Goal: Task Accomplishment & Management: Complete application form

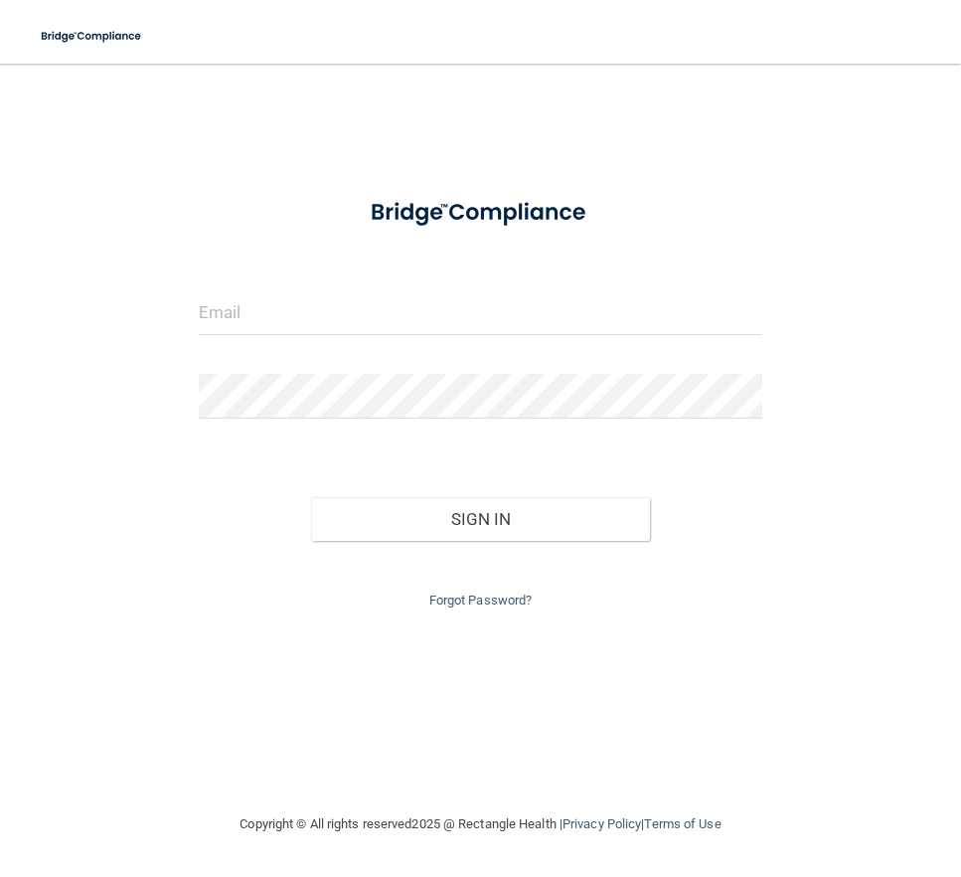
click at [266, 338] on div at bounding box center [481, 320] width 594 height 60
click at [268, 315] on input "email" at bounding box center [481, 312] width 564 height 45
type input "[DOMAIN_NAME][EMAIL_ADDRESS][DOMAIN_NAME]"
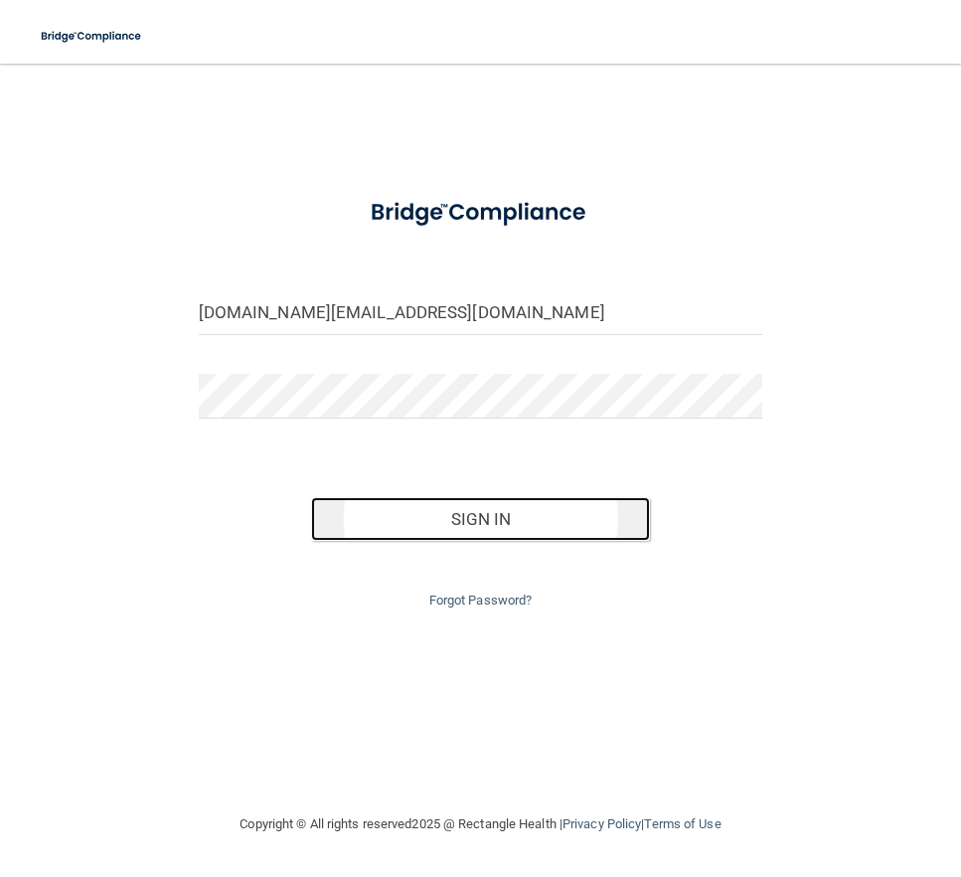
click at [549, 511] on button "Sign In" at bounding box center [480, 519] width 339 height 44
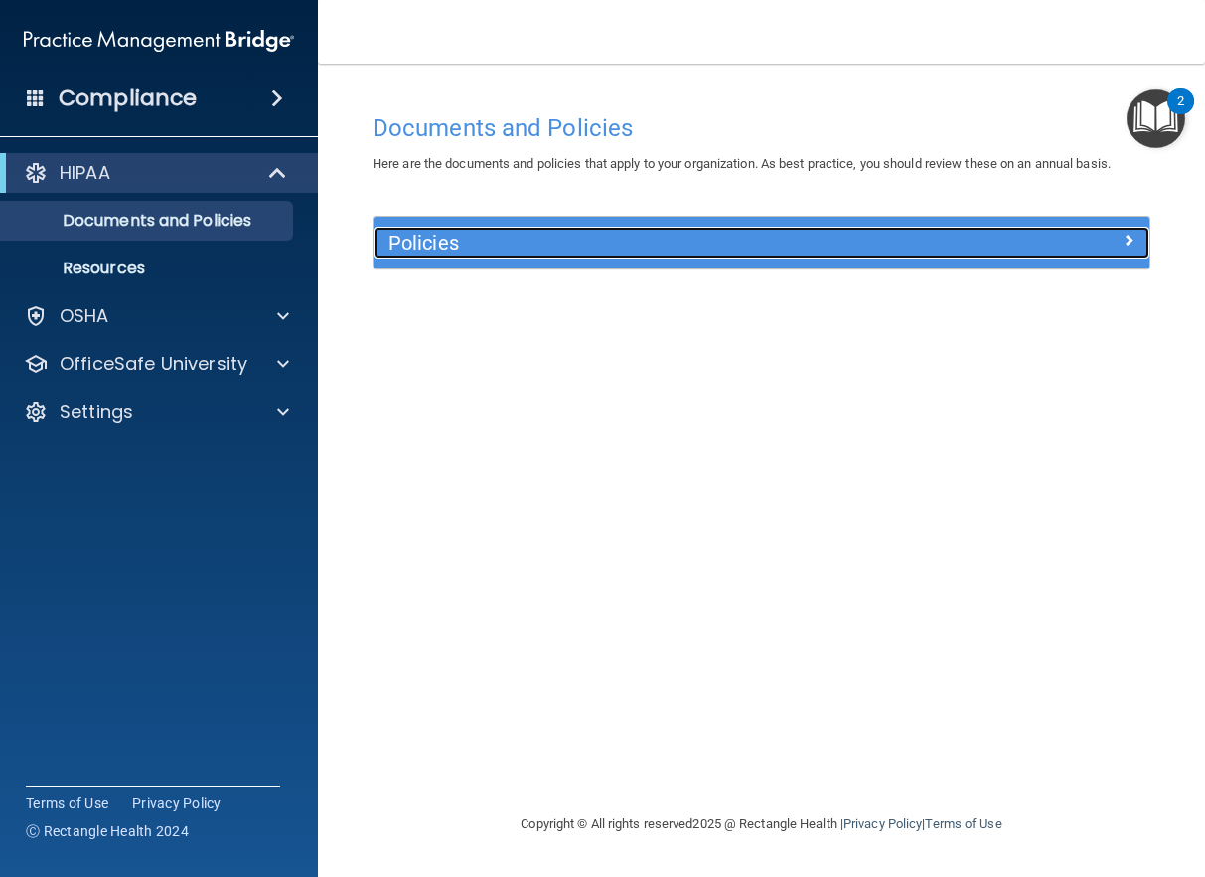
click at [722, 242] on h5 "Policies" at bounding box center [665, 243] width 553 height 22
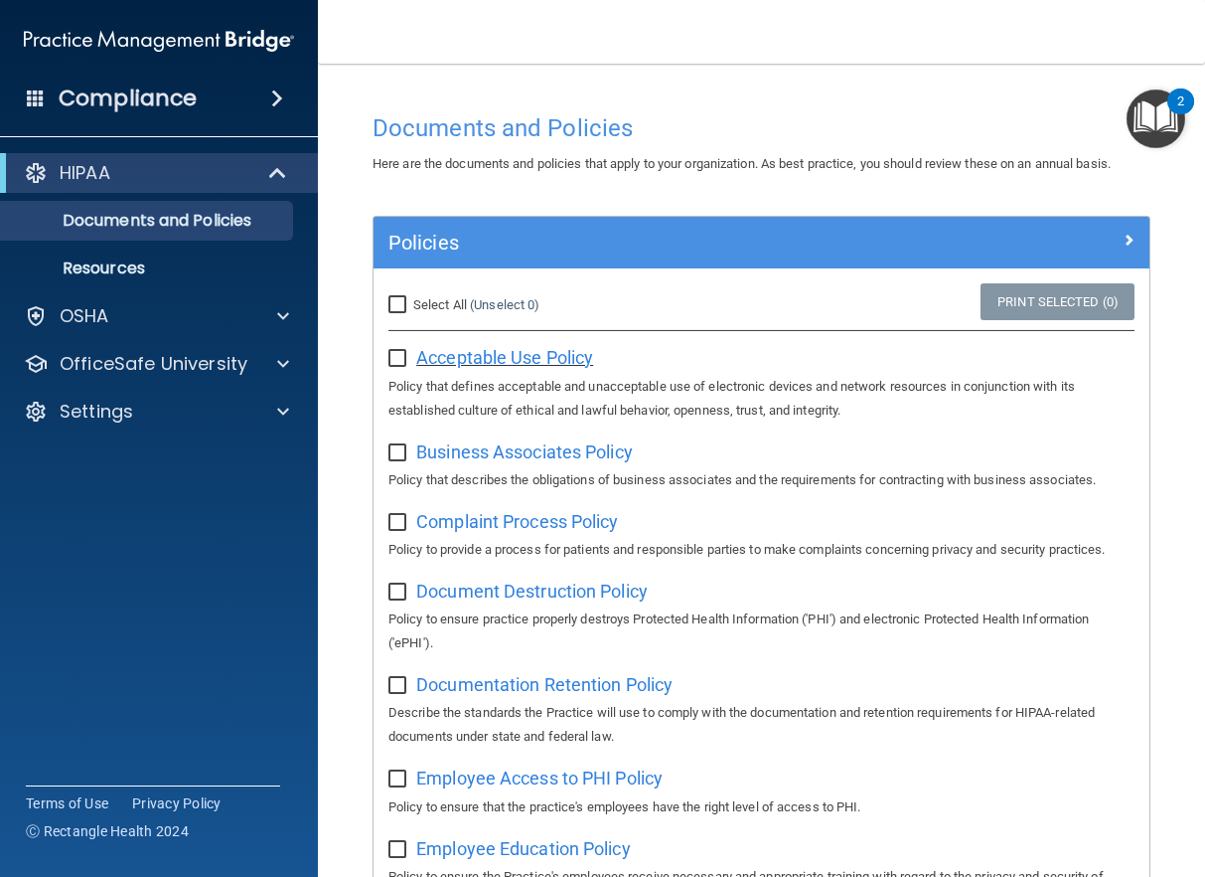
click at [504, 358] on span "Acceptable Use Policy" at bounding box center [504, 357] width 177 height 21
click at [433, 448] on span "Business Associates Policy" at bounding box center [524, 451] width 217 height 21
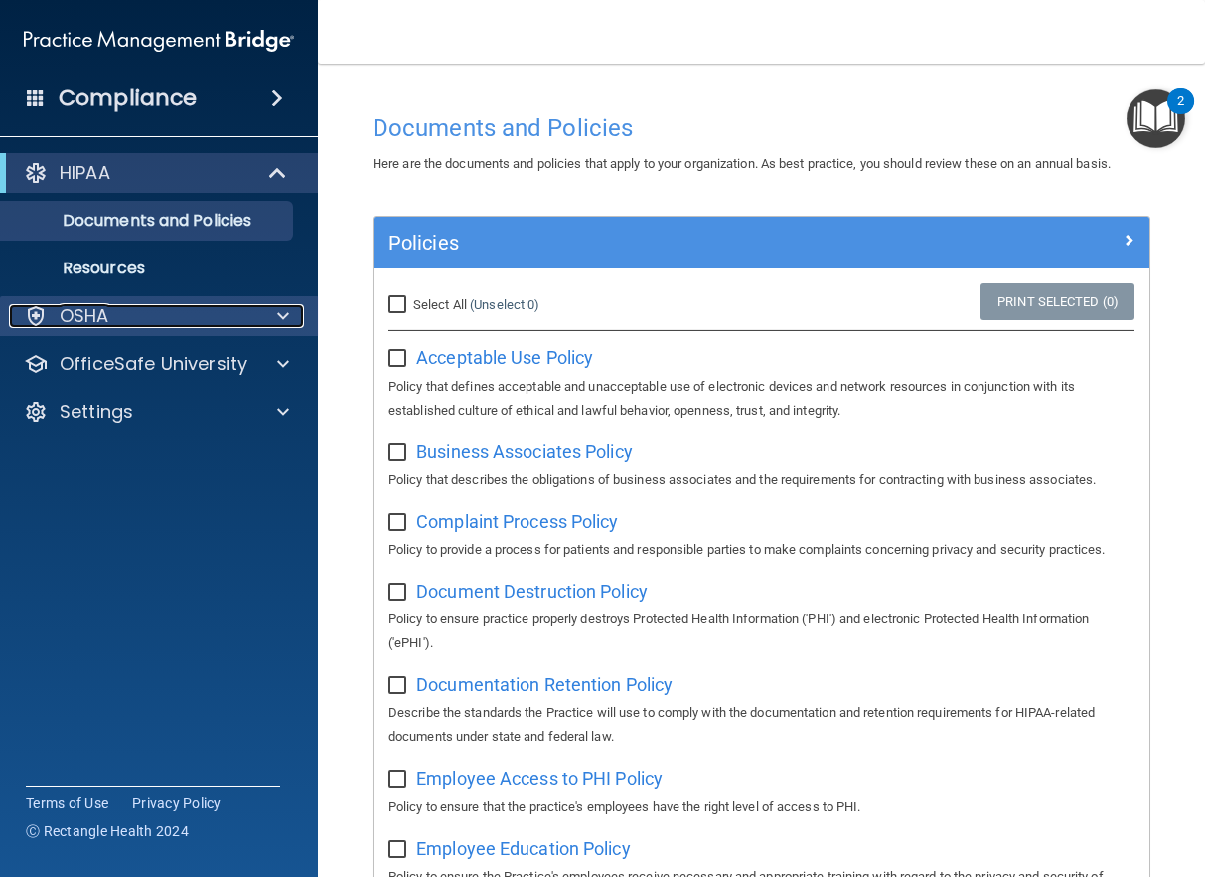
click at [88, 308] on p "OSHA" at bounding box center [85, 316] width 50 height 24
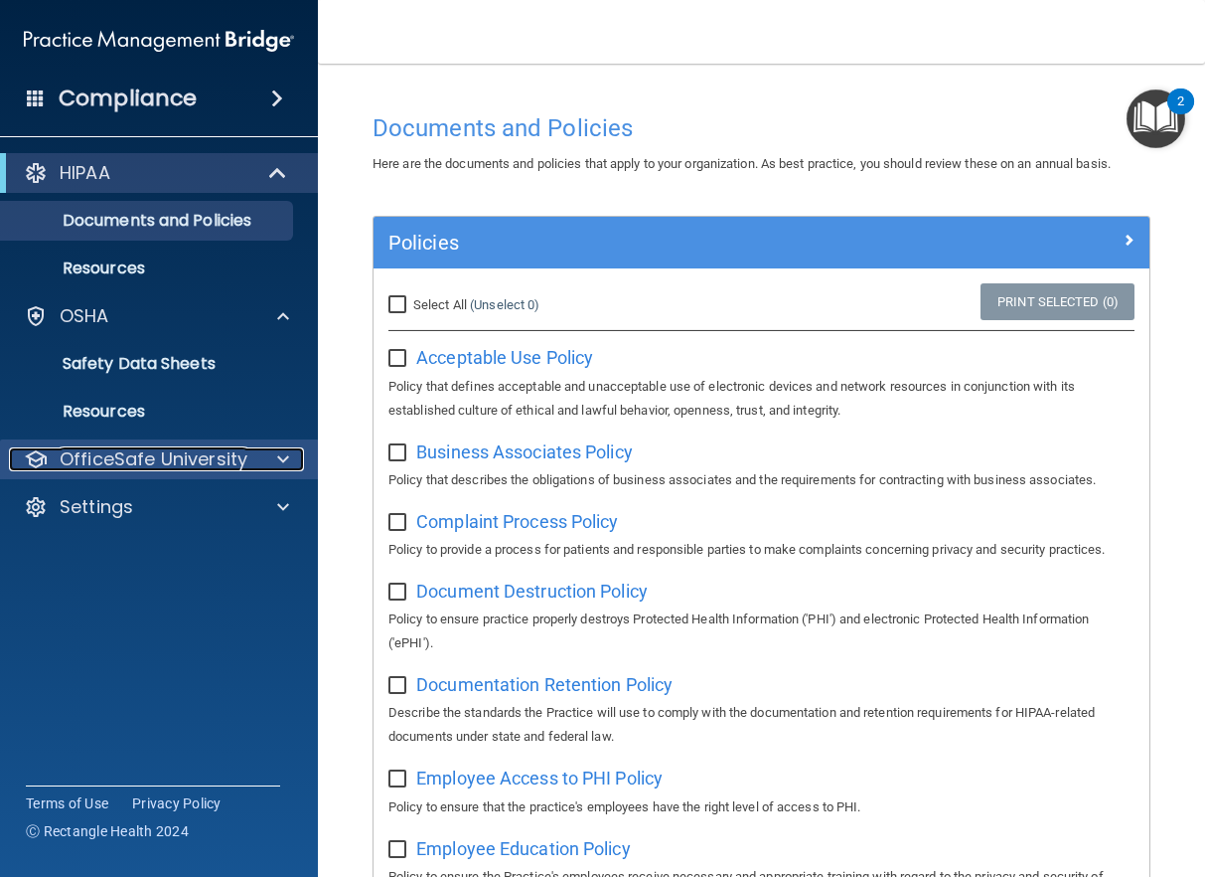
click at [277, 453] on span at bounding box center [283, 459] width 12 height 24
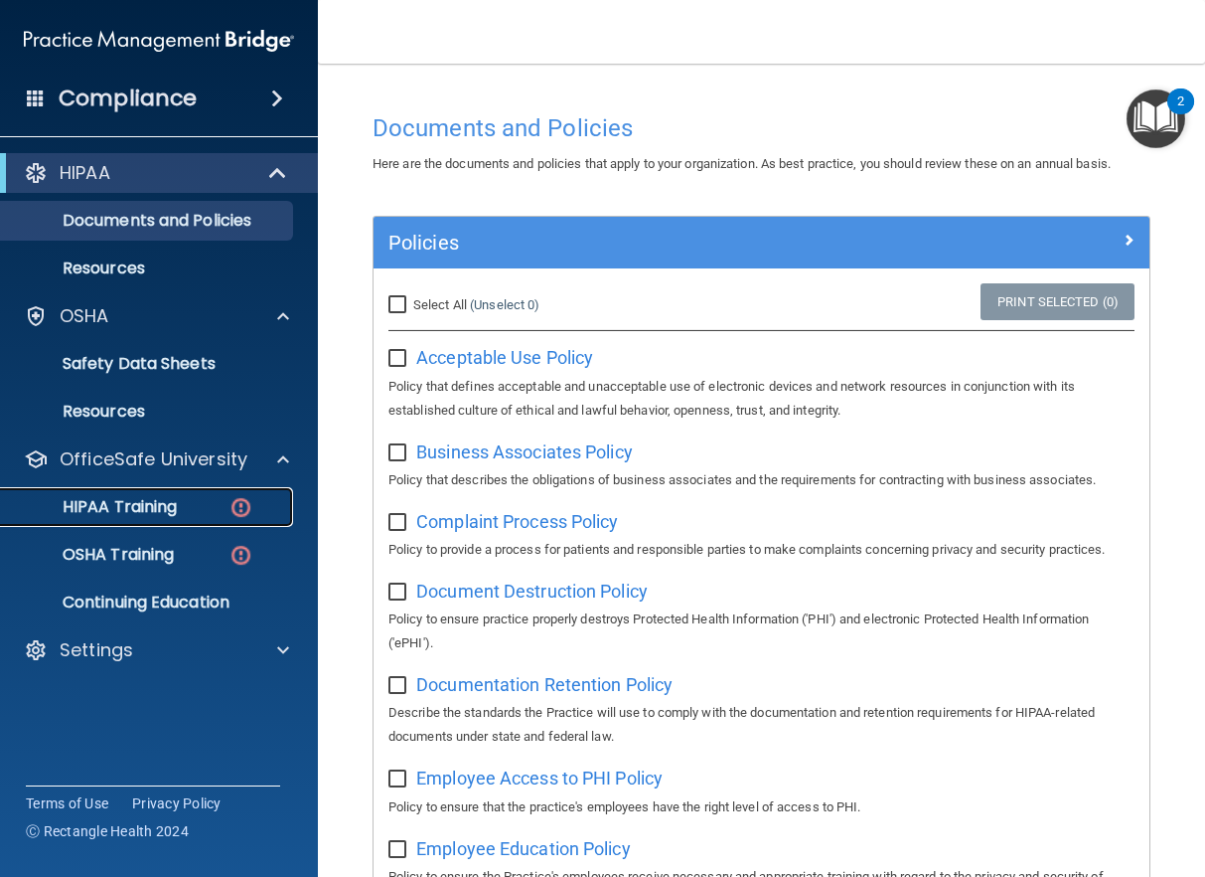
click at [72, 502] on p "HIPAA Training" at bounding box center [95, 507] width 164 height 20
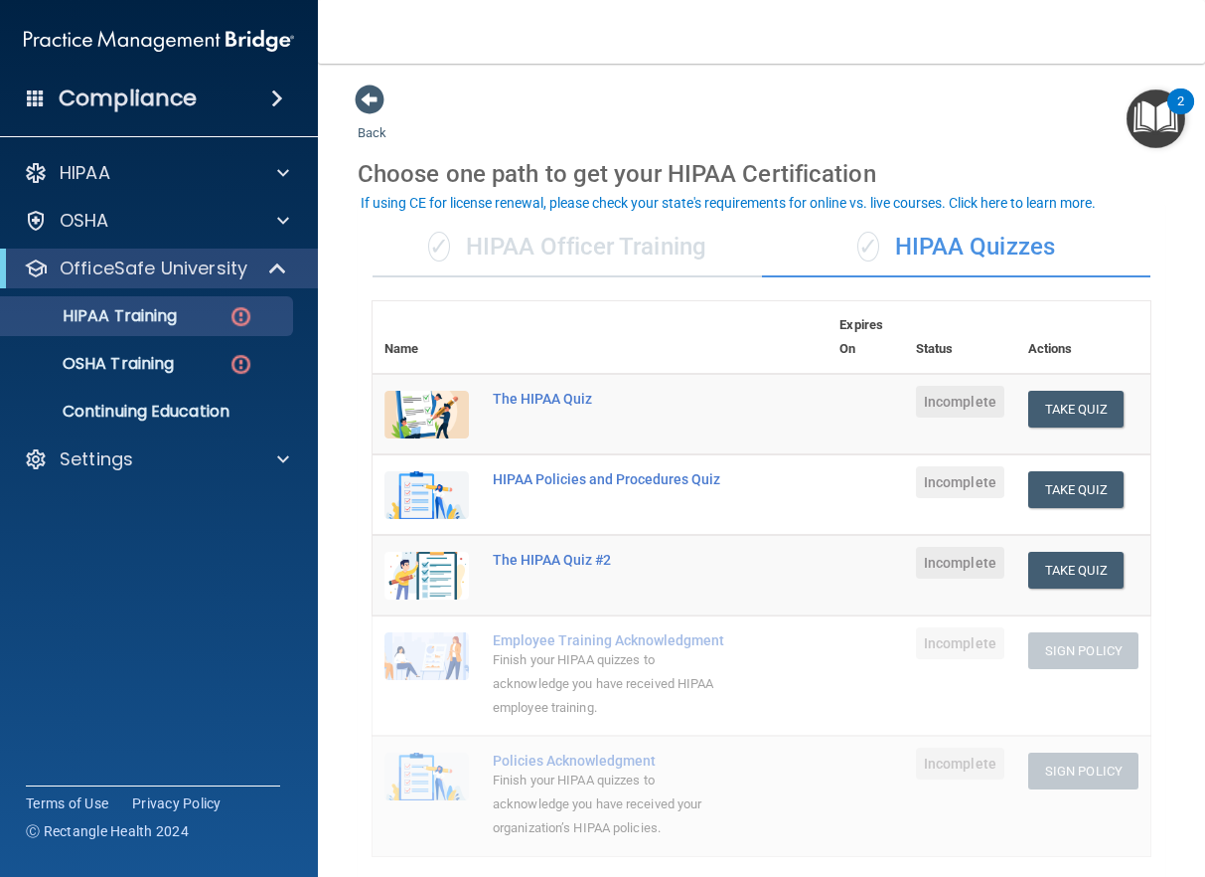
click at [960, 139] on div "Back Choose one path to get your HIPAA Certification ✓ HIPAA Officer Training ✓…" at bounding box center [762, 749] width 808 height 1333
click at [960, 399] on button "Take Quiz" at bounding box center [1076, 409] width 95 height 37
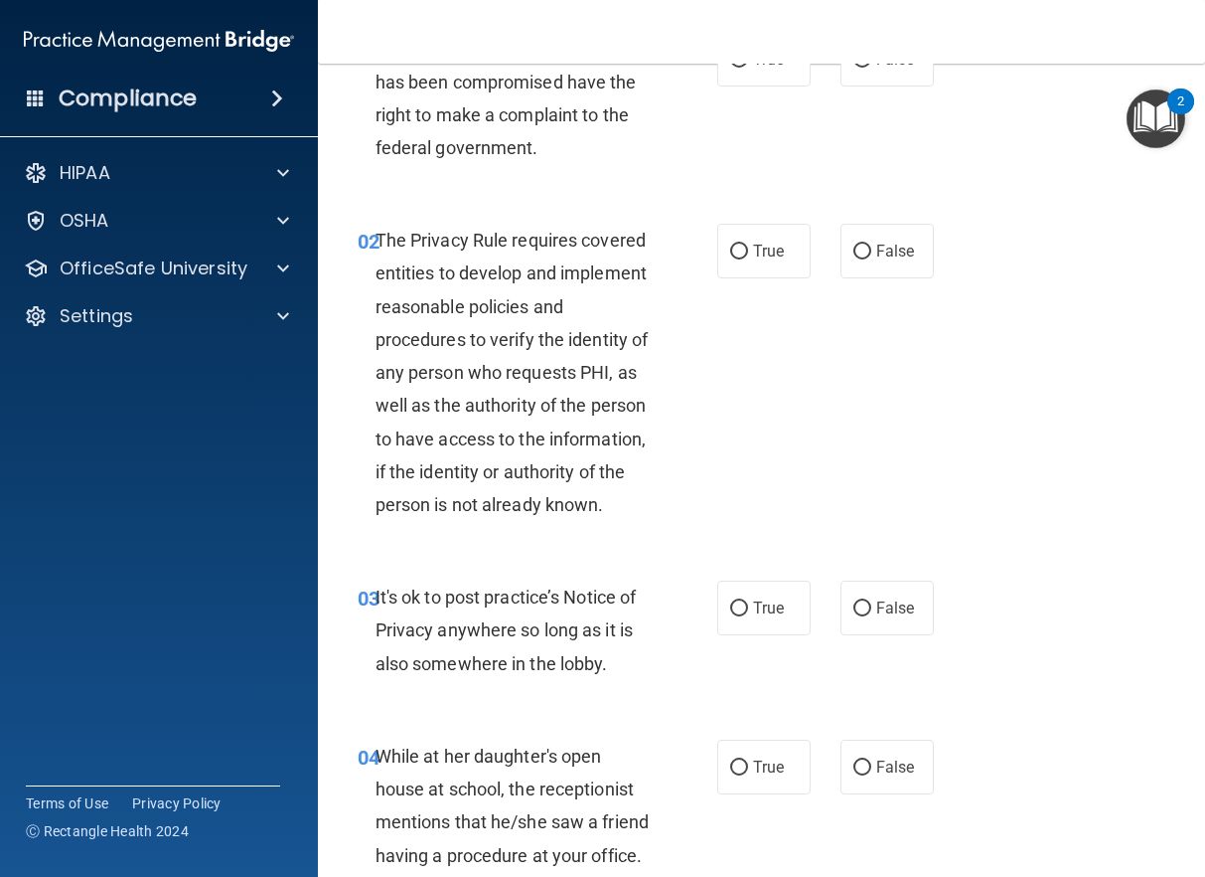
scroll to position [298, 0]
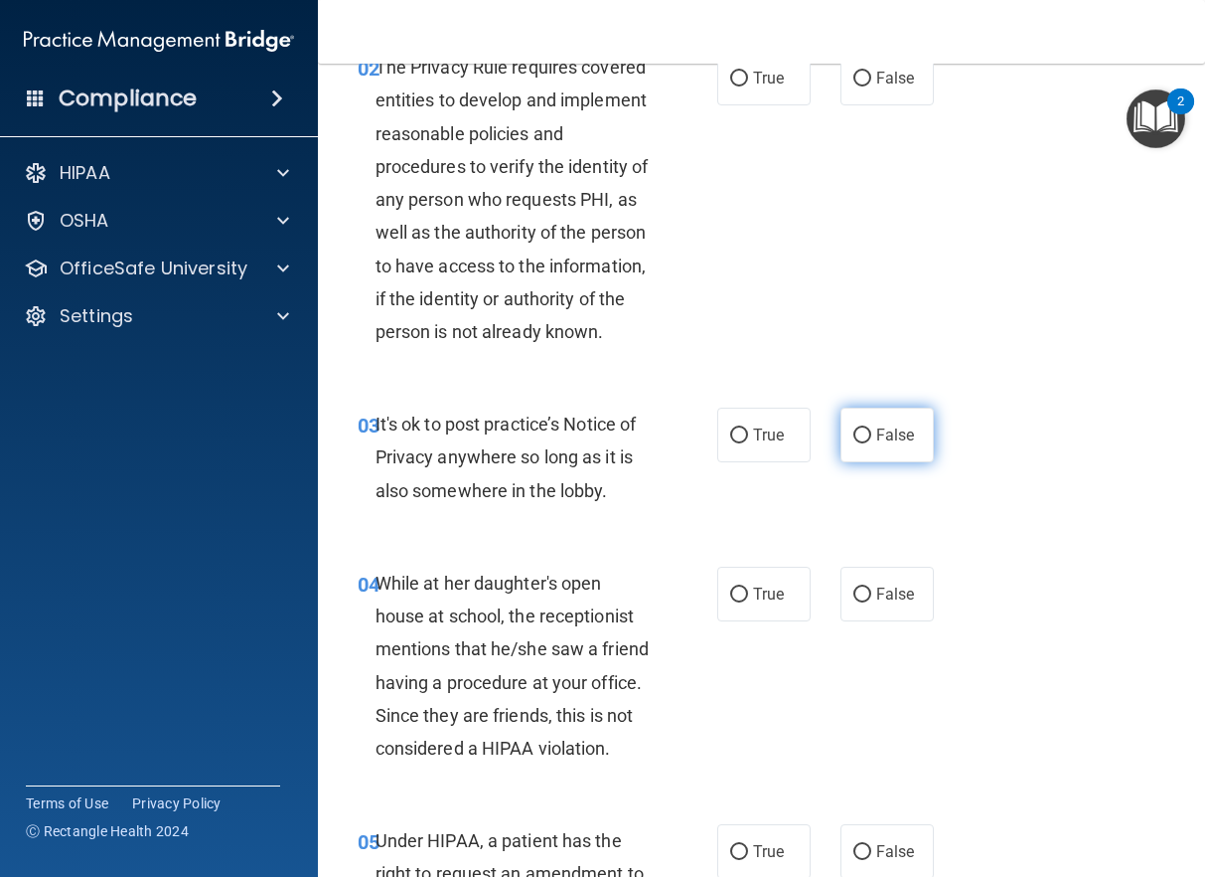
click at [859, 443] on input "False" at bounding box center [863, 435] width 18 height 15
radio input "true"
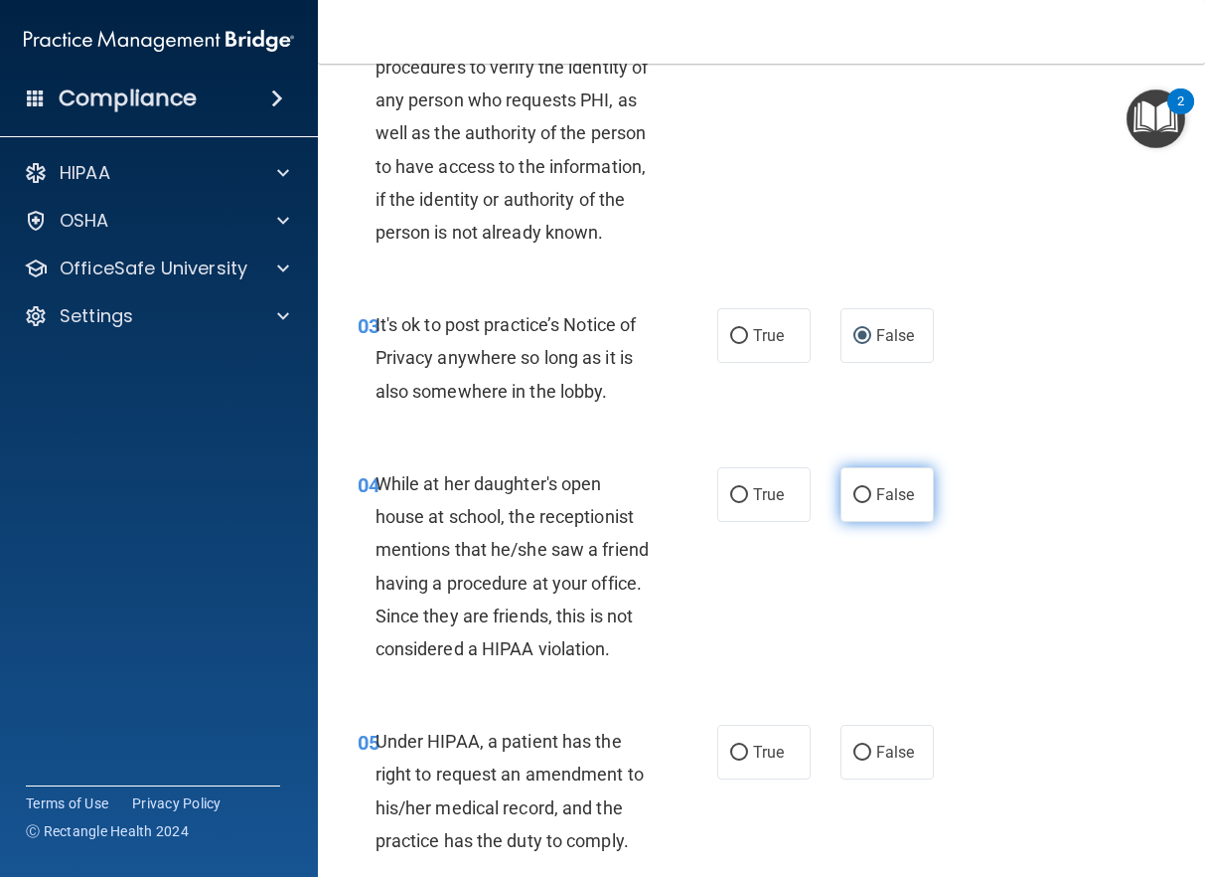
click at [854, 522] on label "False" at bounding box center [887, 494] width 93 height 55
click at [854, 503] on input "False" at bounding box center [863, 495] width 18 height 15
radio input "true"
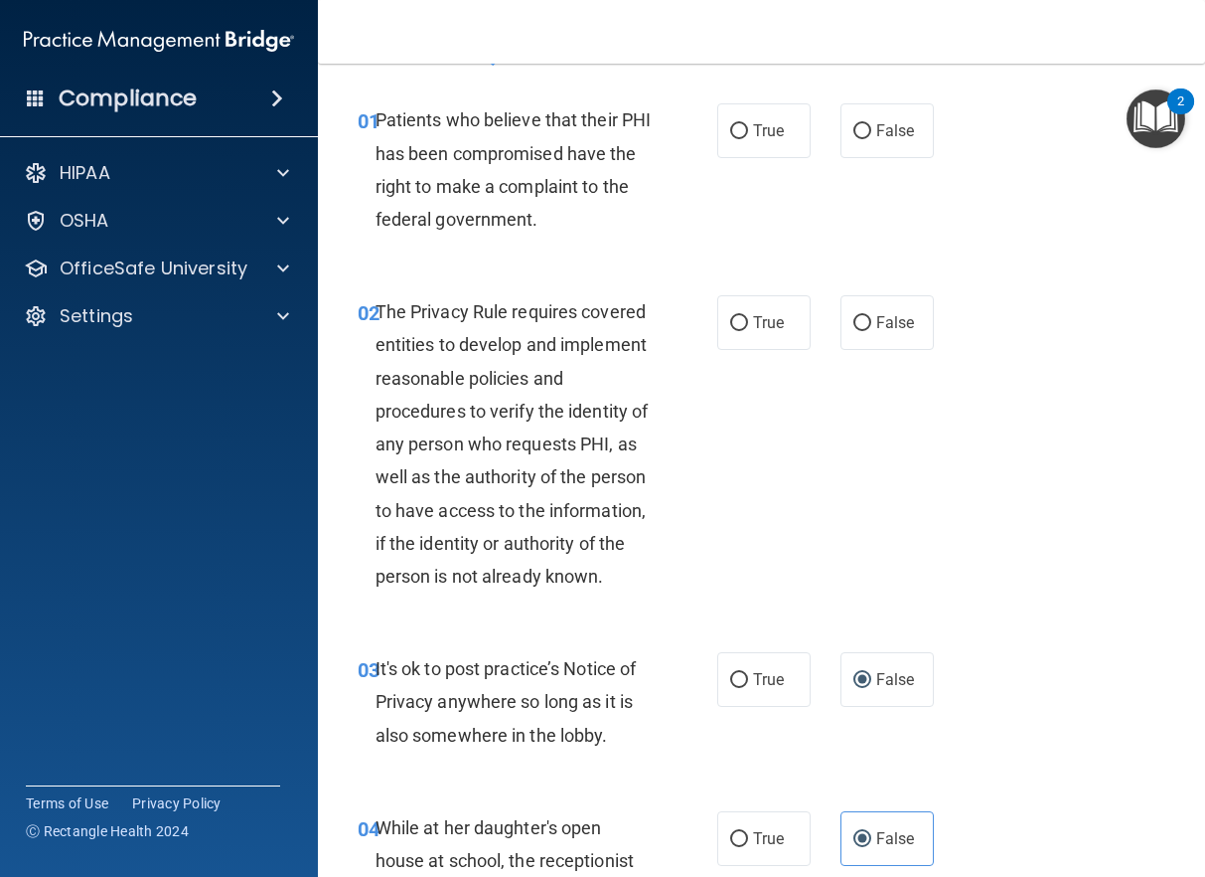
scroll to position [0, 0]
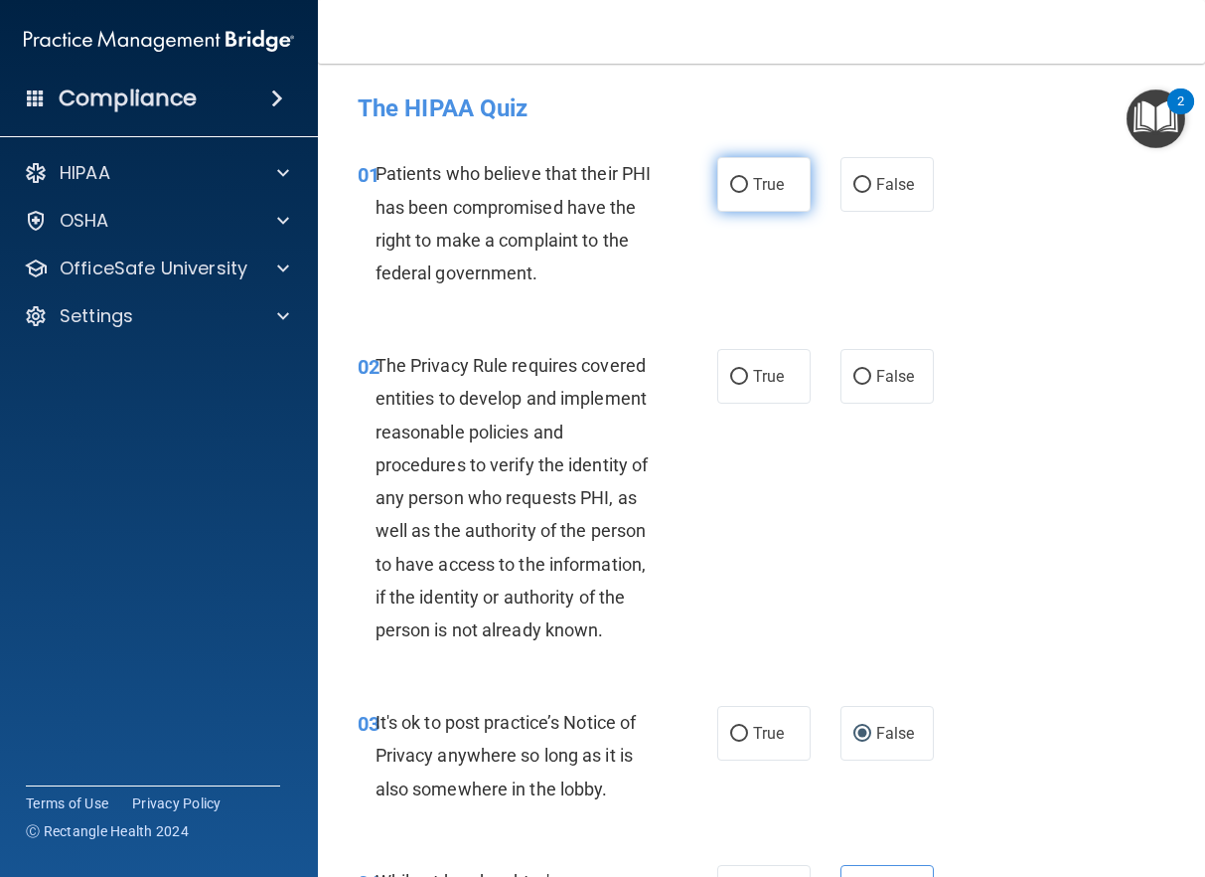
click at [730, 183] on input "True" at bounding box center [739, 185] width 18 height 15
radio input "true"
click at [730, 374] on input "True" at bounding box center [739, 377] width 18 height 15
radio input "true"
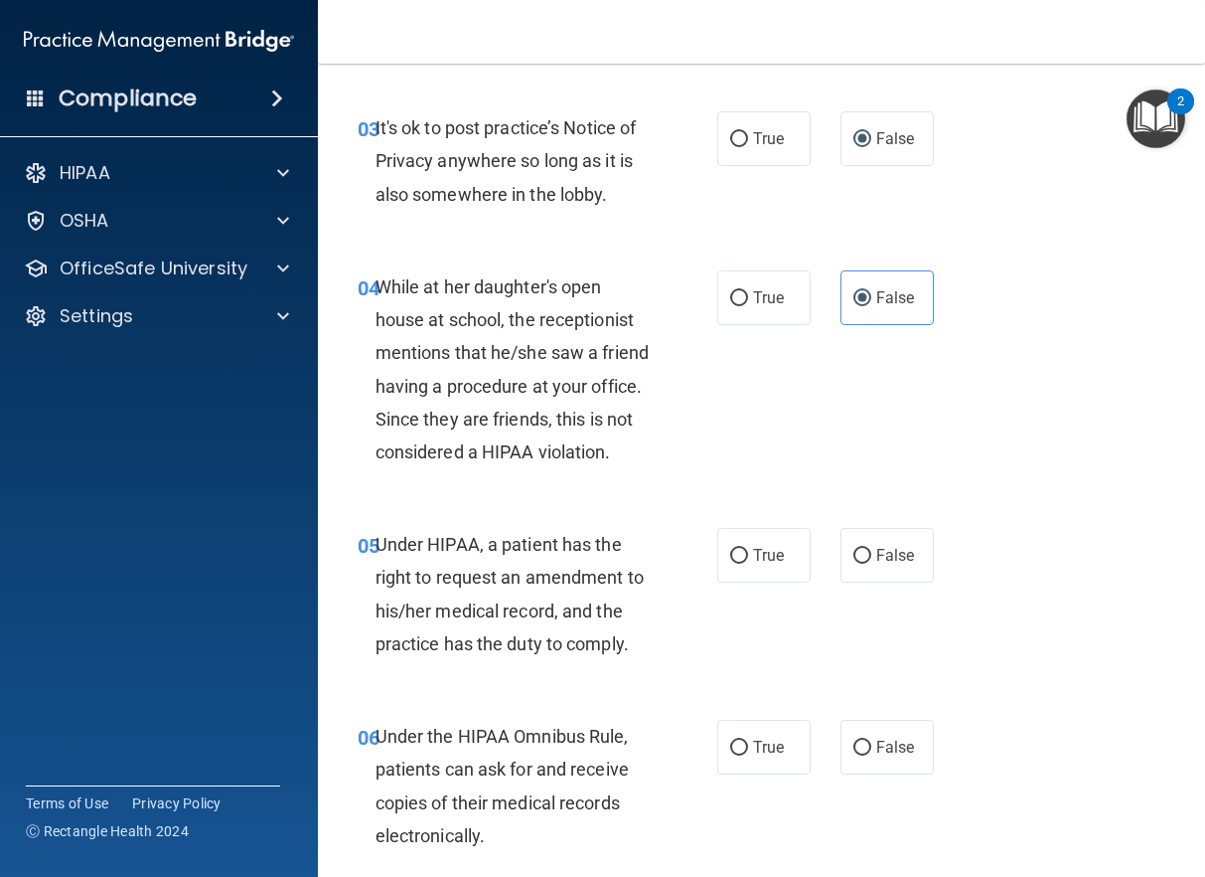
scroll to position [596, 0]
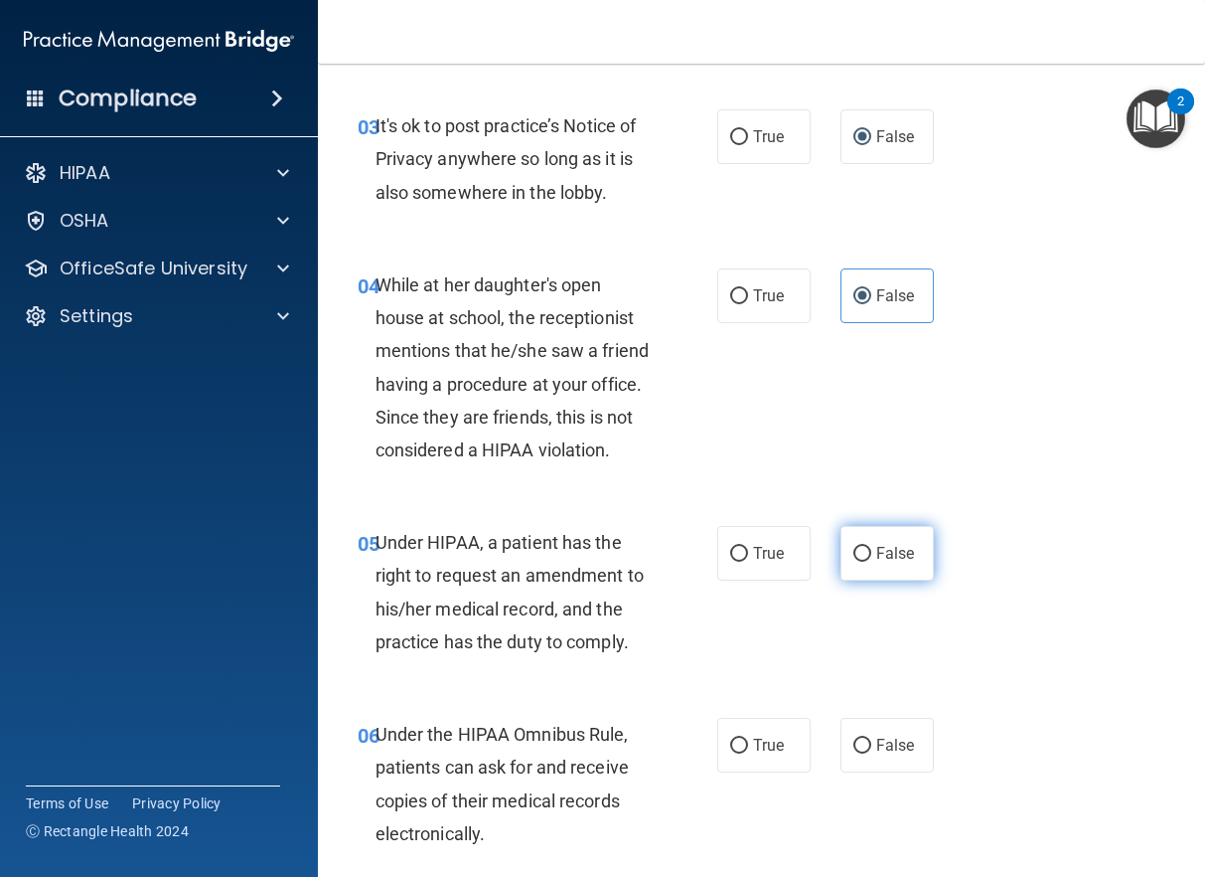
click at [854, 561] on input "False" at bounding box center [863, 554] width 18 height 15
radio input "true"
click at [754, 772] on label "True" at bounding box center [764, 745] width 93 height 55
click at [748, 753] on input "True" at bounding box center [739, 745] width 18 height 15
radio input "true"
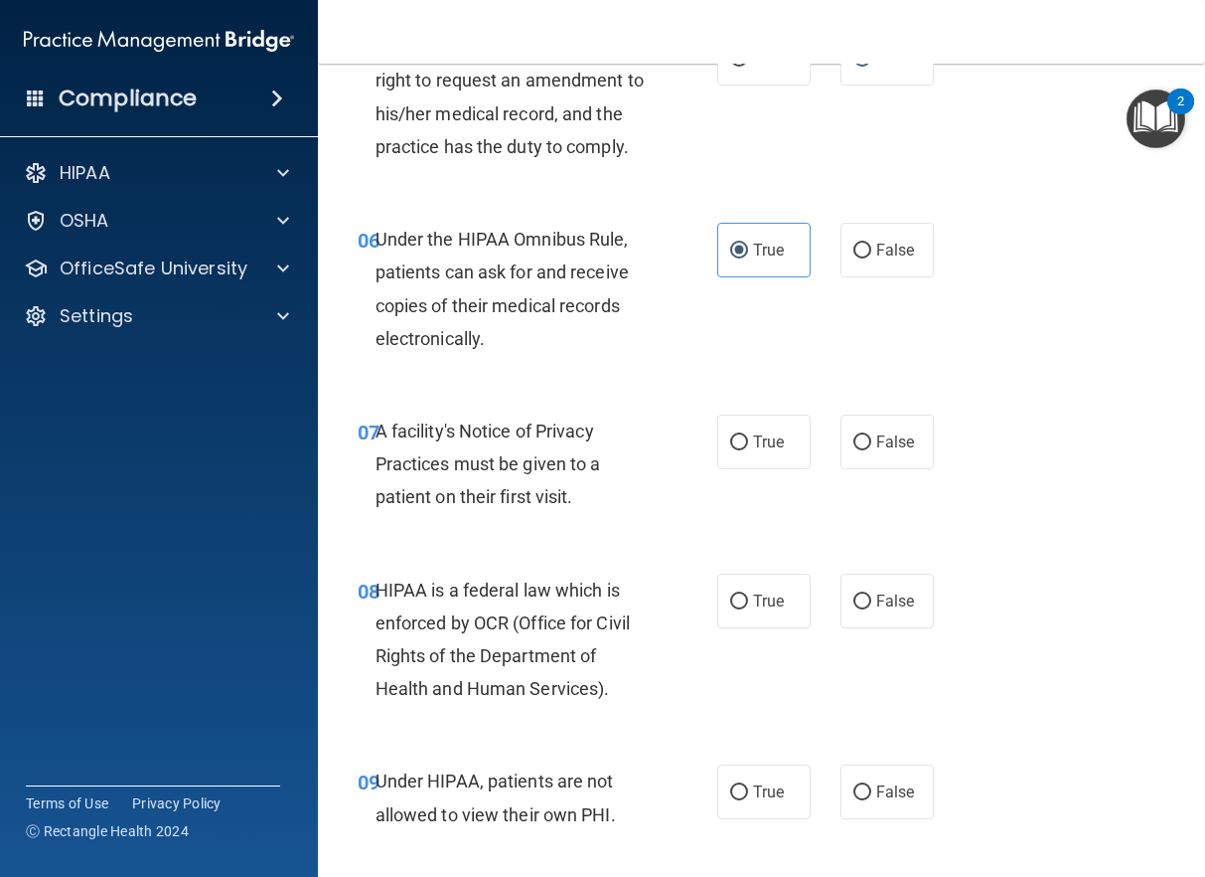
scroll to position [1093, 0]
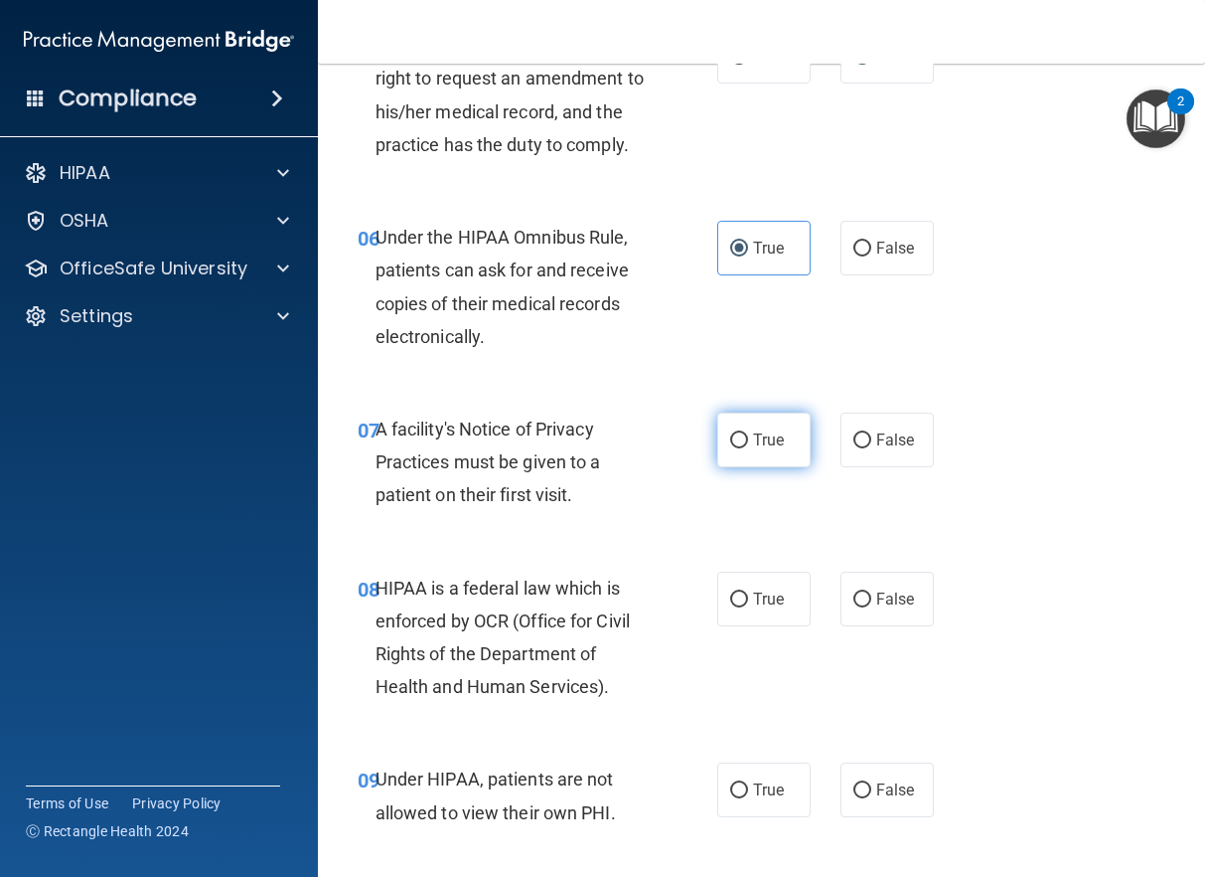
click at [740, 467] on label "True" at bounding box center [764, 439] width 93 height 55
click at [740, 448] on input "True" at bounding box center [739, 440] width 18 height 15
radio input "true"
click at [762, 626] on label "True" at bounding box center [764, 598] width 93 height 55
click at [748, 607] on input "True" at bounding box center [739, 599] width 18 height 15
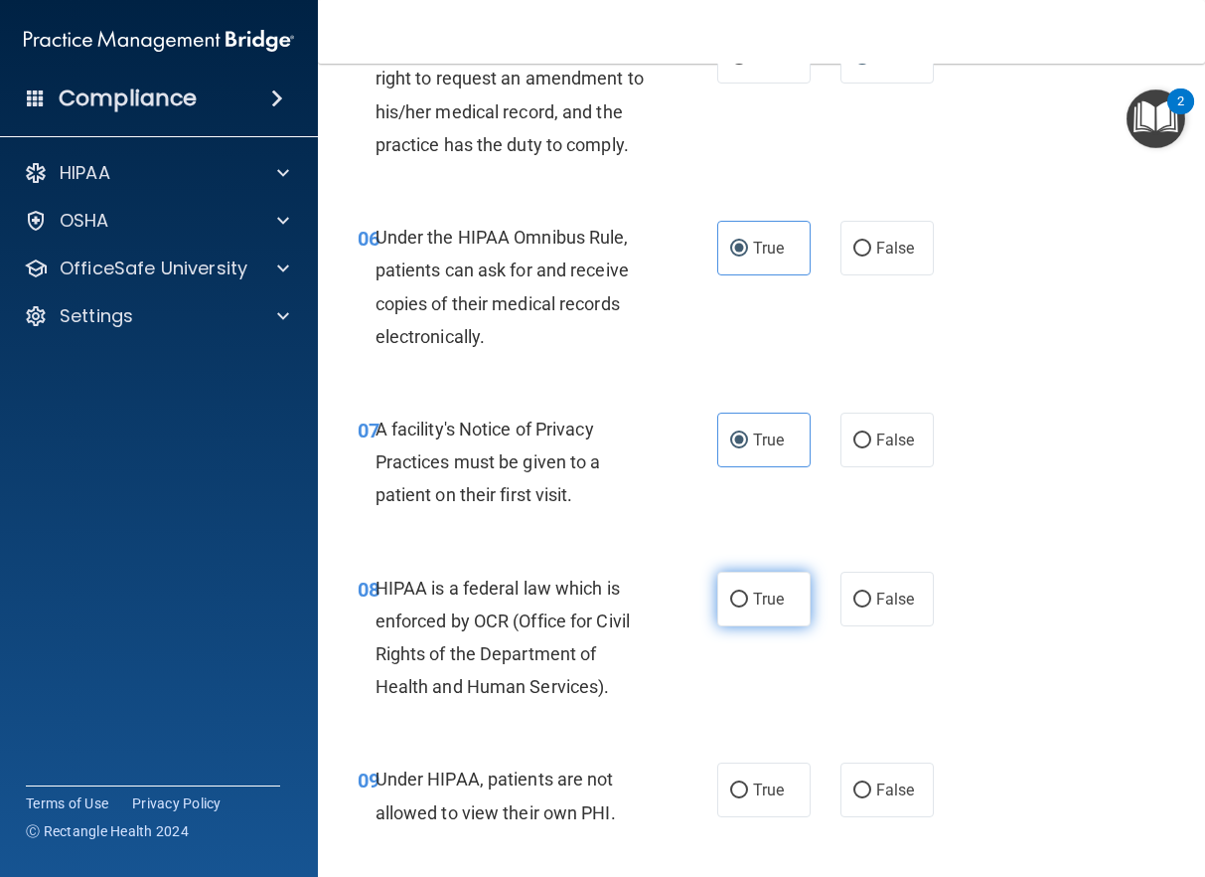
radio input "true"
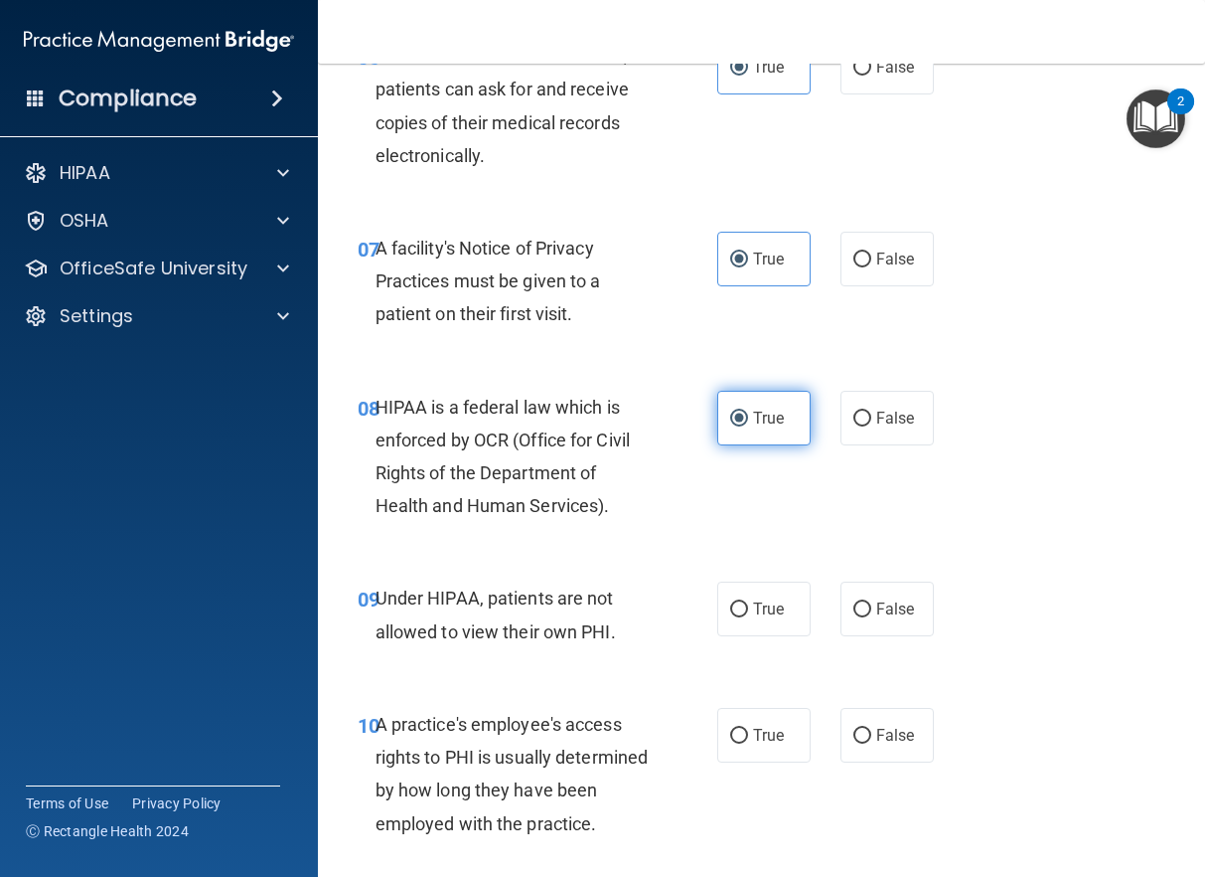
scroll to position [1292, 0]
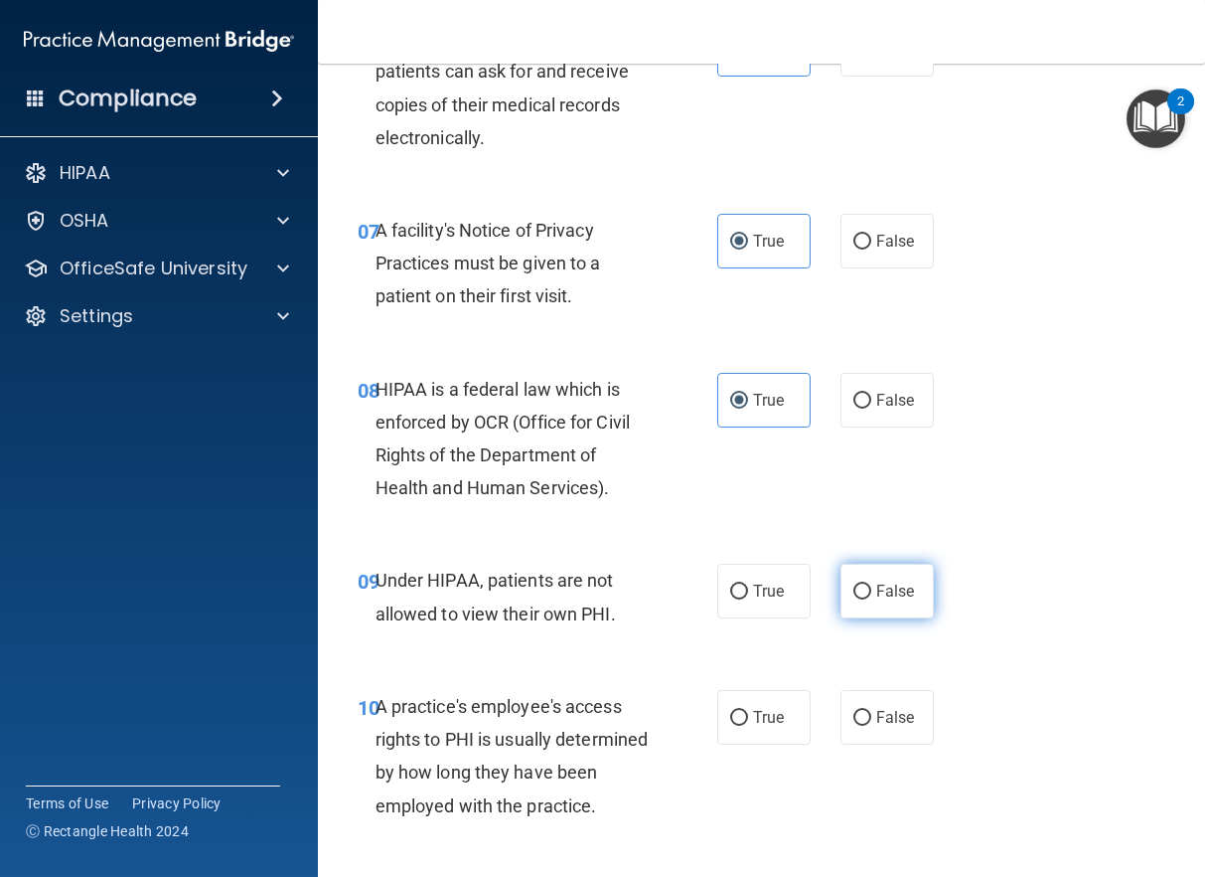
click at [879, 600] on span "False" at bounding box center [896, 590] width 39 height 19
click at [872, 599] on input "False" at bounding box center [863, 591] width 18 height 15
radio input "true"
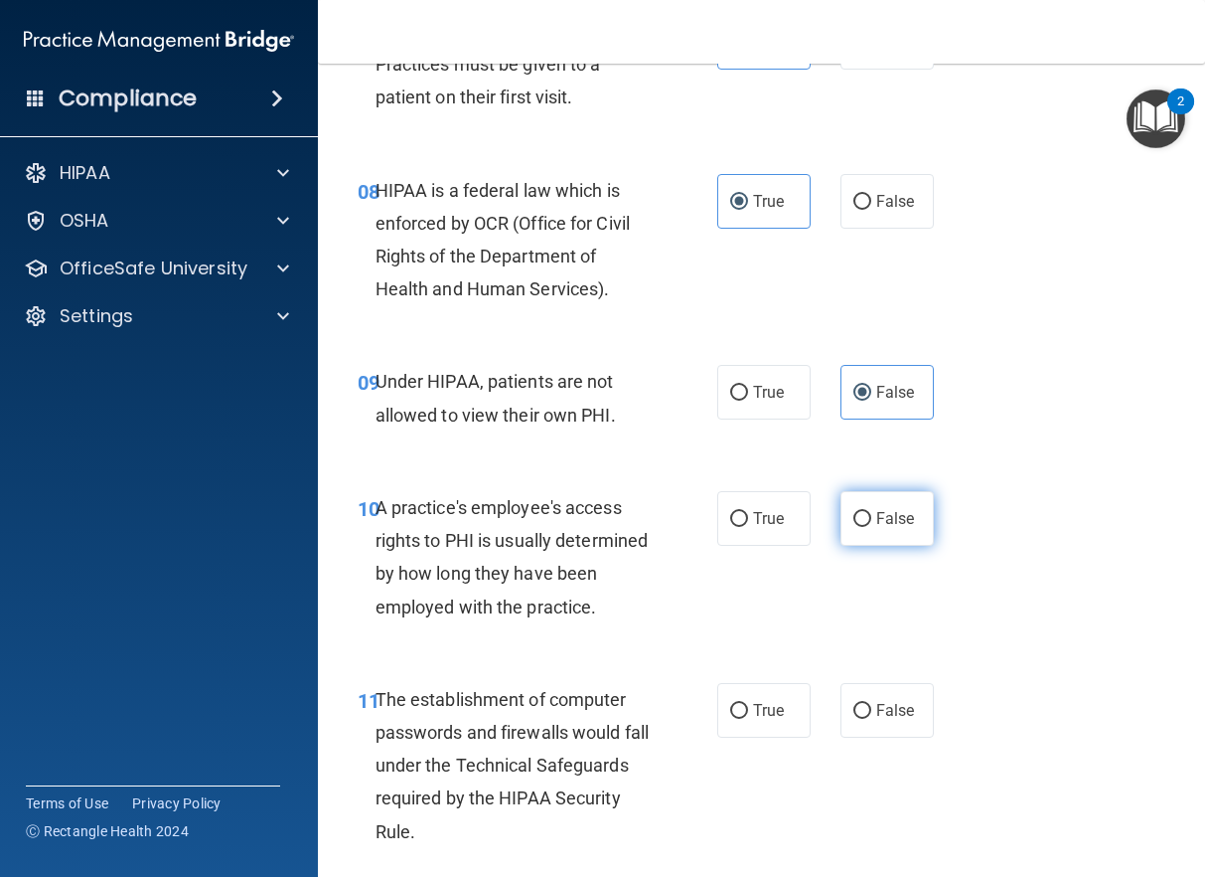
click at [880, 528] on span "False" at bounding box center [896, 518] width 39 height 19
click at [872, 527] on input "False" at bounding box center [863, 519] width 18 height 15
radio input "true"
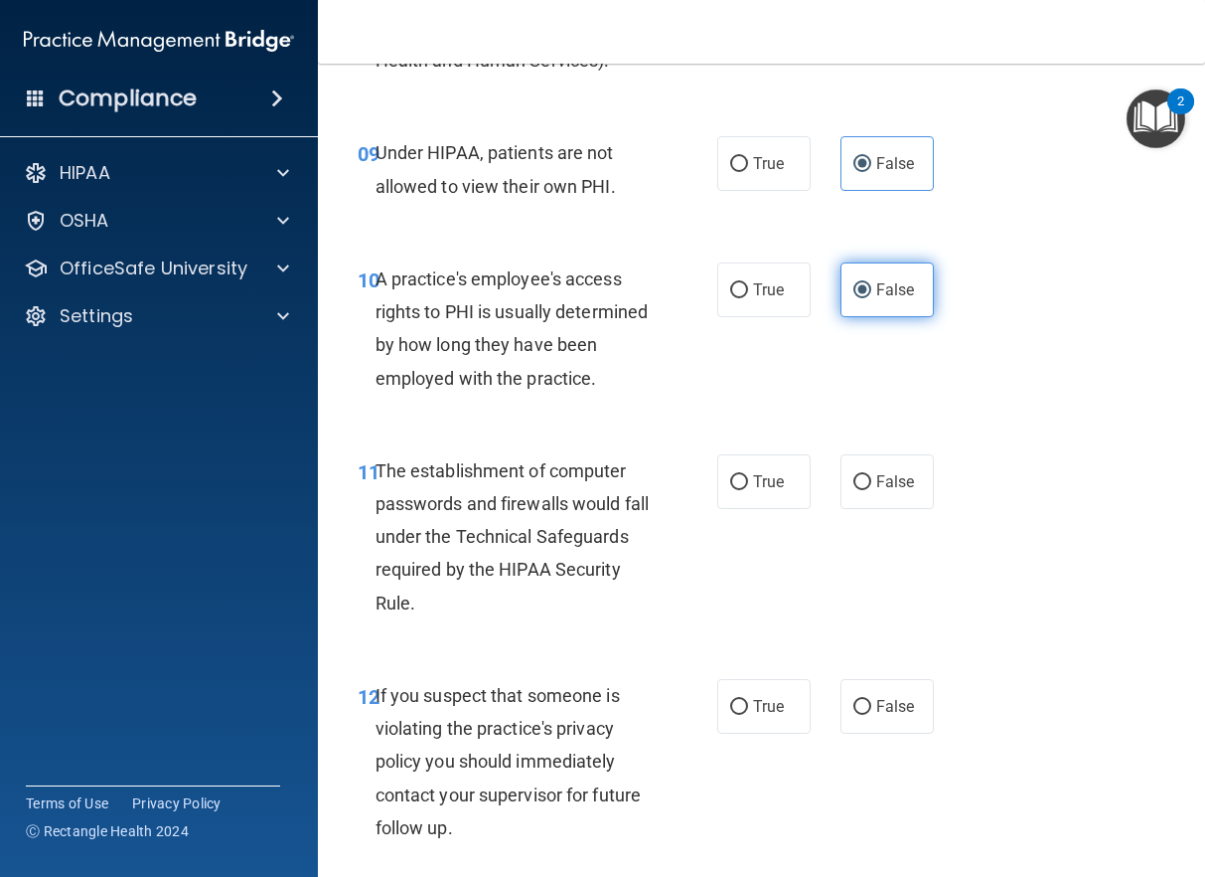
scroll to position [1789, 0]
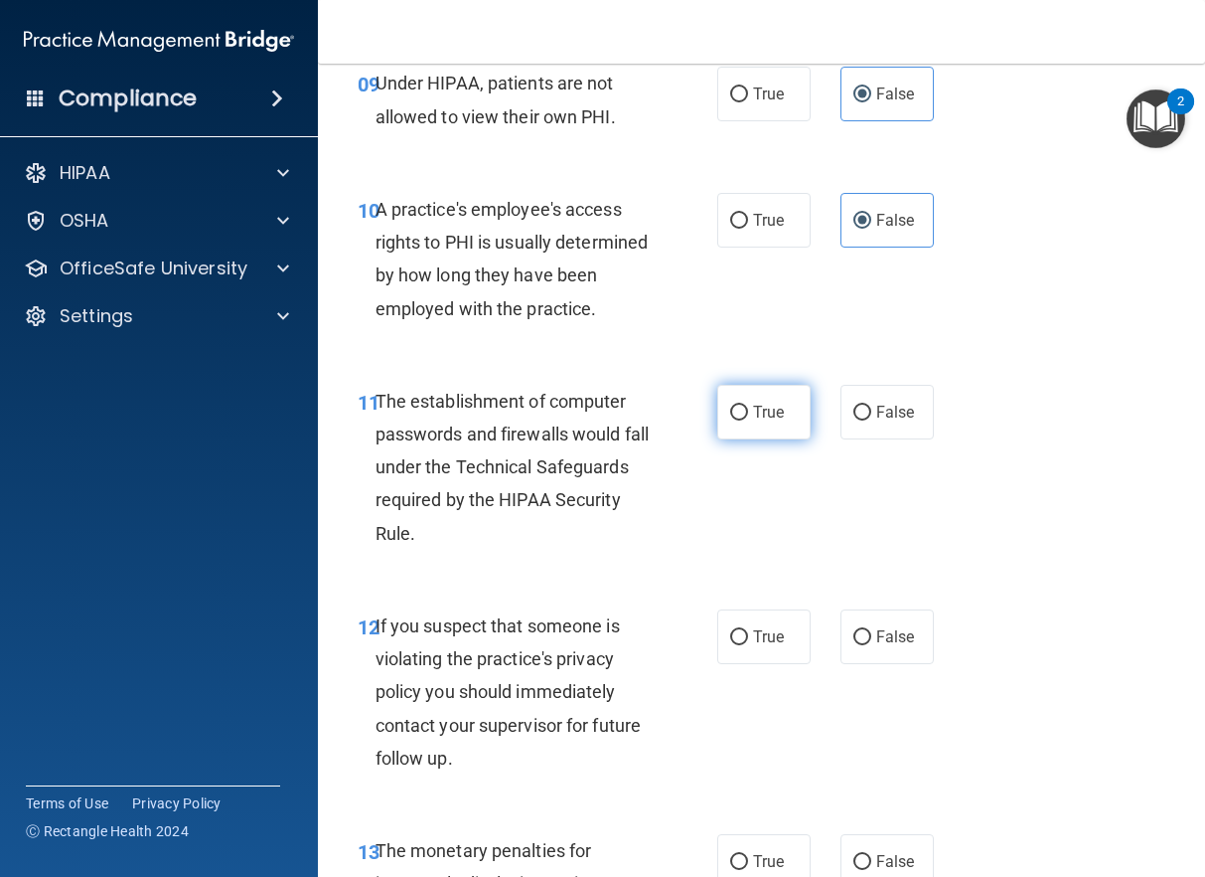
click at [753, 421] on span "True" at bounding box center [768, 411] width 31 height 19
click at [748, 420] on input "True" at bounding box center [739, 412] width 18 height 15
radio input "true"
click at [753, 646] on span "True" at bounding box center [768, 636] width 31 height 19
click at [748, 645] on input "True" at bounding box center [739, 637] width 18 height 15
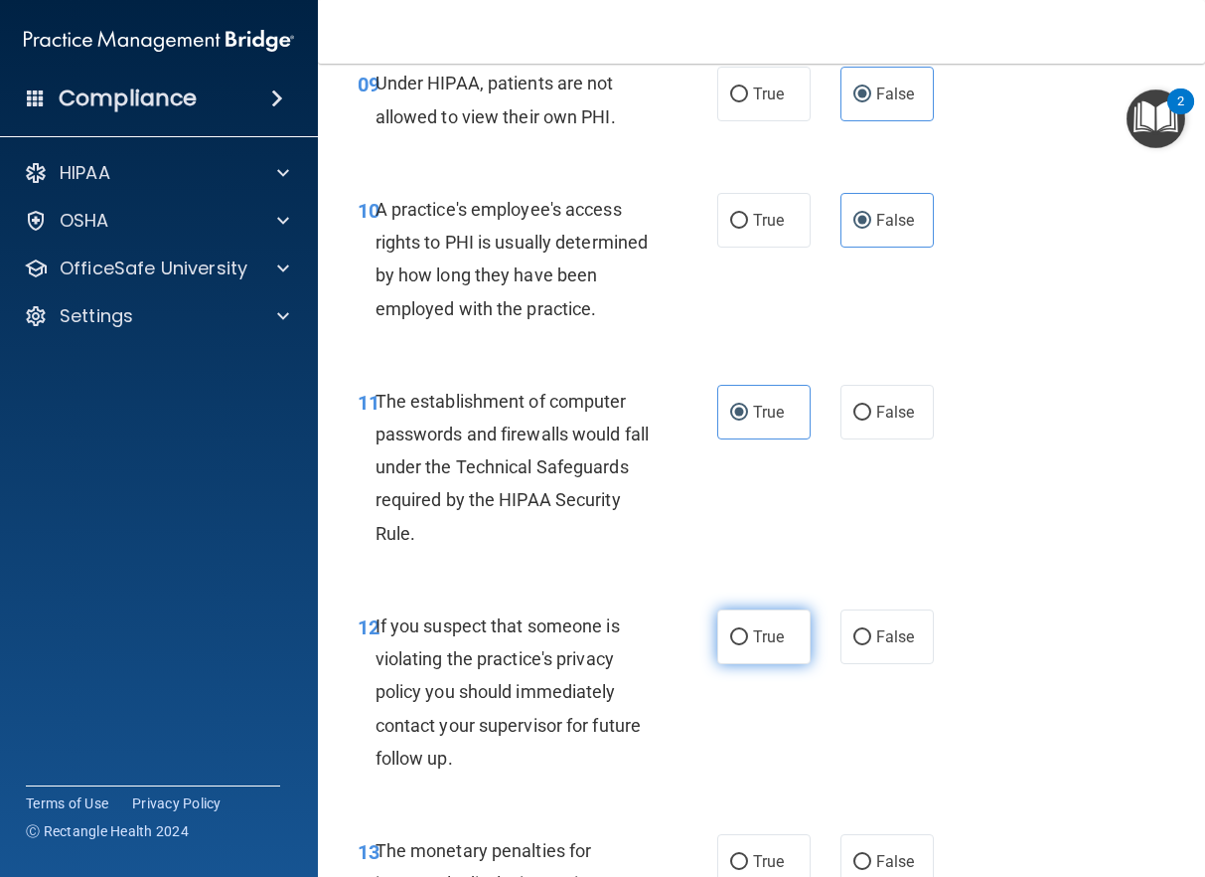
radio input "true"
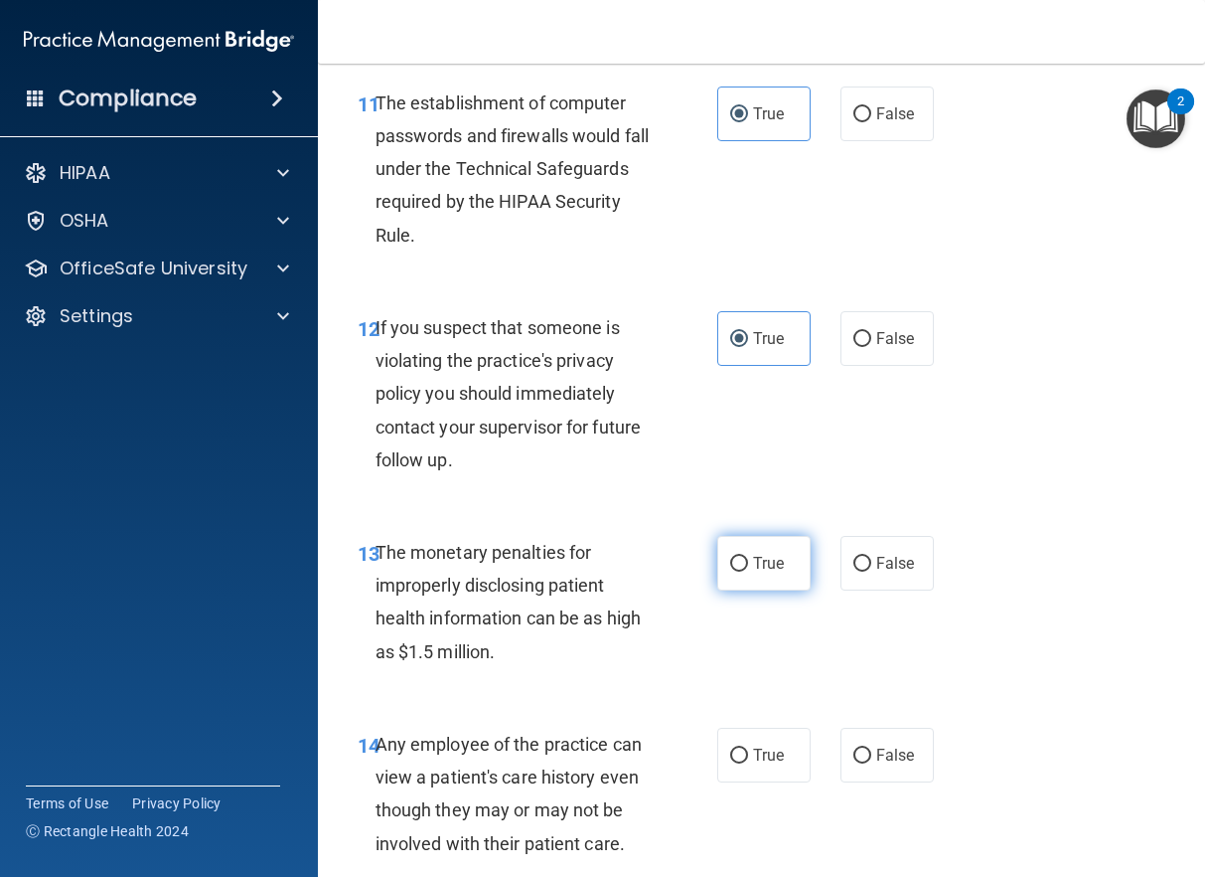
click at [754, 572] on span "True" at bounding box center [768, 563] width 31 height 19
click at [748, 571] on input "True" at bounding box center [739, 564] width 18 height 15
radio input "true"
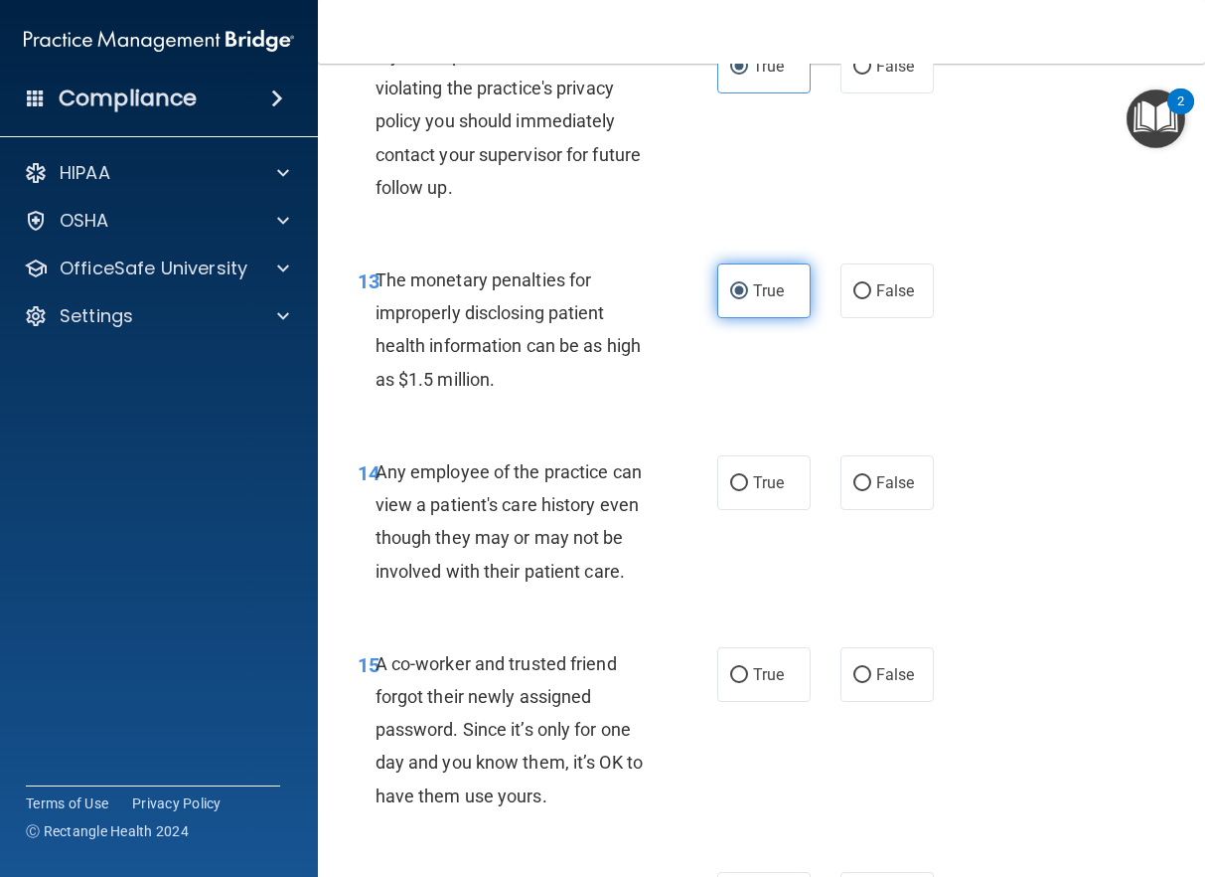
scroll to position [2385, 0]
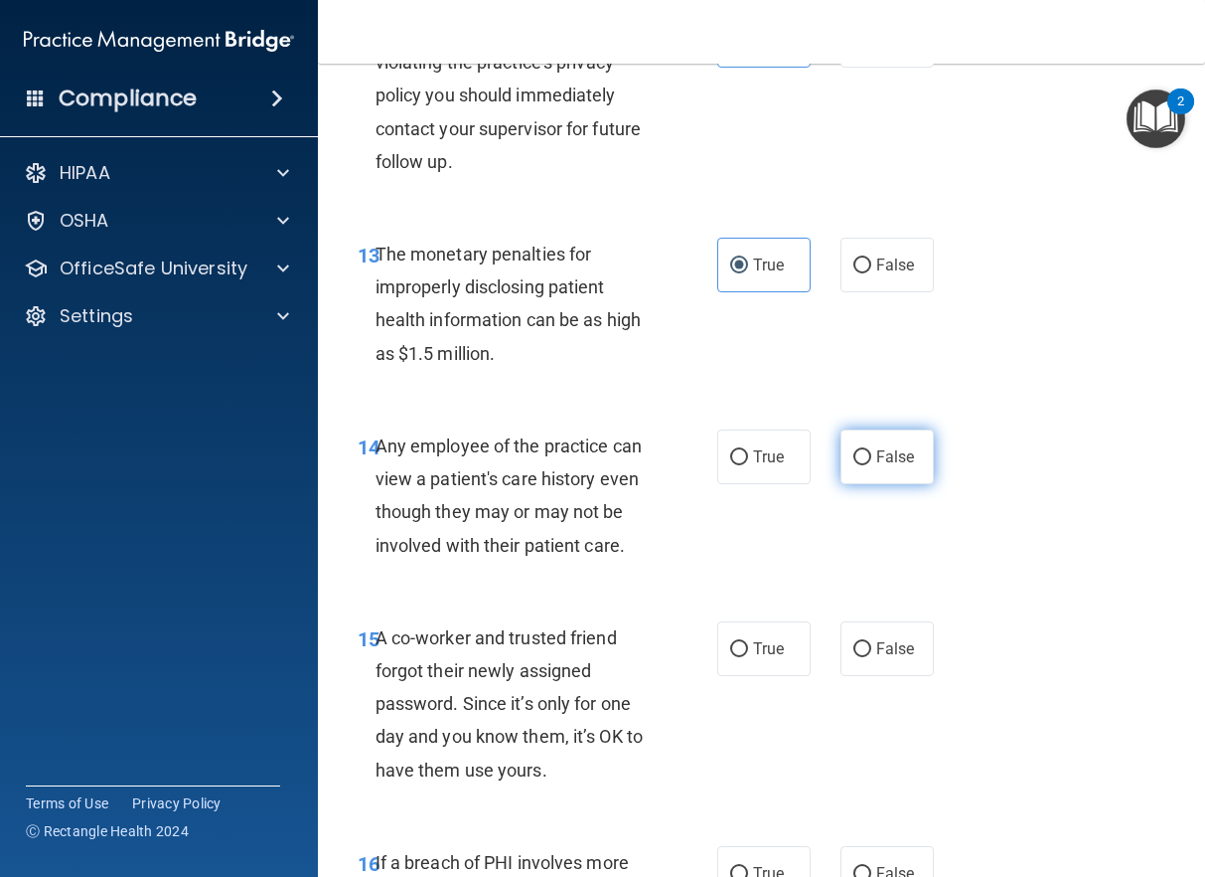
click at [877, 466] on span "False" at bounding box center [896, 456] width 39 height 19
click at [872, 465] on input "False" at bounding box center [863, 457] width 18 height 15
radio input "true"
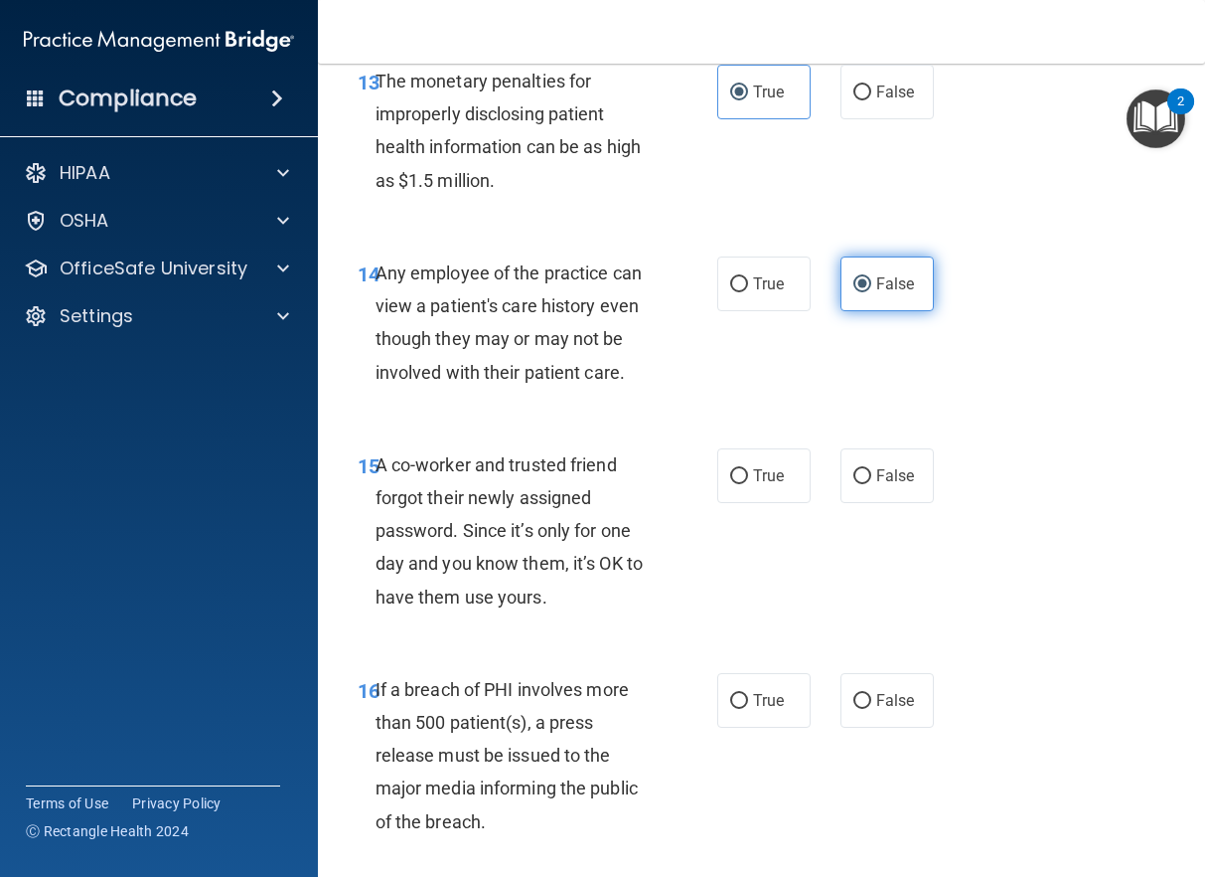
scroll to position [2584, 0]
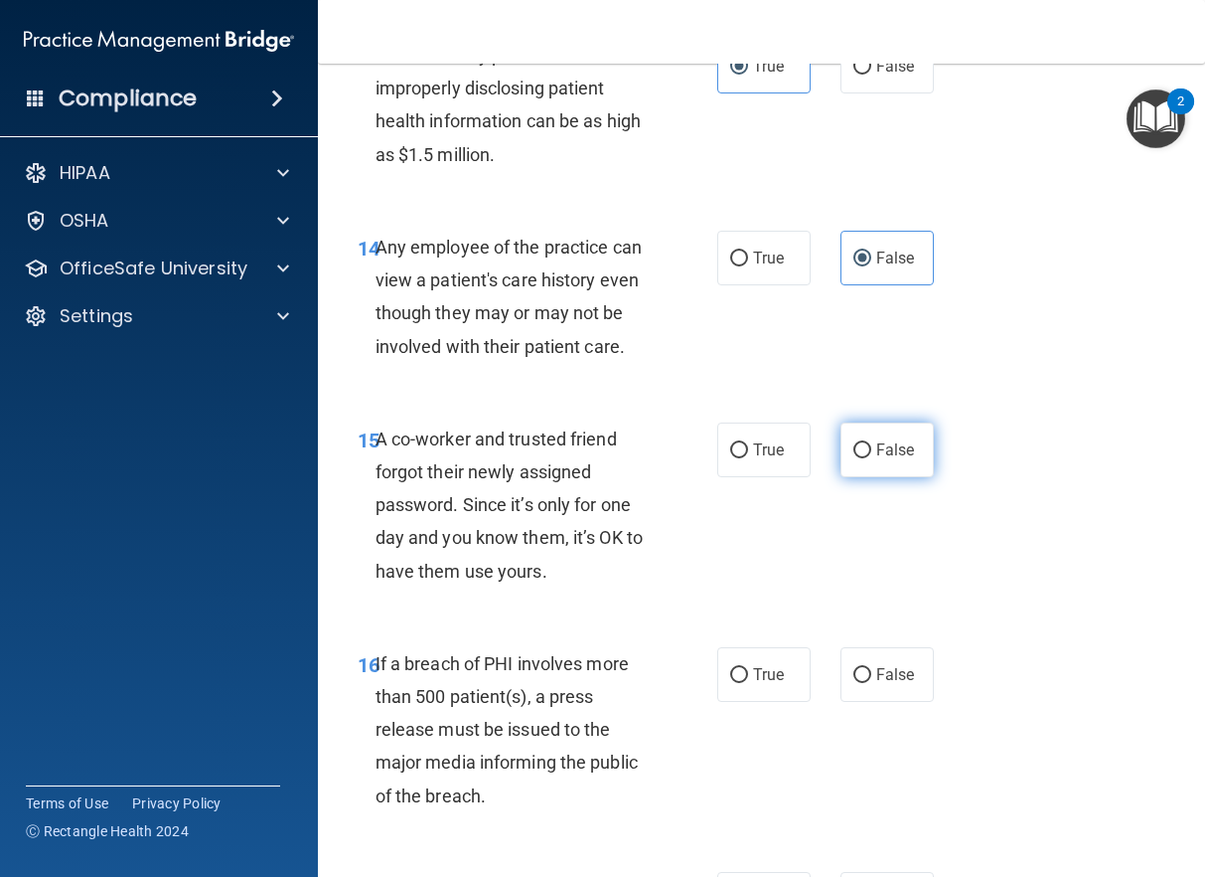
click at [877, 459] on span "False" at bounding box center [896, 449] width 39 height 19
click at [872, 458] on input "False" at bounding box center [863, 450] width 18 height 15
radio input "true"
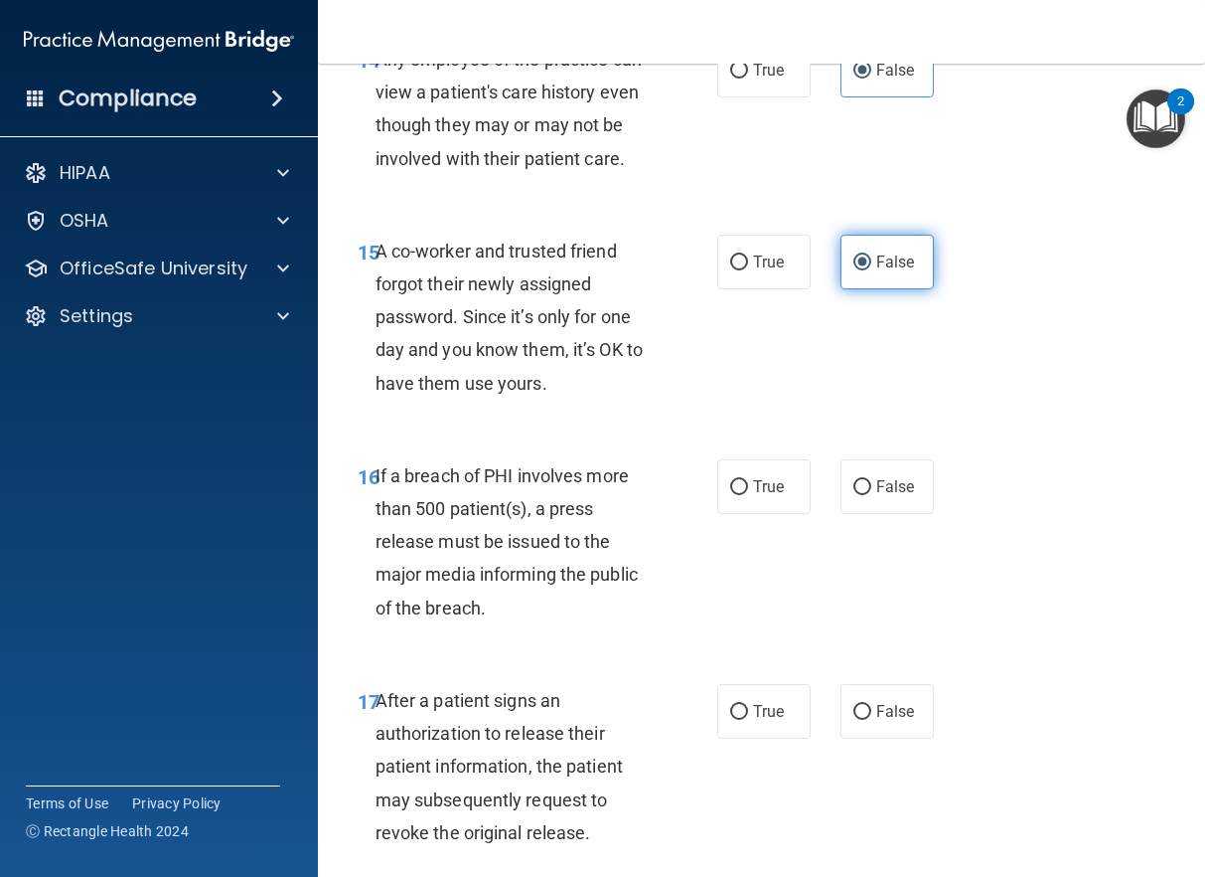
scroll to position [2783, 0]
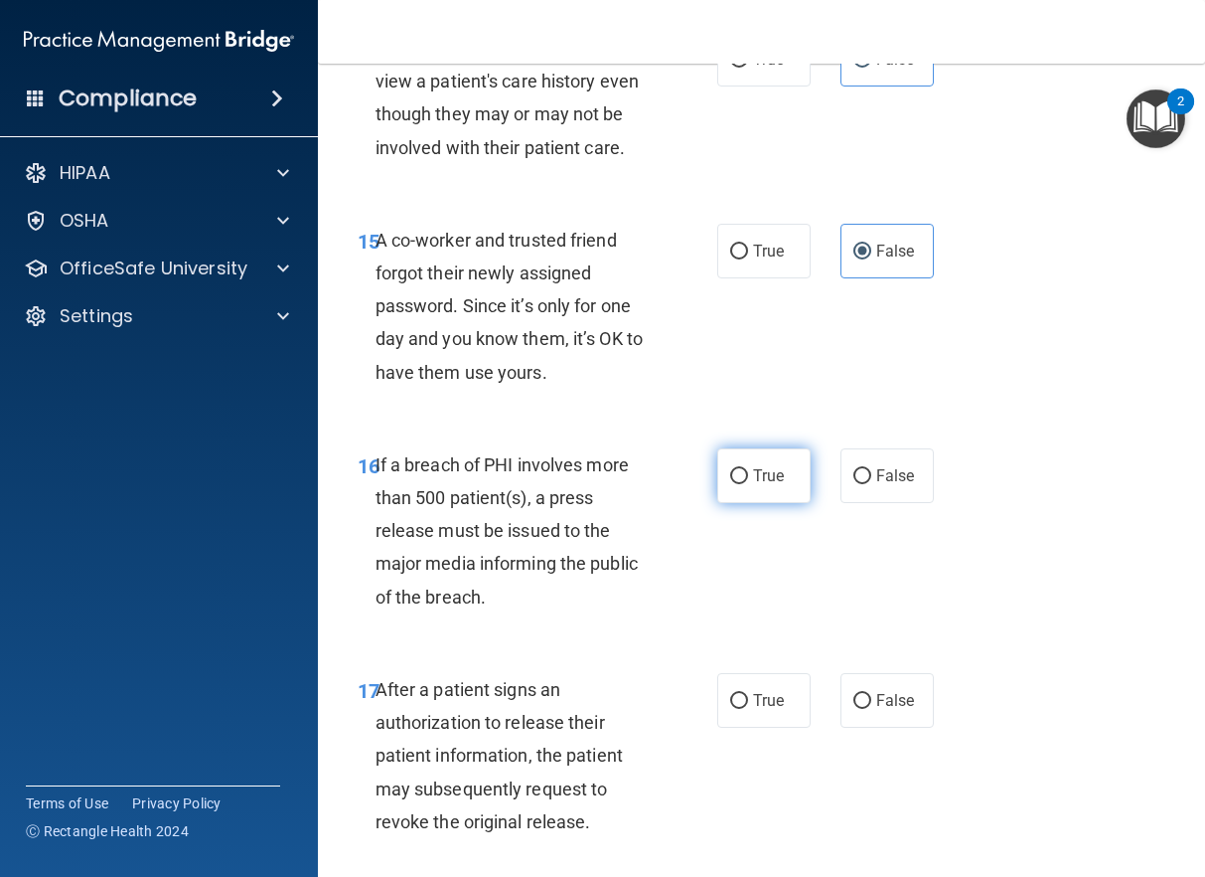
click at [771, 503] on label "True" at bounding box center [764, 475] width 93 height 55
click at [748, 484] on input "True" at bounding box center [739, 476] width 18 height 15
radio input "true"
click at [753, 710] on span "True" at bounding box center [768, 700] width 31 height 19
click at [746, 709] on input "True" at bounding box center [739, 701] width 18 height 15
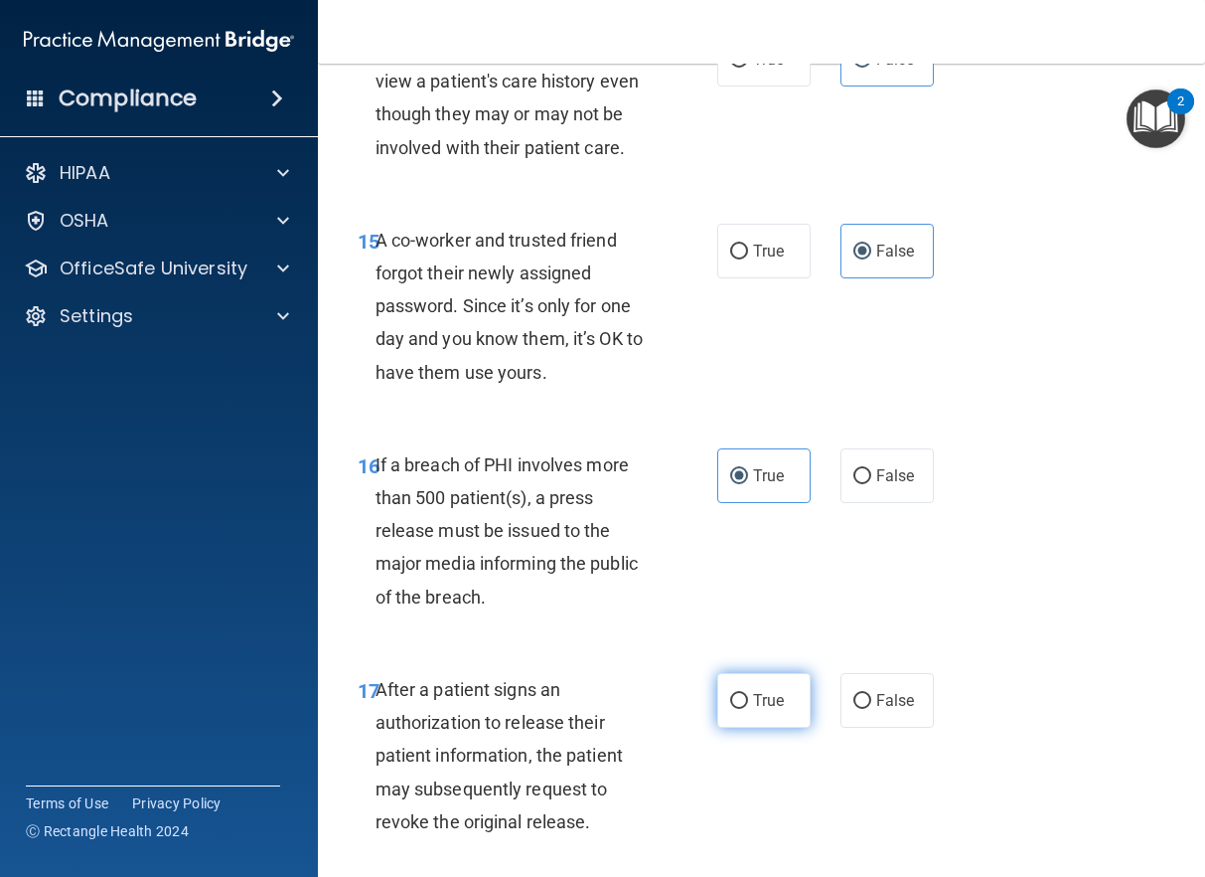
radio input "true"
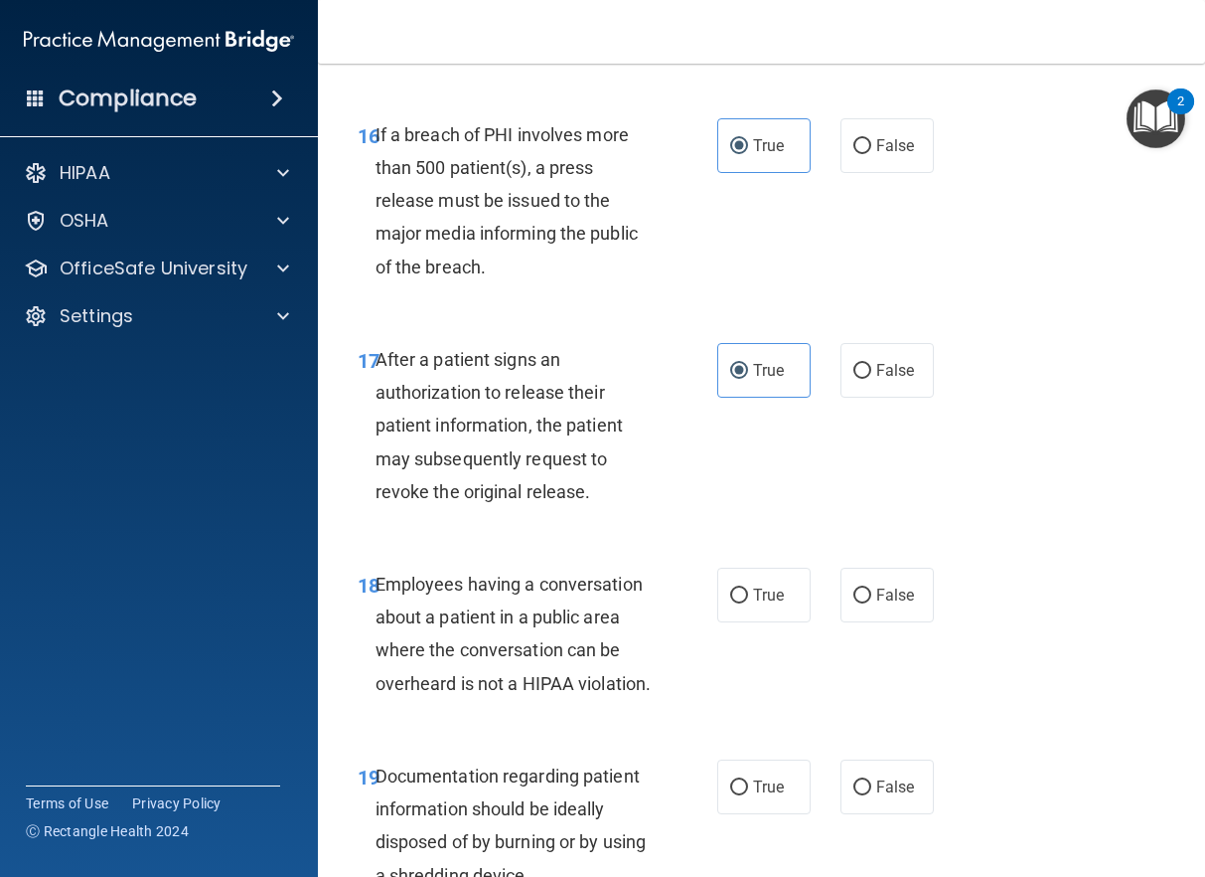
scroll to position [3180, 0]
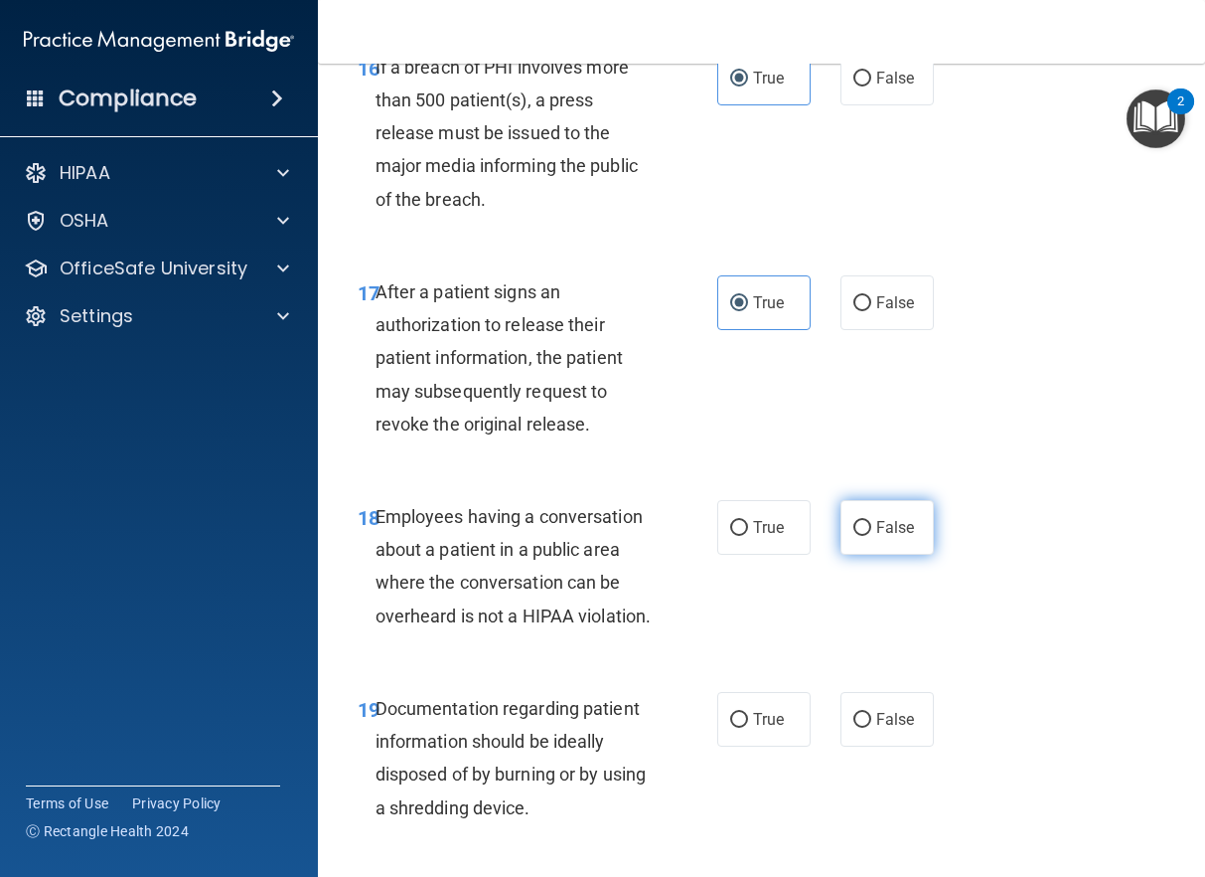
click at [854, 536] on input "False" at bounding box center [863, 528] width 18 height 15
radio input "true"
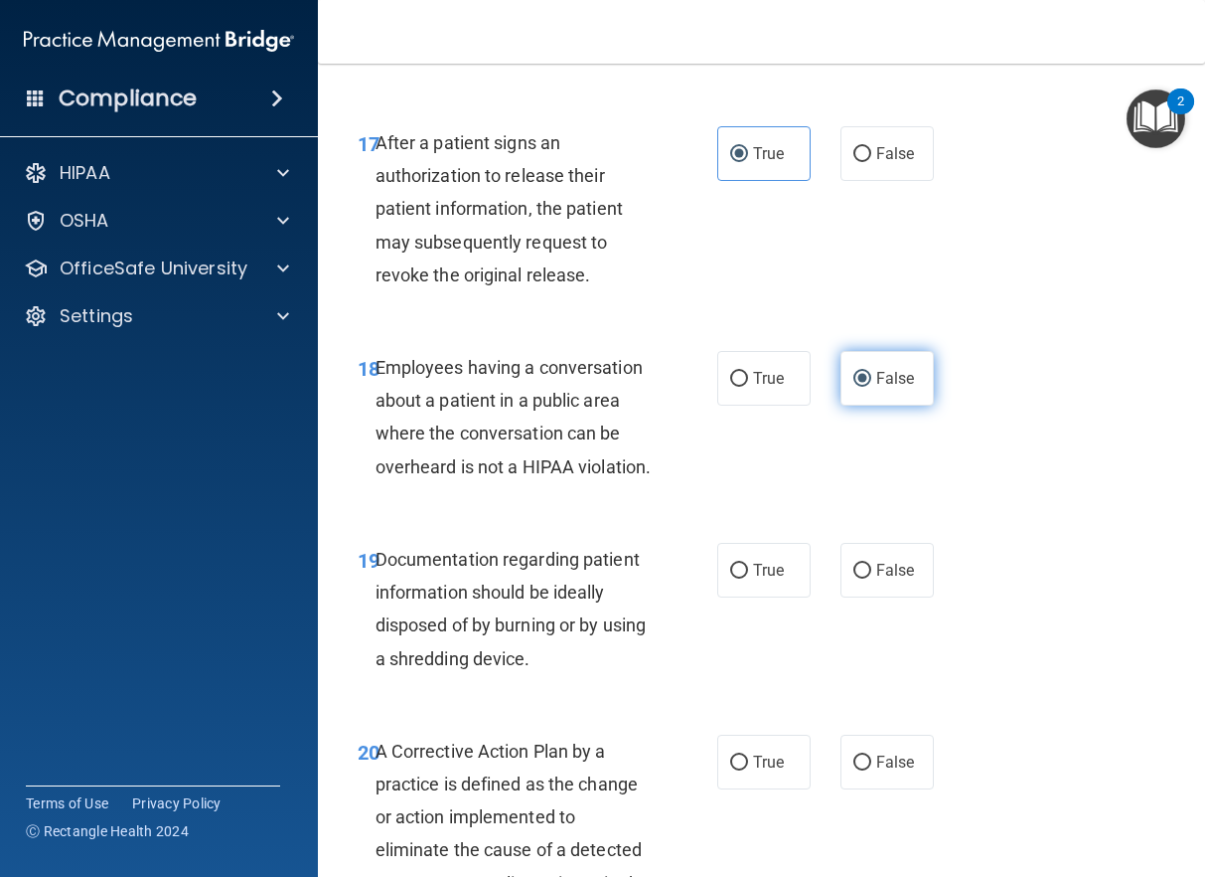
scroll to position [3379, 0]
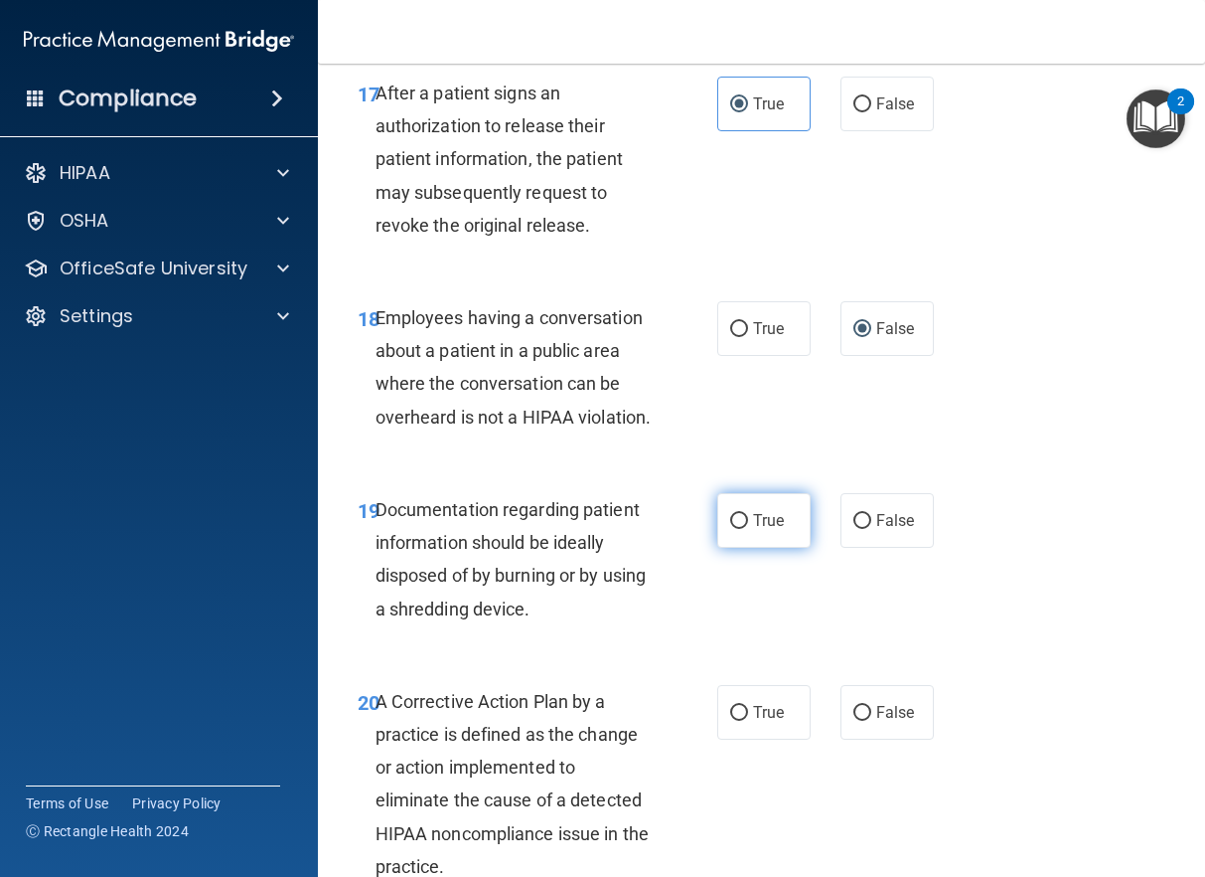
click at [770, 530] on span "True" at bounding box center [768, 520] width 31 height 19
click at [748, 529] on input "True" at bounding box center [739, 521] width 18 height 15
radio input "true"
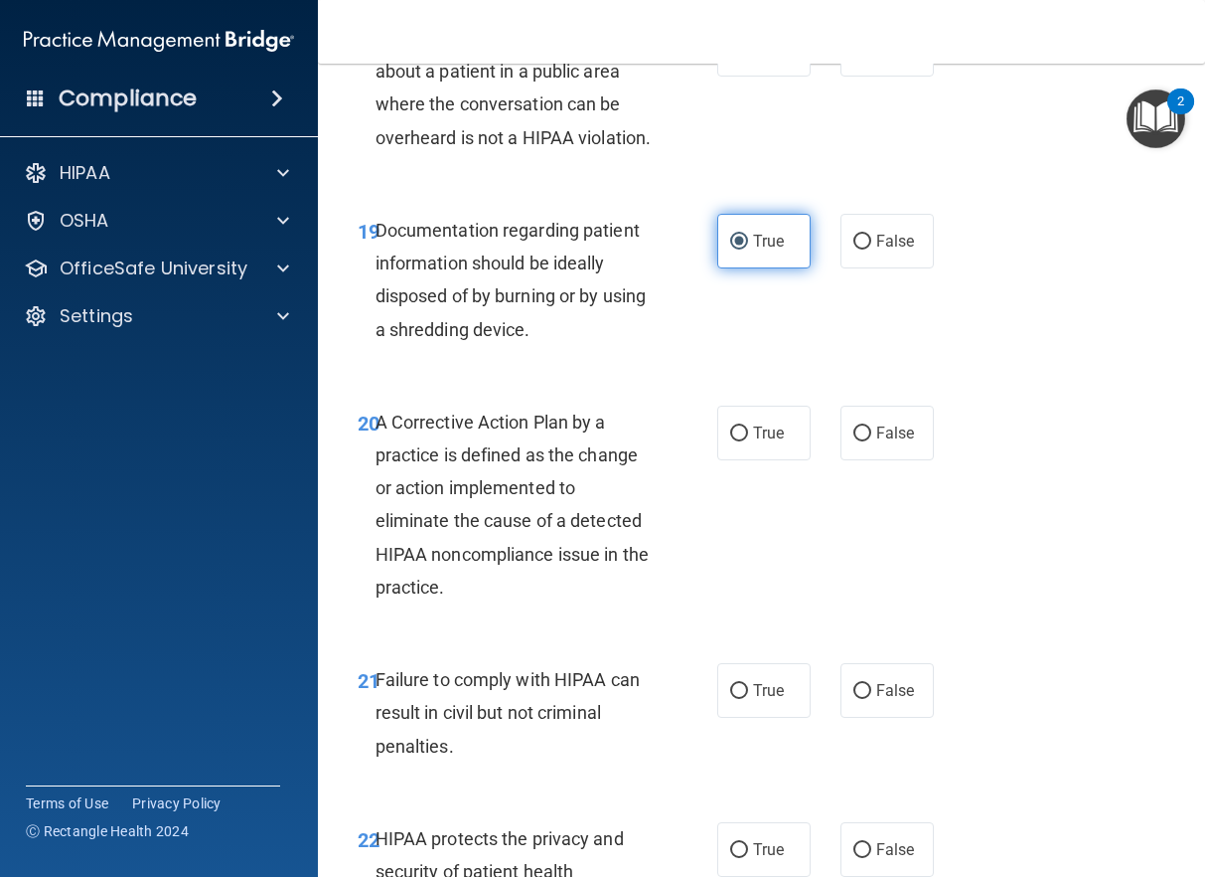
scroll to position [3677, 0]
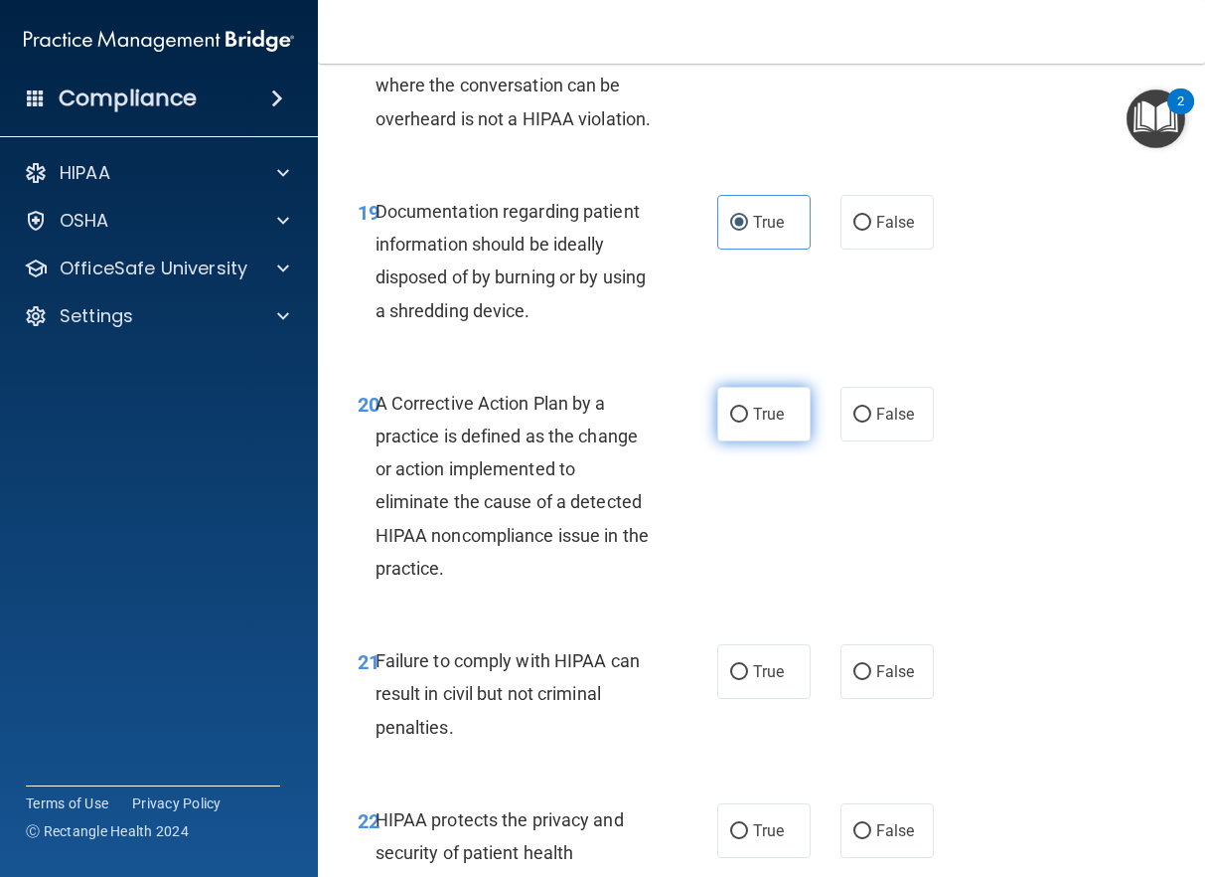
click at [758, 423] on span "True" at bounding box center [768, 413] width 31 height 19
click at [748, 422] on input "True" at bounding box center [739, 414] width 18 height 15
radio input "true"
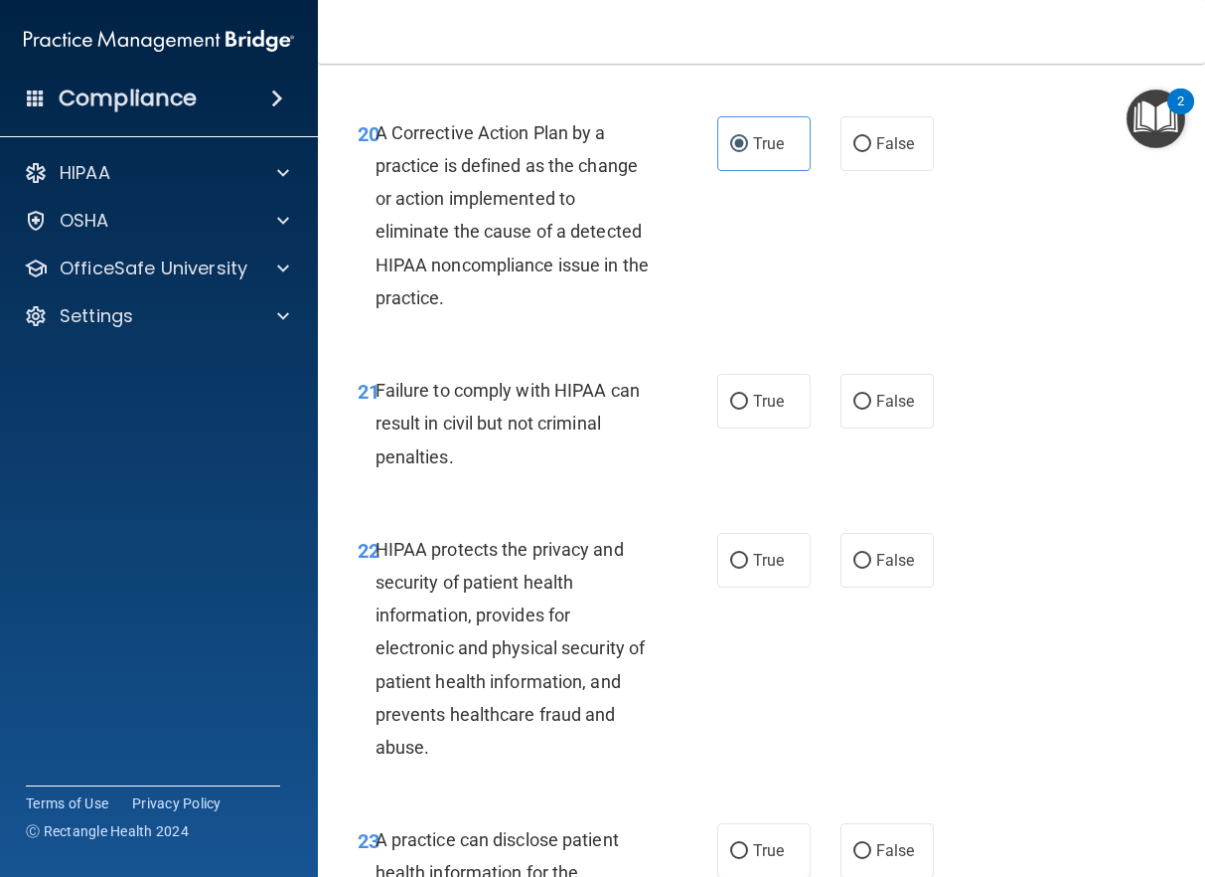
scroll to position [3975, 0]
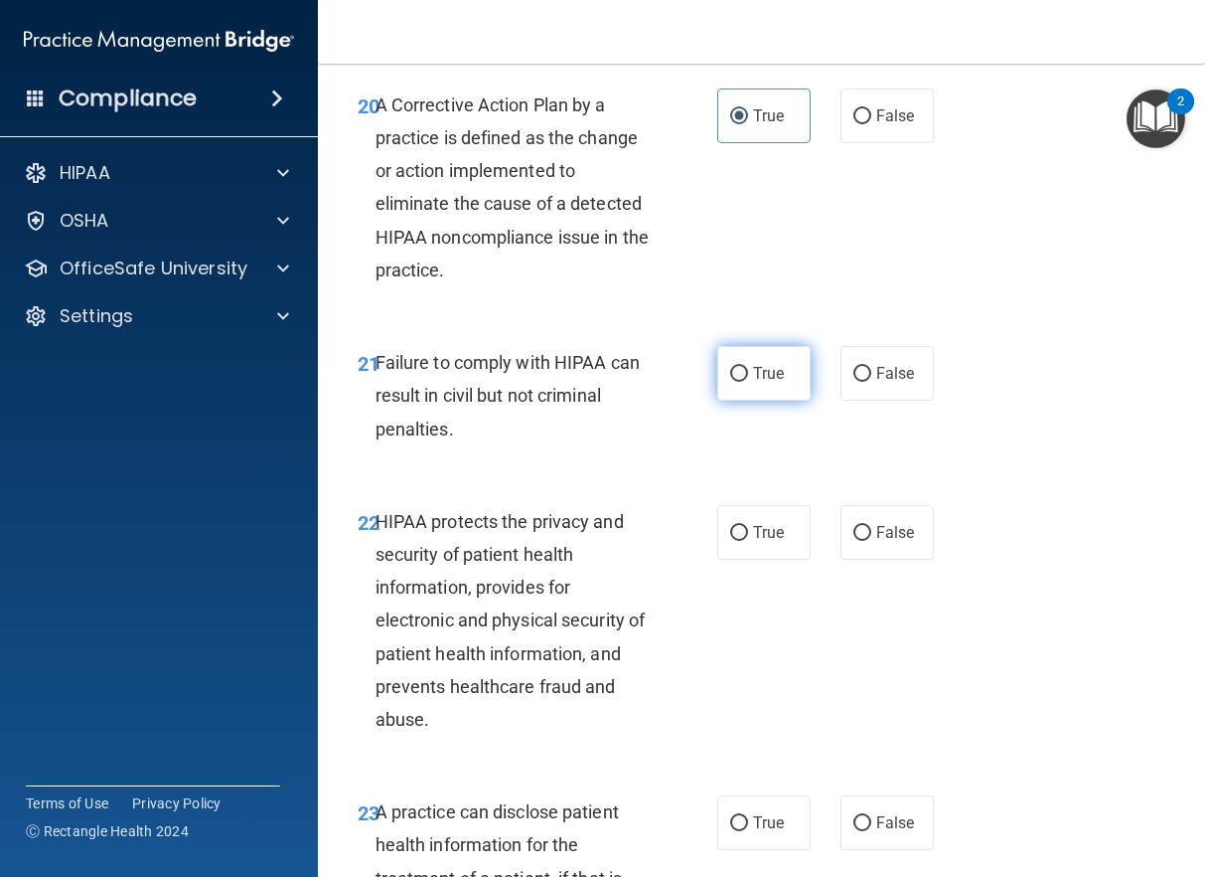
click at [768, 383] on span "True" at bounding box center [768, 373] width 31 height 19
click at [748, 382] on input "True" at bounding box center [739, 374] width 18 height 15
radio input "true"
click at [843, 400] on label "False" at bounding box center [887, 373] width 93 height 55
click at [854, 382] on input "False" at bounding box center [863, 374] width 18 height 15
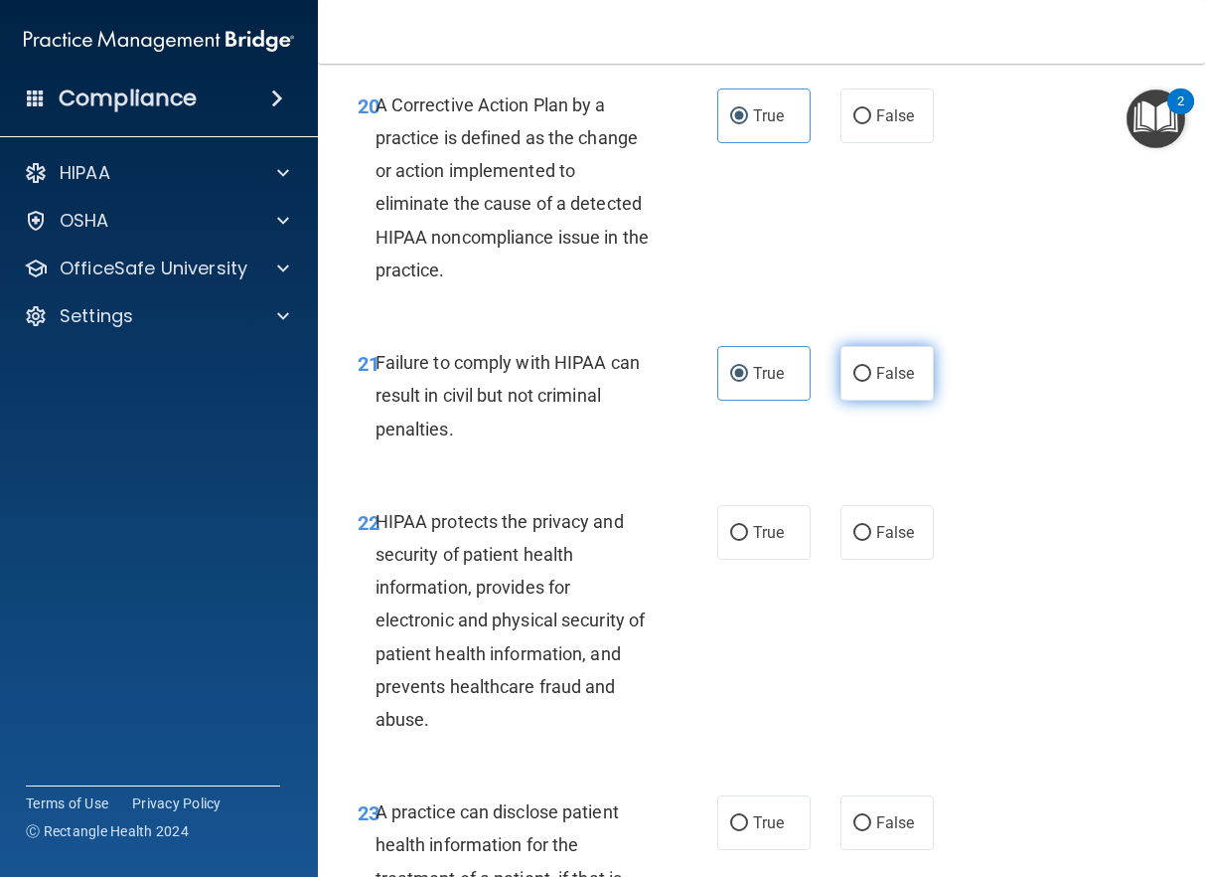
radio input "true"
radio input "false"
click at [784, 560] on label "True" at bounding box center [764, 532] width 93 height 55
click at [748, 541] on input "True" at bounding box center [739, 533] width 18 height 15
radio input "true"
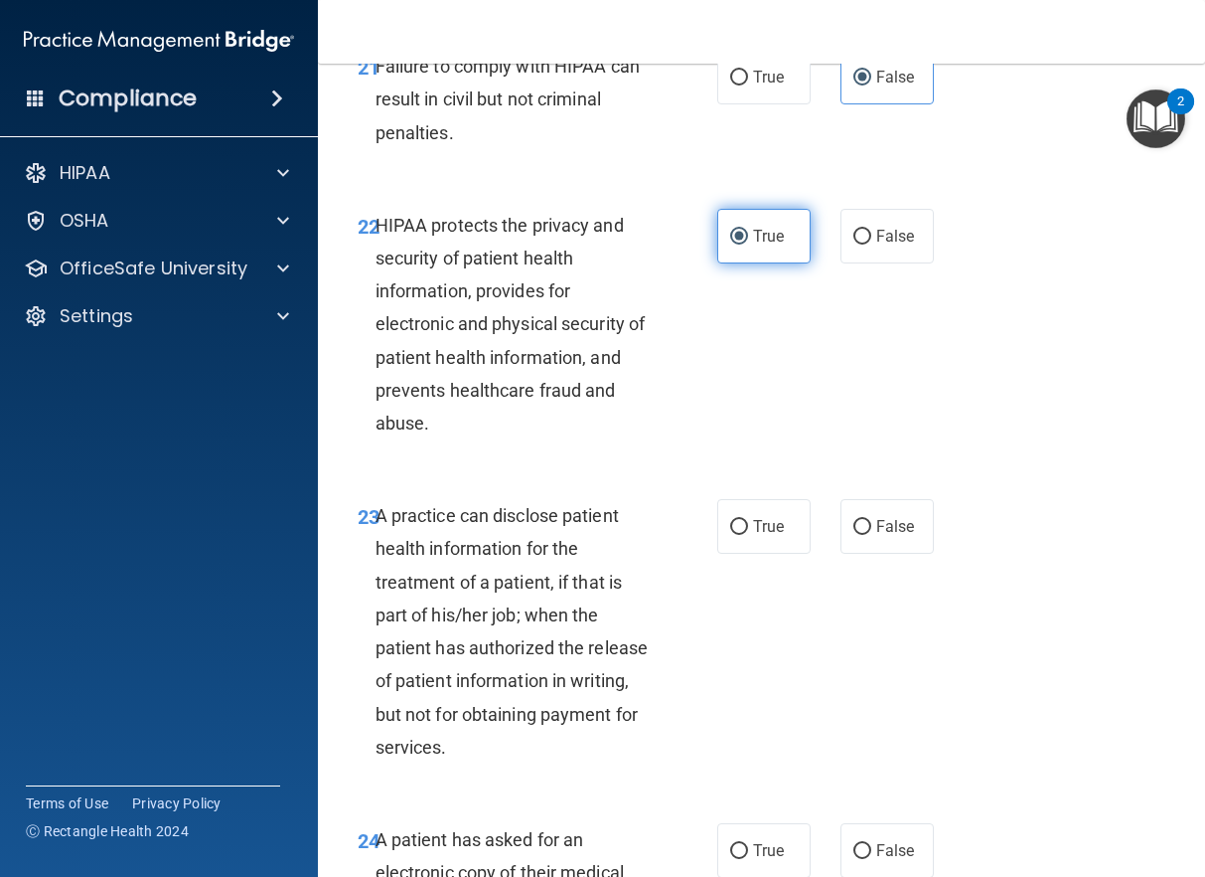
scroll to position [4273, 0]
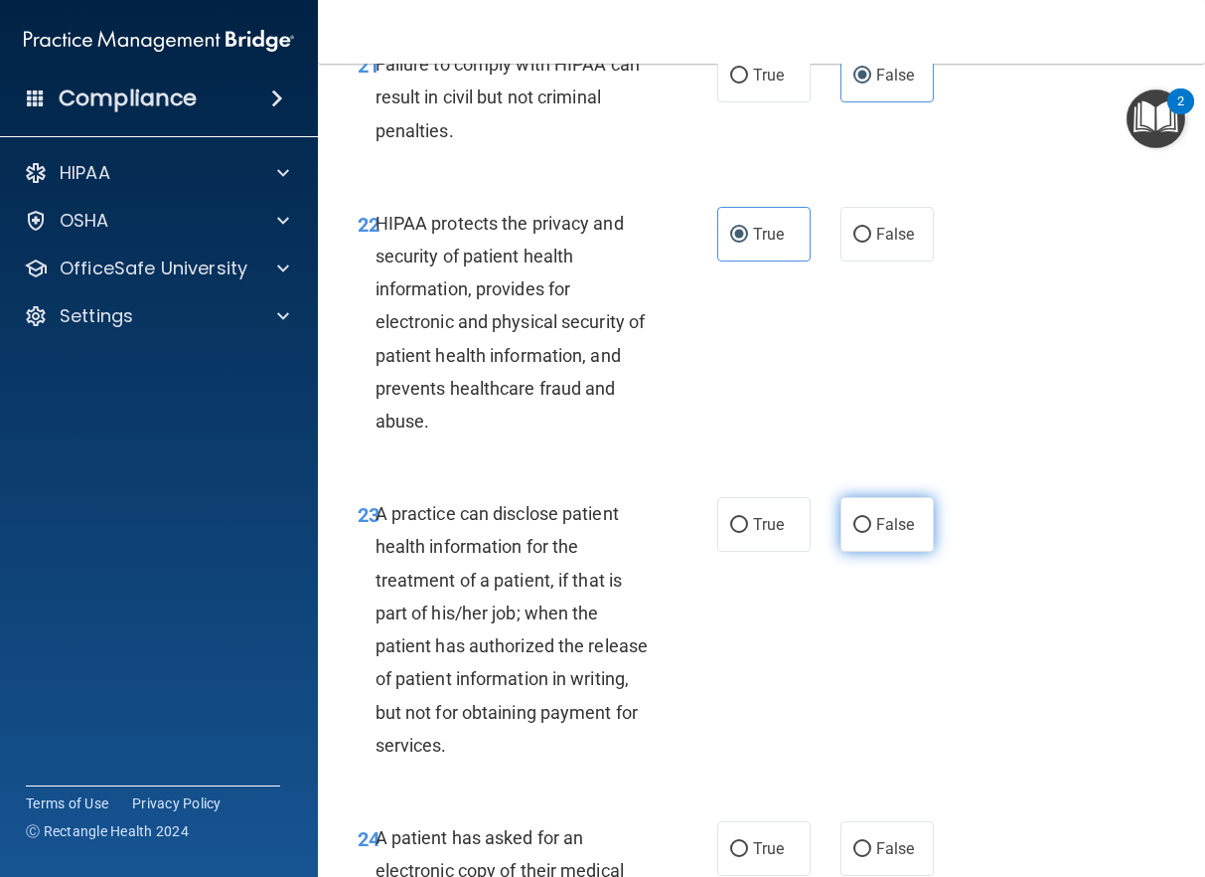
click at [856, 552] on label "False" at bounding box center [887, 524] width 93 height 55
click at [856, 533] on input "False" at bounding box center [863, 525] width 18 height 15
radio input "true"
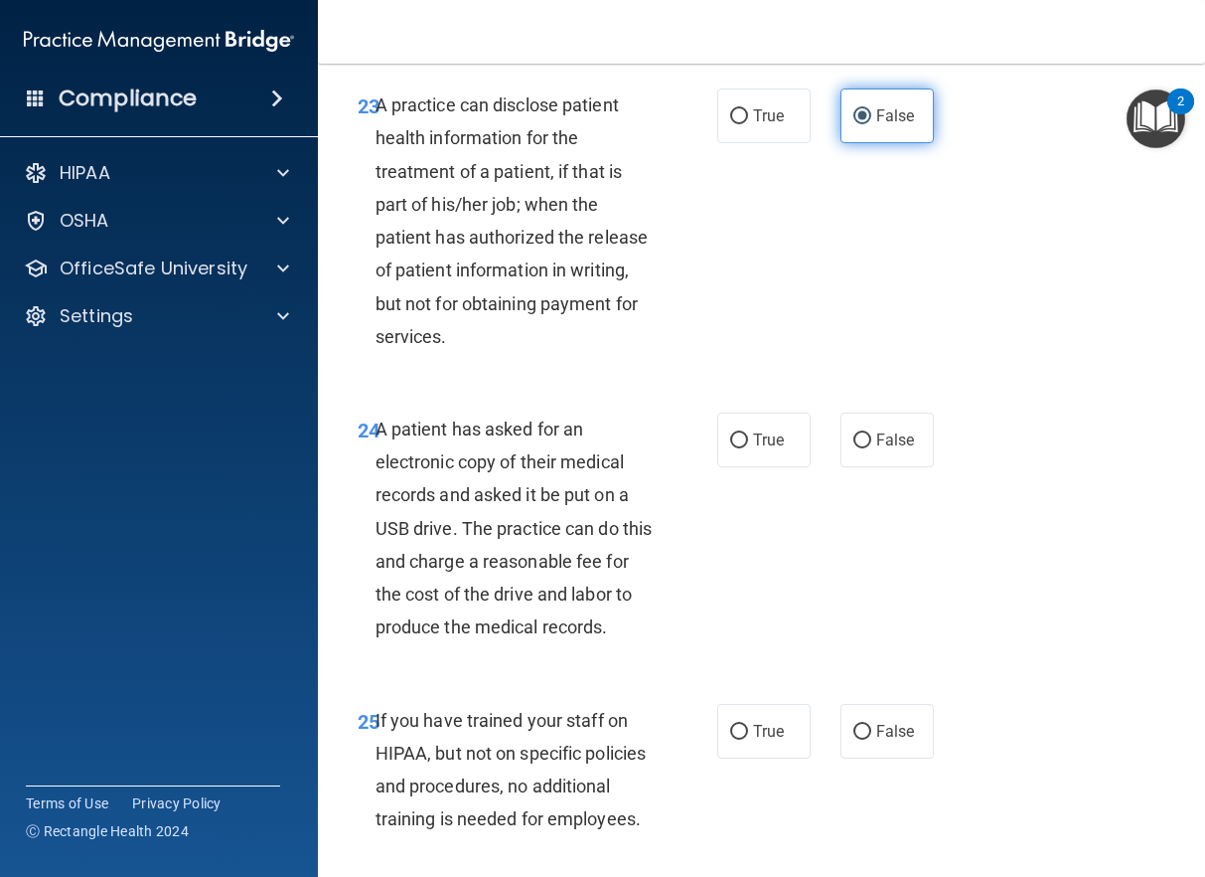
scroll to position [4770, 0]
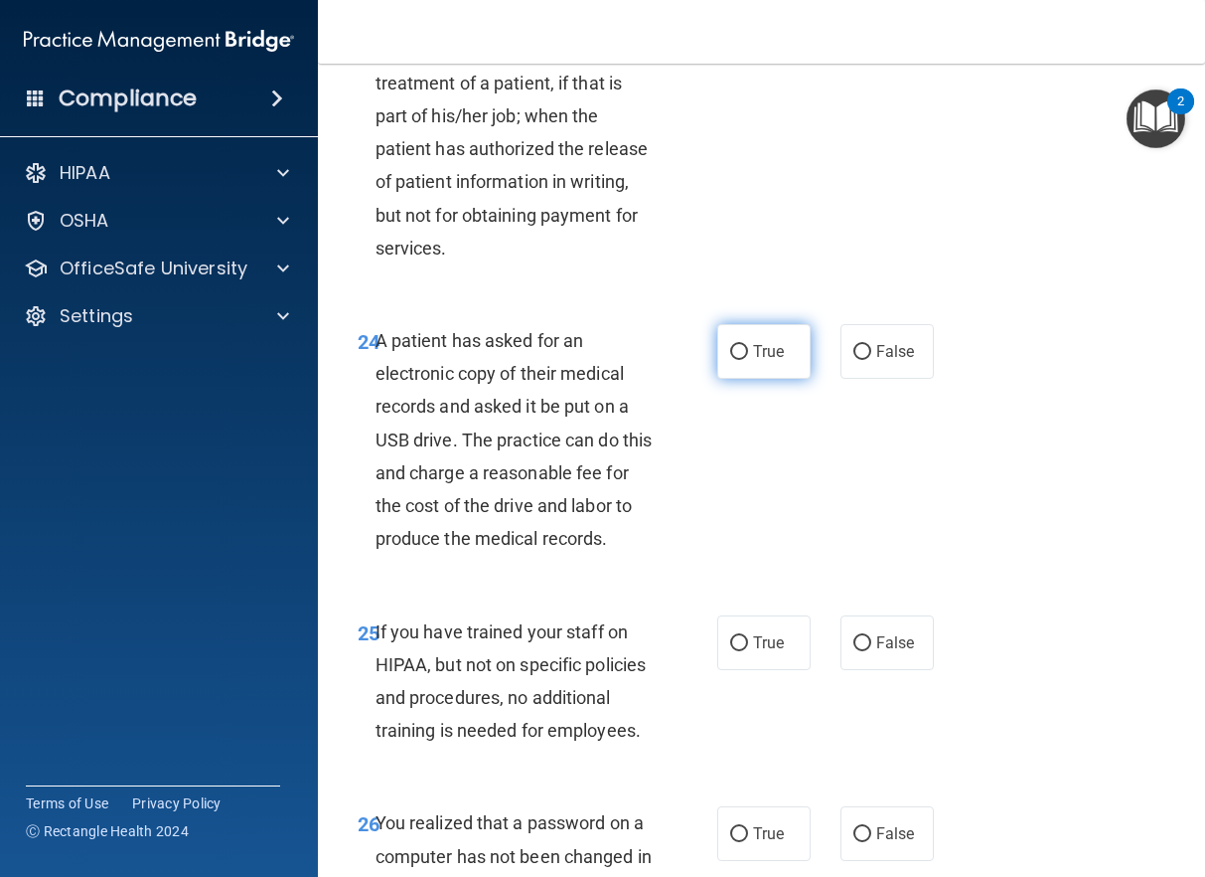
click at [762, 379] on label "True" at bounding box center [764, 351] width 93 height 55
click at [748, 360] on input "True" at bounding box center [739, 352] width 18 height 15
radio input "true"
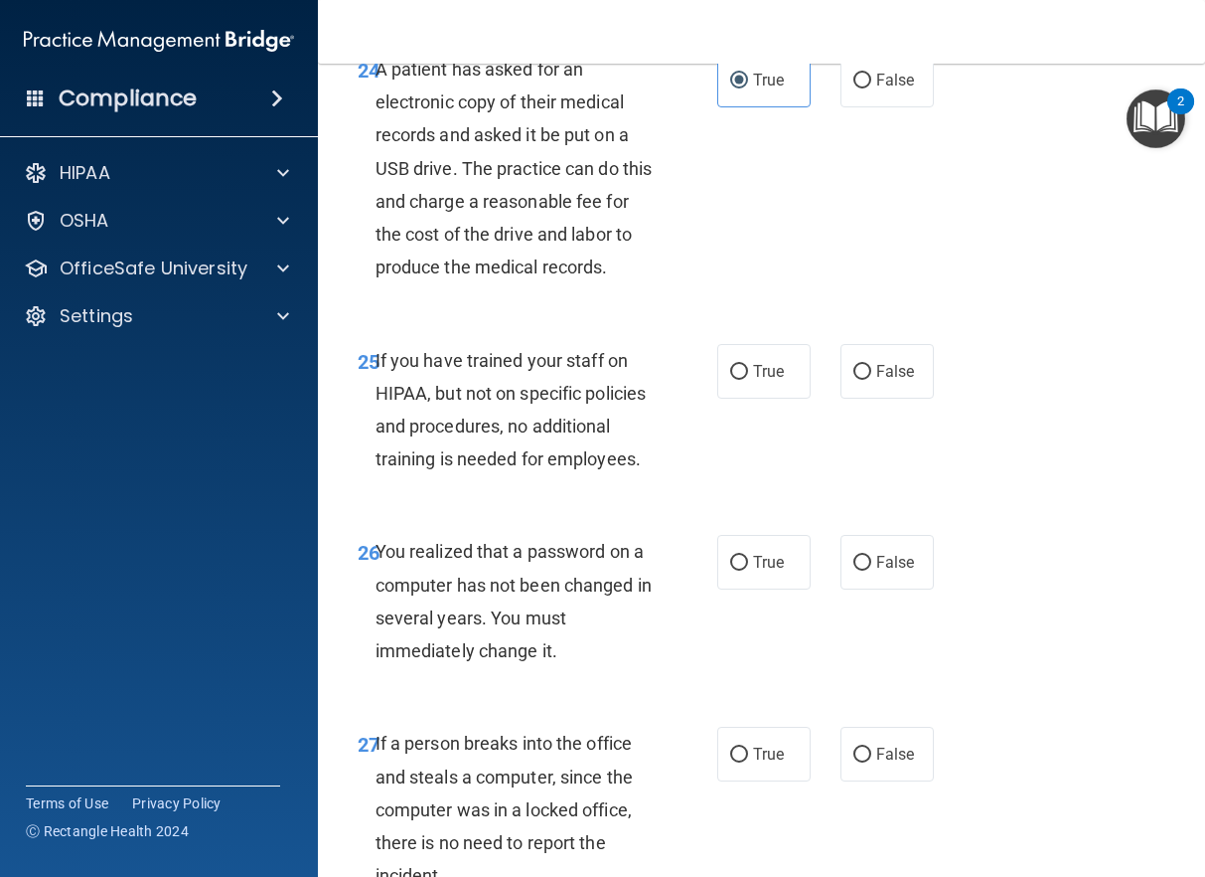
scroll to position [5068, 0]
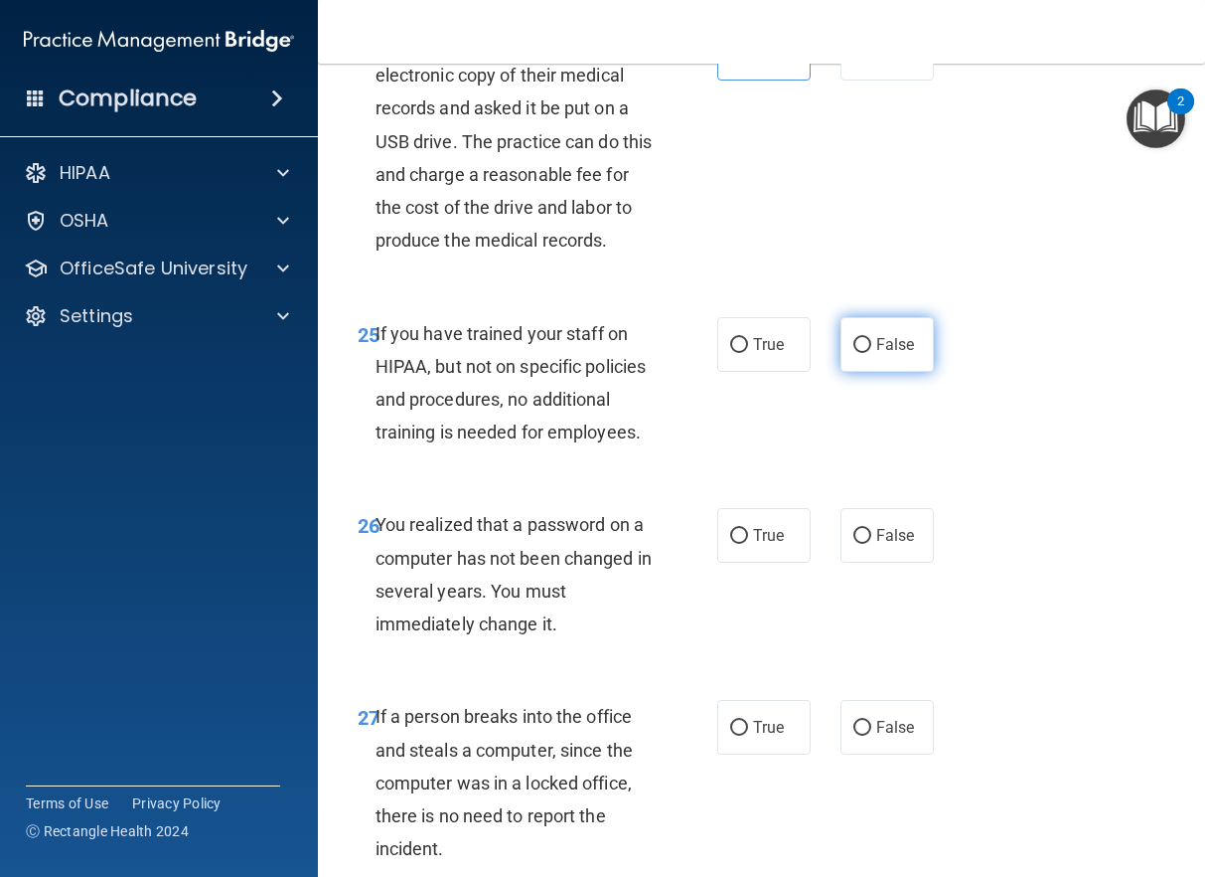
click at [861, 353] on input "False" at bounding box center [863, 345] width 18 height 15
radio input "true"
click at [753, 545] on span "True" at bounding box center [768, 535] width 31 height 19
click at [748, 544] on input "True" at bounding box center [739, 536] width 18 height 15
radio input "true"
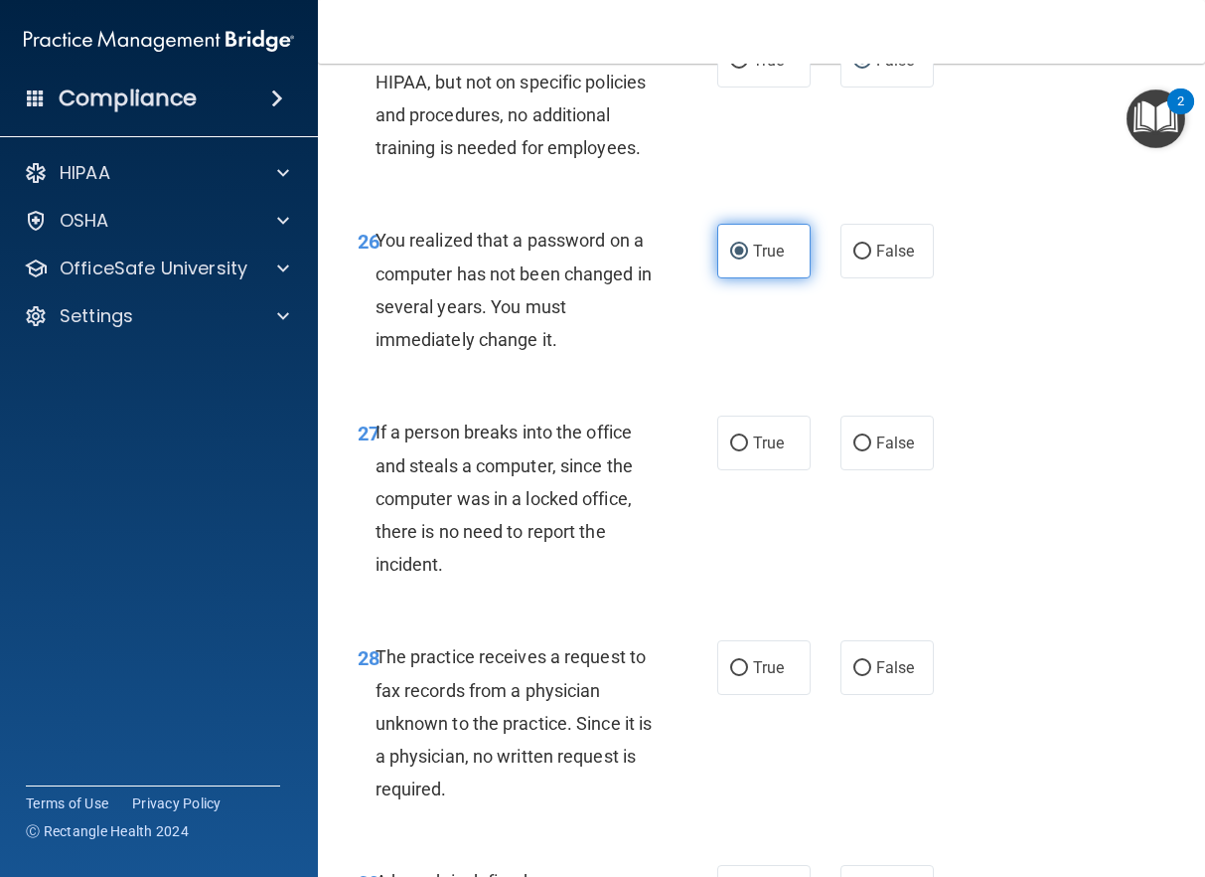
scroll to position [5366, 0]
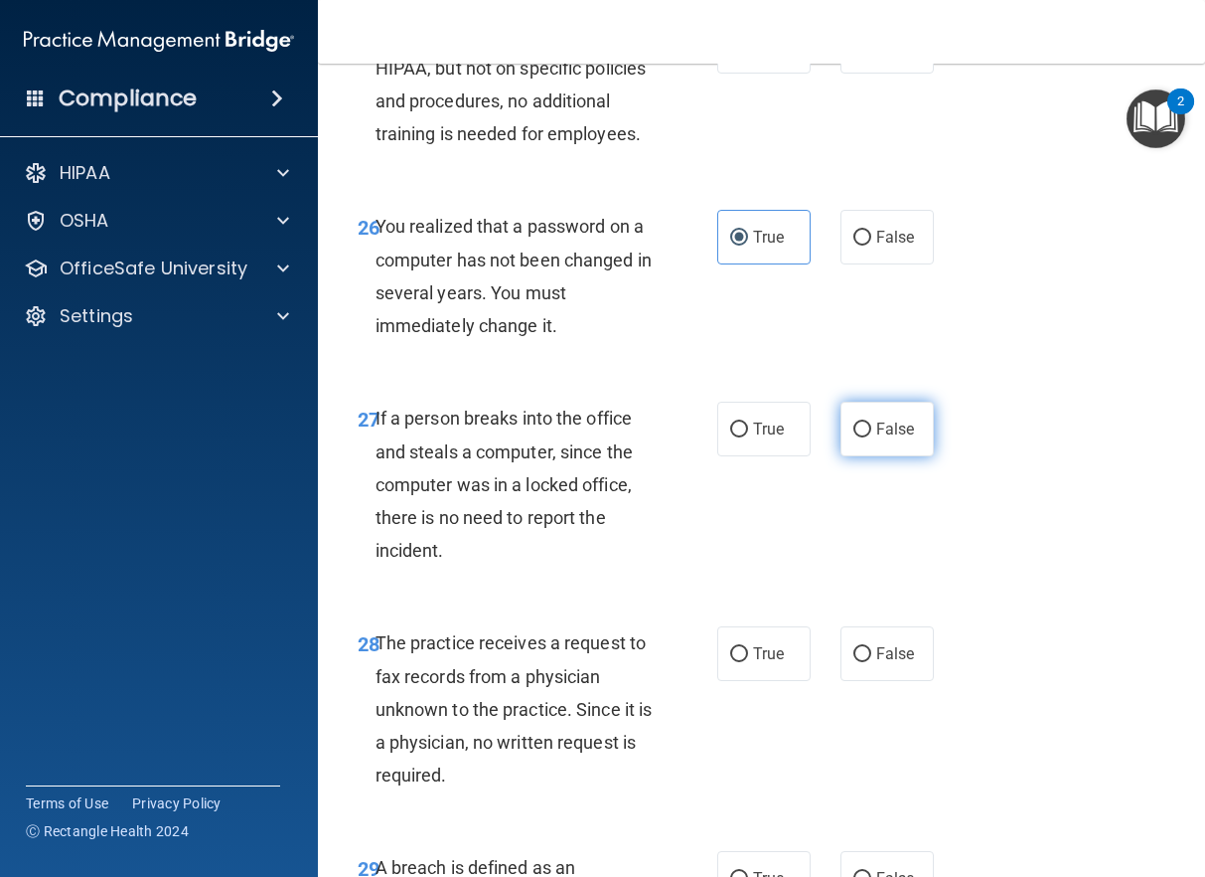
click at [865, 456] on label "False" at bounding box center [887, 428] width 93 height 55
click at [865, 437] on input "False" at bounding box center [863, 429] width 18 height 15
radio input "true"
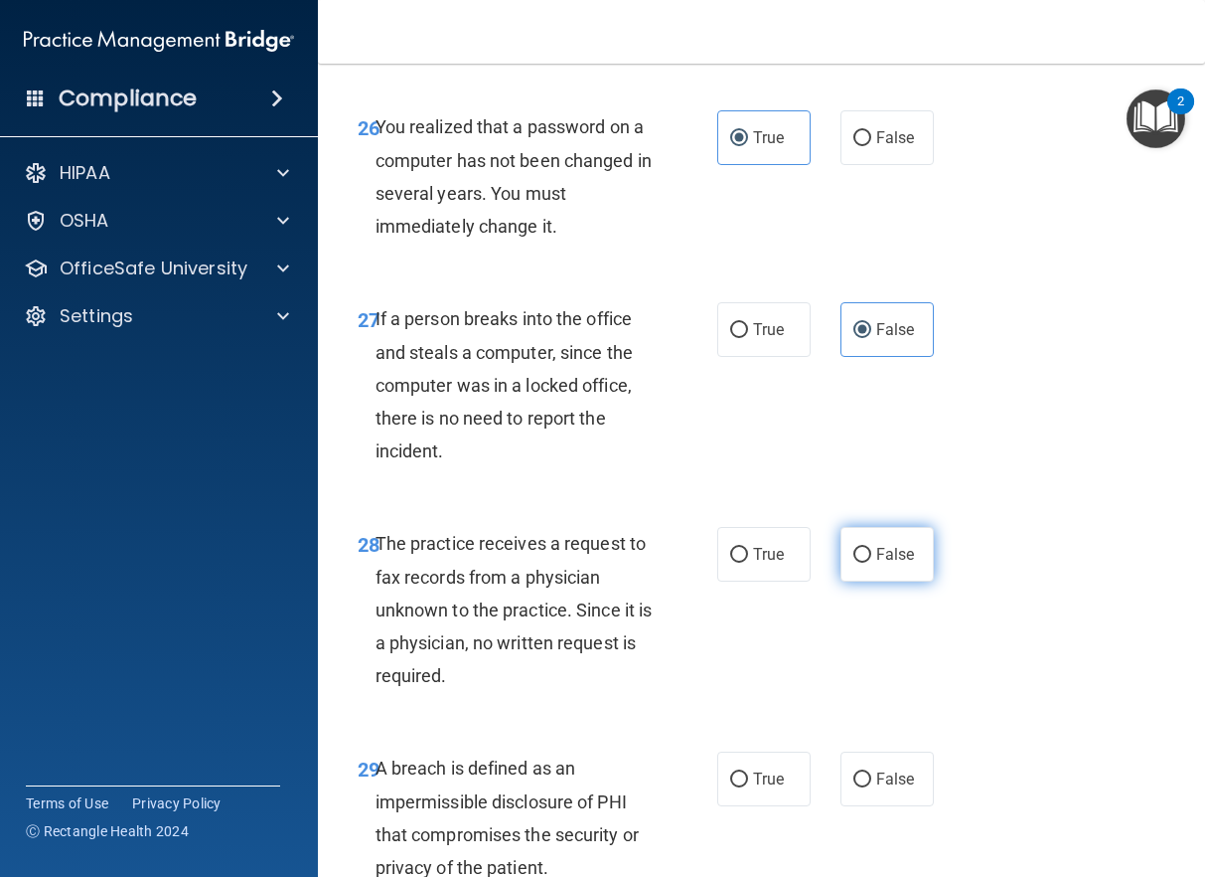
click at [864, 581] on label "False" at bounding box center [887, 554] width 93 height 55
click at [864, 562] on input "False" at bounding box center [863, 555] width 18 height 15
radio input "true"
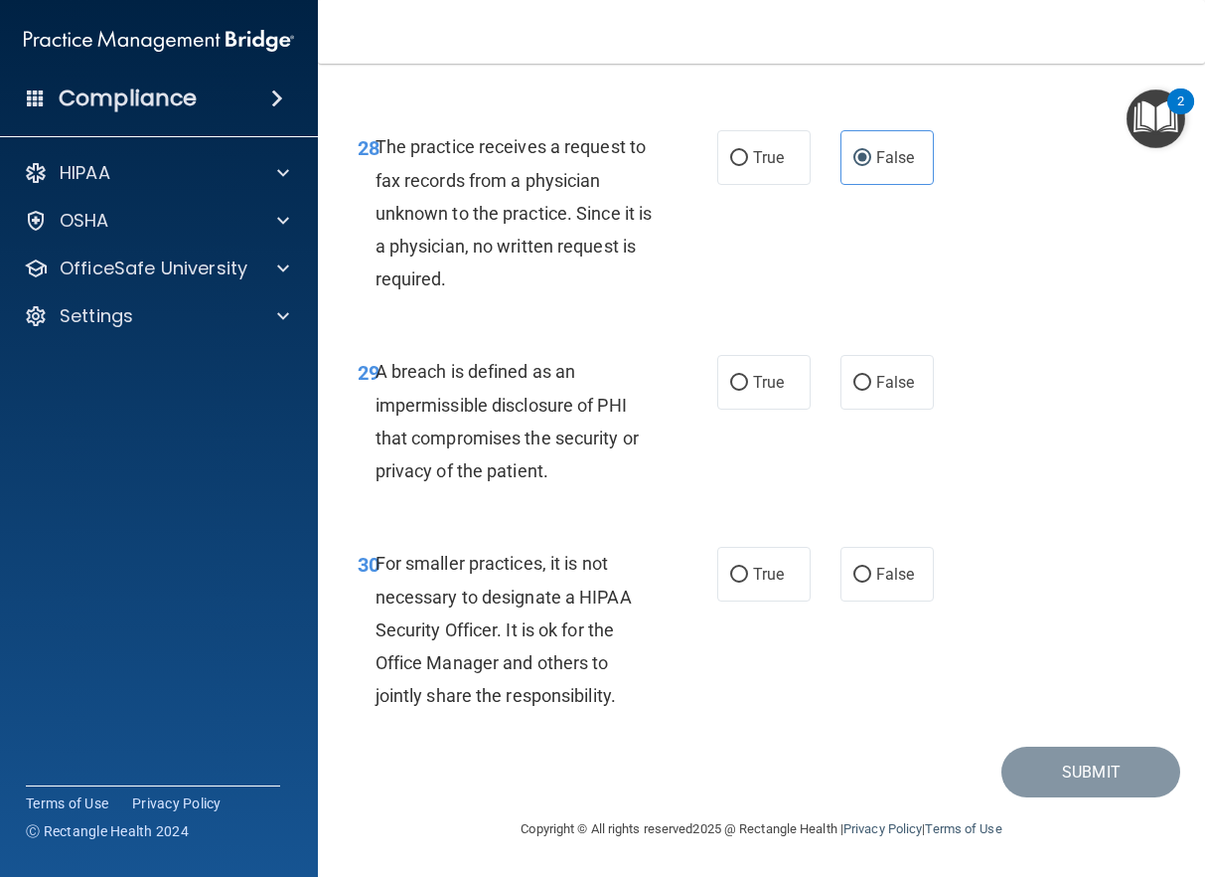
scroll to position [5963, 0]
click at [765, 409] on label "True" at bounding box center [764, 382] width 93 height 55
click at [748, 391] on input "True" at bounding box center [739, 383] width 18 height 15
radio input "true"
click at [877, 583] on span "False" at bounding box center [896, 573] width 39 height 19
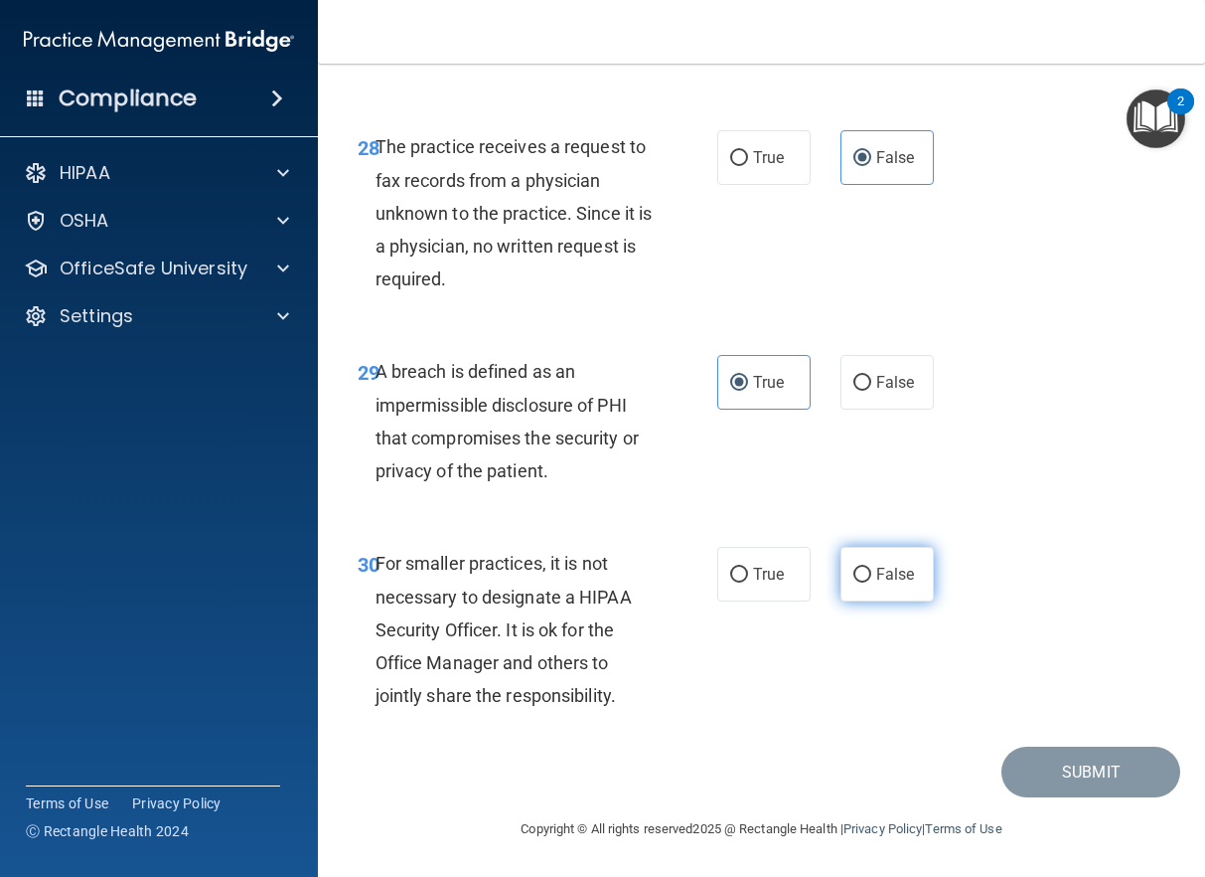
click at [872, 582] on input "False" at bounding box center [863, 574] width 18 height 15
radio input "true"
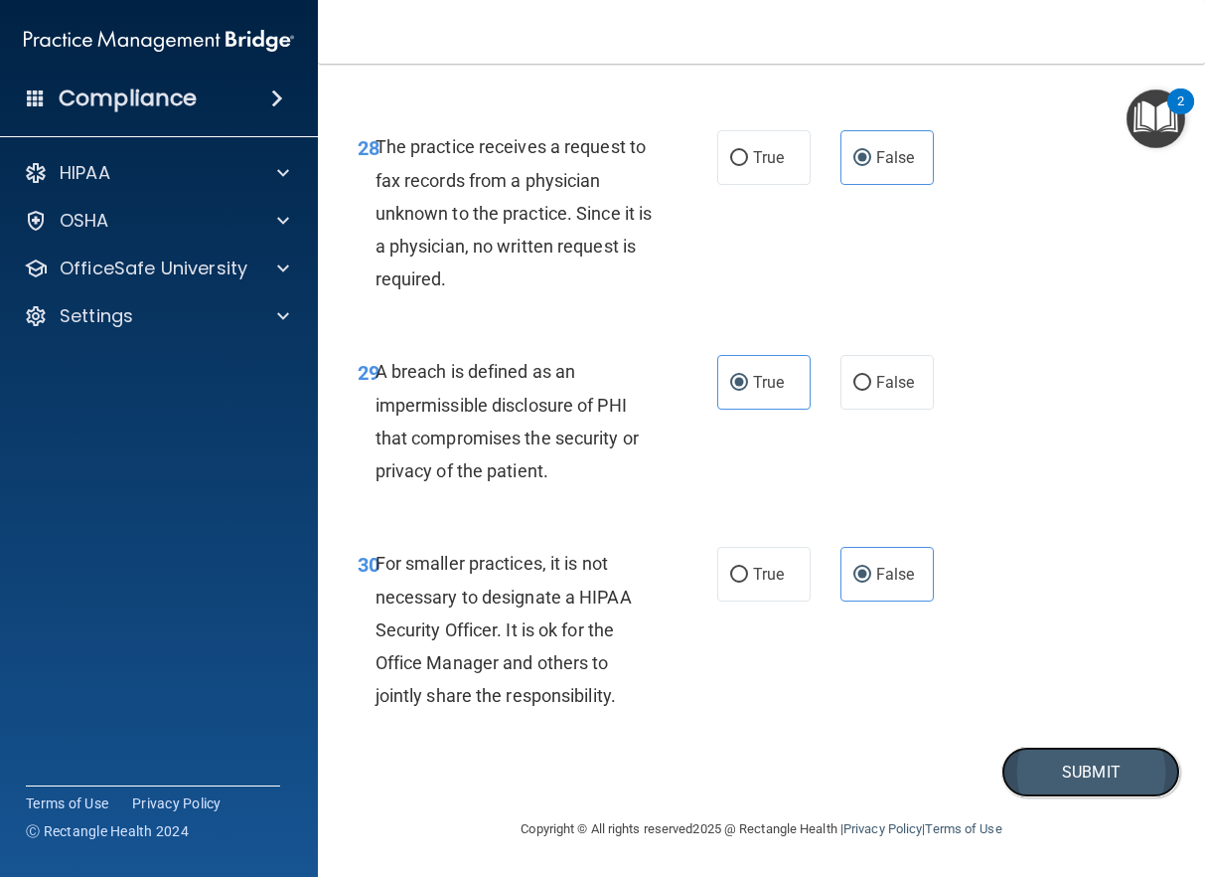
click at [960, 797] on button "Submit" at bounding box center [1091, 771] width 179 height 51
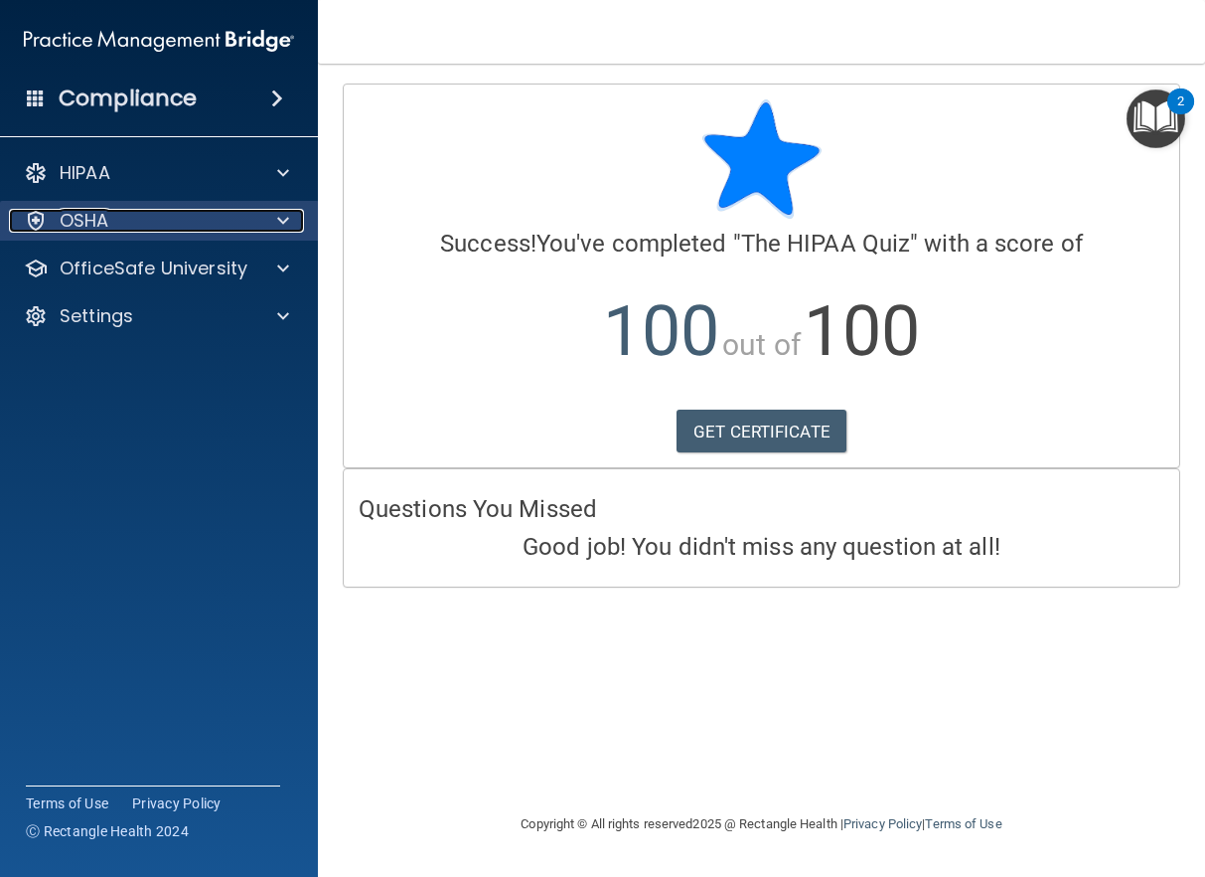
click at [248, 221] on div "OSHA" at bounding box center [132, 221] width 246 height 24
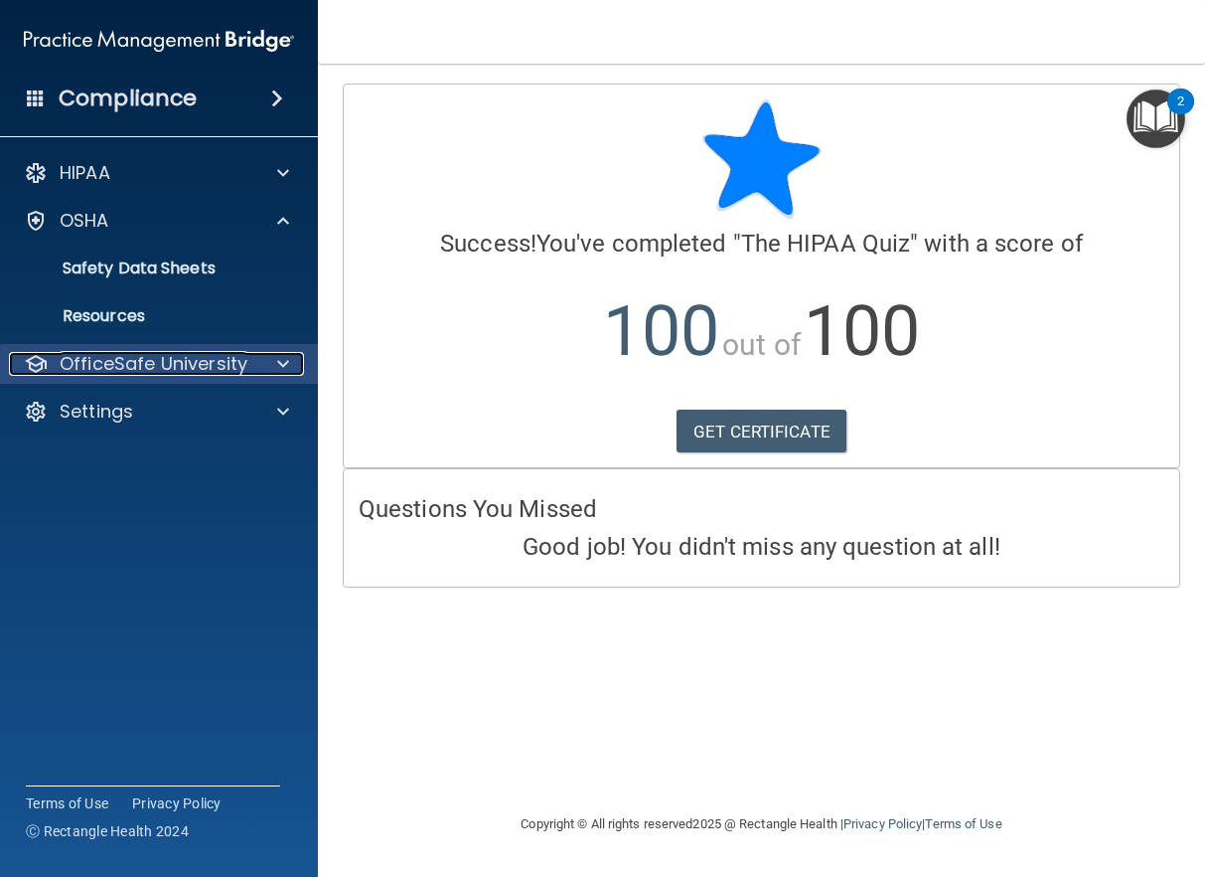
click at [301, 363] on div at bounding box center [280, 364] width 50 height 24
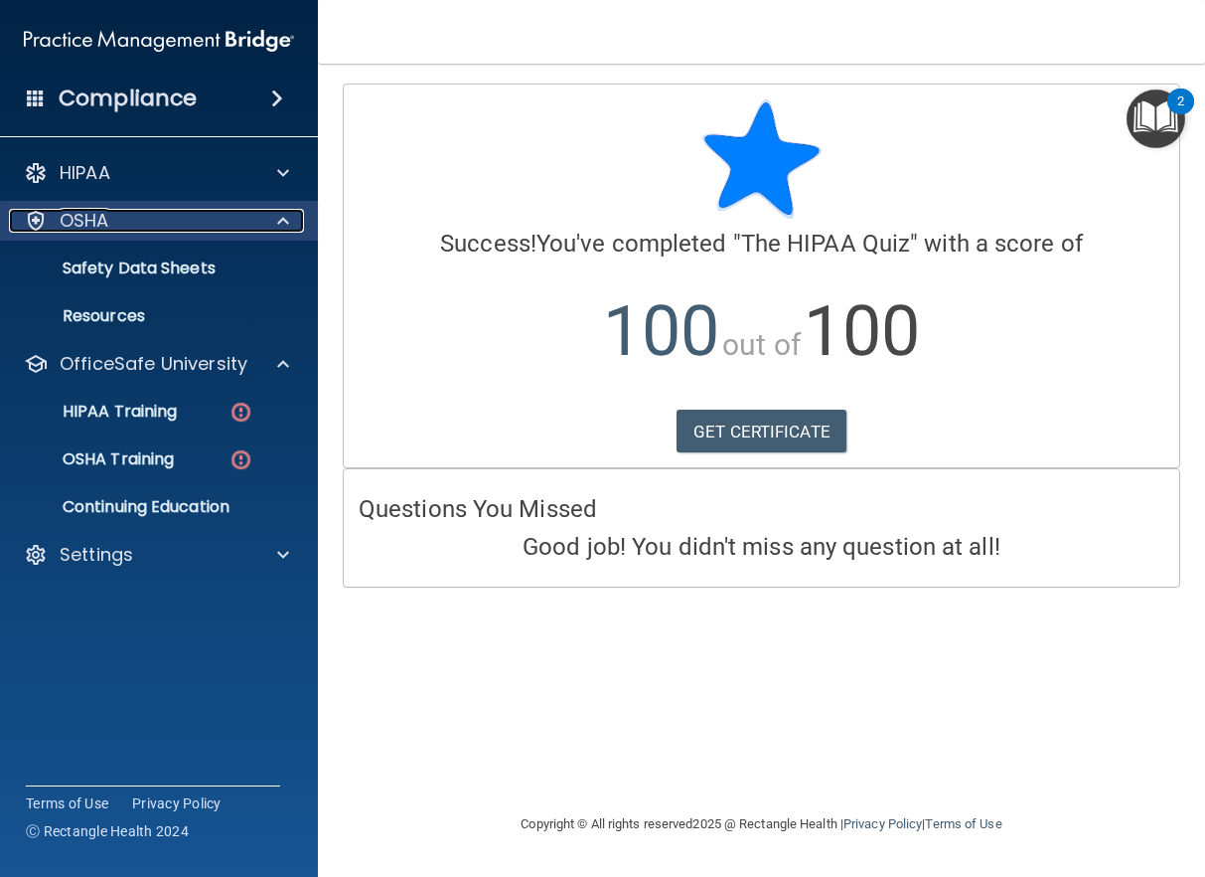
click at [276, 218] on div at bounding box center [280, 221] width 50 height 24
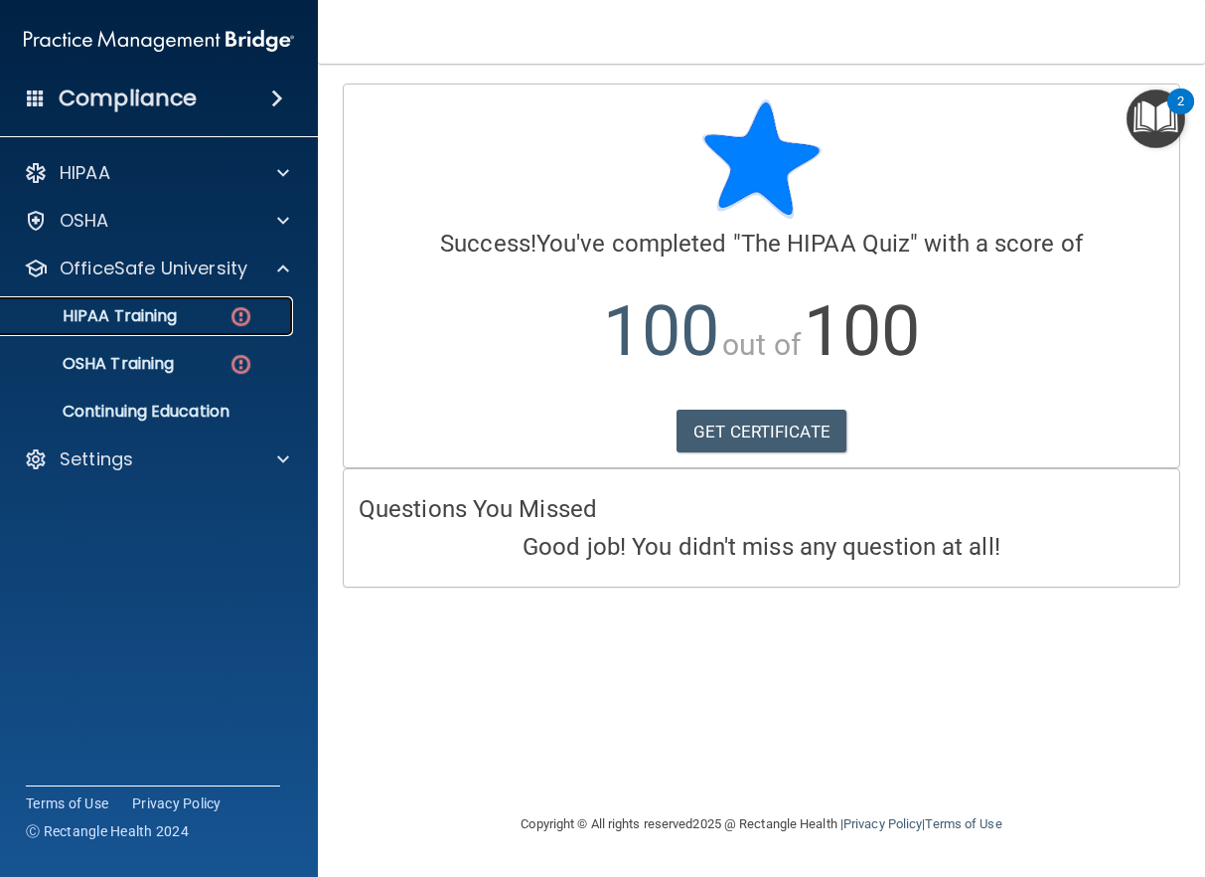
click at [146, 310] on p "HIPAA Training" at bounding box center [95, 316] width 164 height 20
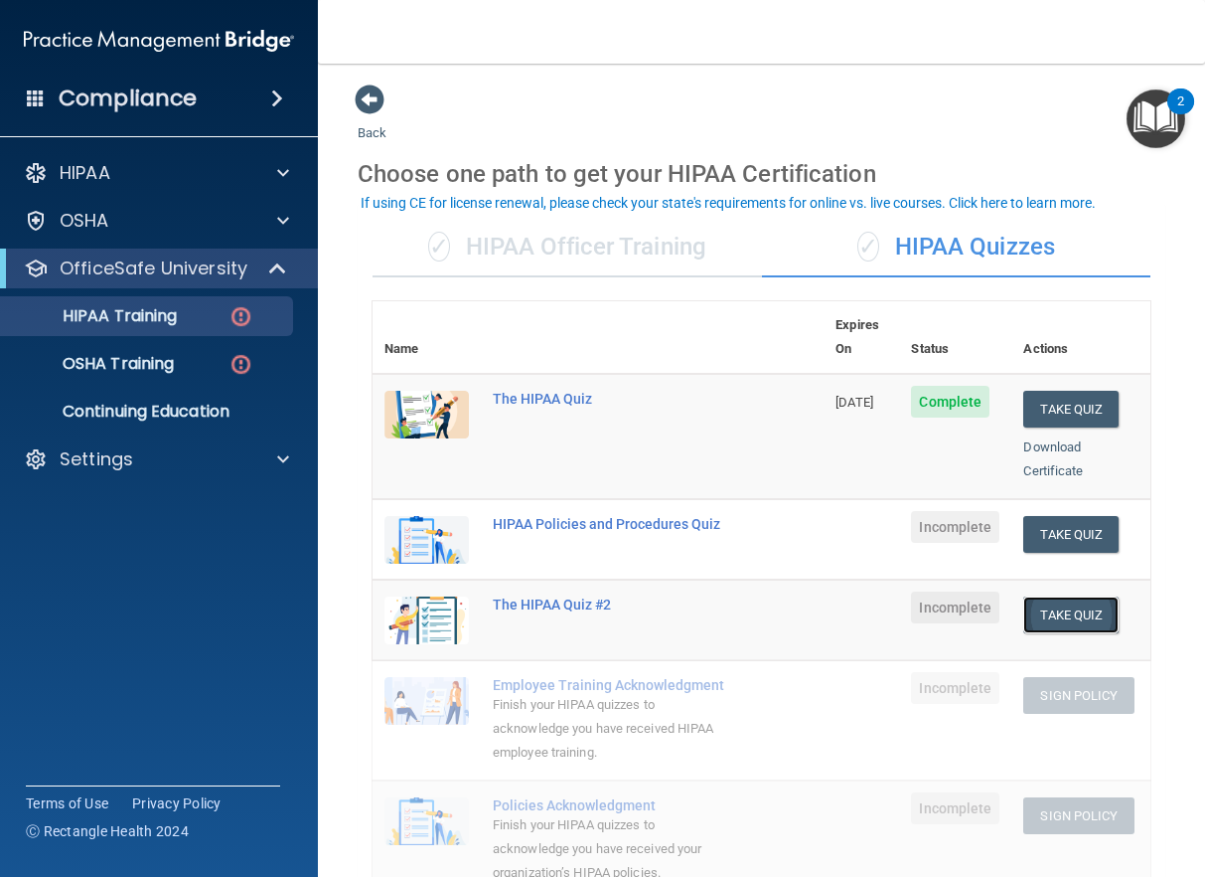
click at [960, 596] on button "Take Quiz" at bounding box center [1071, 614] width 95 height 37
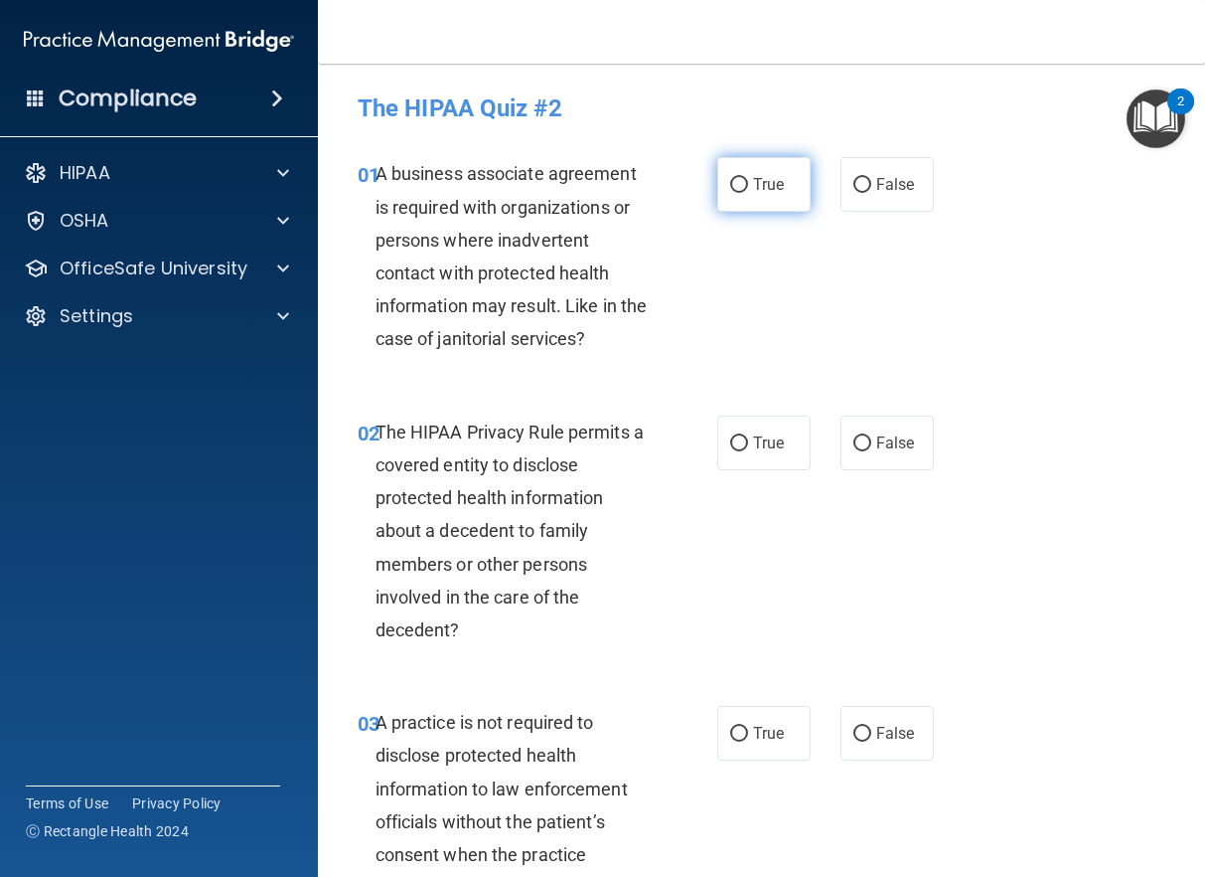
click at [733, 192] on input "True" at bounding box center [739, 185] width 18 height 15
radio input "true"
click at [901, 189] on span "False" at bounding box center [896, 184] width 39 height 19
click at [872, 189] on input "False" at bounding box center [863, 185] width 18 height 15
radio input "true"
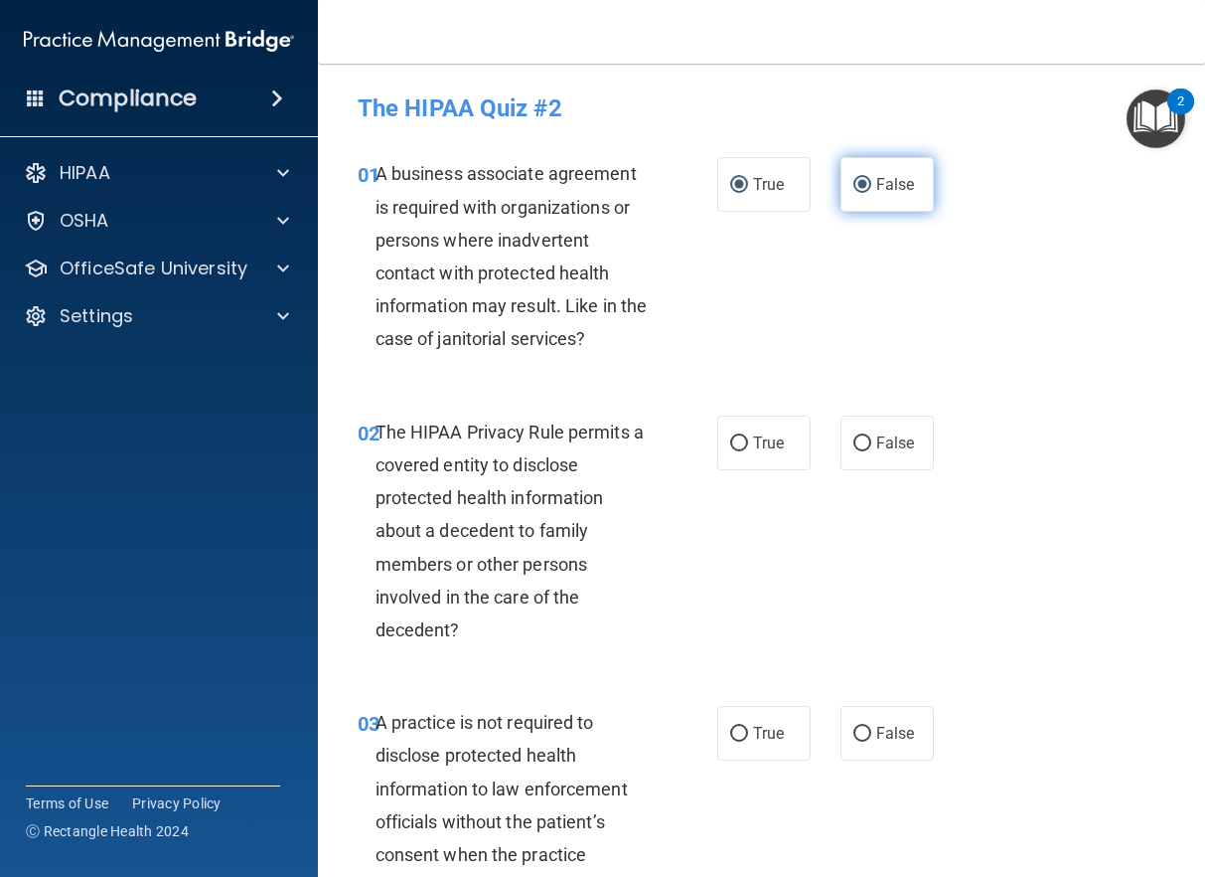
radio input "false"
click at [774, 432] on label "True" at bounding box center [764, 442] width 93 height 55
click at [748, 436] on input "True" at bounding box center [739, 443] width 18 height 15
radio input "true"
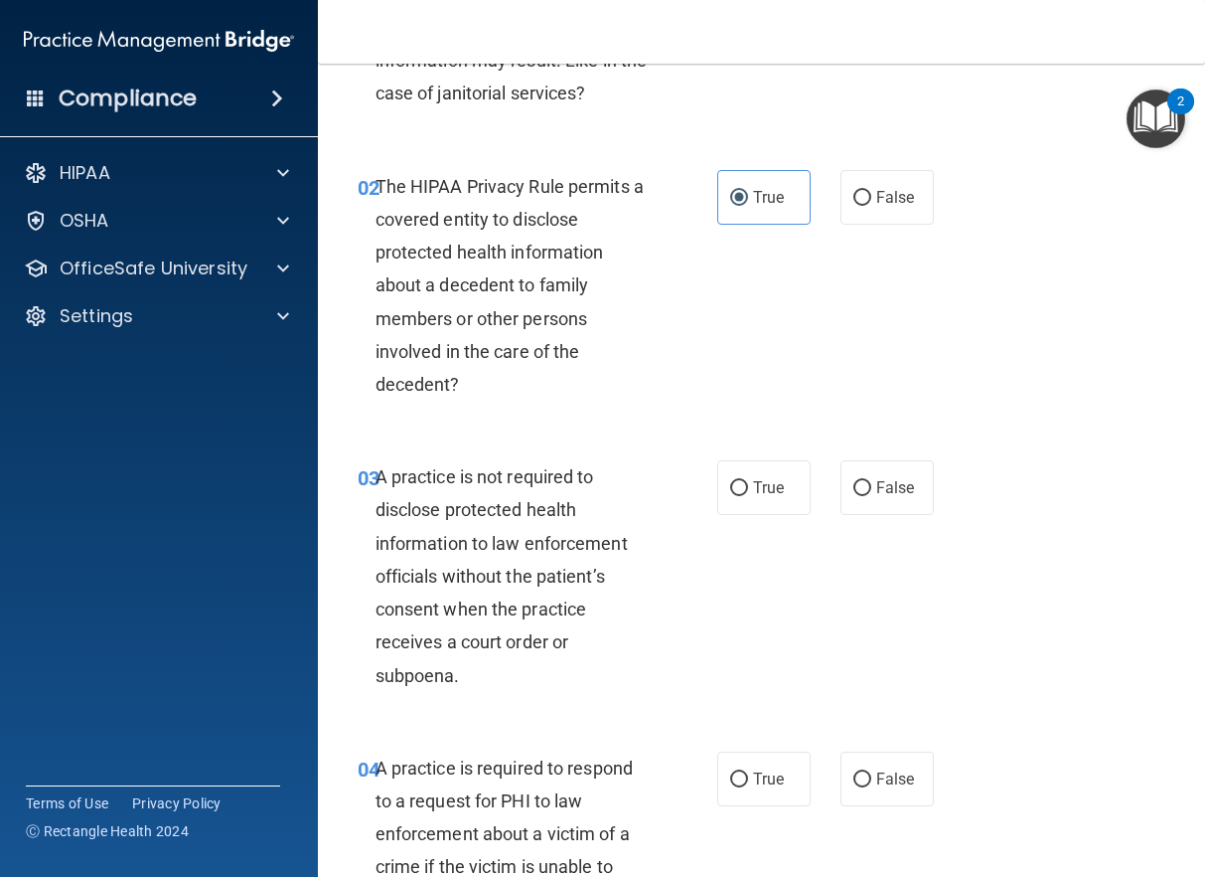
scroll to position [298, 0]
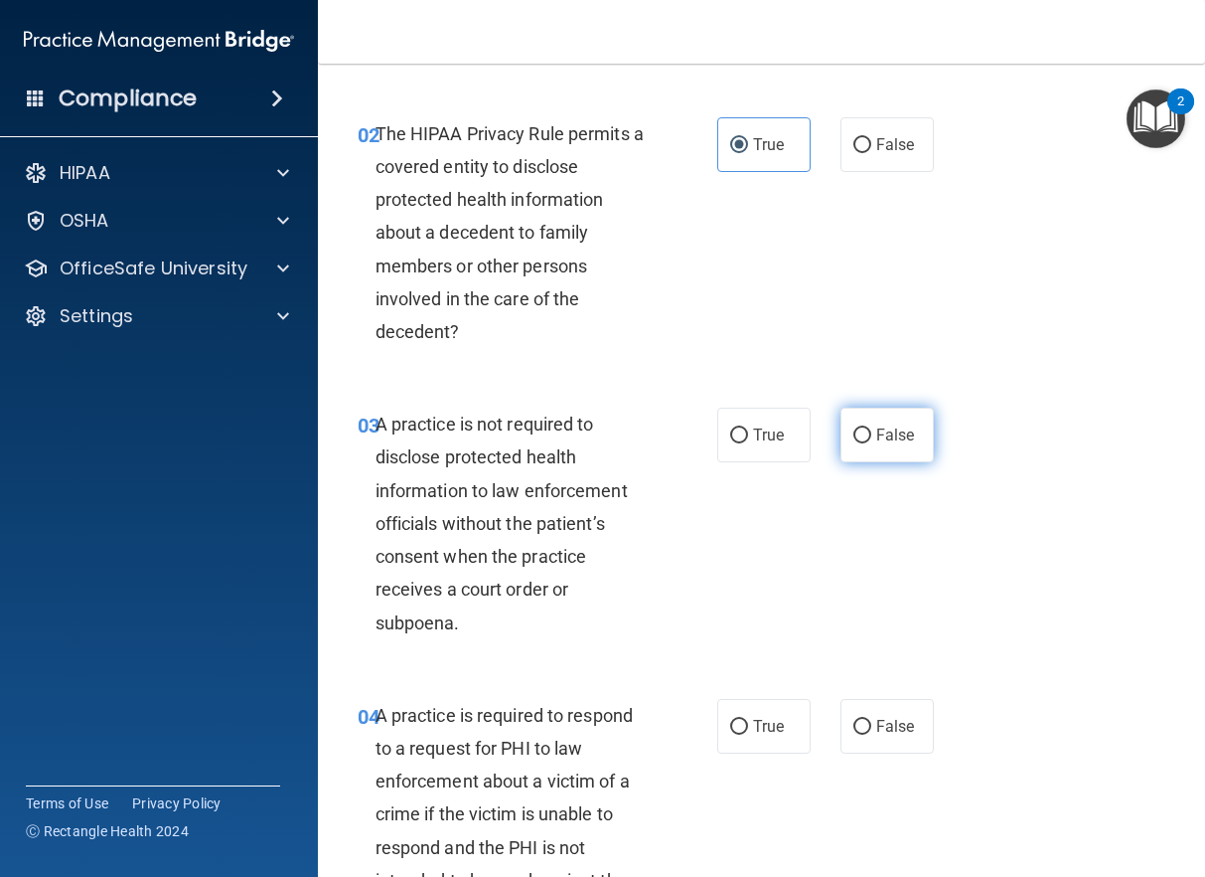
click at [854, 436] on input "False" at bounding box center [863, 435] width 18 height 15
radio input "true"
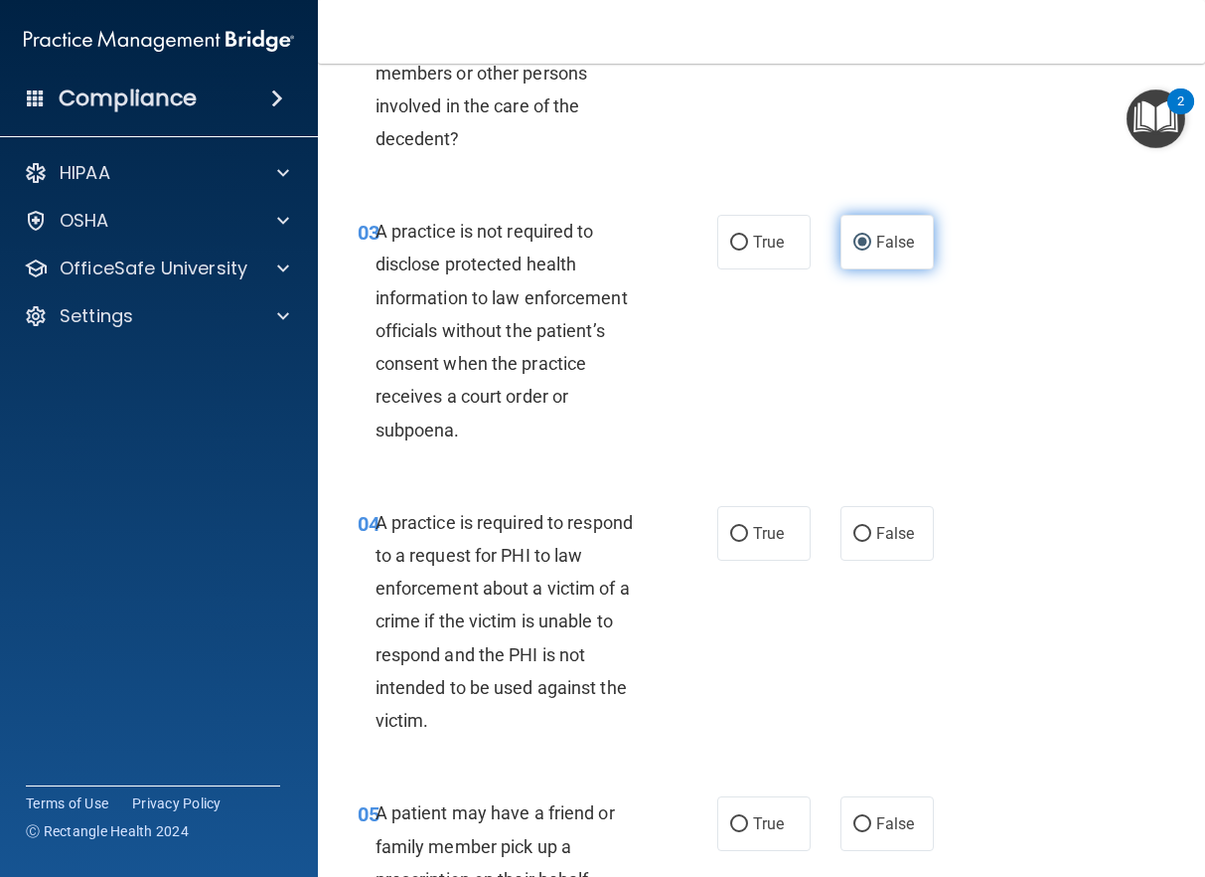
scroll to position [497, 0]
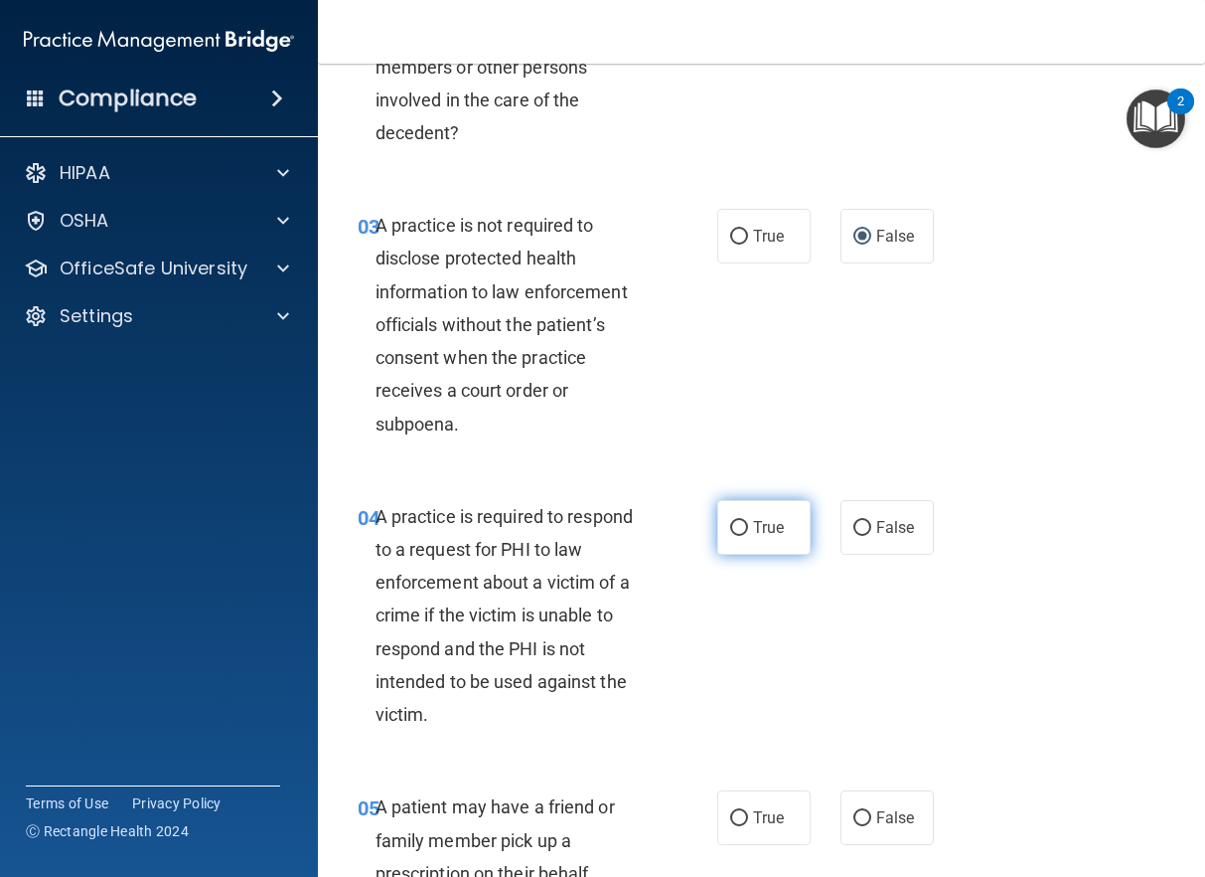
click at [754, 518] on label "True" at bounding box center [764, 527] width 93 height 55
click at [748, 521] on input "True" at bounding box center [739, 528] width 18 height 15
radio input "true"
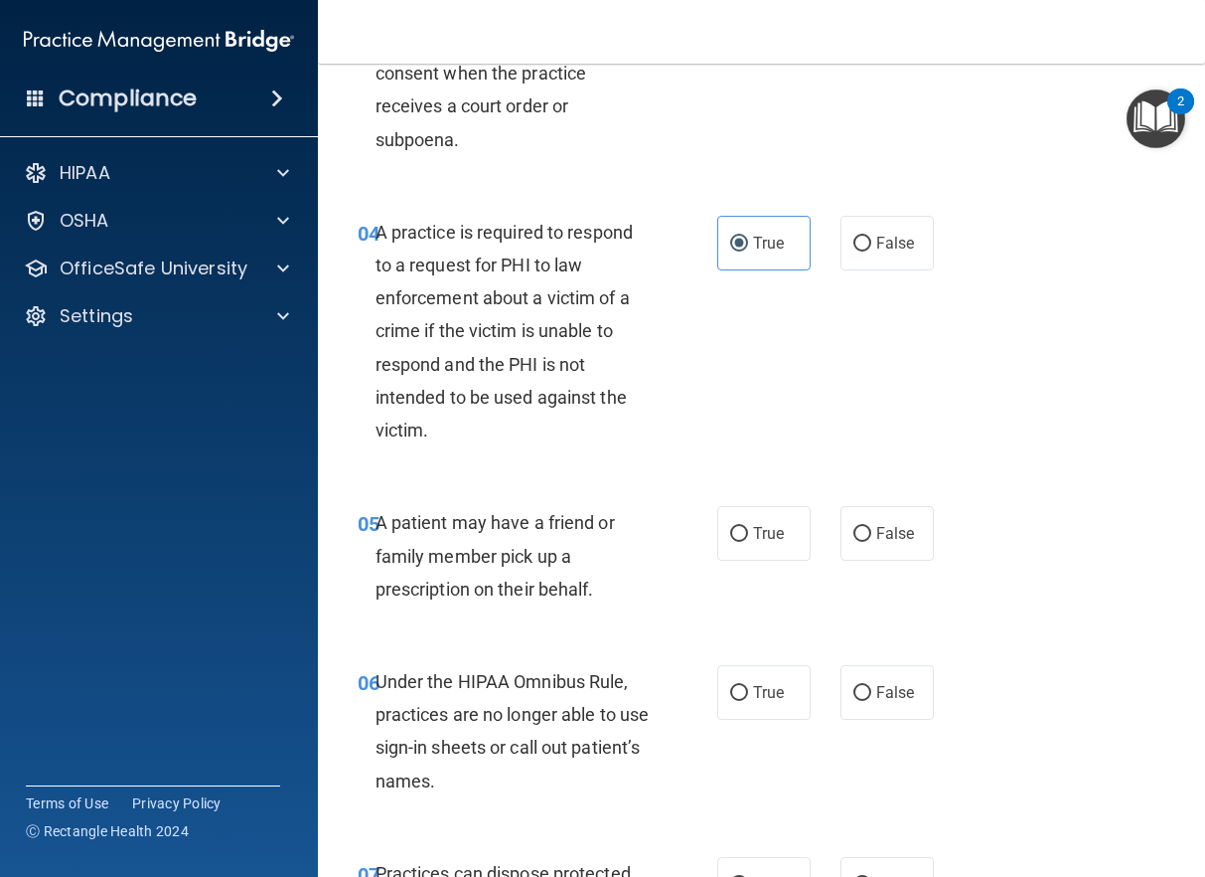
scroll to position [795, 0]
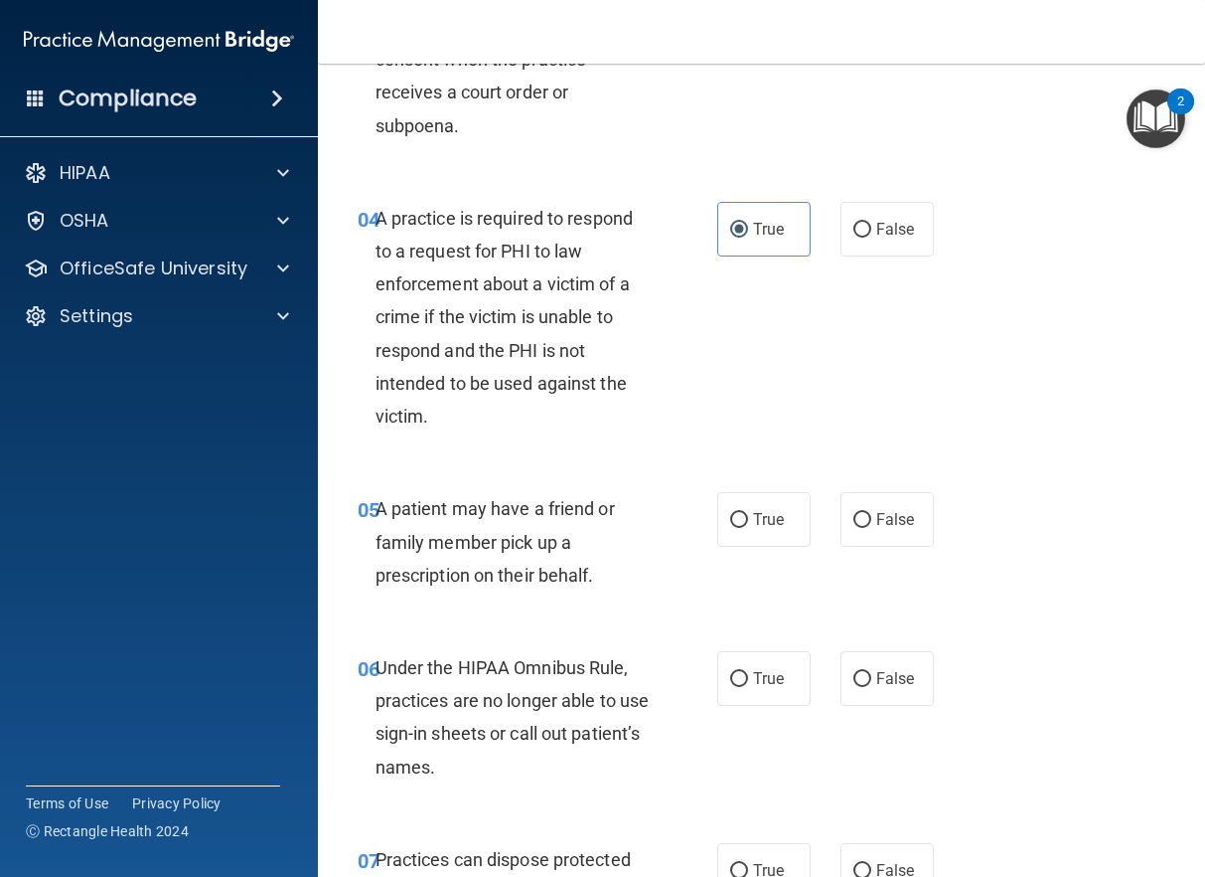
click at [759, 517] on span "True" at bounding box center [768, 519] width 31 height 19
click at [748, 517] on input "True" at bounding box center [739, 520] width 18 height 15
radio input "true"
click at [892, 674] on span "False" at bounding box center [896, 678] width 39 height 19
click at [872, 674] on input "False" at bounding box center [863, 679] width 18 height 15
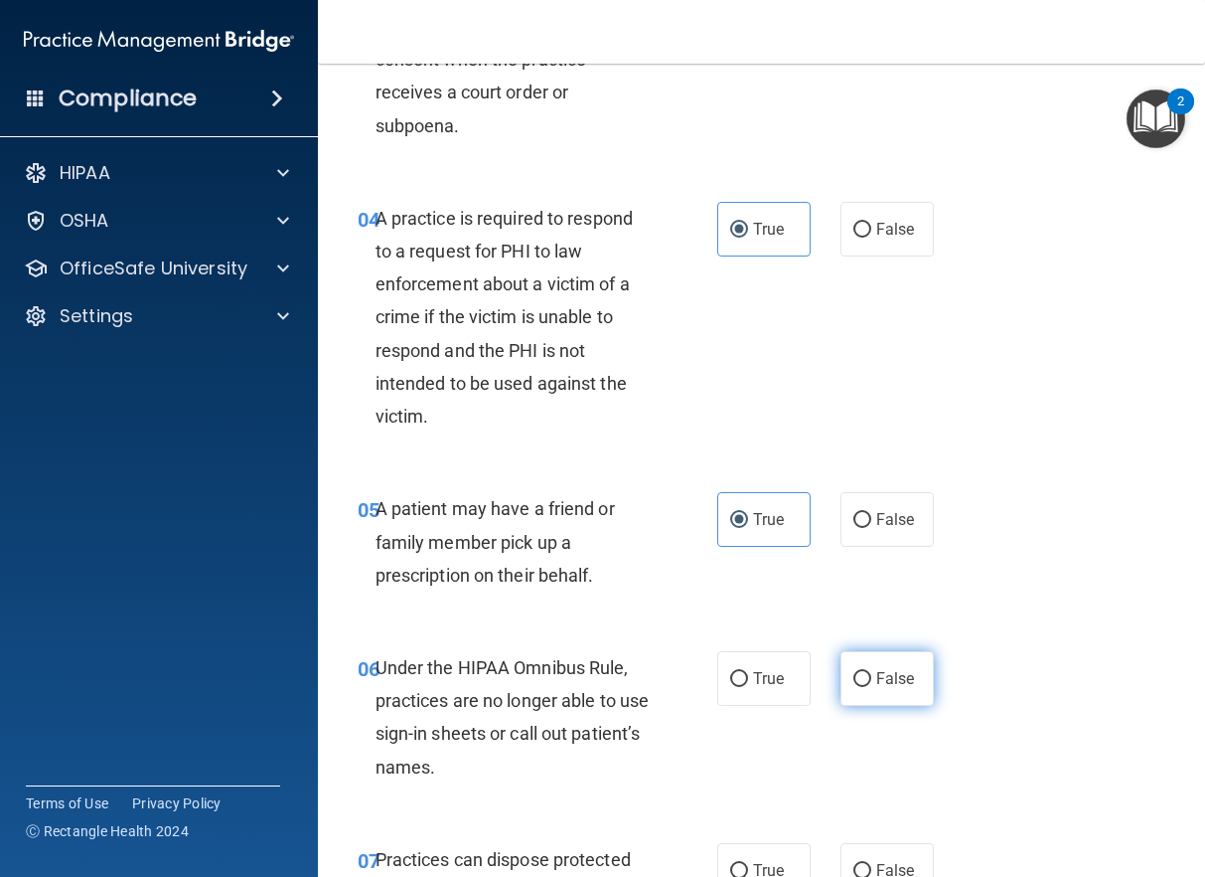
radio input "true"
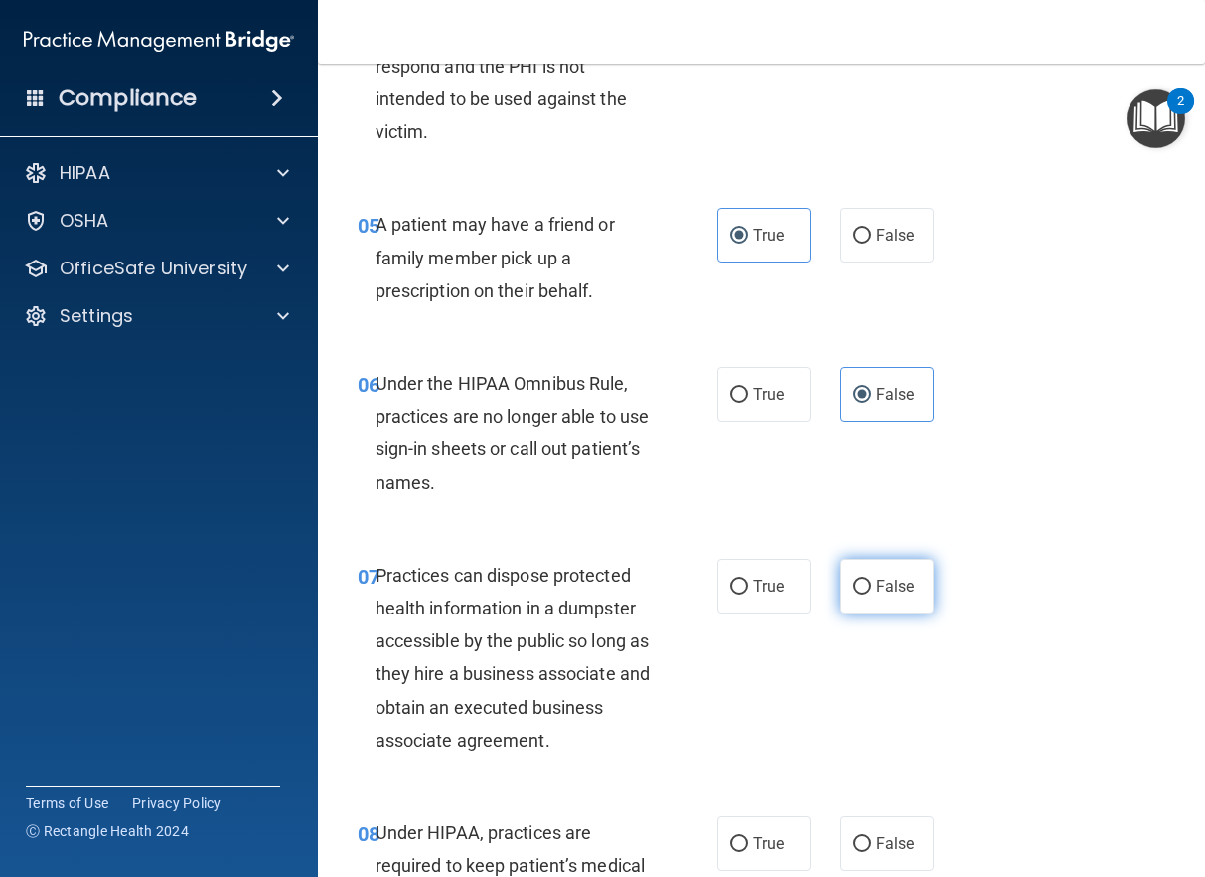
scroll to position [1093, 0]
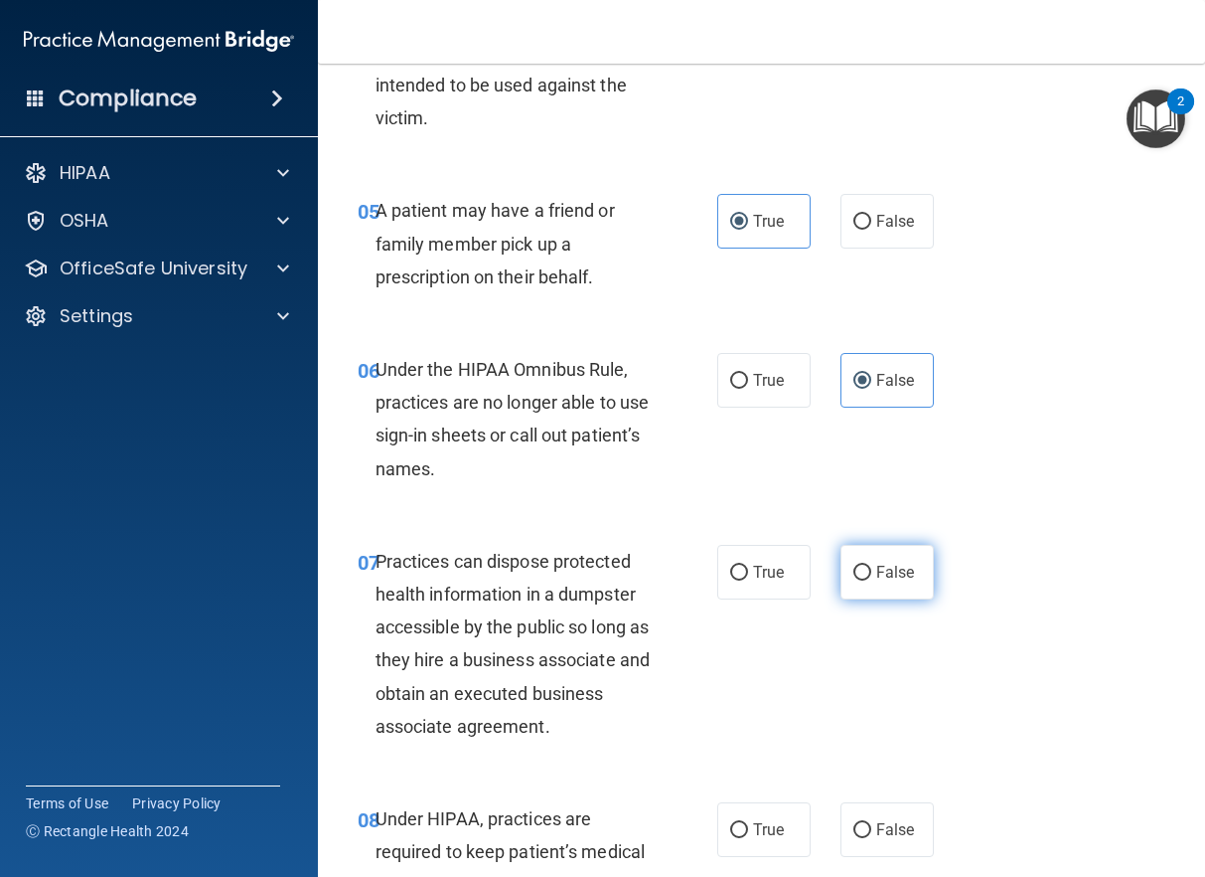
click at [861, 577] on input "False" at bounding box center [863, 572] width 18 height 15
radio input "true"
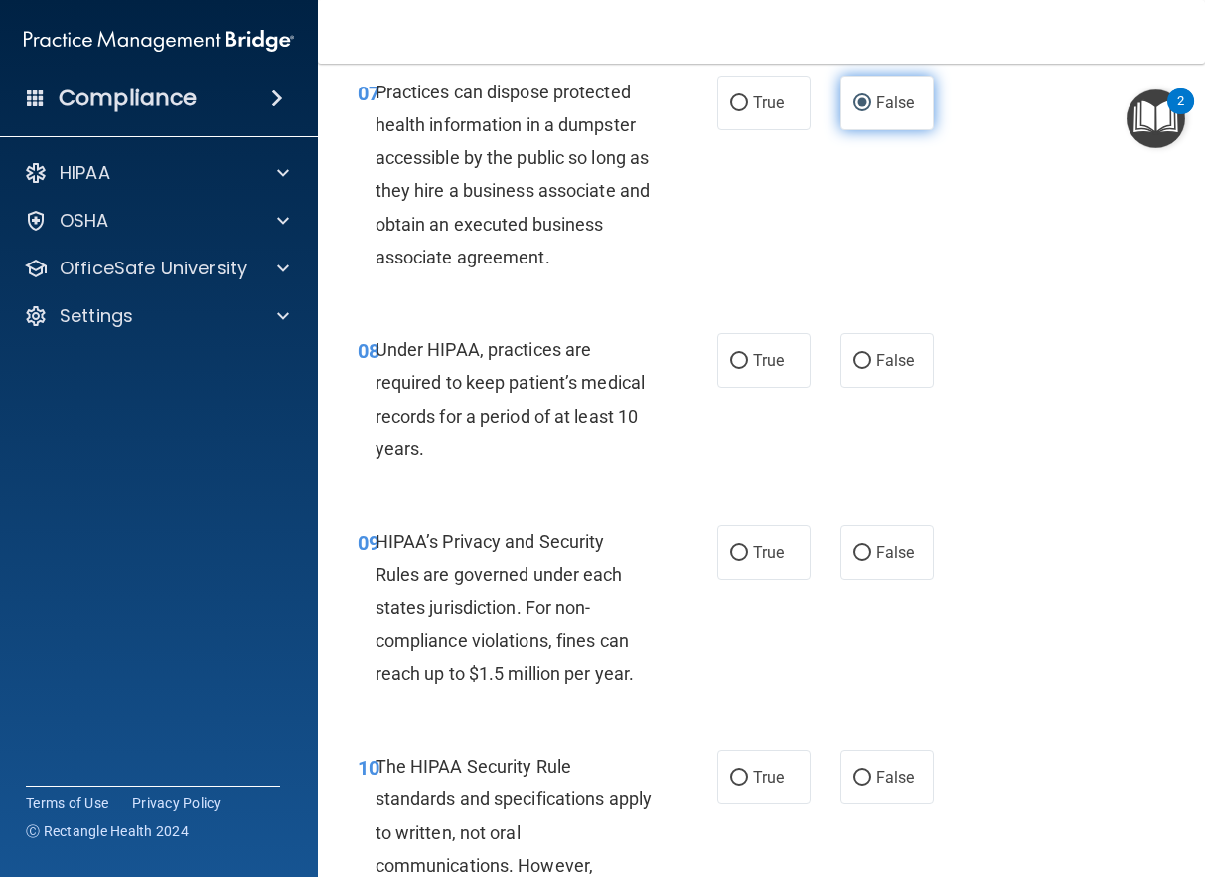
scroll to position [1590, 0]
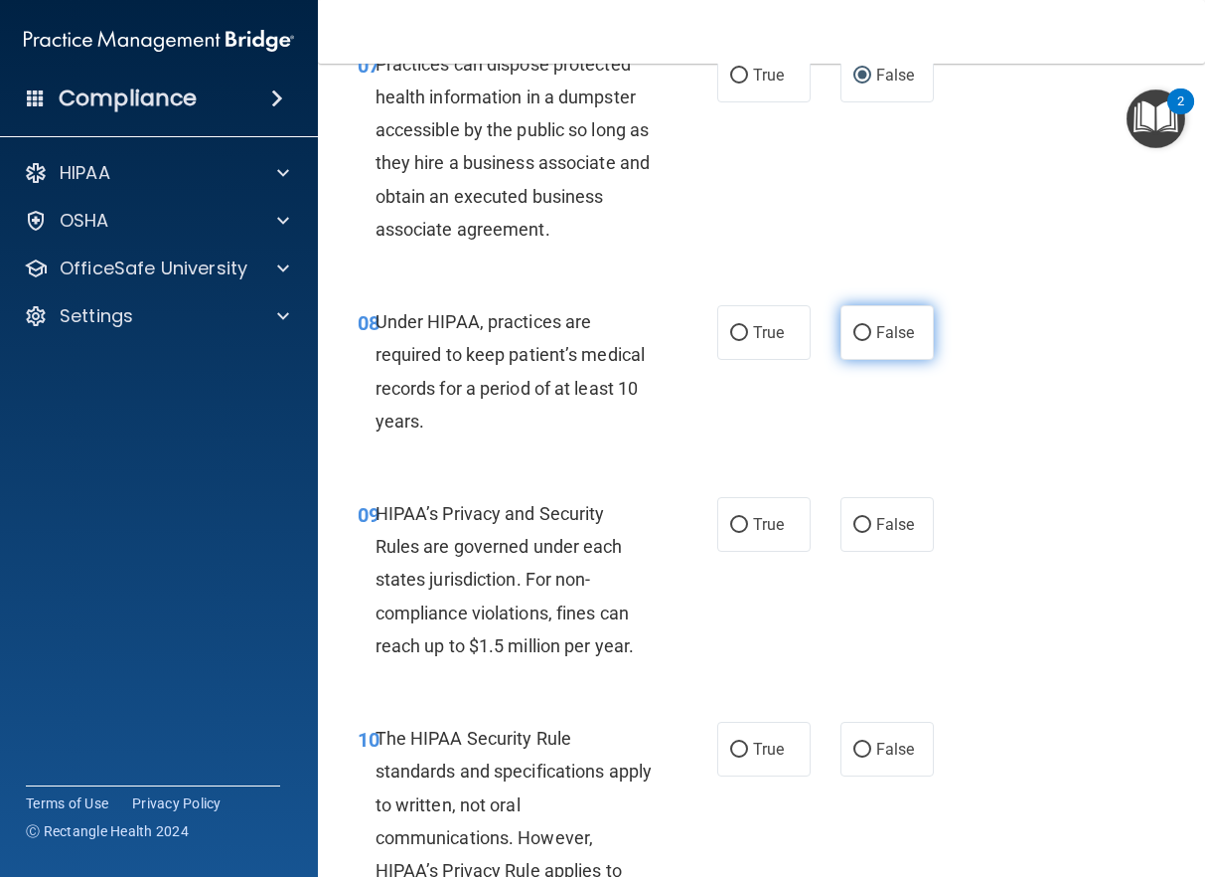
click at [855, 335] on input "False" at bounding box center [863, 333] width 18 height 15
radio input "true"
click at [880, 515] on span "False" at bounding box center [896, 524] width 39 height 19
click at [872, 518] on input "False" at bounding box center [863, 525] width 18 height 15
radio input "true"
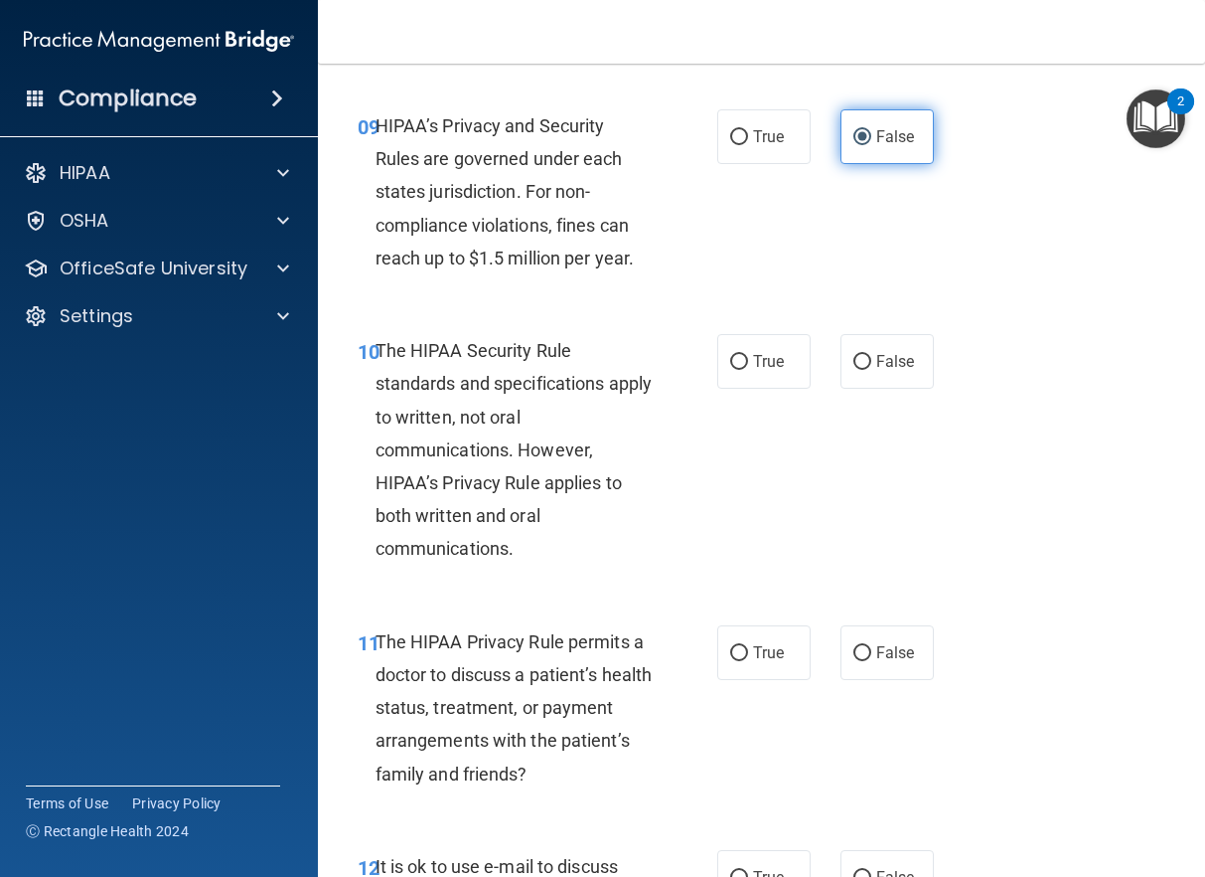
scroll to position [1988, 0]
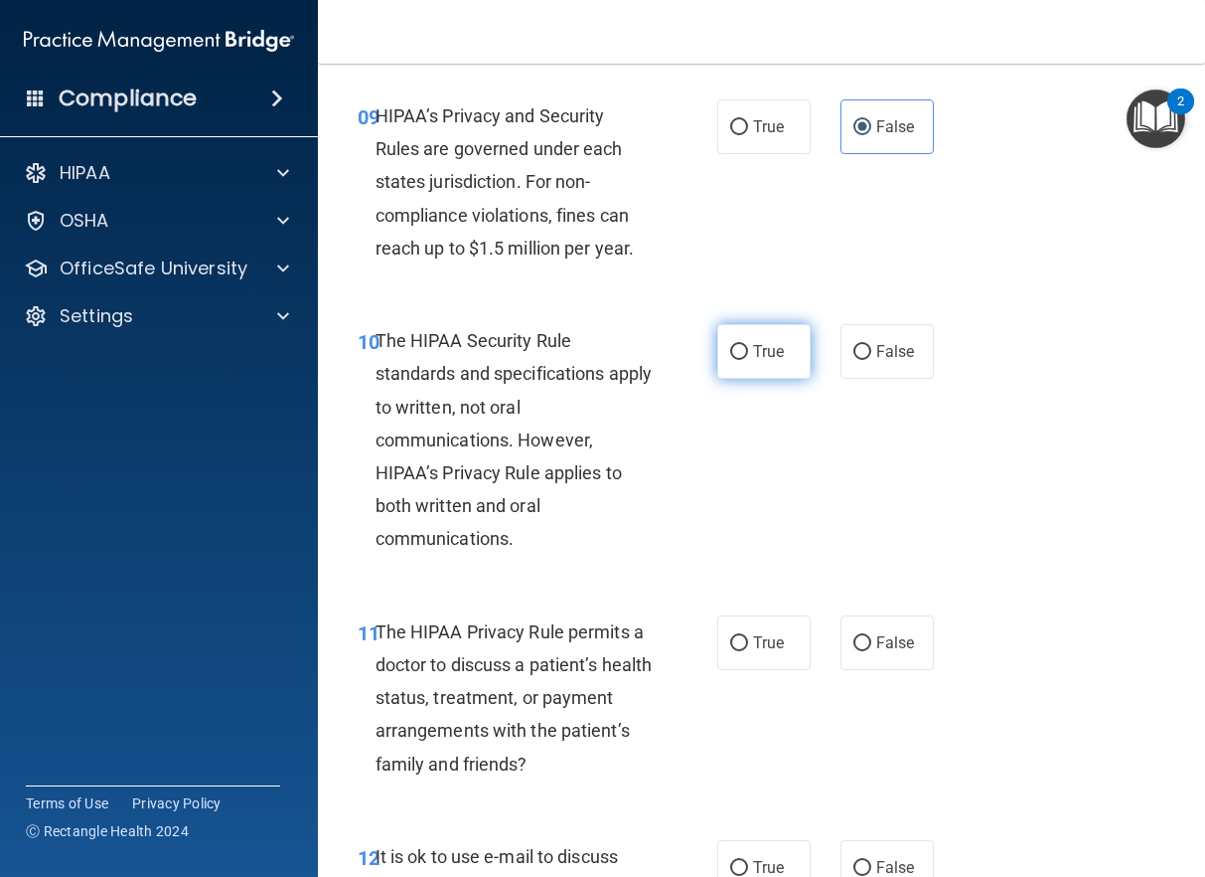
click at [739, 366] on label "True" at bounding box center [764, 351] width 93 height 55
click at [739, 360] on input "True" at bounding box center [739, 352] width 18 height 15
radio input "true"
click at [753, 638] on span "True" at bounding box center [768, 642] width 31 height 19
click at [748, 638] on input "True" at bounding box center [739, 643] width 18 height 15
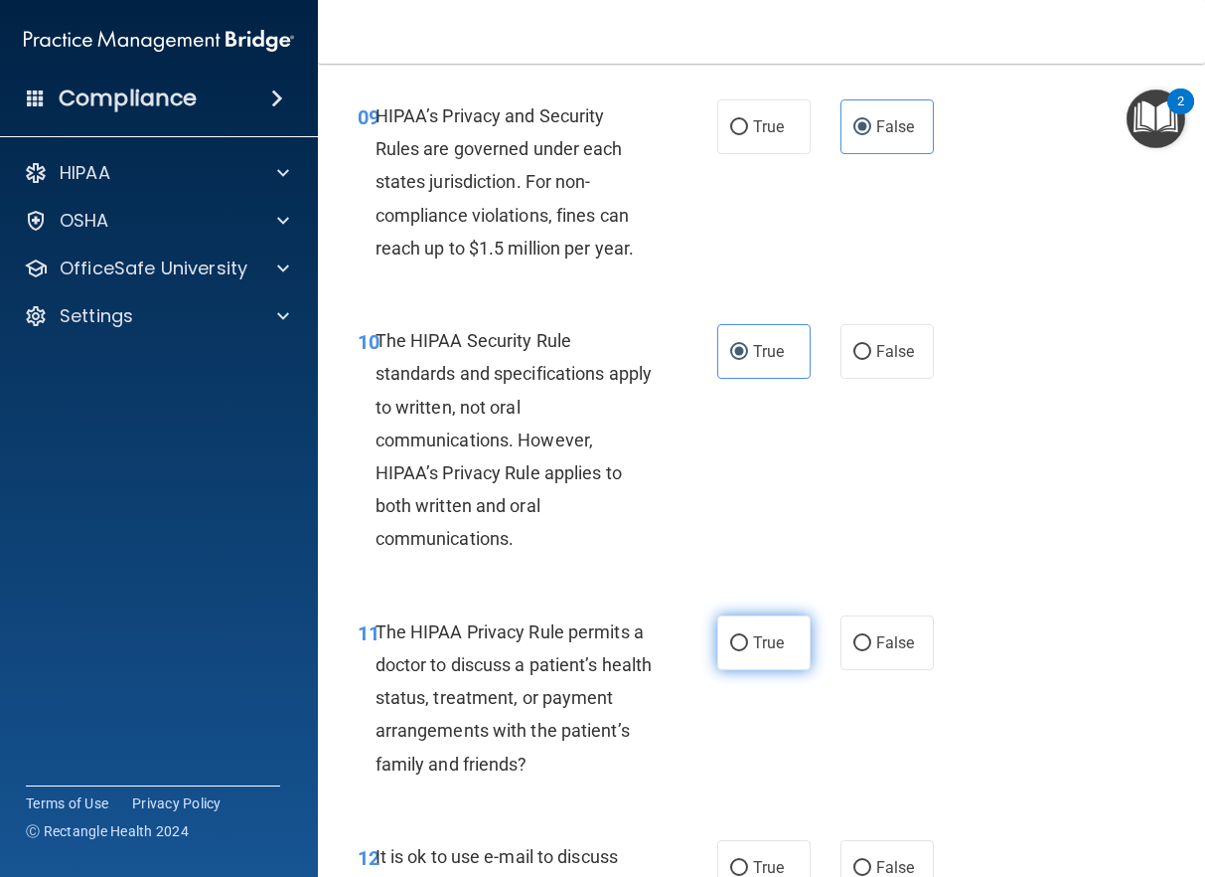
radio input "true"
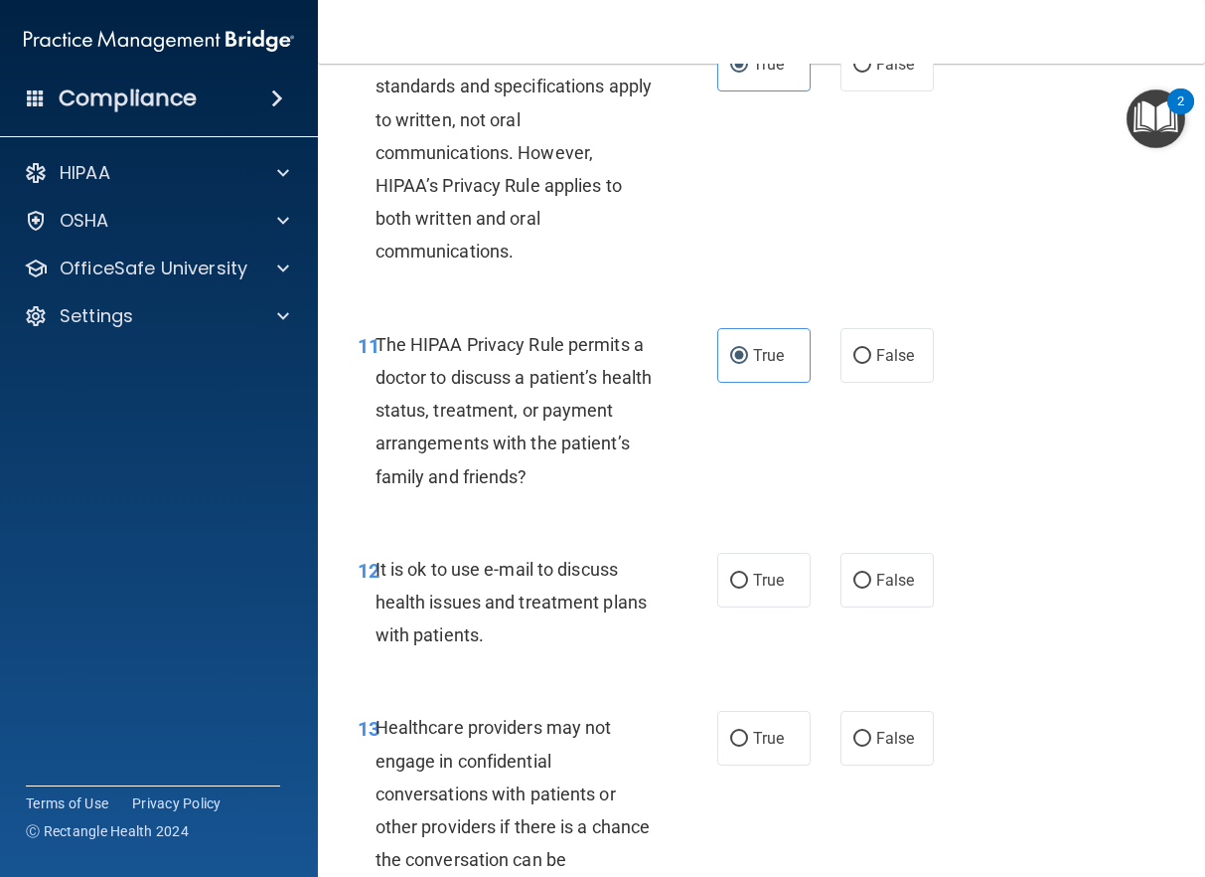
scroll to position [2286, 0]
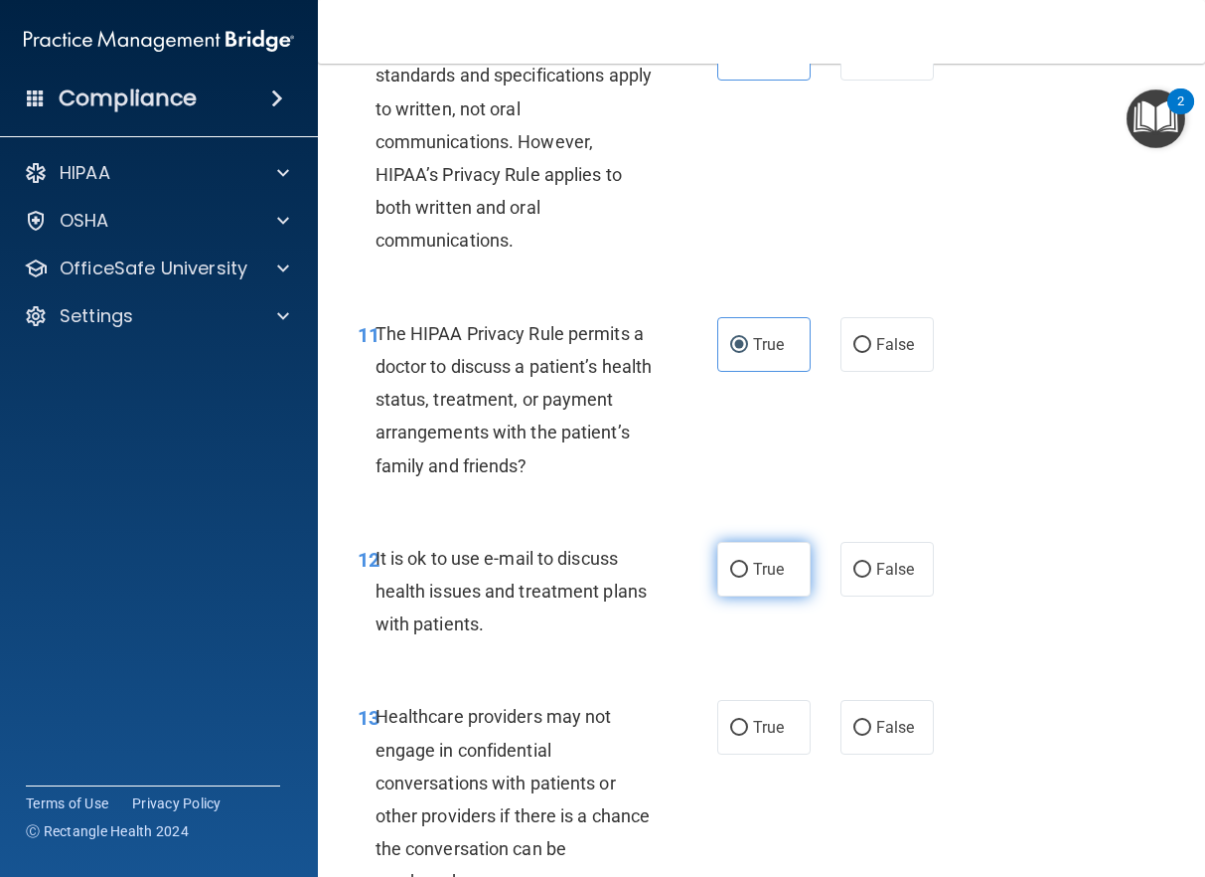
click at [769, 560] on span "True" at bounding box center [768, 569] width 31 height 19
click at [748, 562] on input "True" at bounding box center [739, 569] width 18 height 15
radio input "true"
click at [867, 729] on label "False" at bounding box center [887, 727] width 93 height 55
click at [867, 729] on input "False" at bounding box center [863, 727] width 18 height 15
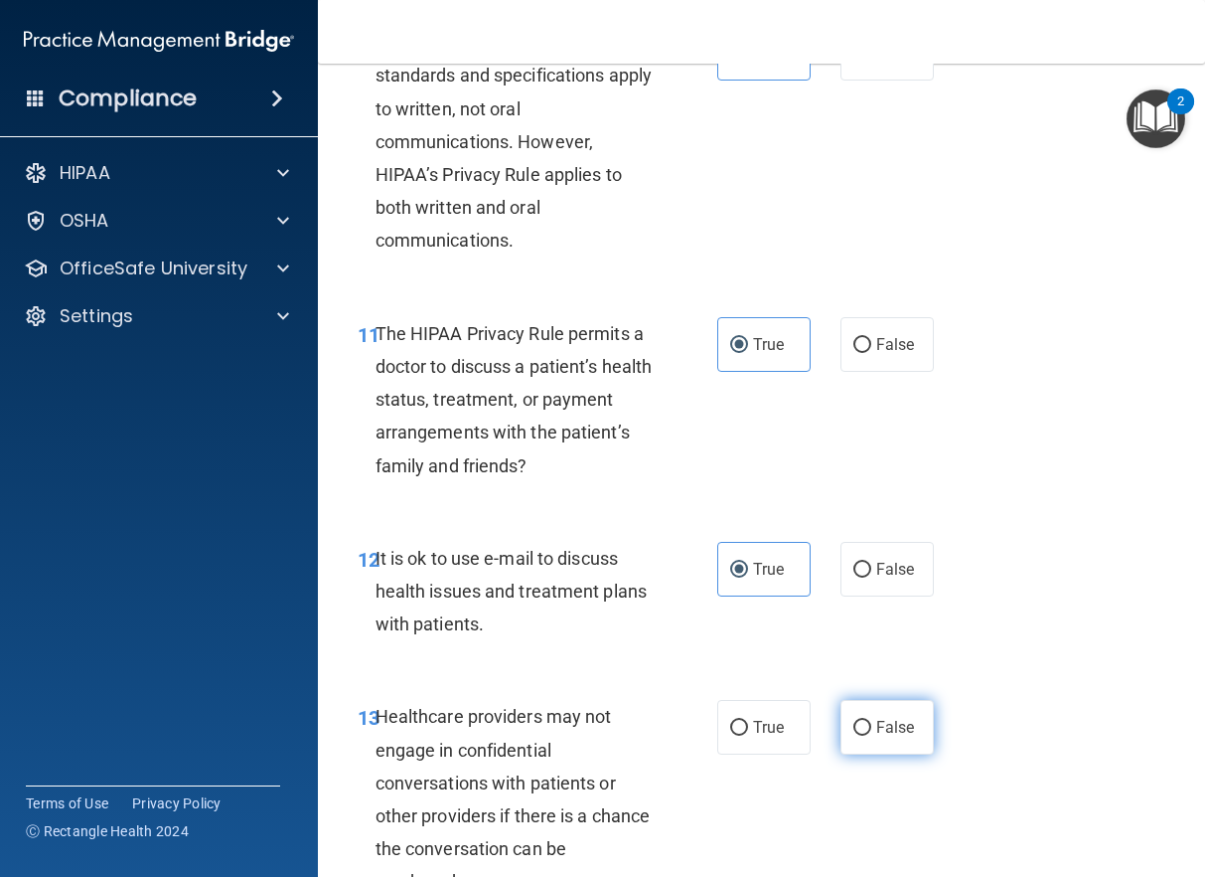
radio input "true"
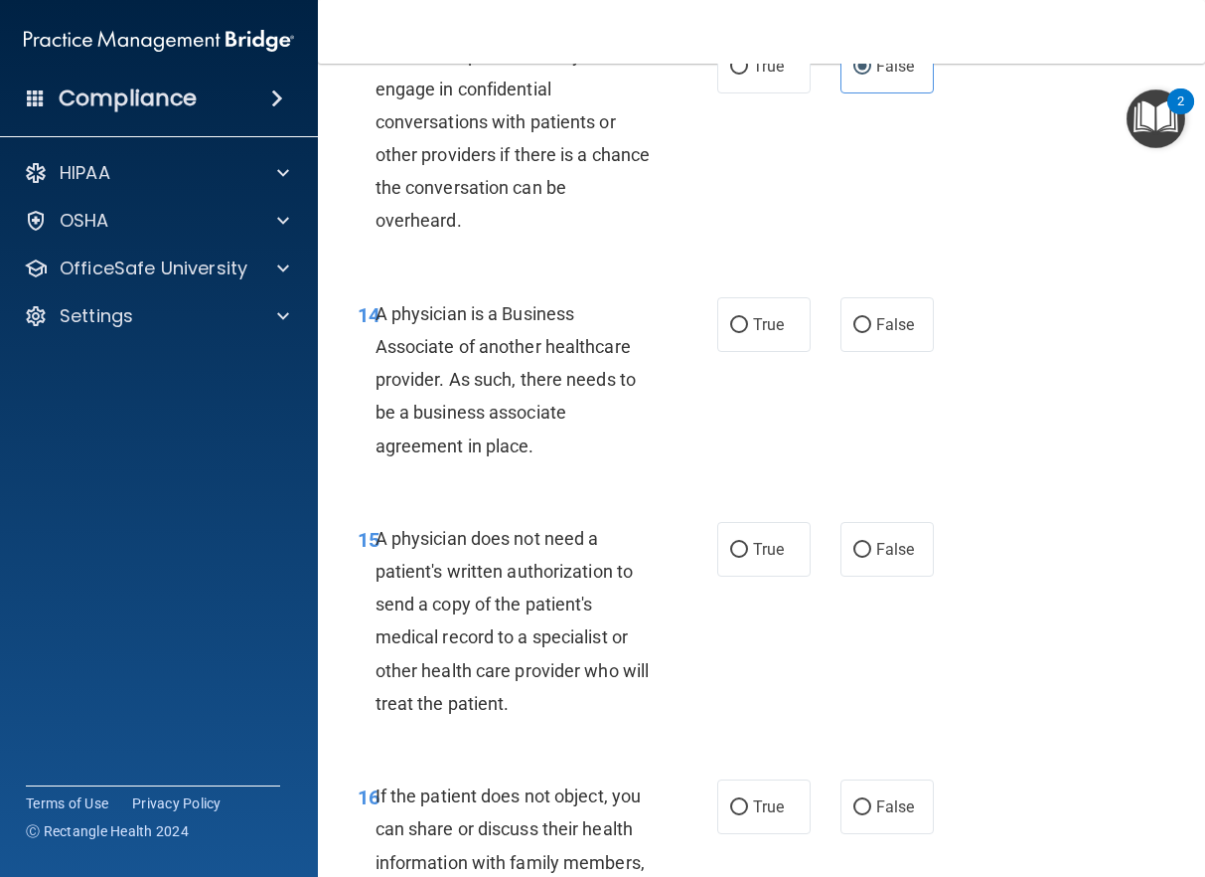
scroll to position [2981, 0]
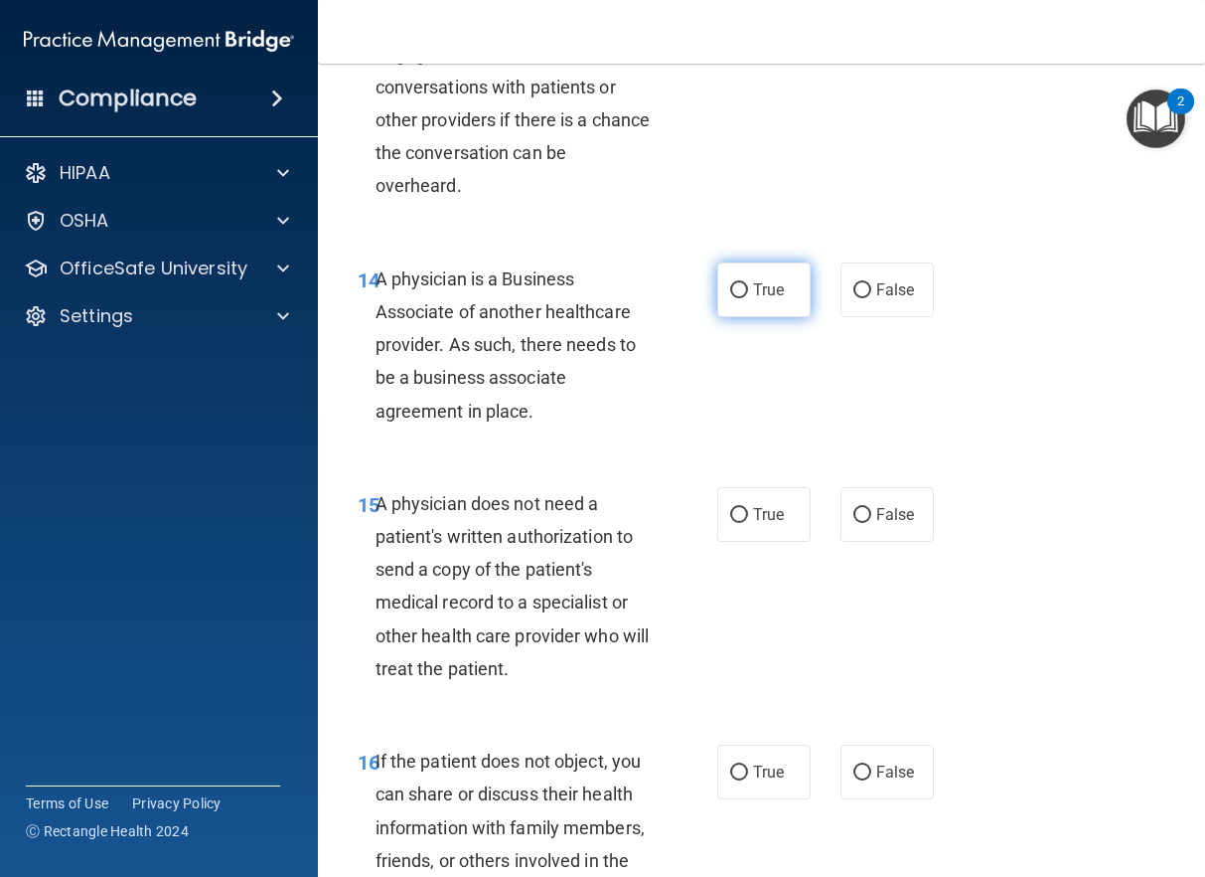
click at [759, 294] on span "True" at bounding box center [768, 289] width 31 height 19
click at [748, 294] on input "True" at bounding box center [739, 290] width 18 height 15
radio input "true"
click at [774, 525] on label "True" at bounding box center [764, 514] width 93 height 55
click at [748, 523] on input "True" at bounding box center [739, 515] width 18 height 15
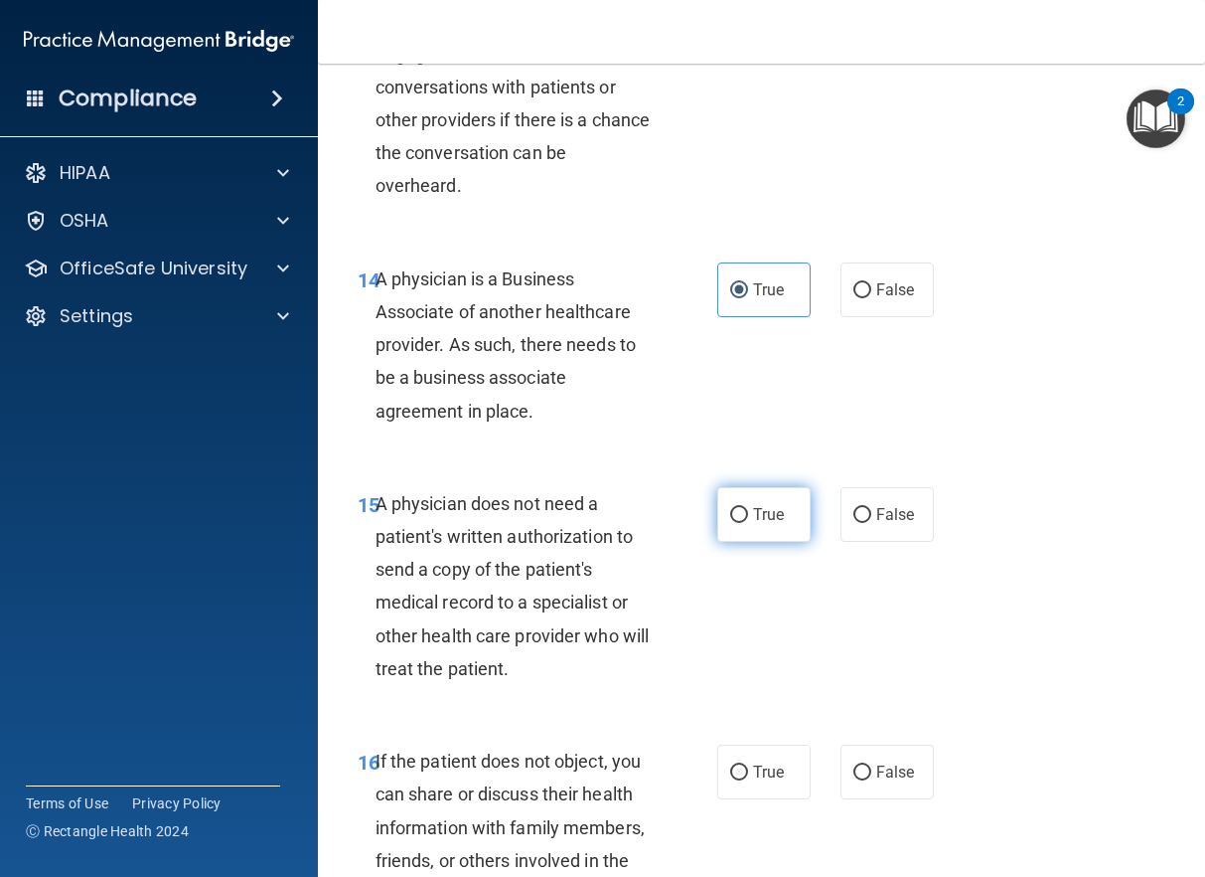
radio input "true"
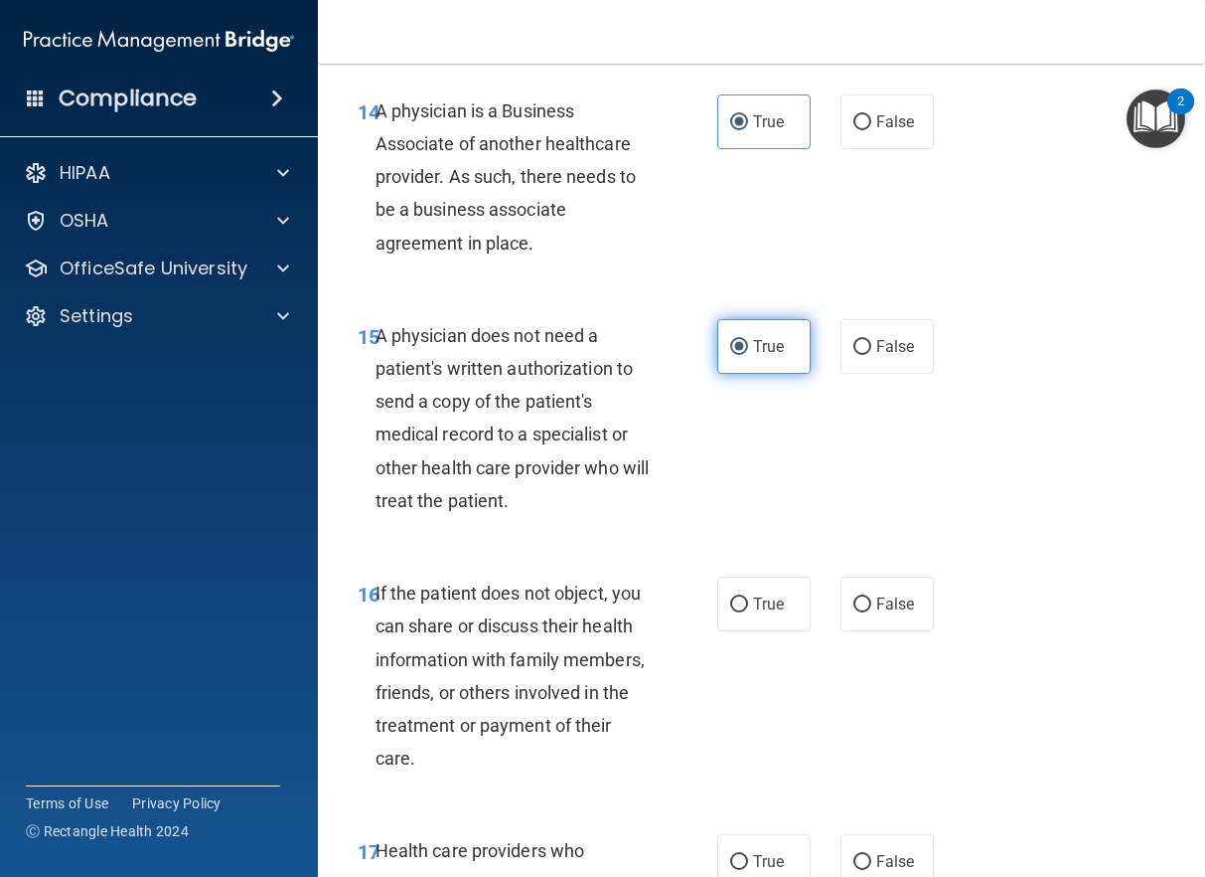
scroll to position [3180, 0]
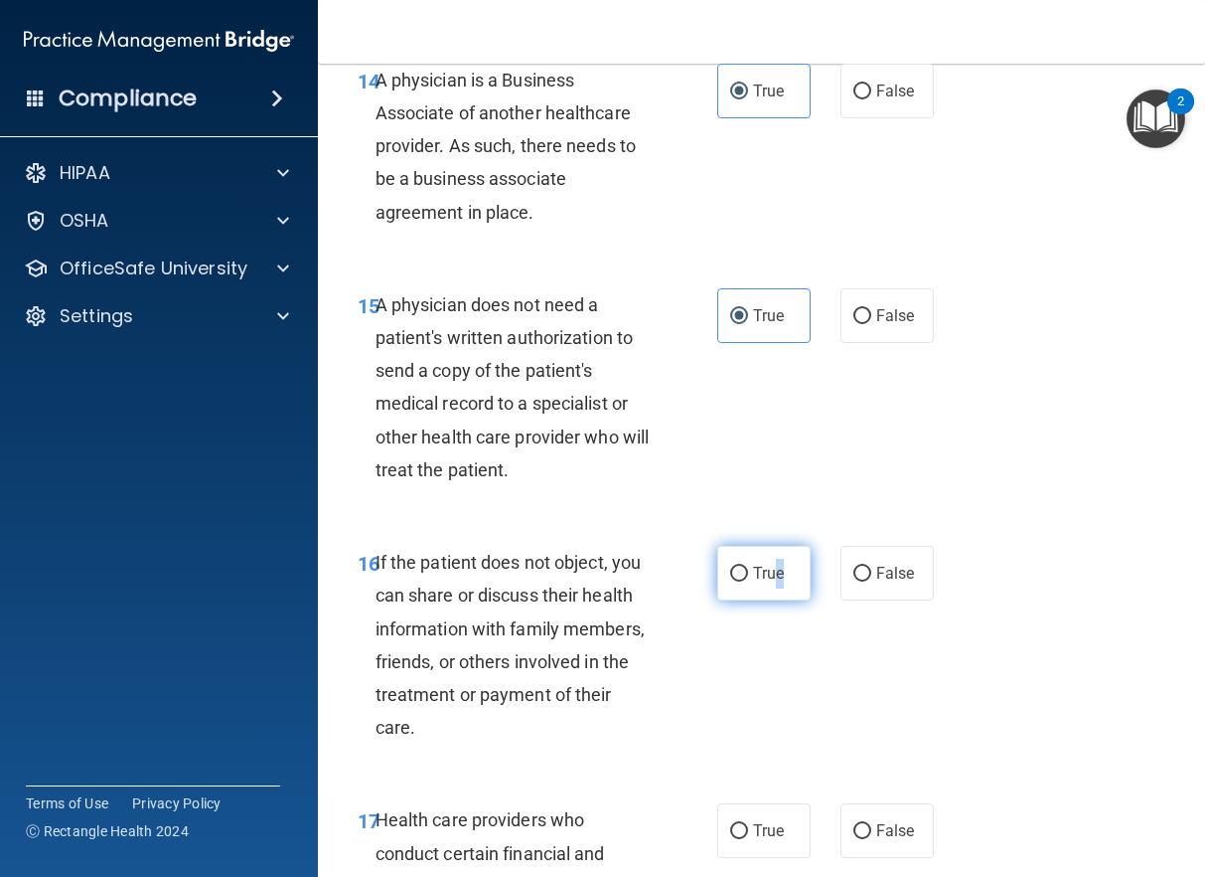
click at [772, 560] on label "True" at bounding box center [764, 573] width 93 height 55
drag, startPoint x: 772, startPoint y: 560, endPoint x: 756, endPoint y: 566, distance: 17.4
click at [756, 566] on span "True" at bounding box center [768, 572] width 31 height 19
click at [748, 566] on input "True" at bounding box center [739, 573] width 18 height 15
radio input "true"
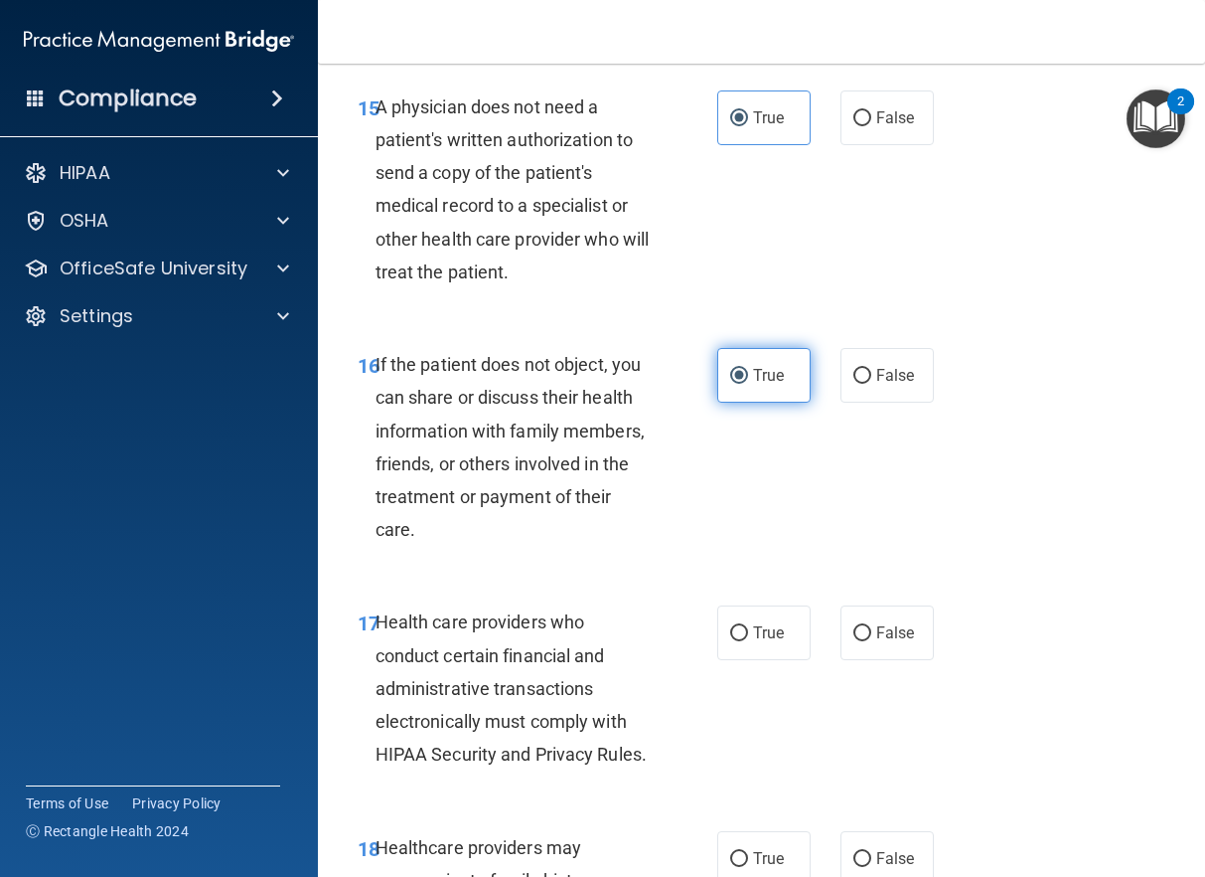
scroll to position [3379, 0]
click at [753, 626] on span "True" at bounding box center [768, 631] width 31 height 19
click at [748, 626] on input "True" at bounding box center [739, 632] width 18 height 15
radio input "true"
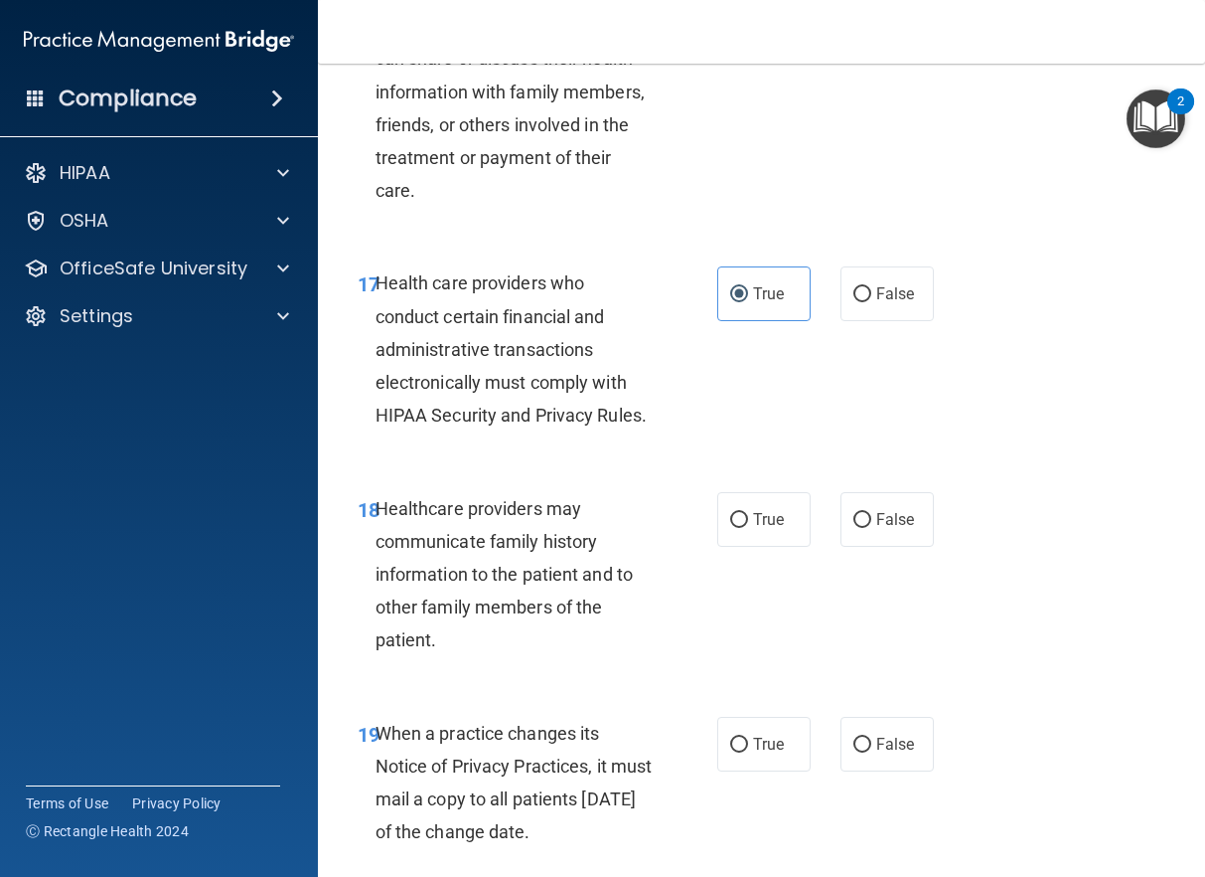
scroll to position [3776, 0]
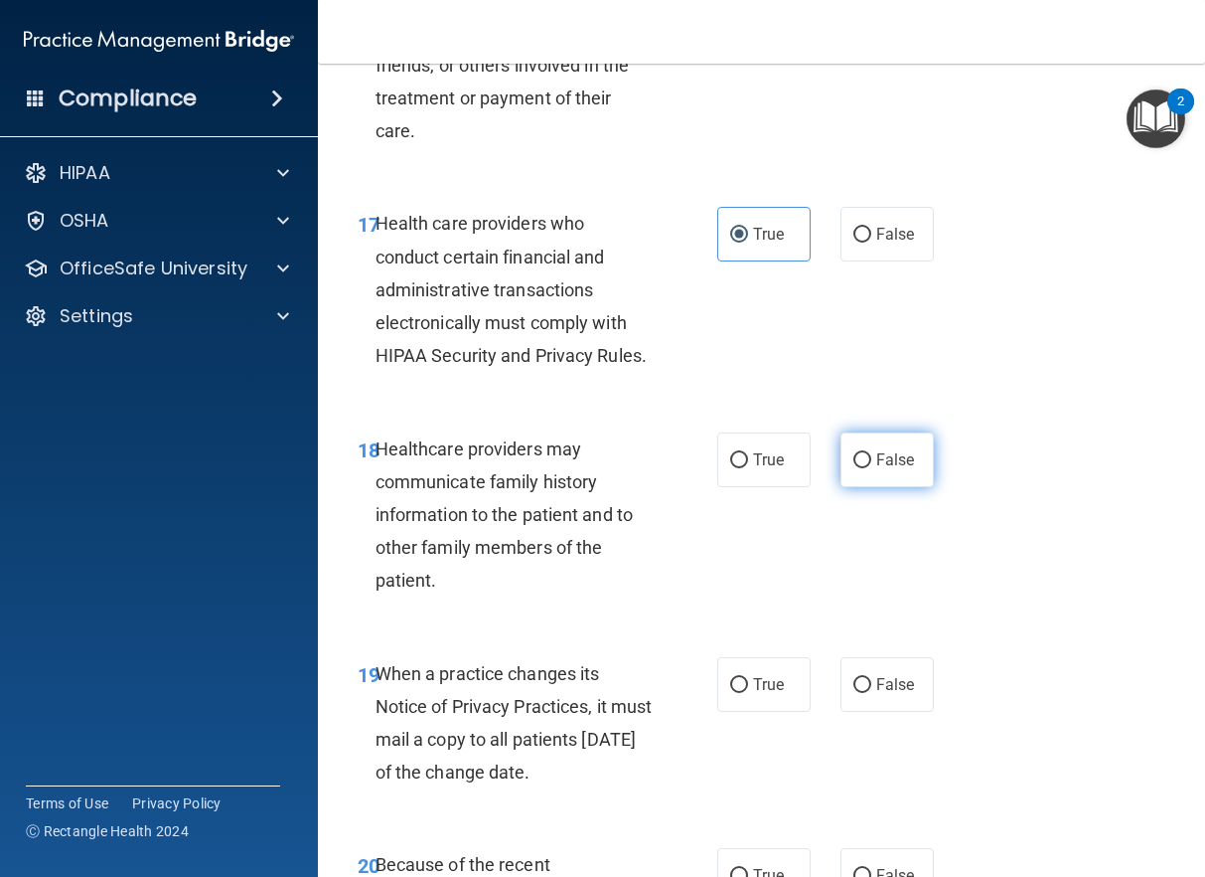
click at [886, 469] on span "False" at bounding box center [896, 459] width 39 height 19
click at [872, 468] on input "False" at bounding box center [863, 460] width 18 height 15
radio input "true"
click at [863, 710] on label "False" at bounding box center [887, 684] width 93 height 55
click at [863, 693] on input "False" at bounding box center [863, 685] width 18 height 15
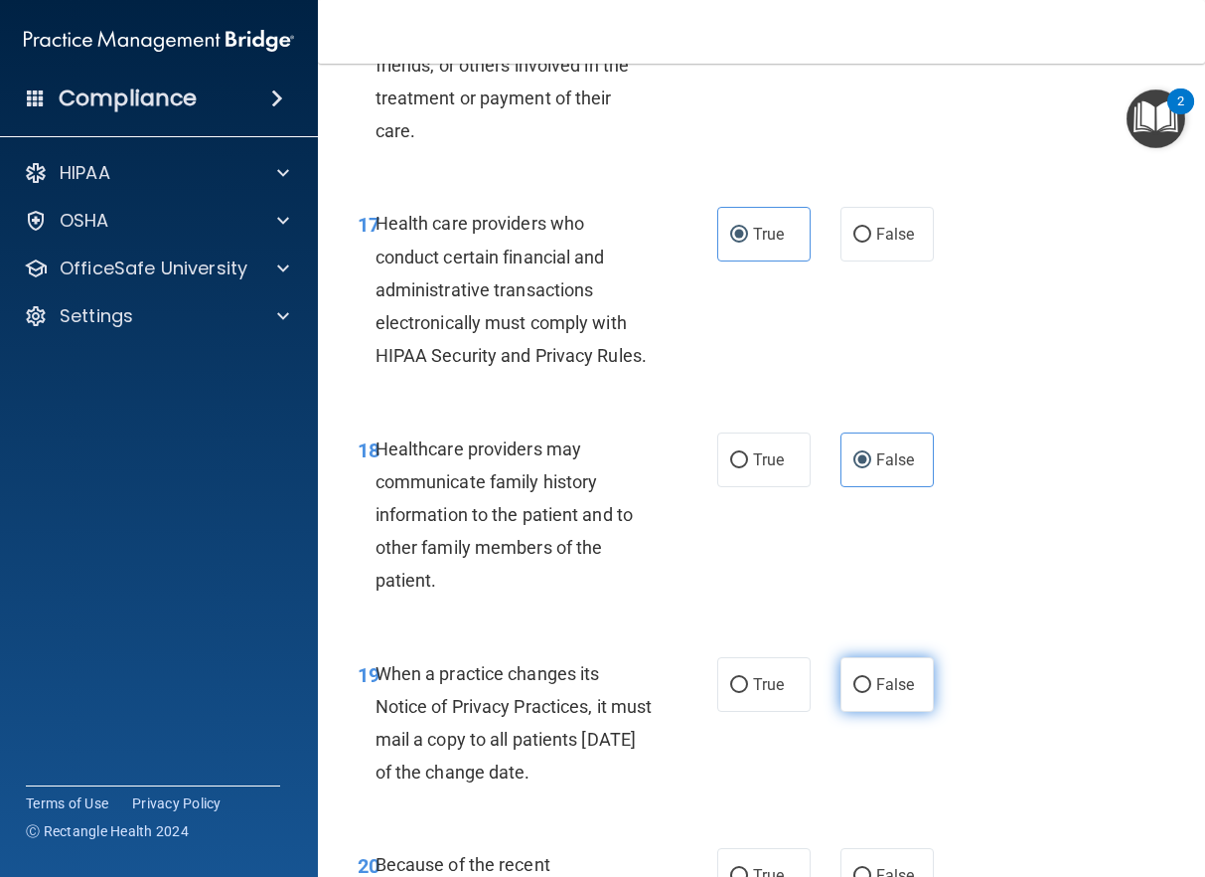
radio input "true"
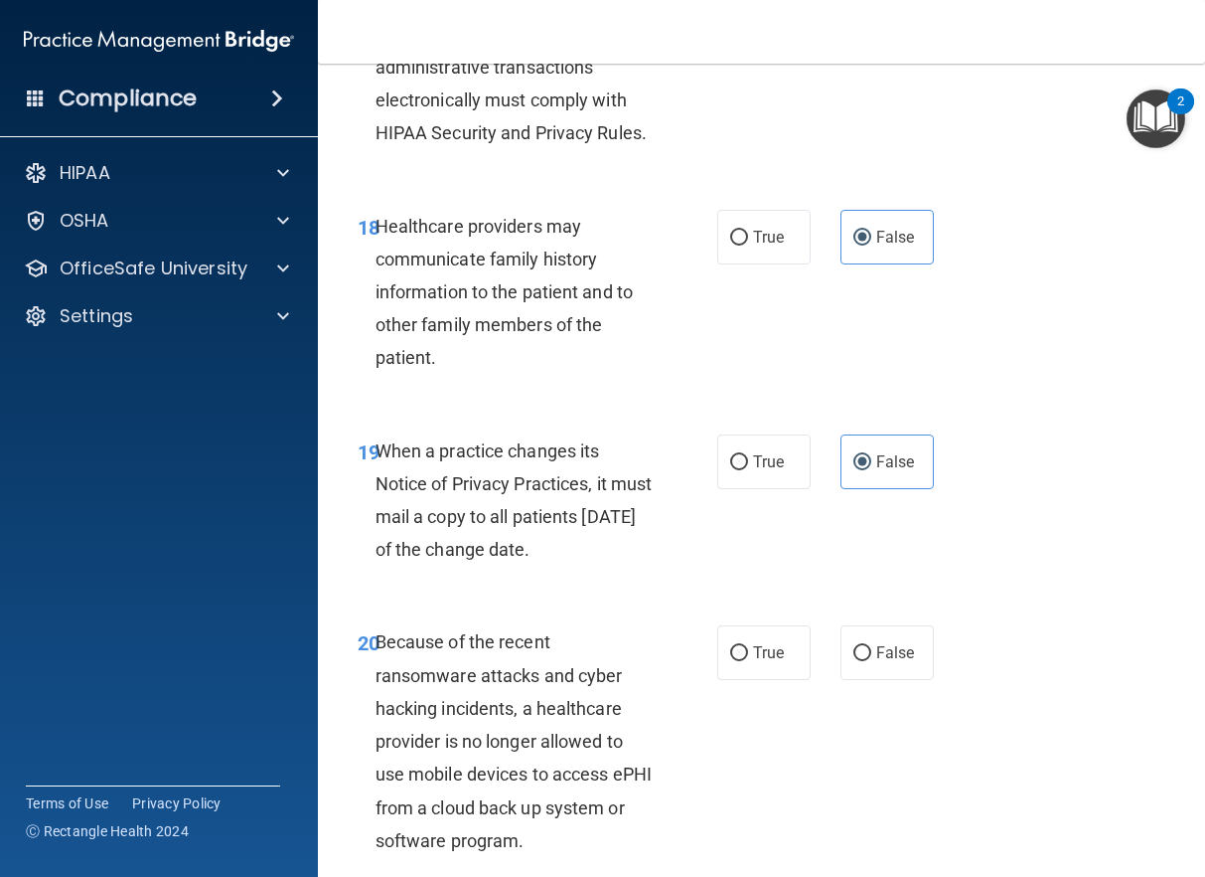
scroll to position [4075, 0]
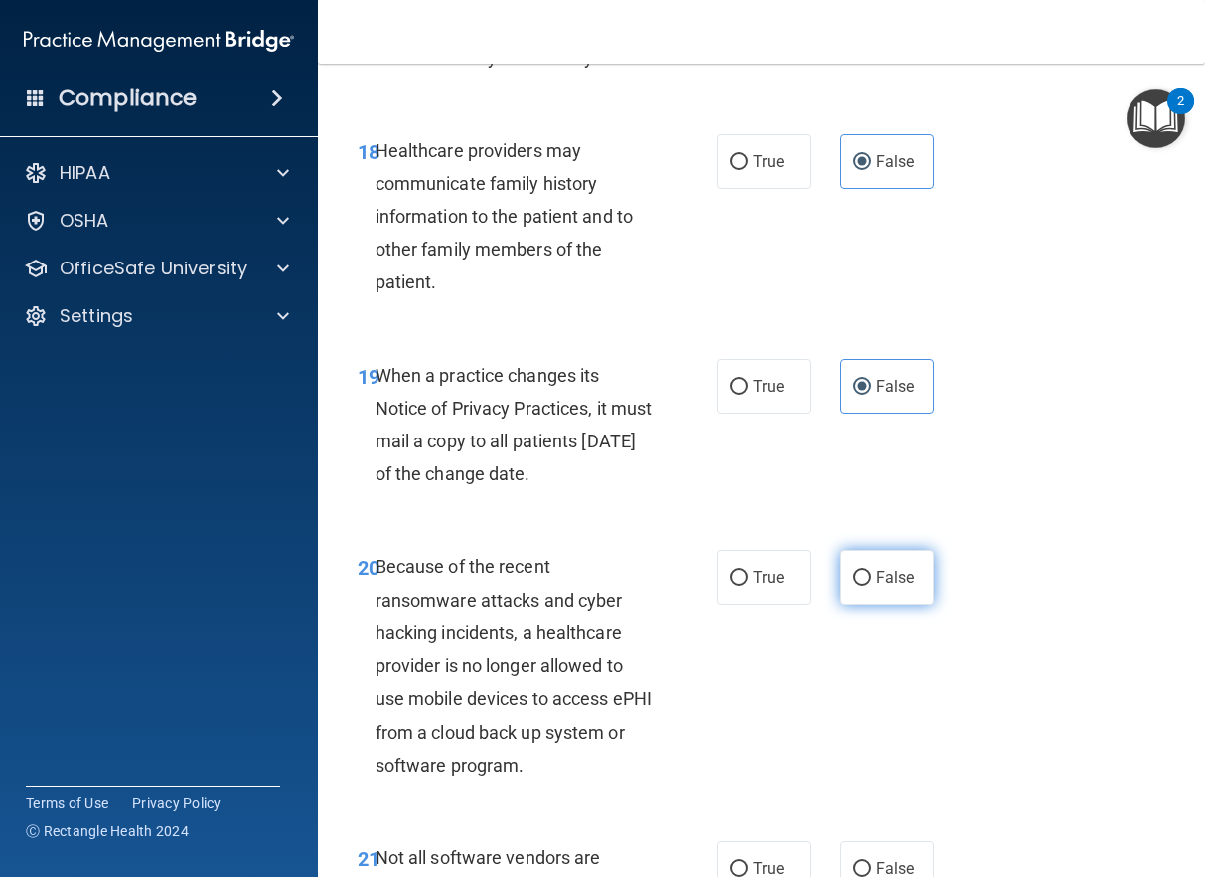
click at [863, 604] on label "False" at bounding box center [887, 577] width 93 height 55
click at [863, 585] on input "False" at bounding box center [863, 577] width 18 height 15
radio input "true"
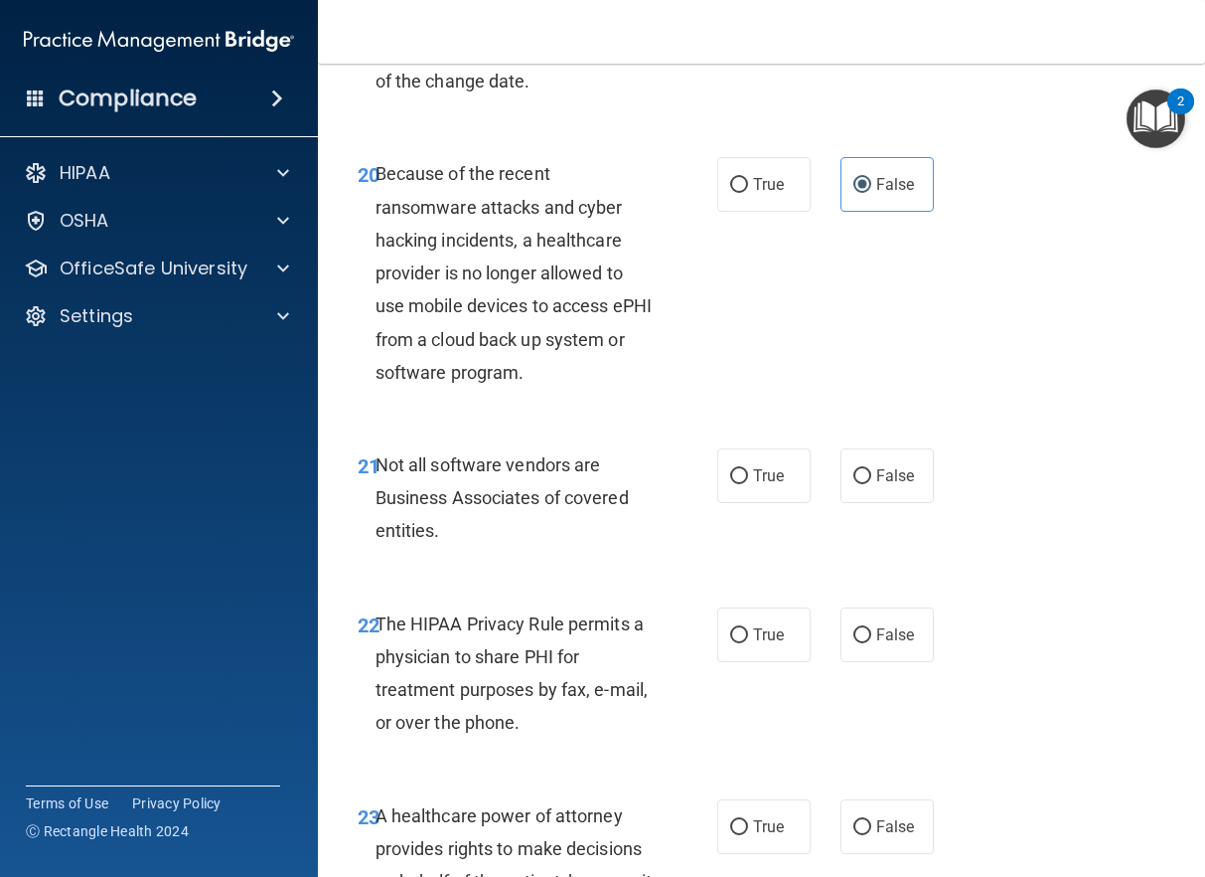
scroll to position [4472, 0]
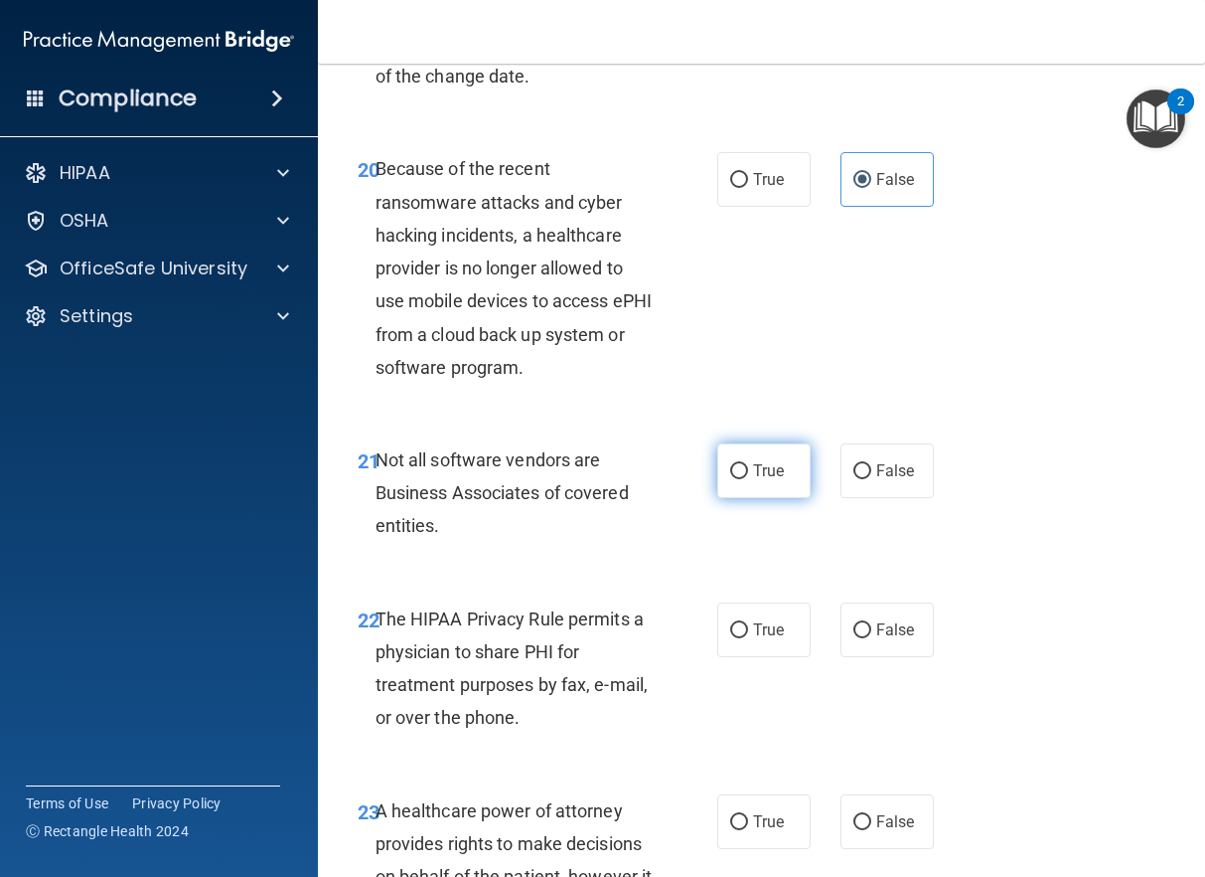
click at [765, 480] on span "True" at bounding box center [768, 470] width 31 height 19
click at [748, 479] on input "True" at bounding box center [739, 471] width 18 height 15
radio input "true"
click at [761, 639] on span "True" at bounding box center [768, 629] width 31 height 19
click at [748, 638] on input "True" at bounding box center [739, 630] width 18 height 15
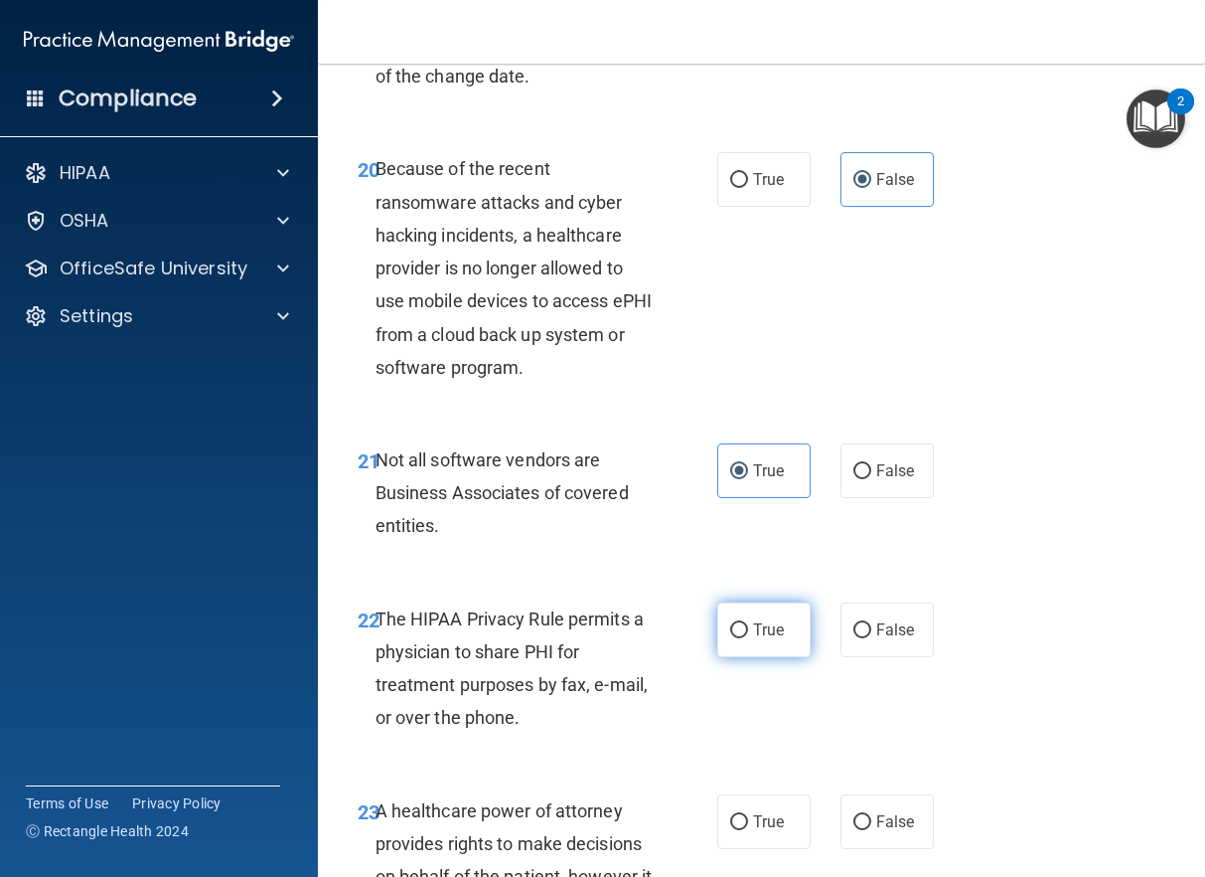
radio input "true"
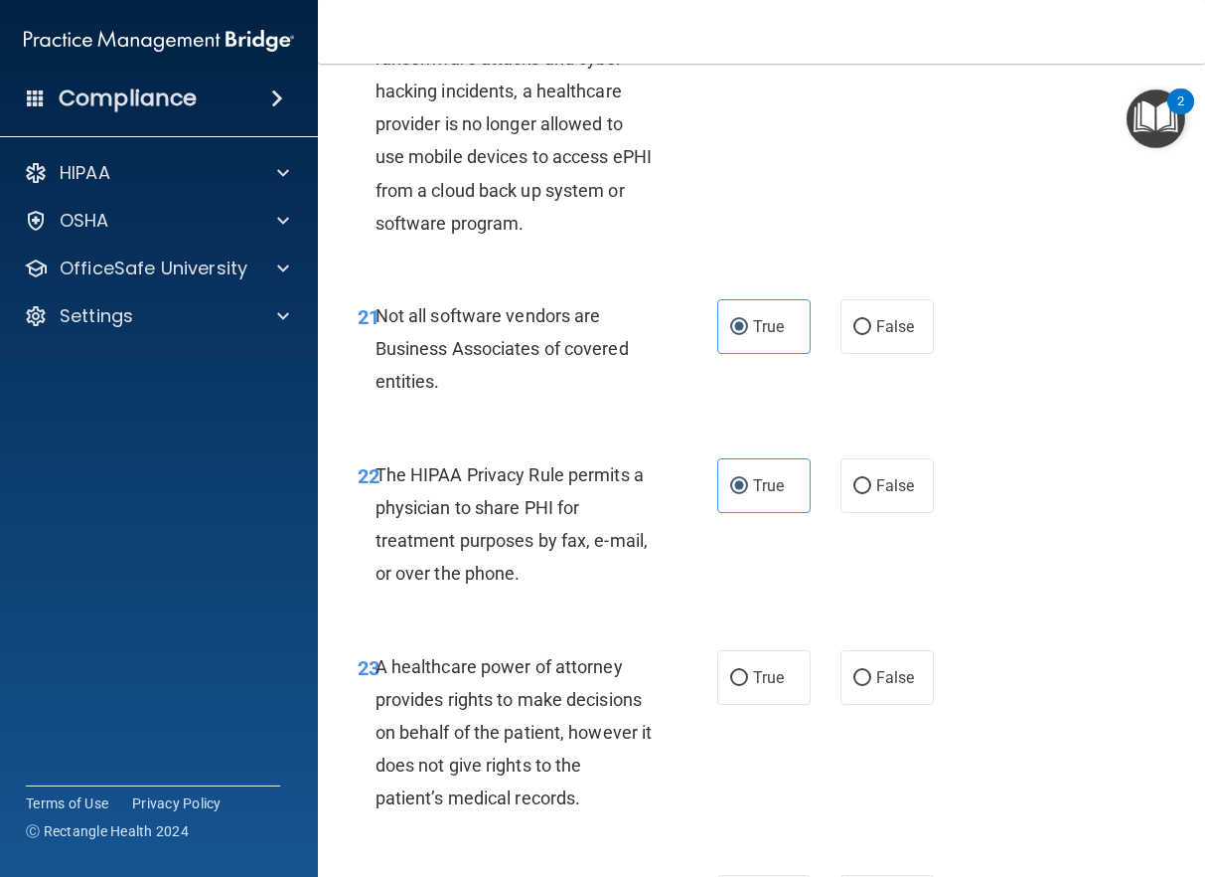
scroll to position [4870, 0]
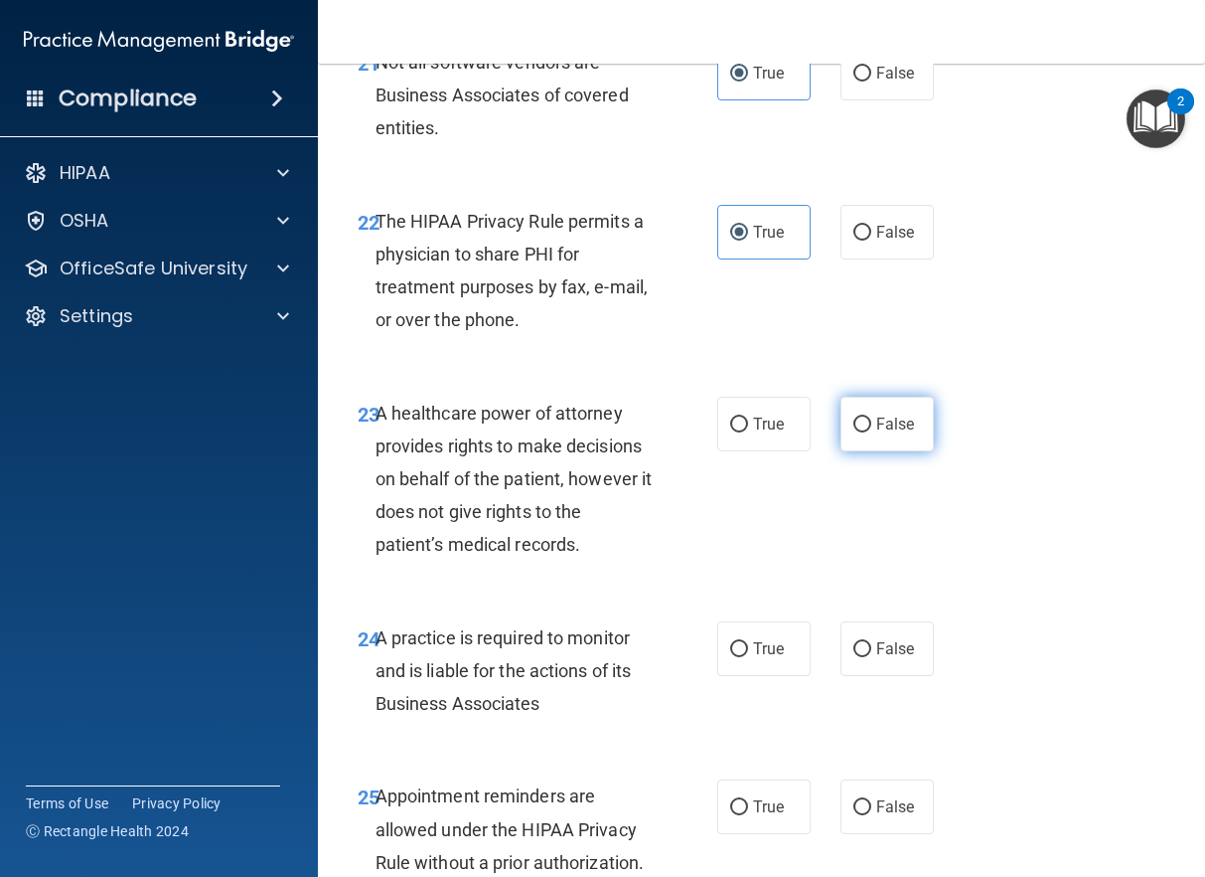
click at [888, 451] on label "False" at bounding box center [887, 424] width 93 height 55
click at [872, 432] on input "False" at bounding box center [863, 424] width 18 height 15
radio input "true"
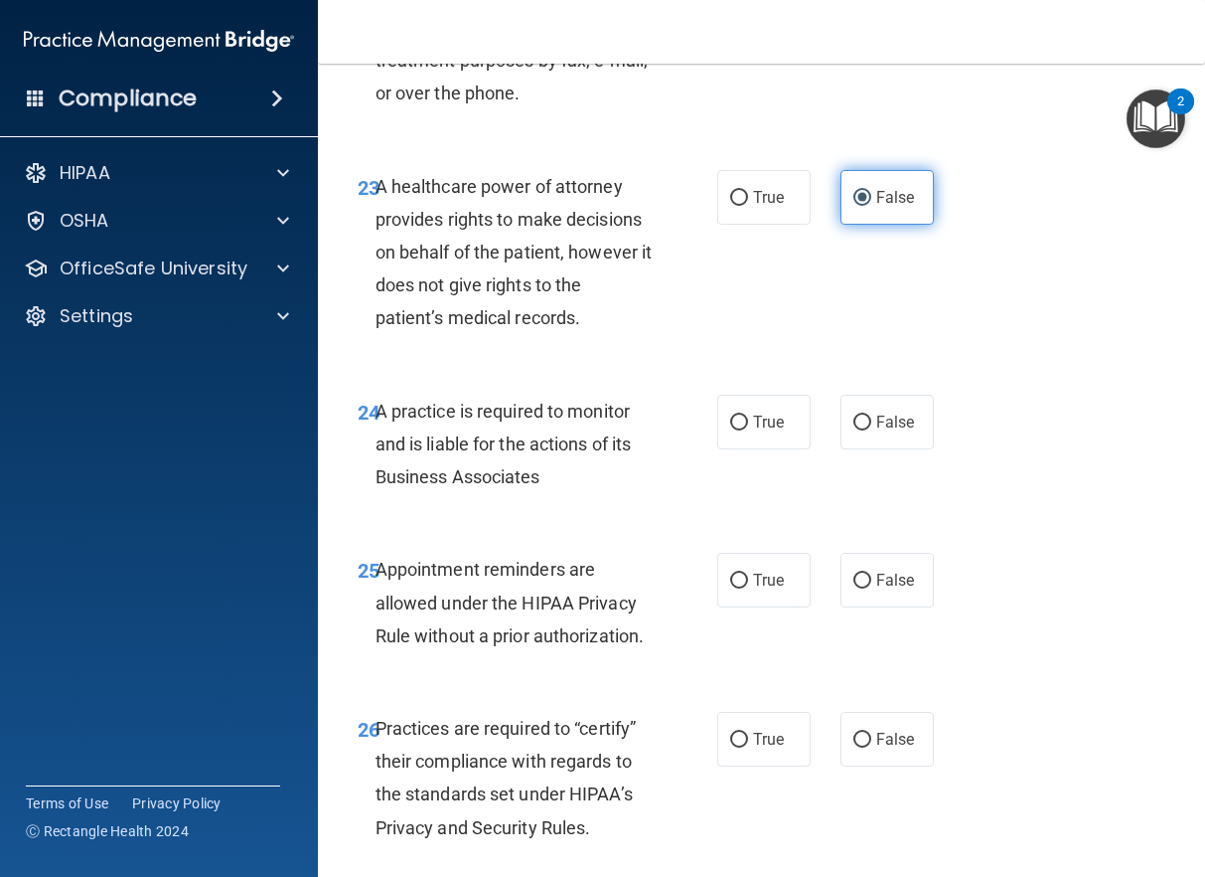
scroll to position [5168, 0]
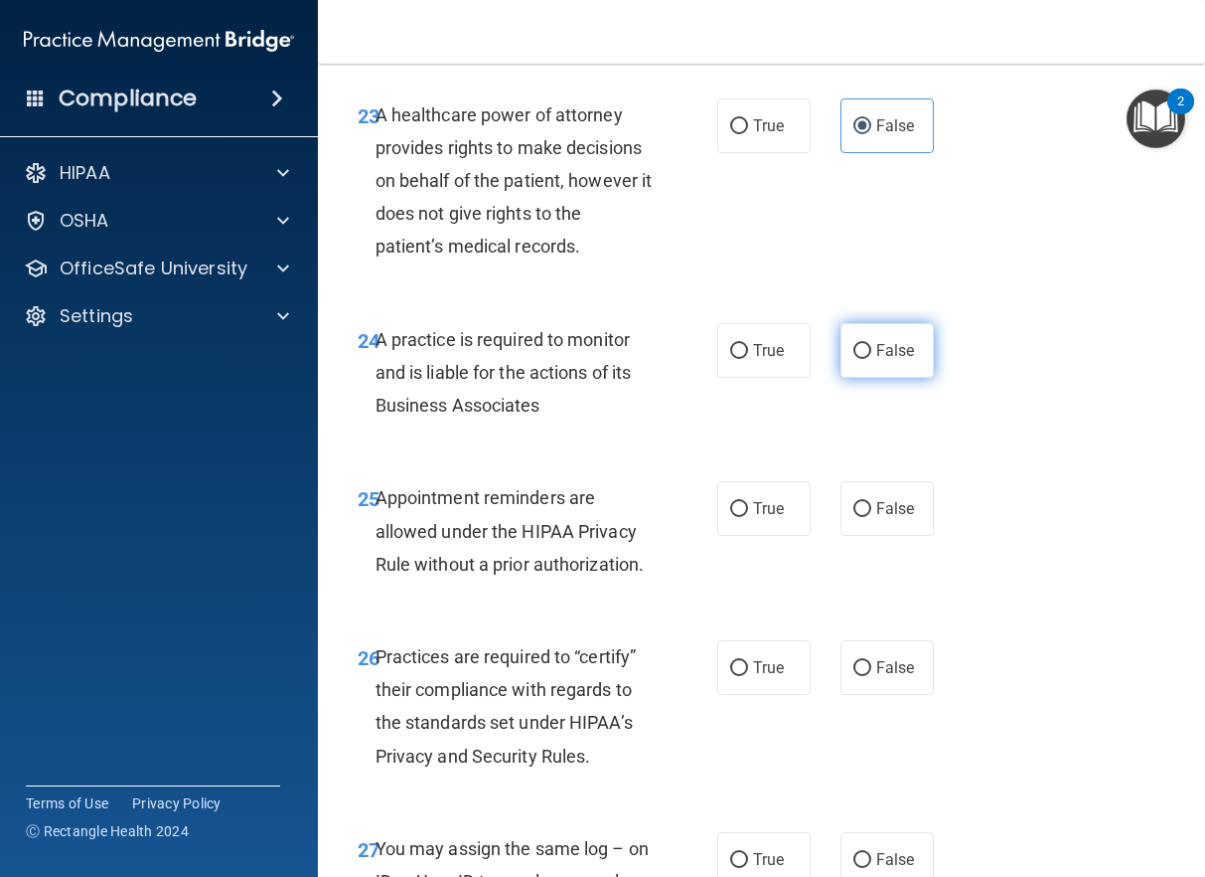
click at [877, 360] on span "False" at bounding box center [896, 350] width 39 height 19
click at [872, 359] on input "False" at bounding box center [863, 351] width 18 height 15
radio input "true"
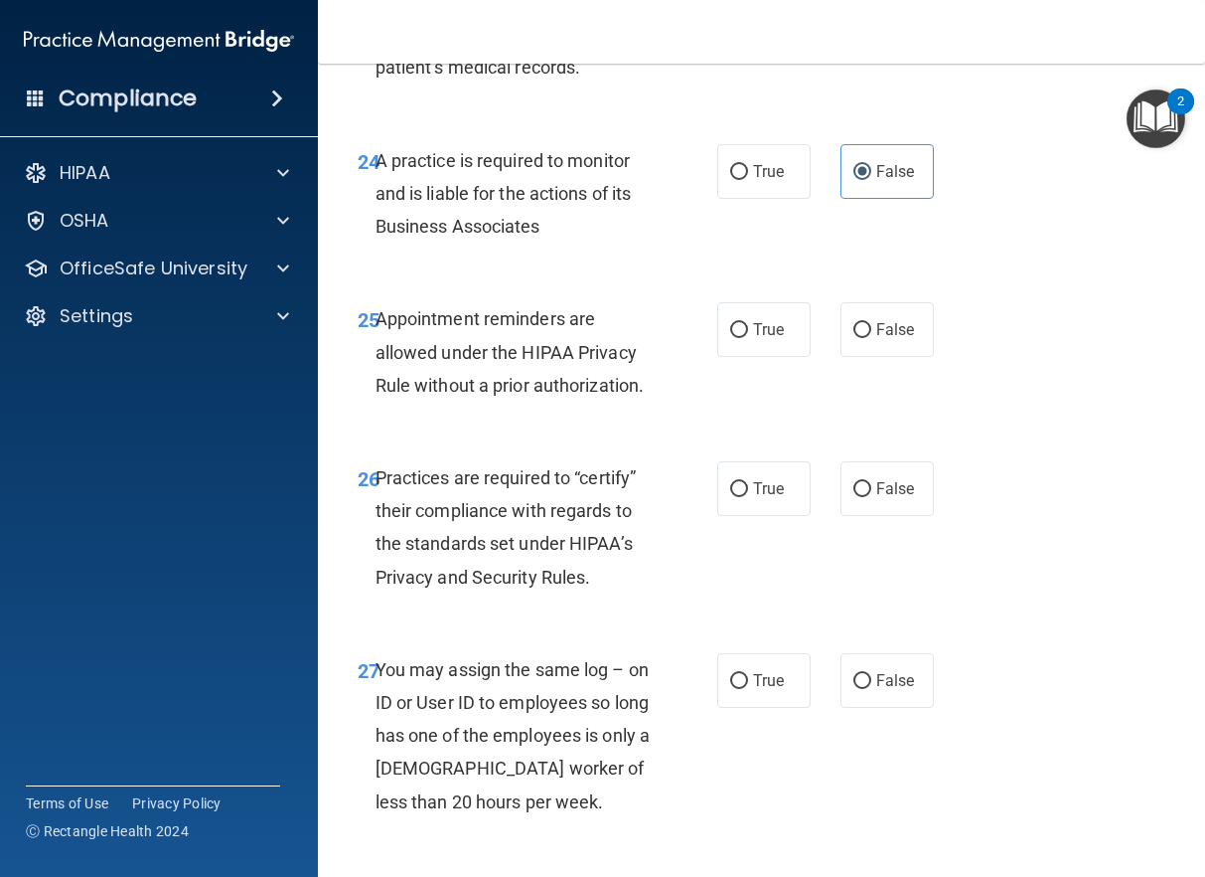
scroll to position [5366, 0]
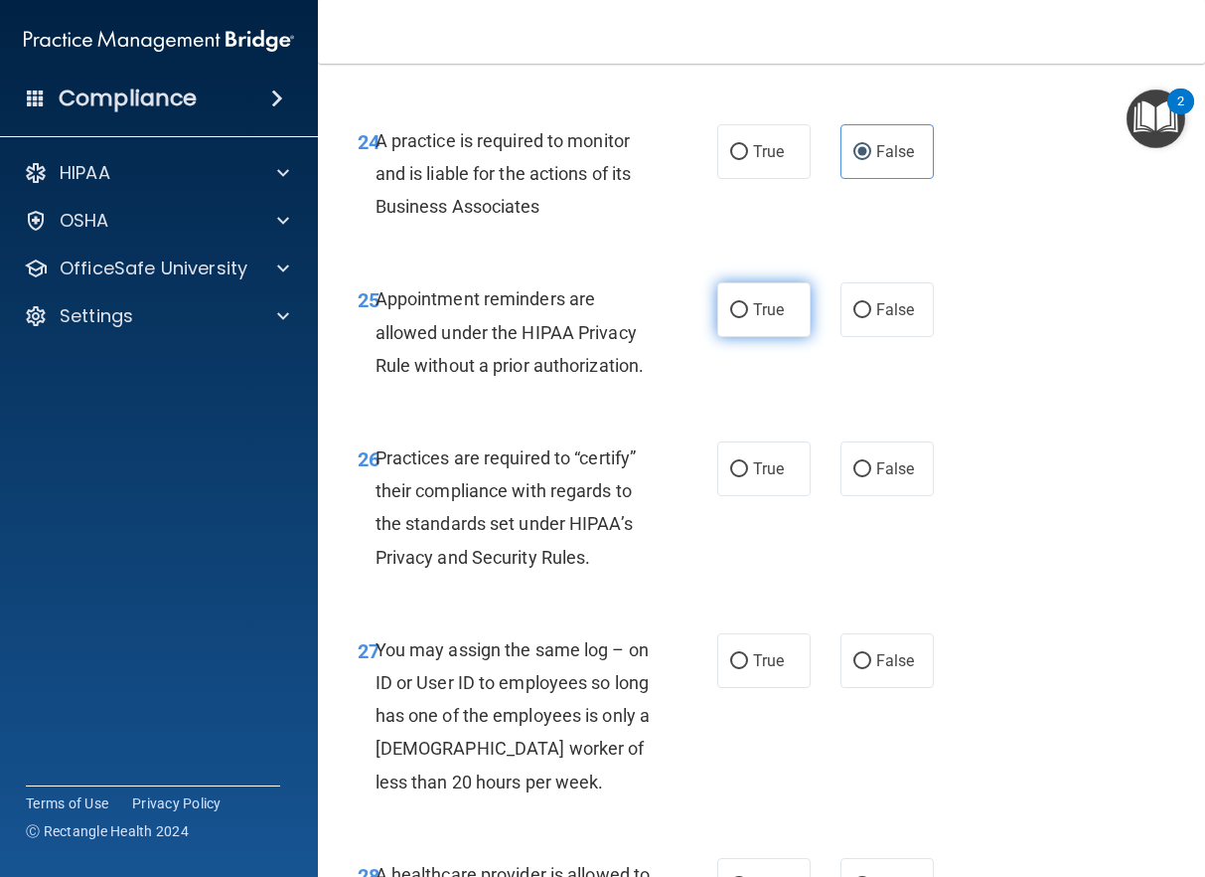
click at [755, 319] on span "True" at bounding box center [768, 309] width 31 height 19
click at [748, 318] on input "True" at bounding box center [739, 310] width 18 height 15
radio input "true"
click at [753, 478] on span "True" at bounding box center [768, 468] width 31 height 19
click at [748, 477] on input "True" at bounding box center [739, 469] width 18 height 15
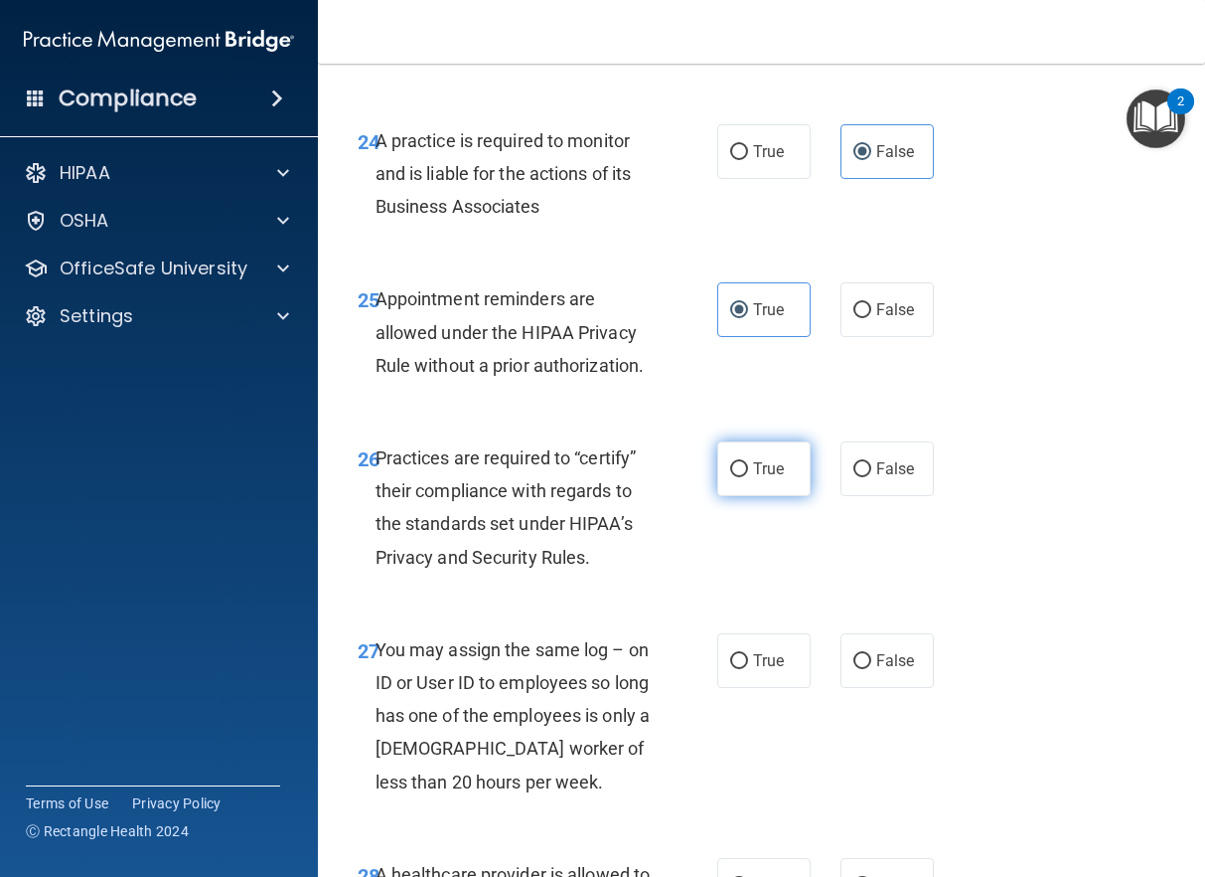
radio input "true"
click at [841, 496] on label "False" at bounding box center [887, 468] width 93 height 55
click at [854, 477] on input "False" at bounding box center [863, 469] width 18 height 15
radio input "true"
radio input "false"
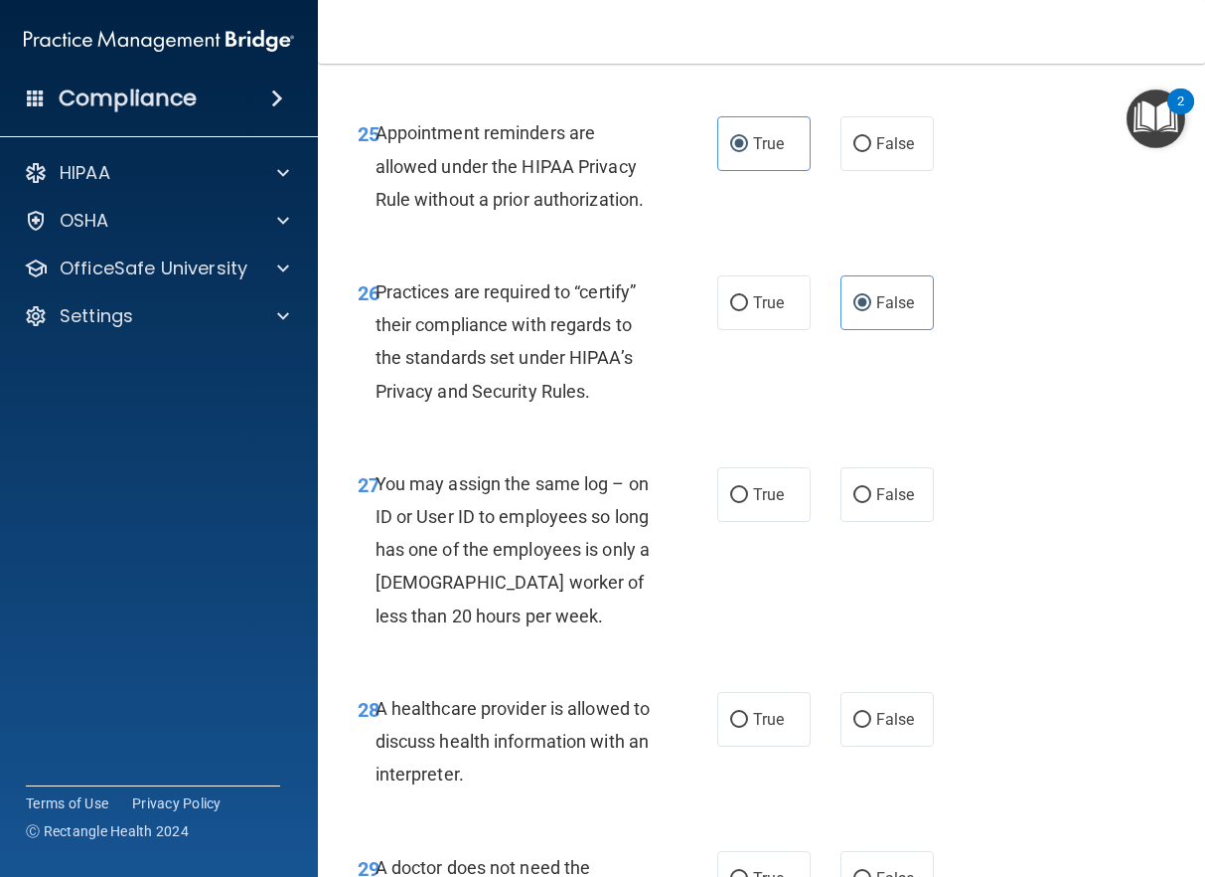
scroll to position [5565, 0]
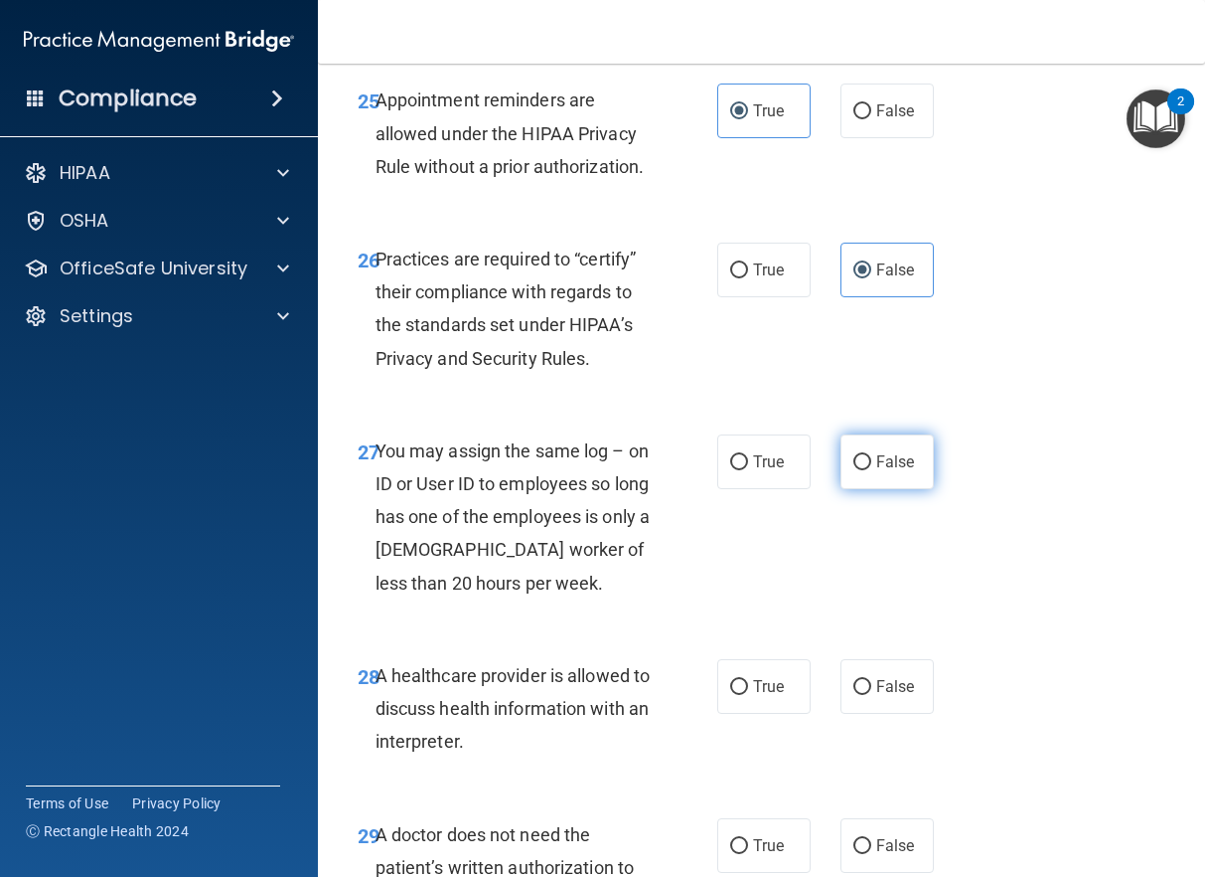
click at [862, 470] on input "False" at bounding box center [863, 462] width 18 height 15
radio input "true"
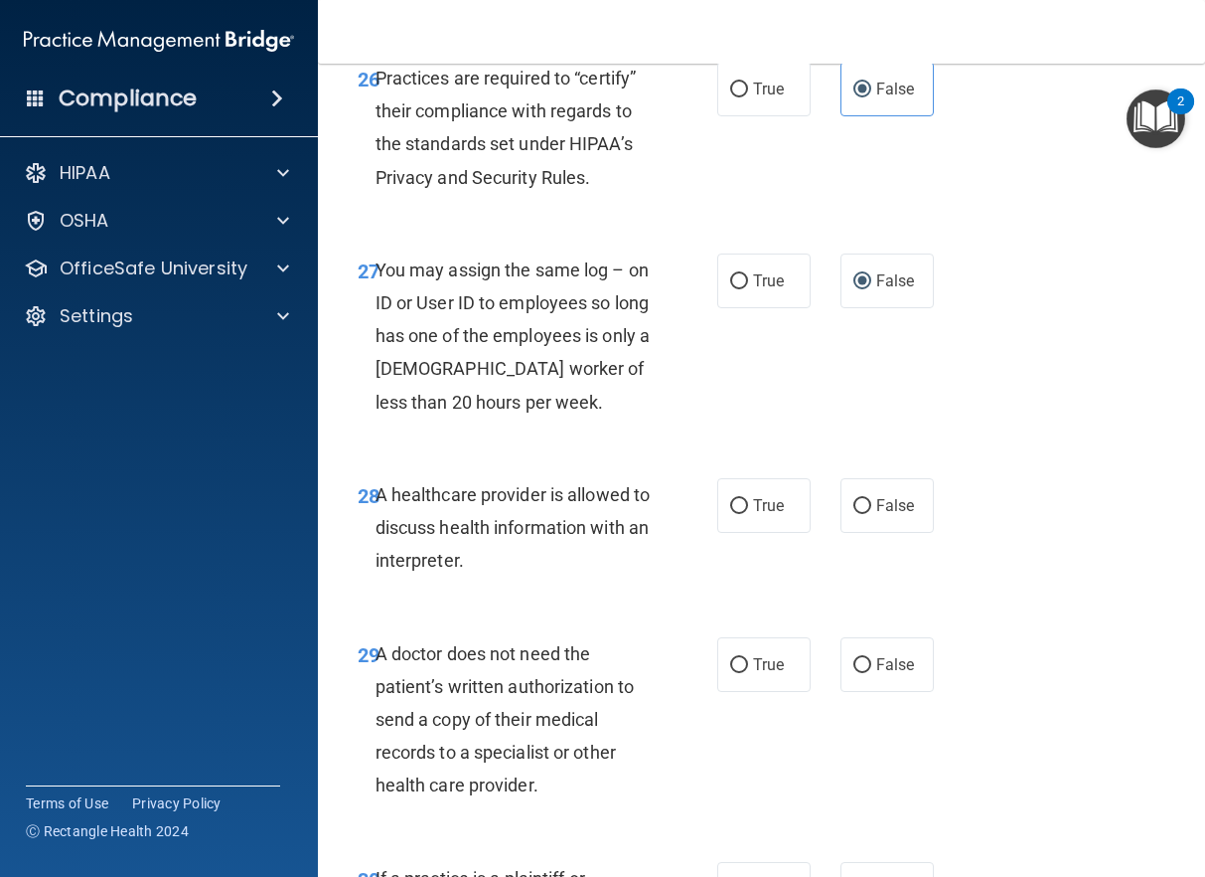
scroll to position [5764, 0]
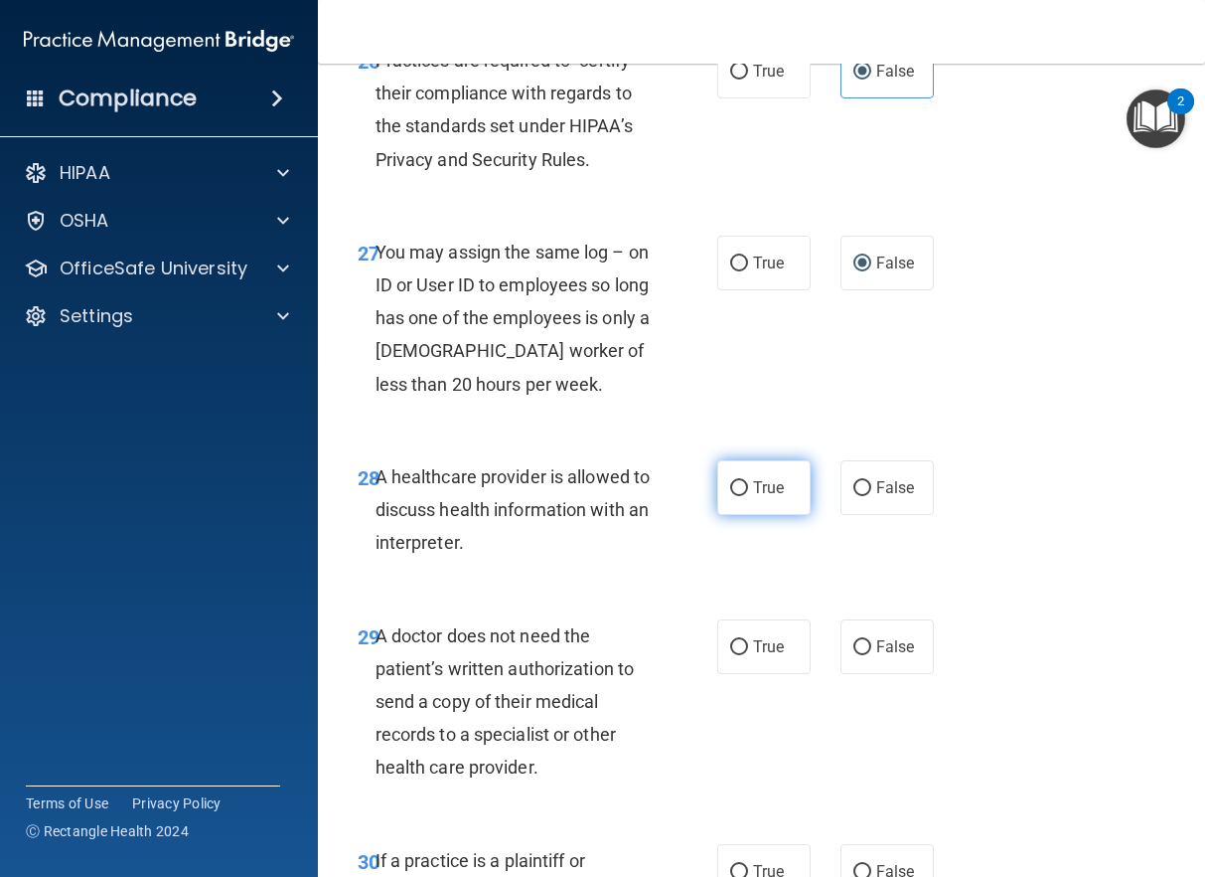
click at [753, 497] on span "True" at bounding box center [768, 487] width 31 height 19
click at [746, 496] on input "True" at bounding box center [739, 488] width 18 height 15
radio input "true"
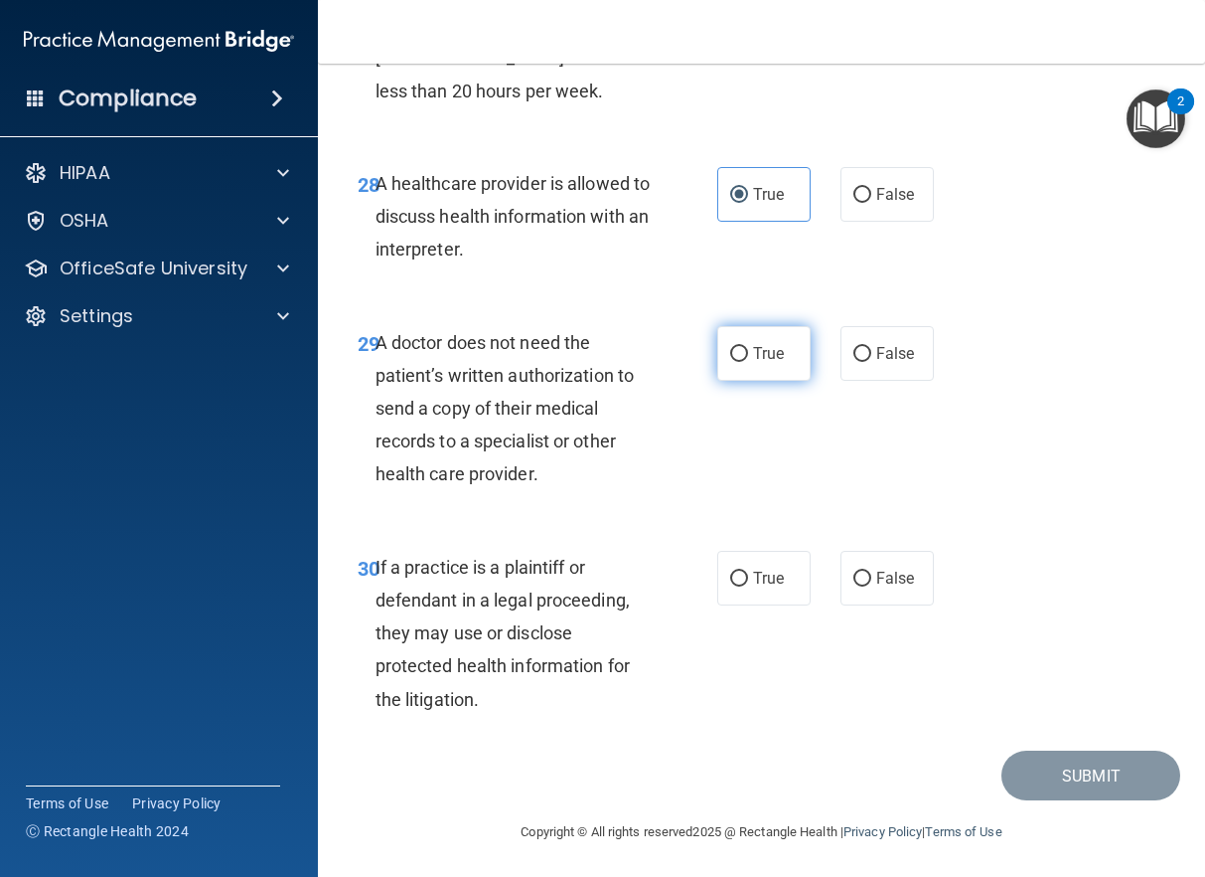
scroll to position [6062, 0]
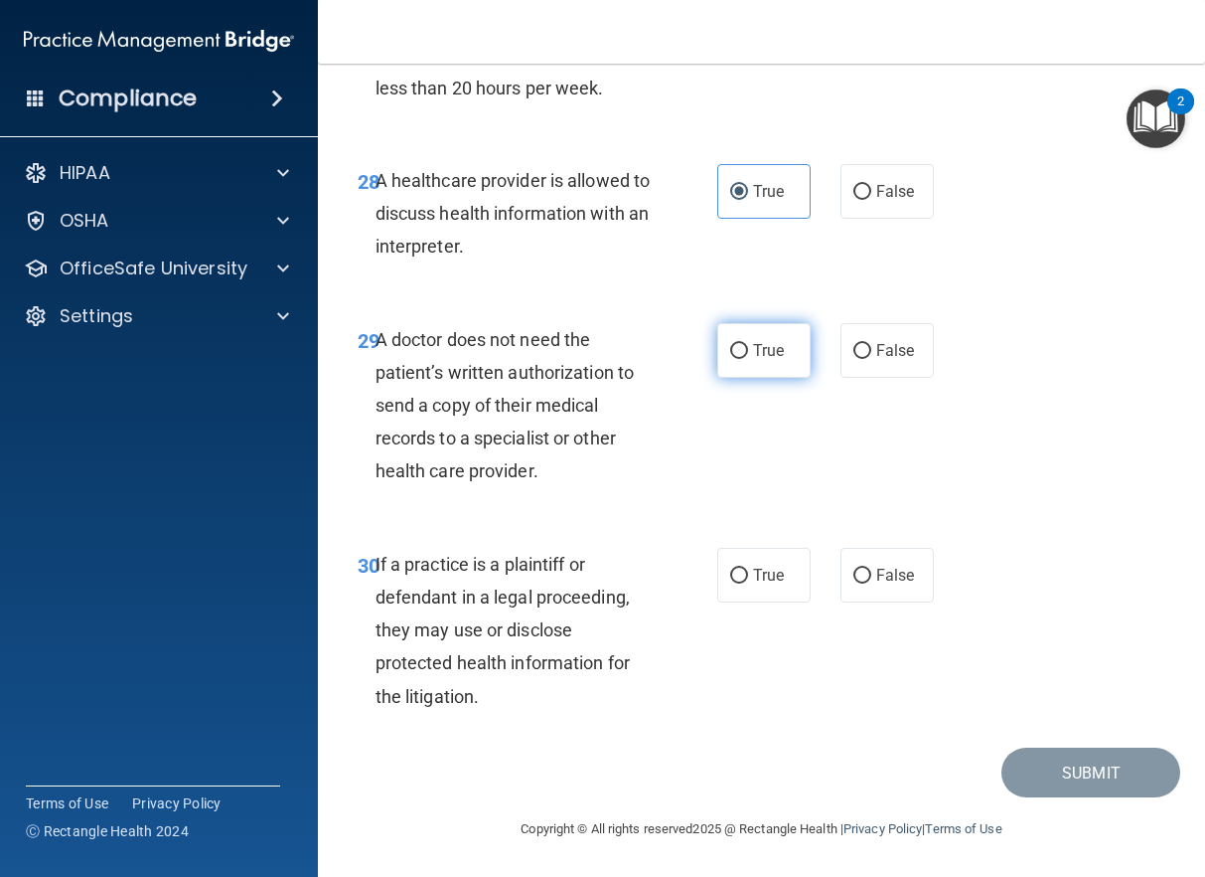
click at [756, 360] on span "True" at bounding box center [768, 350] width 31 height 19
click at [748, 359] on input "True" at bounding box center [739, 351] width 18 height 15
radio input "true"
click at [762, 584] on span "True" at bounding box center [768, 574] width 31 height 19
click at [748, 583] on input "True" at bounding box center [739, 575] width 18 height 15
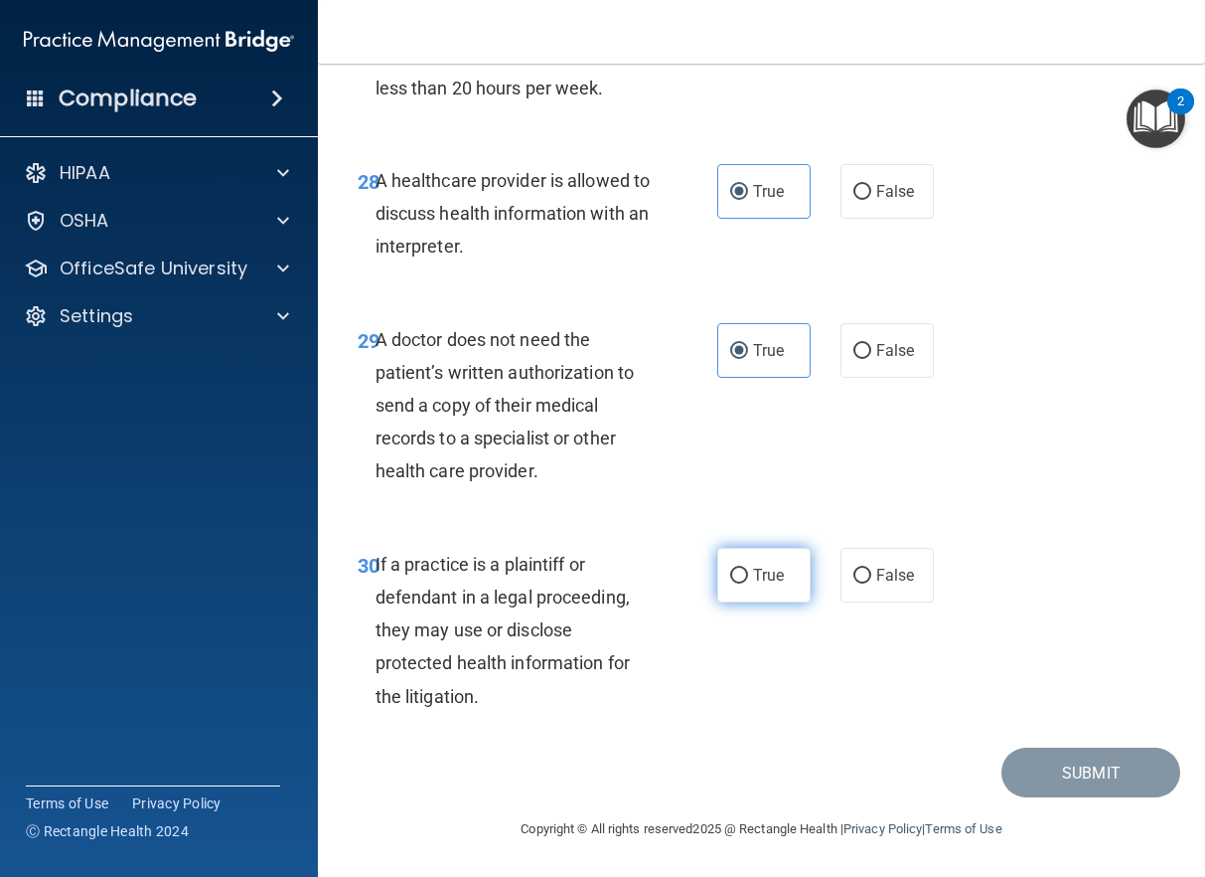
radio input "true"
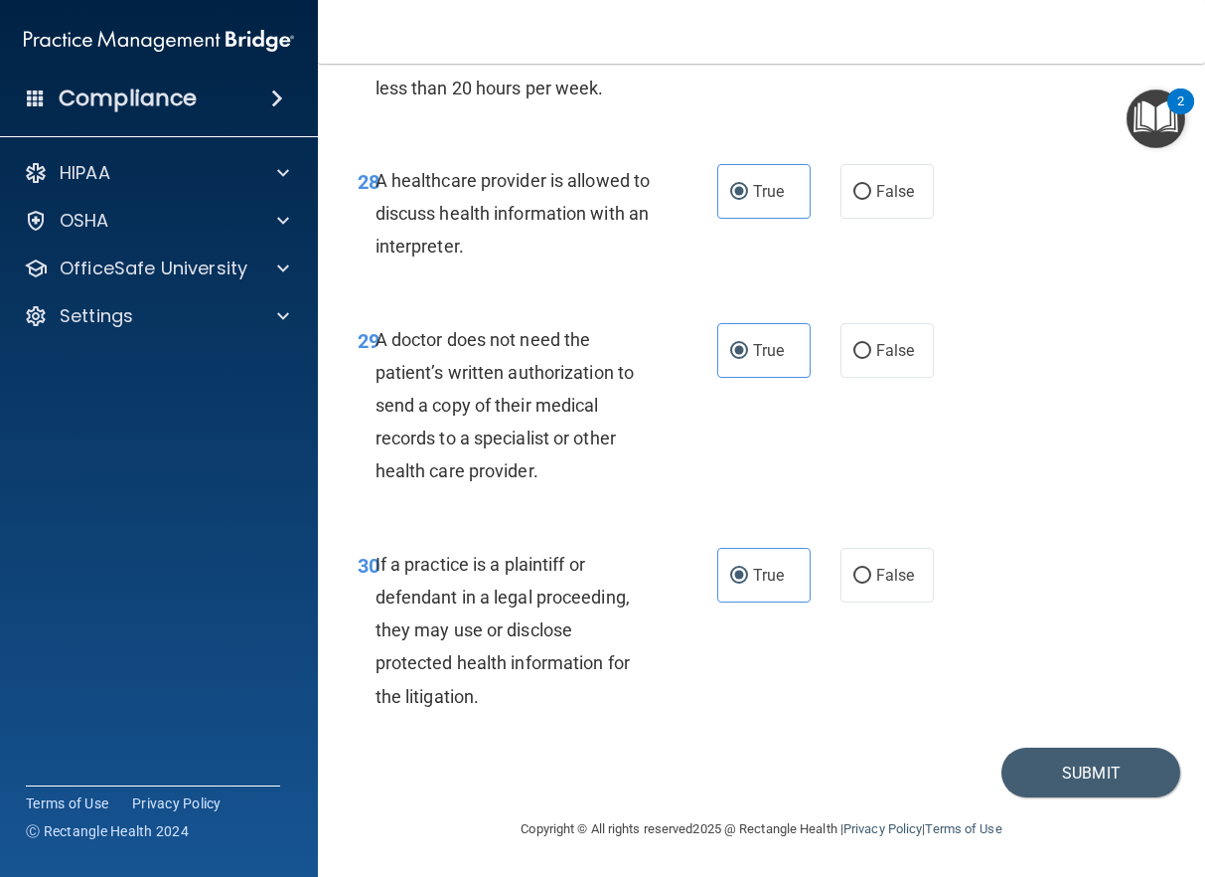
scroll to position [6160, 0]
click at [960, 770] on button "Submit" at bounding box center [1091, 772] width 179 height 51
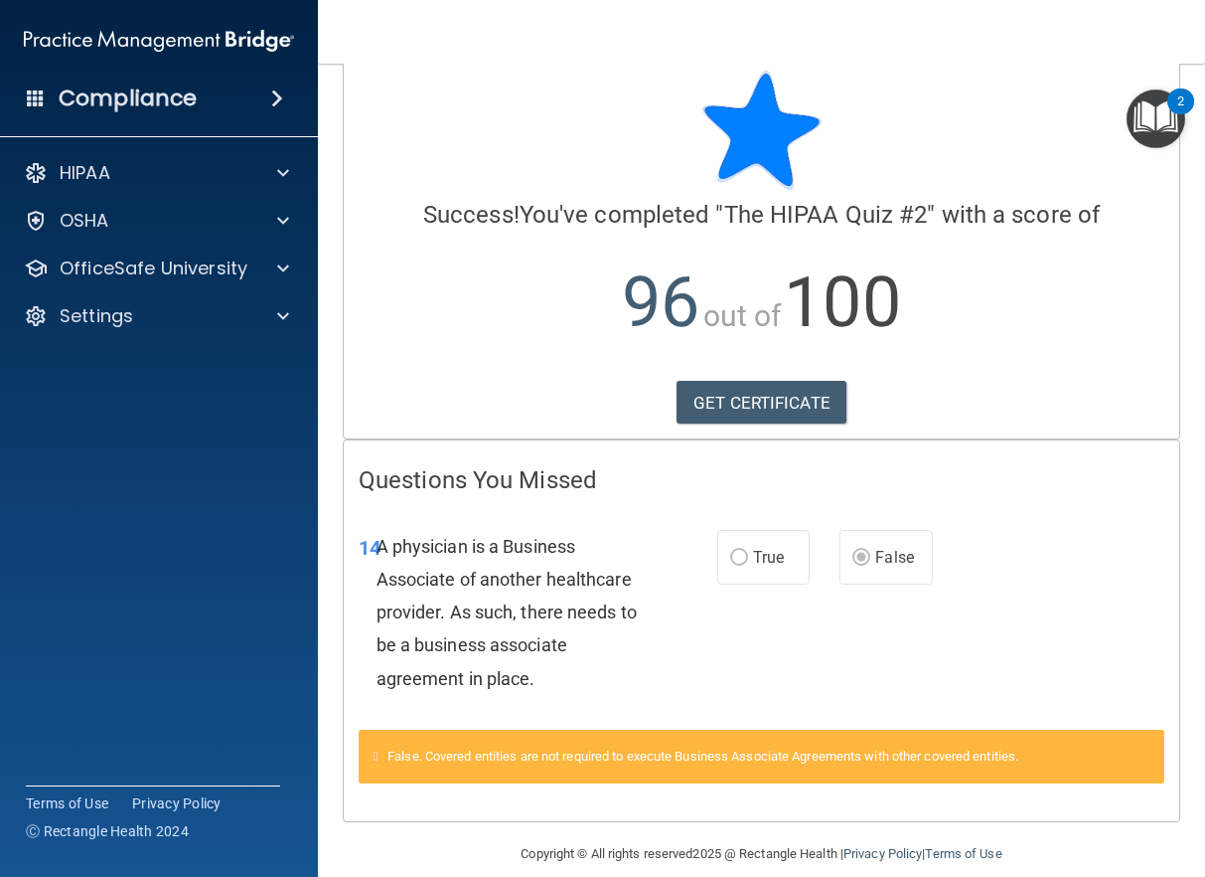
scroll to position [54, 0]
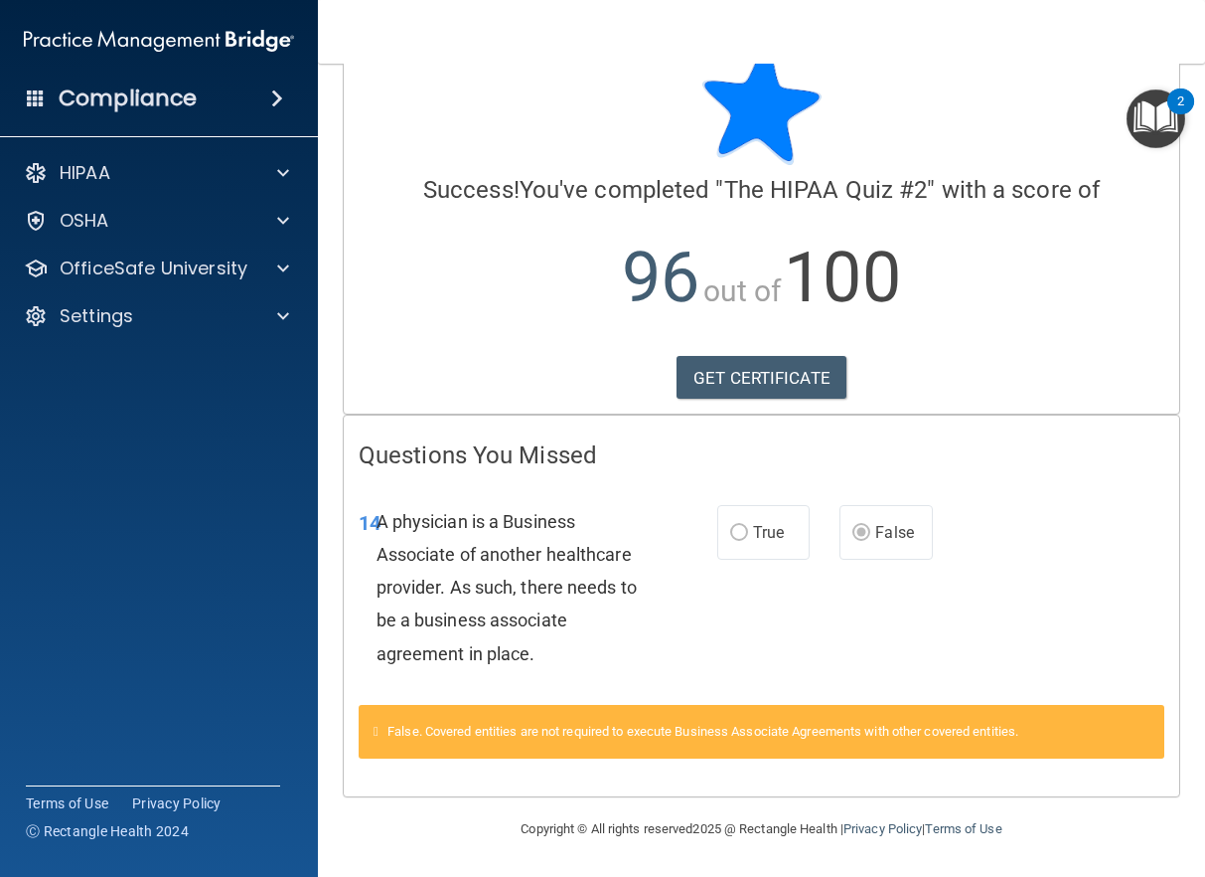
click at [742, 534] on label "True" at bounding box center [764, 532] width 93 height 55
click at [261, 270] on div at bounding box center [280, 268] width 50 height 24
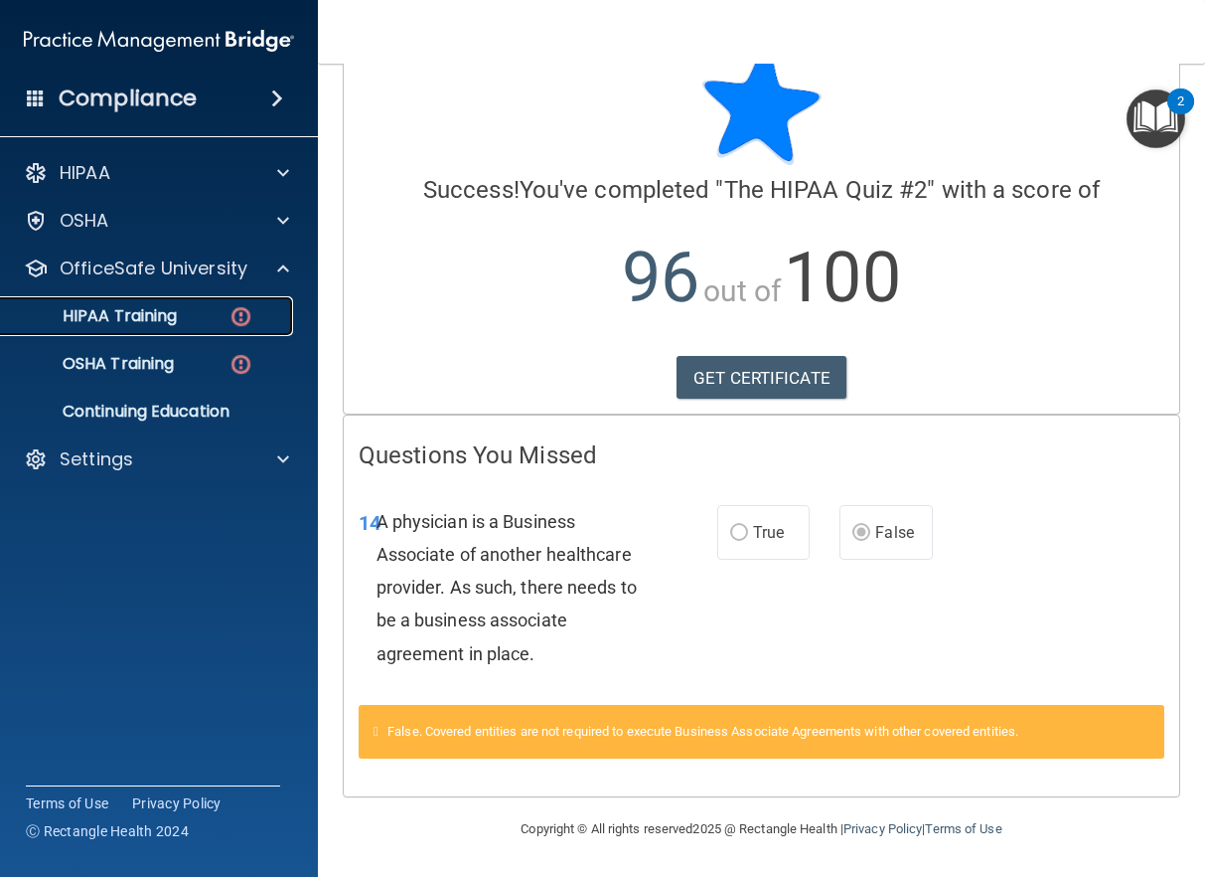
click at [162, 320] on p "HIPAA Training" at bounding box center [95, 316] width 164 height 20
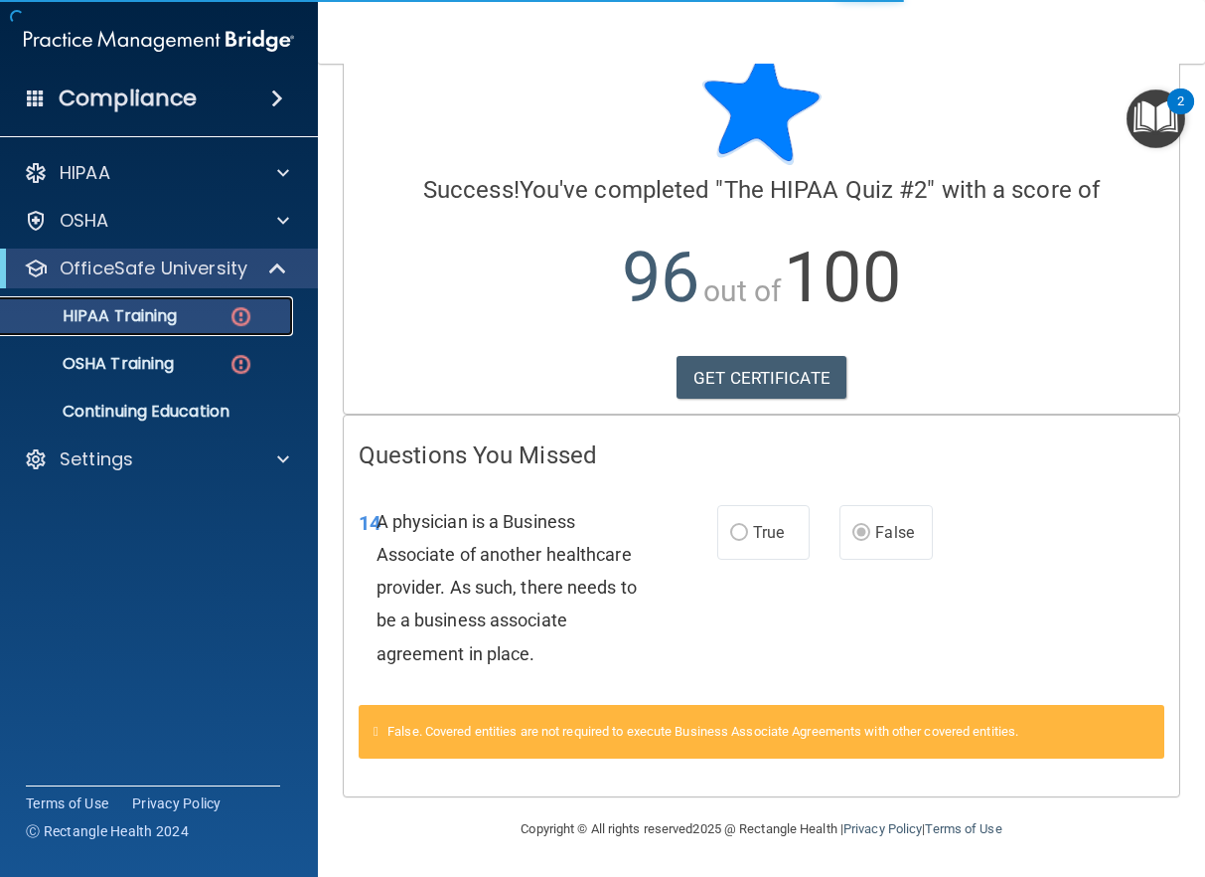
scroll to position [727, 0]
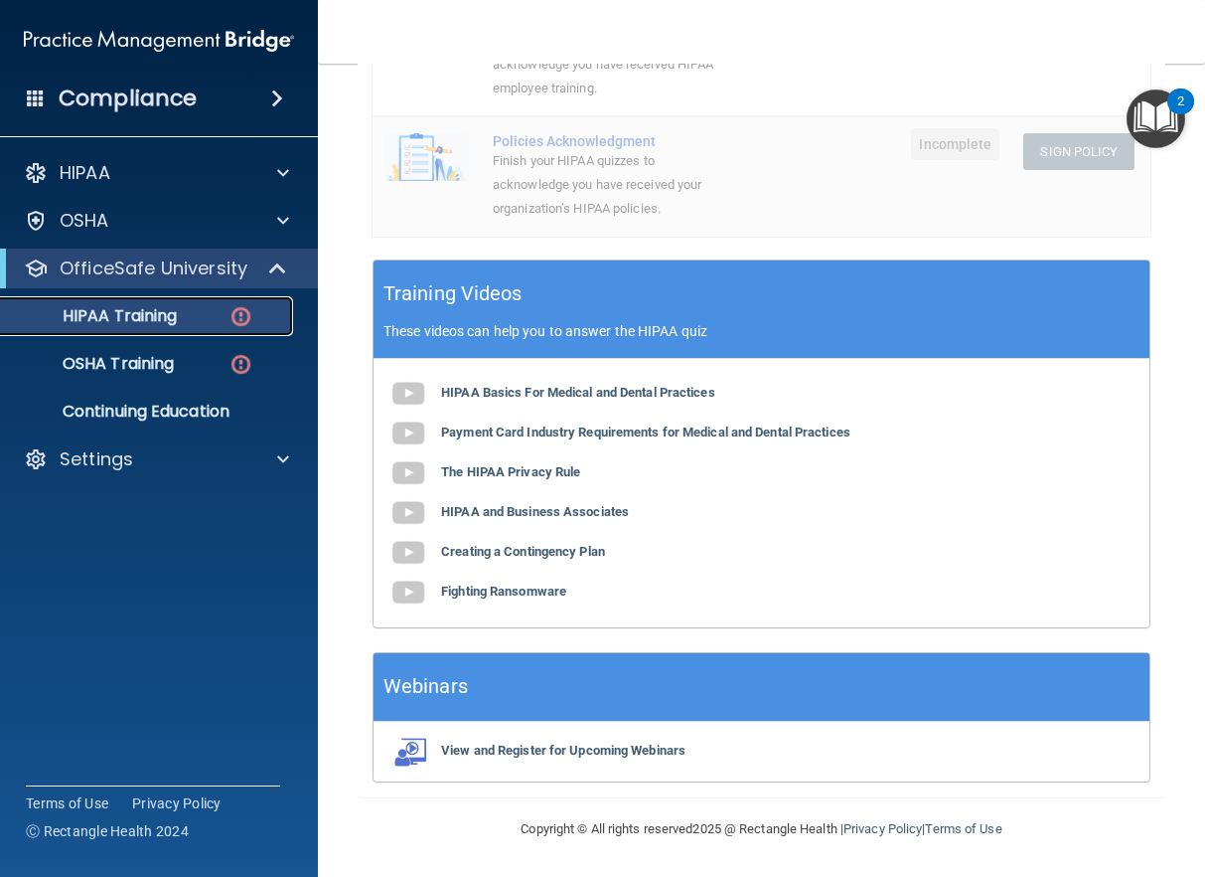
click at [125, 320] on p "HIPAA Training" at bounding box center [95, 316] width 164 height 20
click at [177, 316] on p "HIPAA Training" at bounding box center [95, 316] width 164 height 20
click at [239, 310] on img at bounding box center [241, 316] width 25 height 25
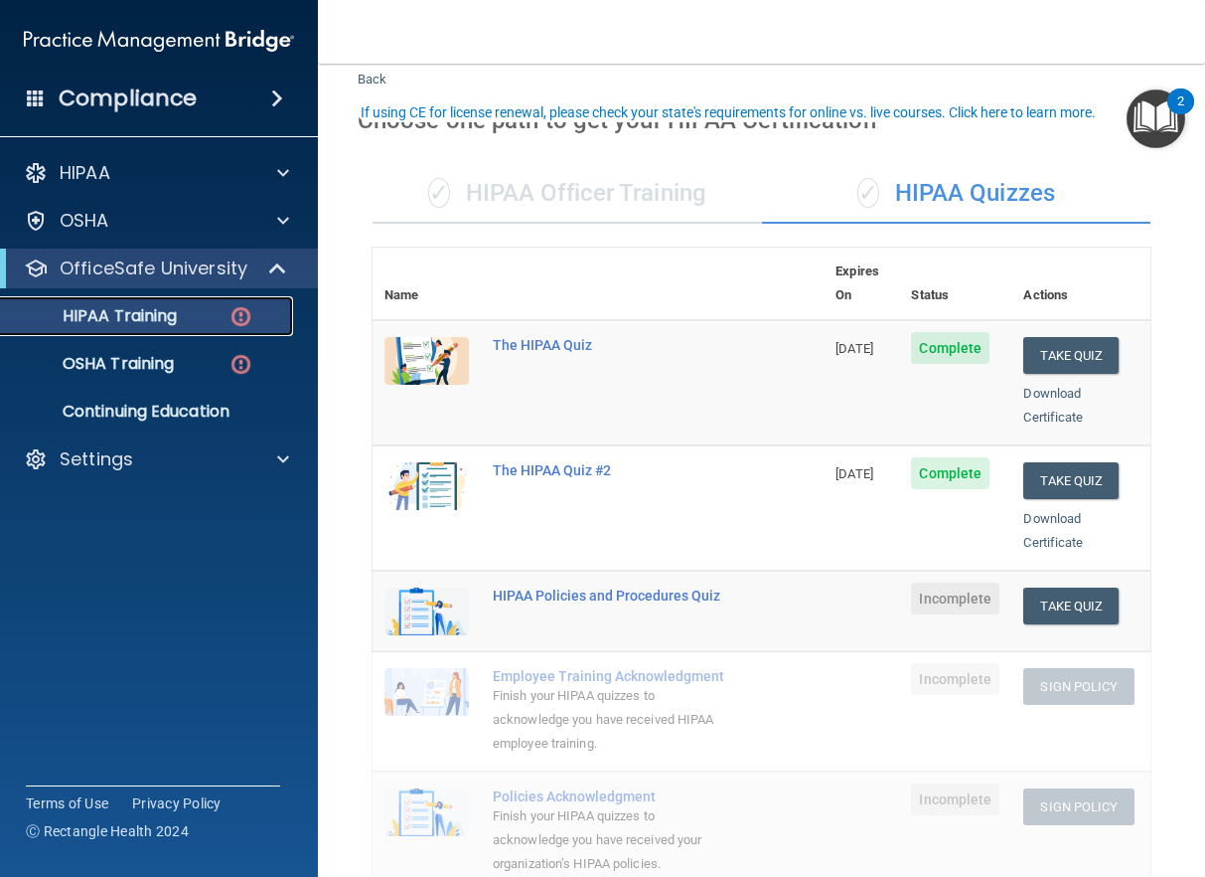
scroll to position [99, 0]
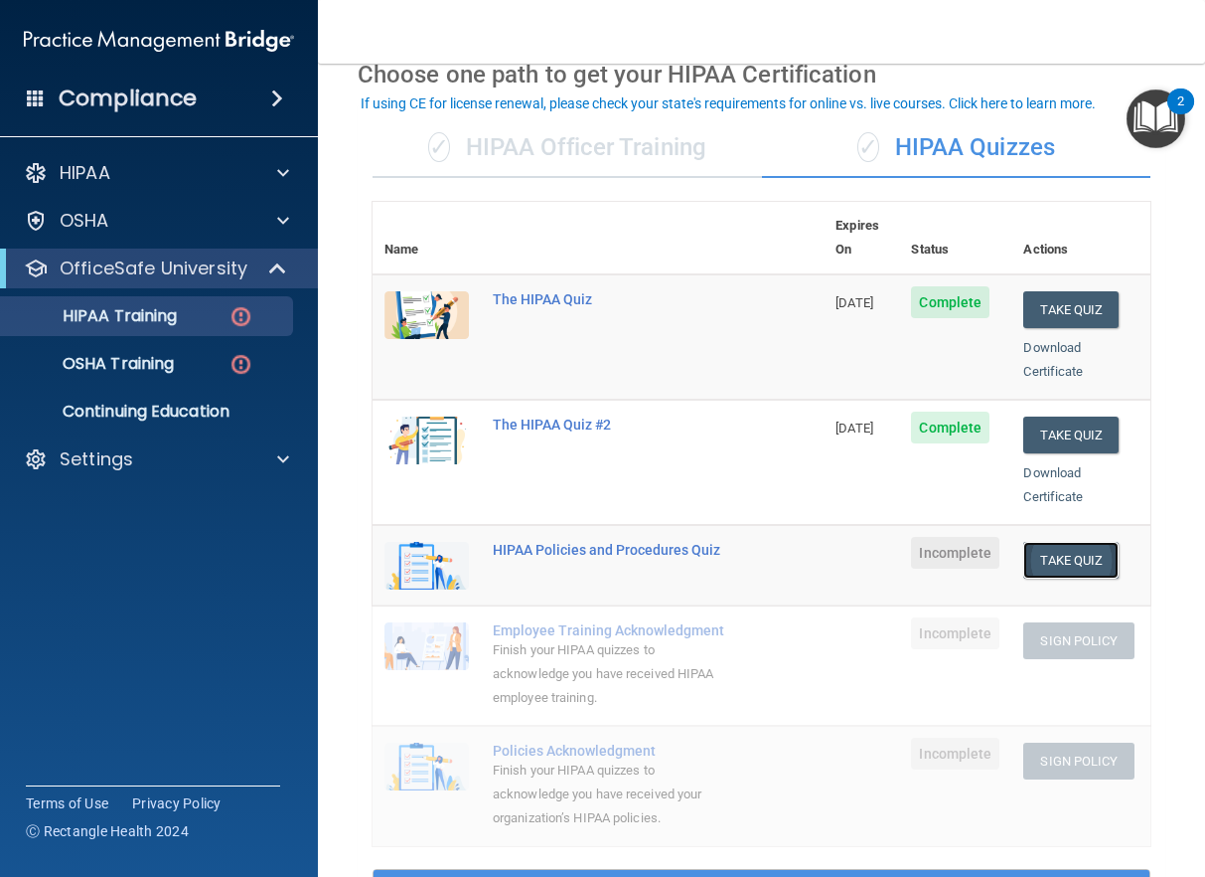
click at [960, 545] on button "Take Quiz" at bounding box center [1071, 560] width 95 height 37
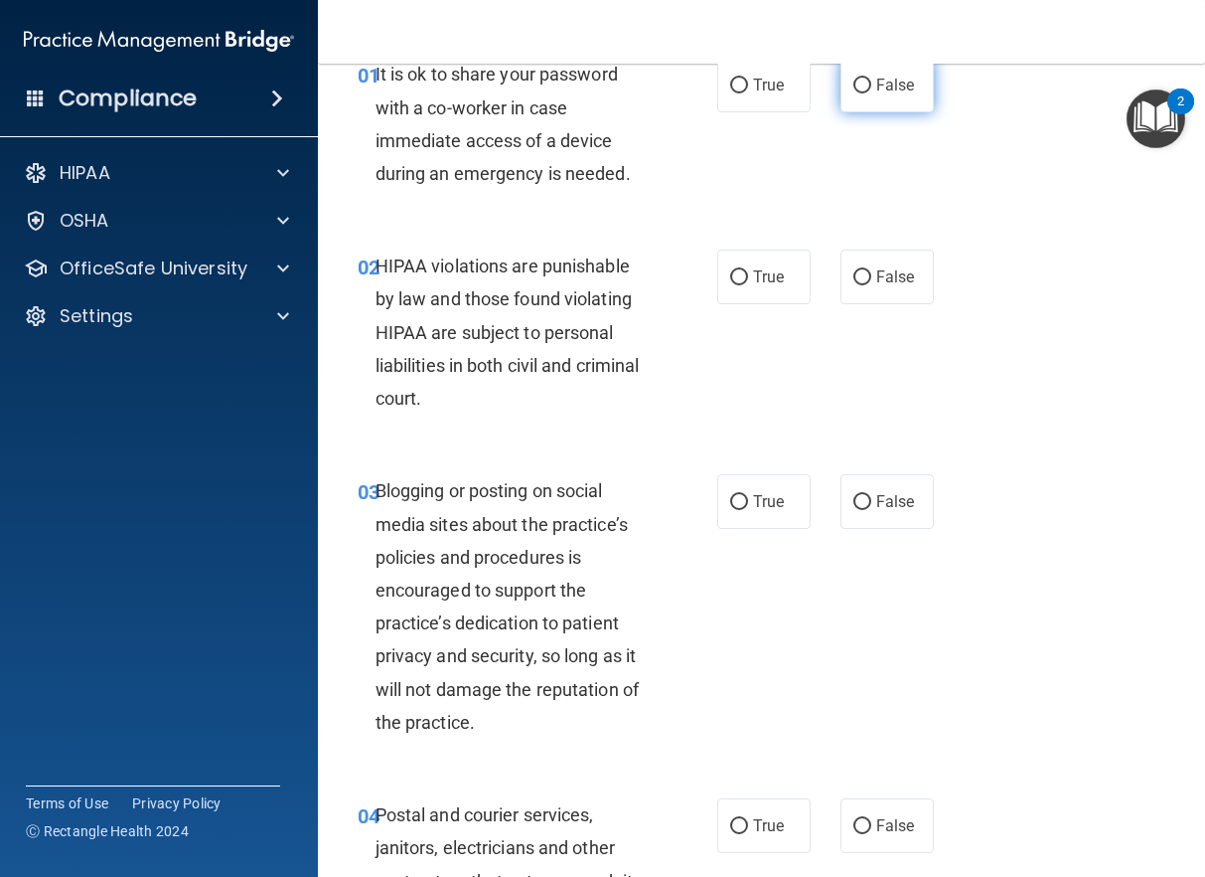
click at [865, 75] on label "False" at bounding box center [887, 85] width 93 height 55
click at [865, 79] on input "False" at bounding box center [863, 86] width 18 height 15
radio input "true"
click at [753, 273] on span "True" at bounding box center [768, 276] width 31 height 19
click at [748, 273] on input "True" at bounding box center [739, 277] width 18 height 15
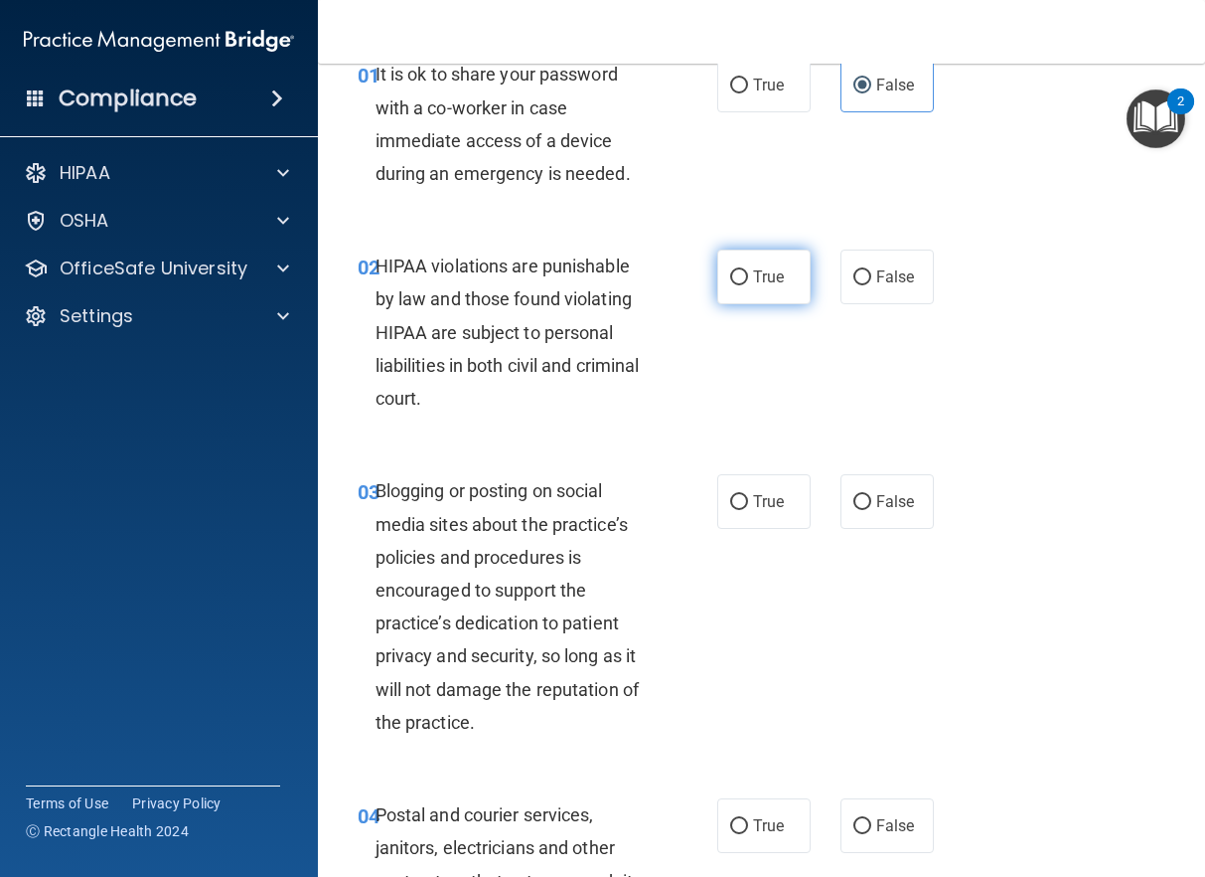
radio input "true"
click at [864, 501] on label "False" at bounding box center [887, 501] width 93 height 55
click at [864, 501] on input "False" at bounding box center [863, 502] width 18 height 15
radio input "true"
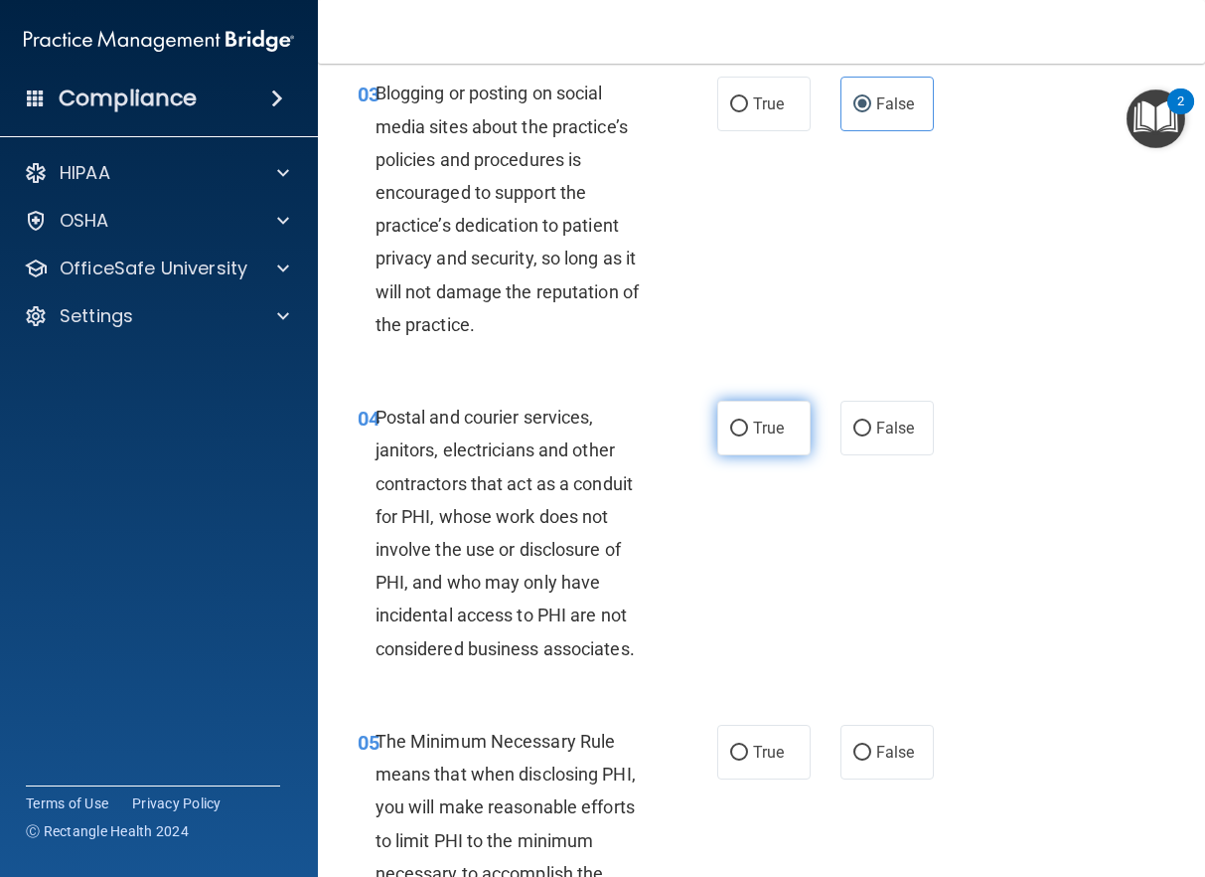
click at [771, 432] on span "True" at bounding box center [768, 427] width 31 height 19
click at [748, 432] on input "True" at bounding box center [739, 428] width 18 height 15
radio input "true"
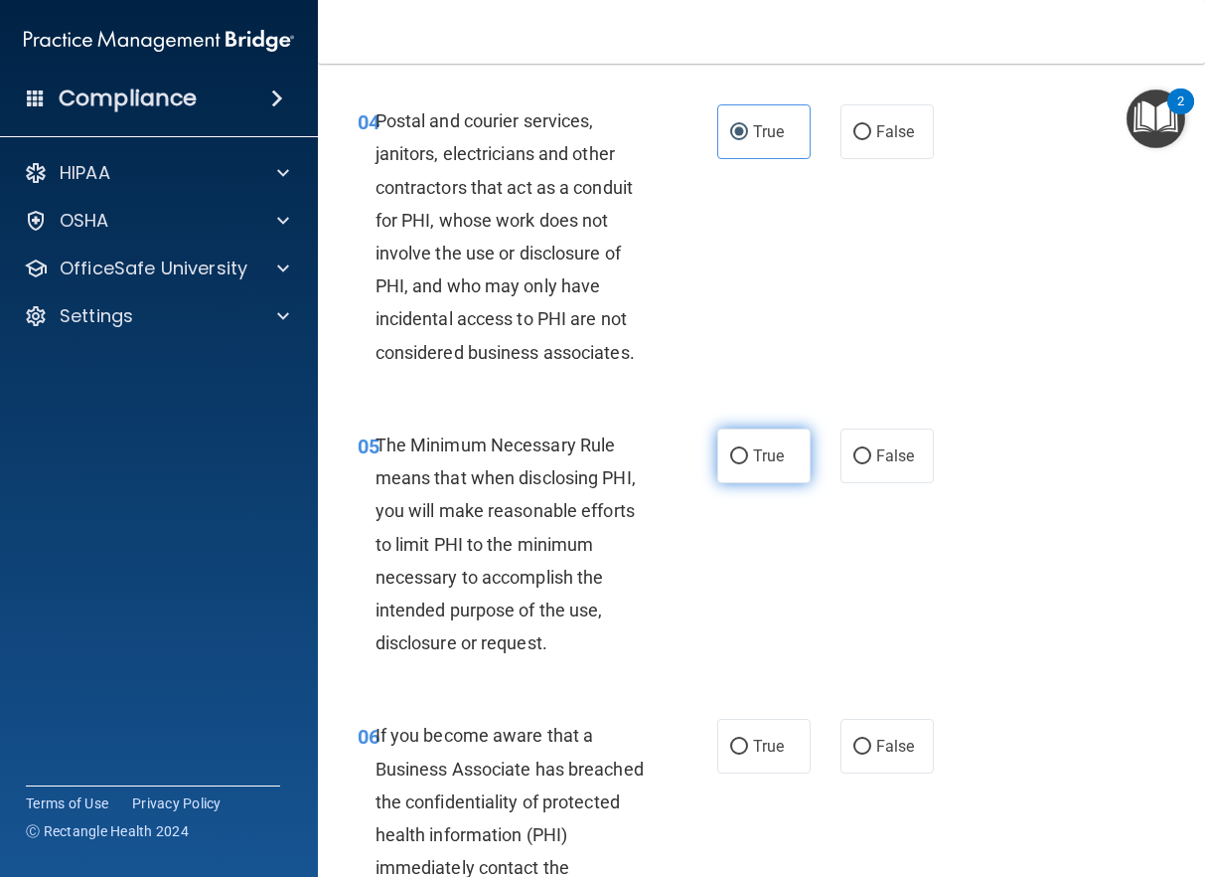
scroll to position [795, 0]
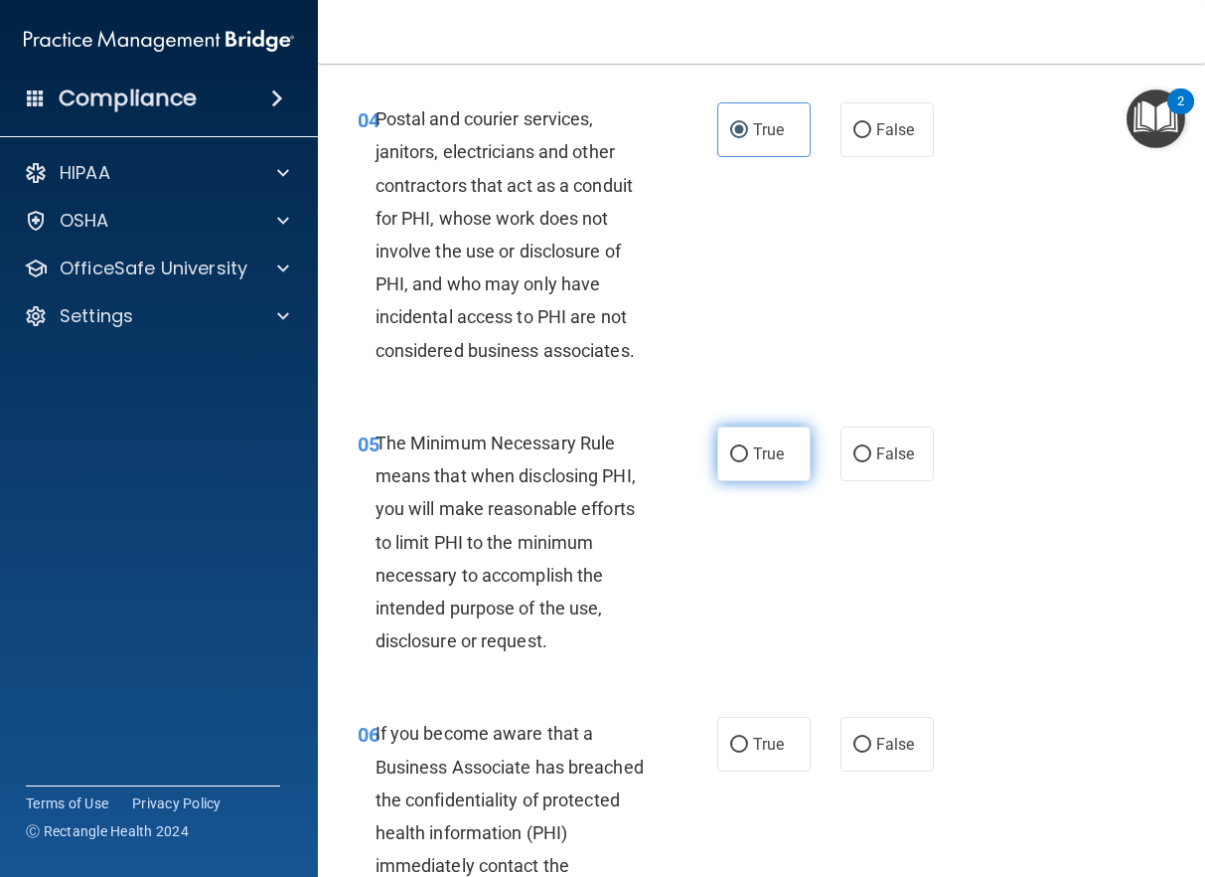
click at [783, 445] on label "True" at bounding box center [764, 453] width 93 height 55
click at [748, 447] on input "True" at bounding box center [739, 454] width 18 height 15
radio input "true"
click at [904, 738] on span "False" at bounding box center [896, 743] width 39 height 19
click at [872, 738] on input "False" at bounding box center [863, 744] width 18 height 15
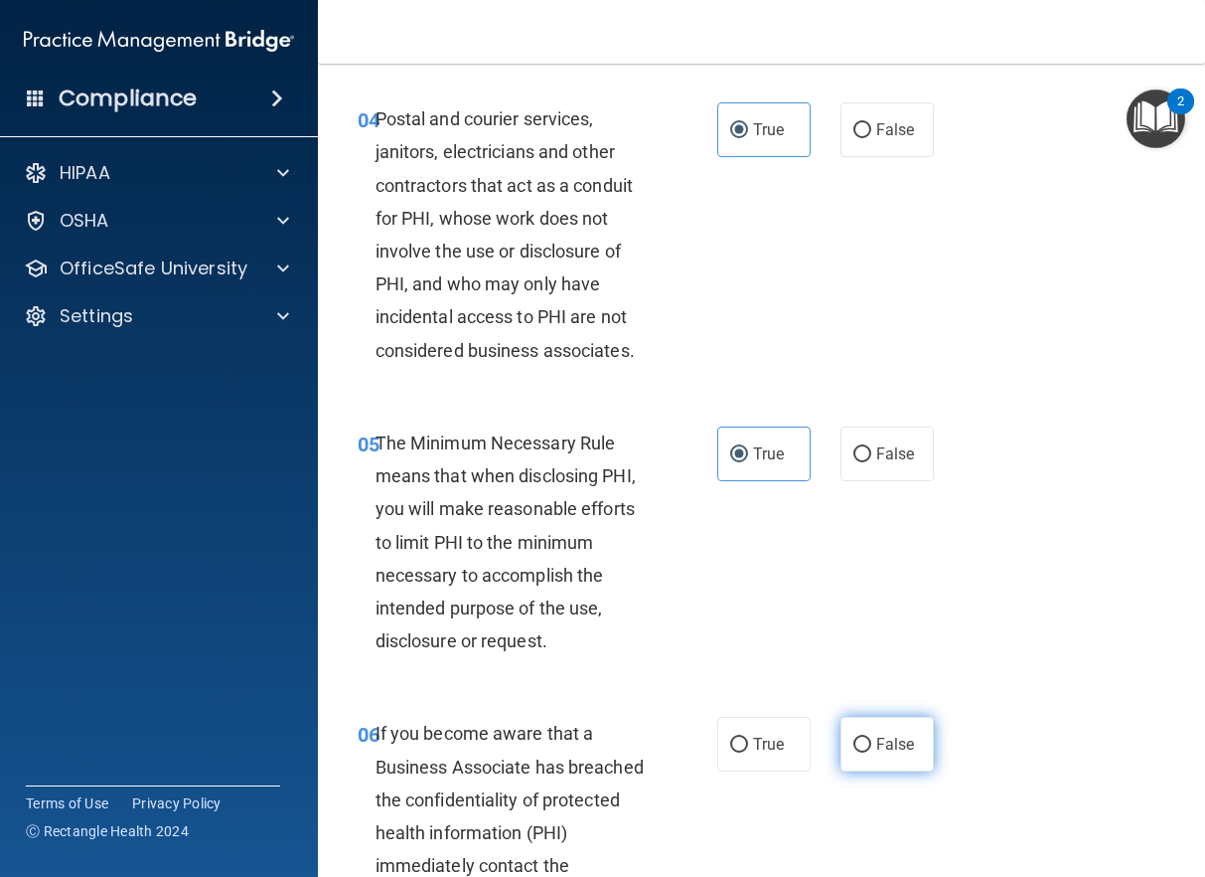
radio input "true"
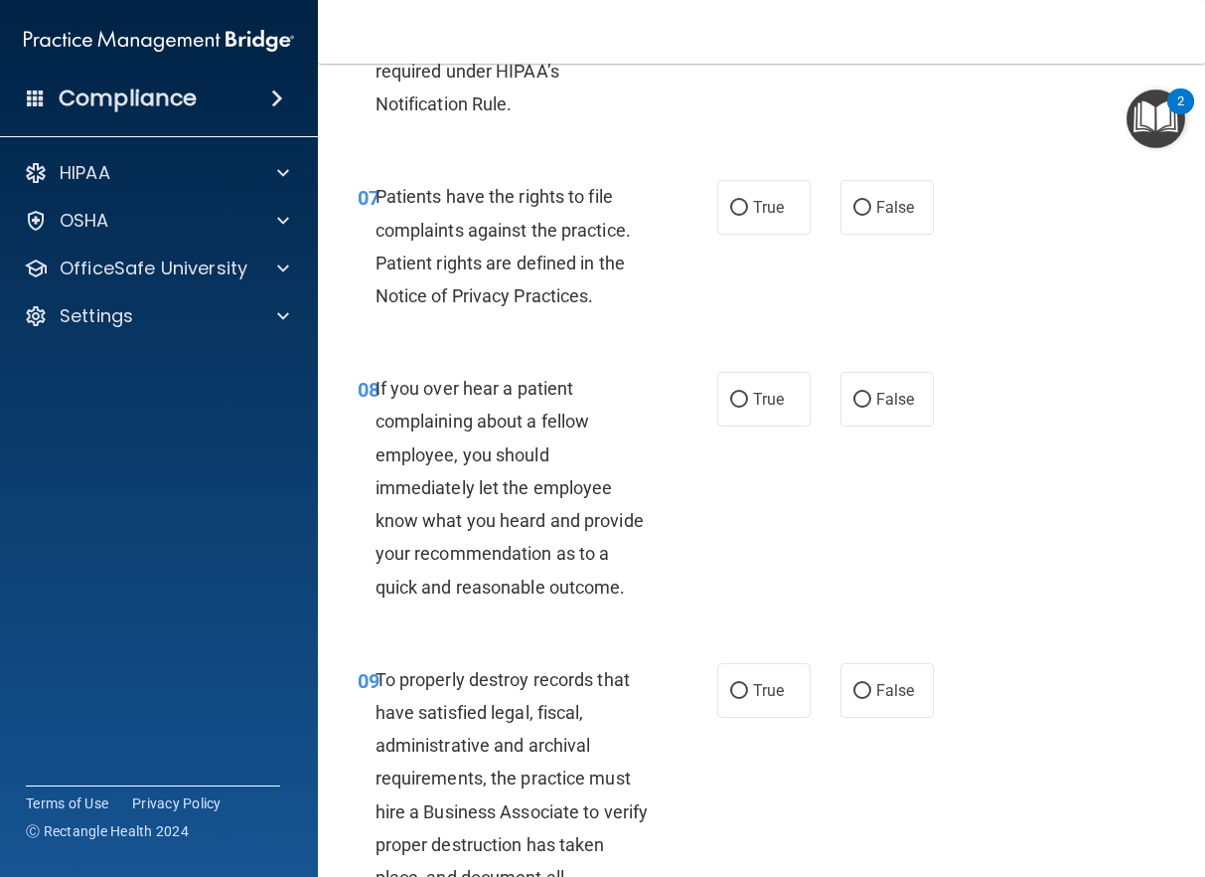
scroll to position [1689, 0]
click at [730, 202] on input "True" at bounding box center [739, 207] width 18 height 15
radio input "true"
click at [903, 396] on span "False" at bounding box center [896, 398] width 39 height 19
click at [872, 396] on input "False" at bounding box center [863, 399] width 18 height 15
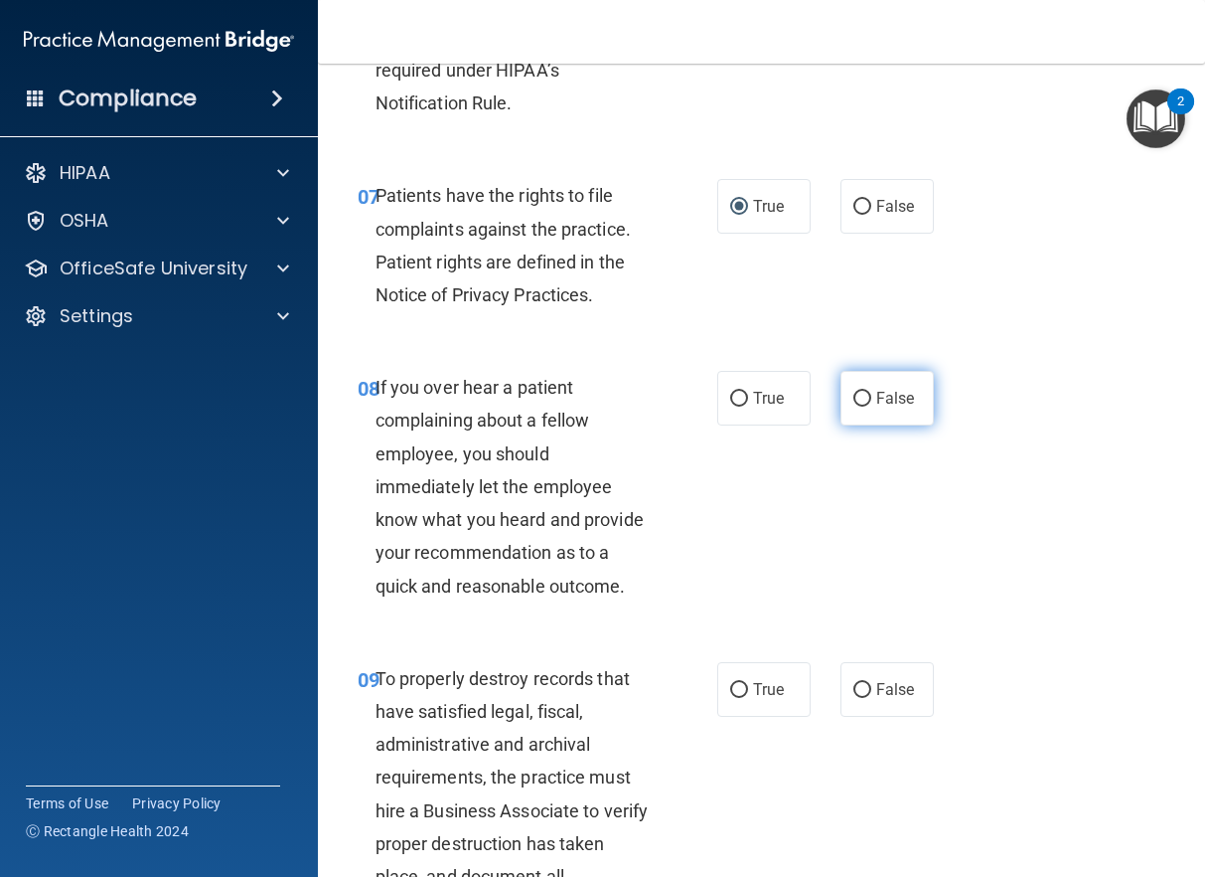
radio input "true"
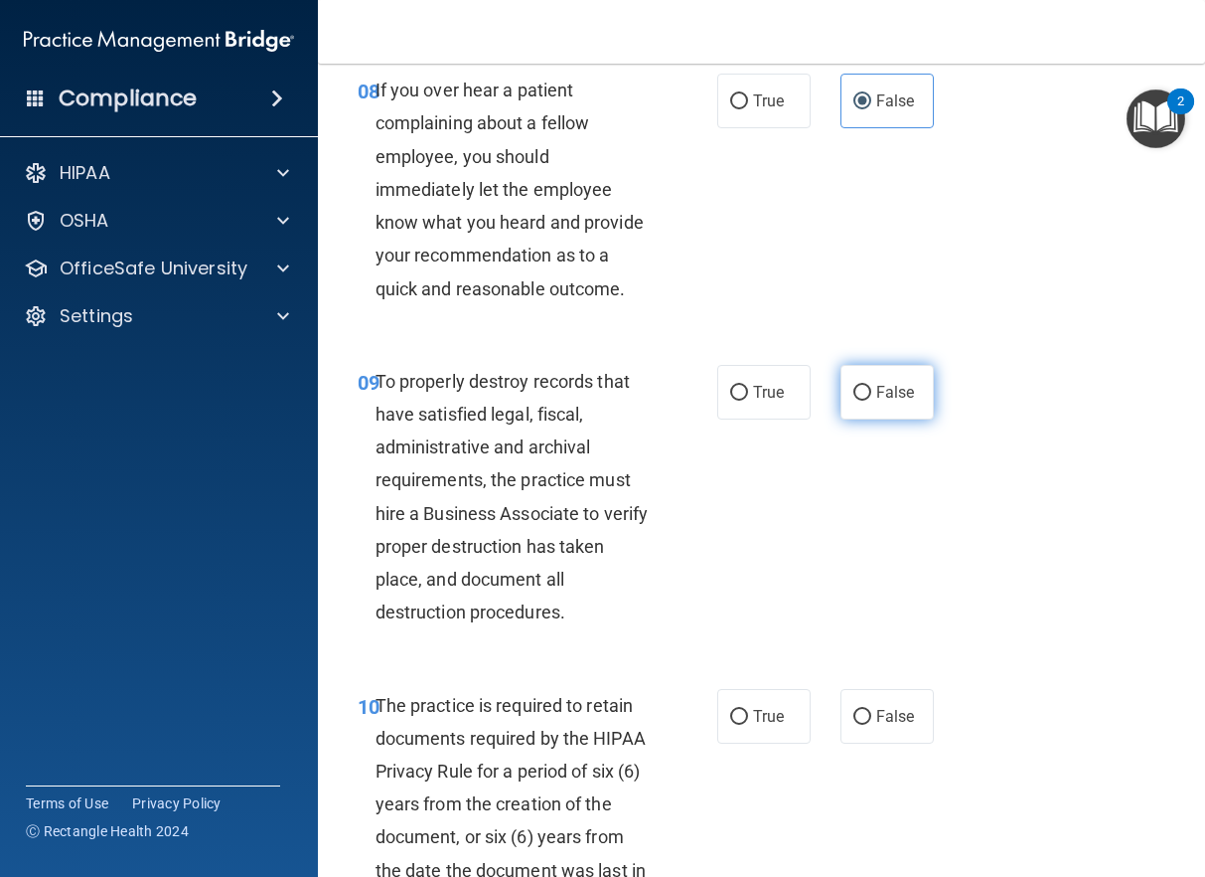
scroll to position [1988, 0]
click at [891, 401] on label "False" at bounding box center [887, 391] width 93 height 55
click at [872, 400] on input "False" at bounding box center [863, 392] width 18 height 15
radio input "true"
click at [762, 718] on span "True" at bounding box center [768, 715] width 31 height 19
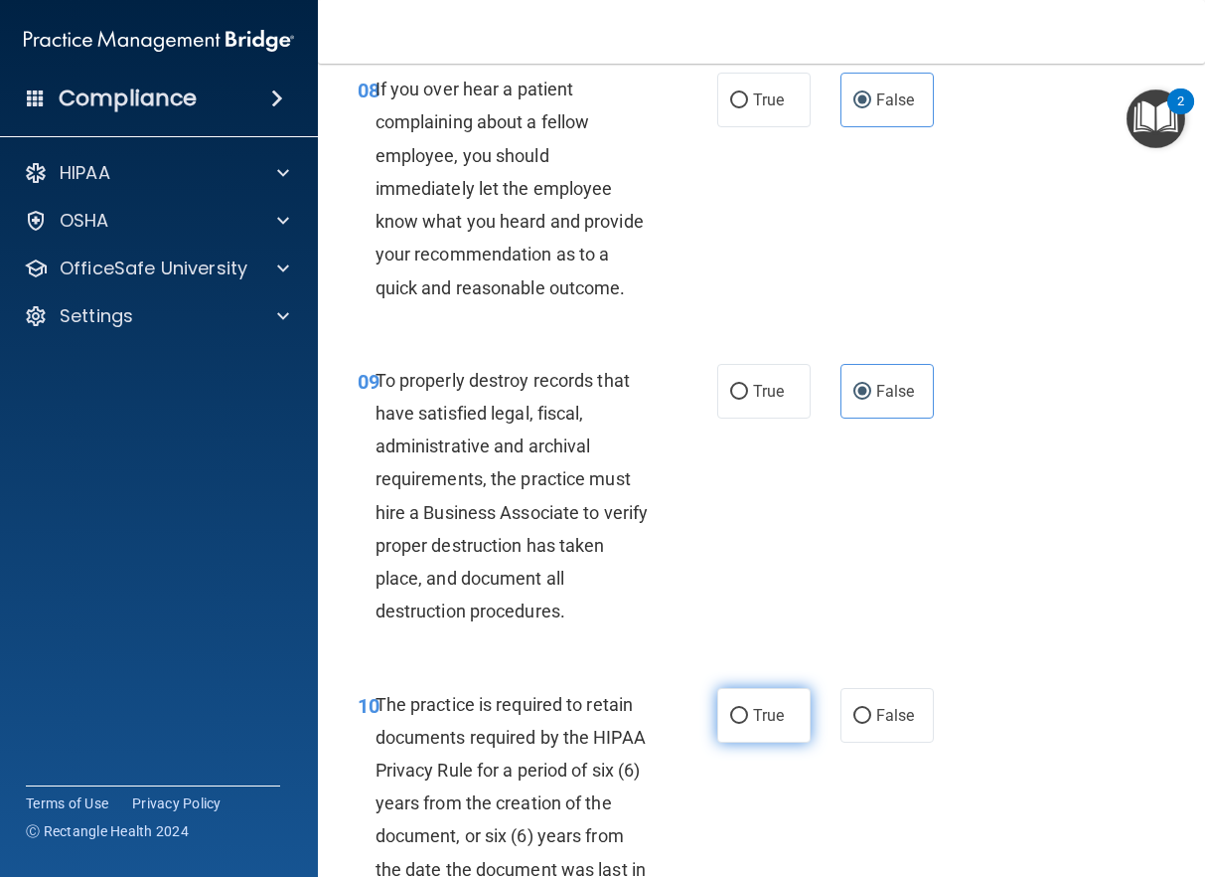
click at [748, 718] on input "True" at bounding box center [739, 716] width 18 height 15
radio input "true"
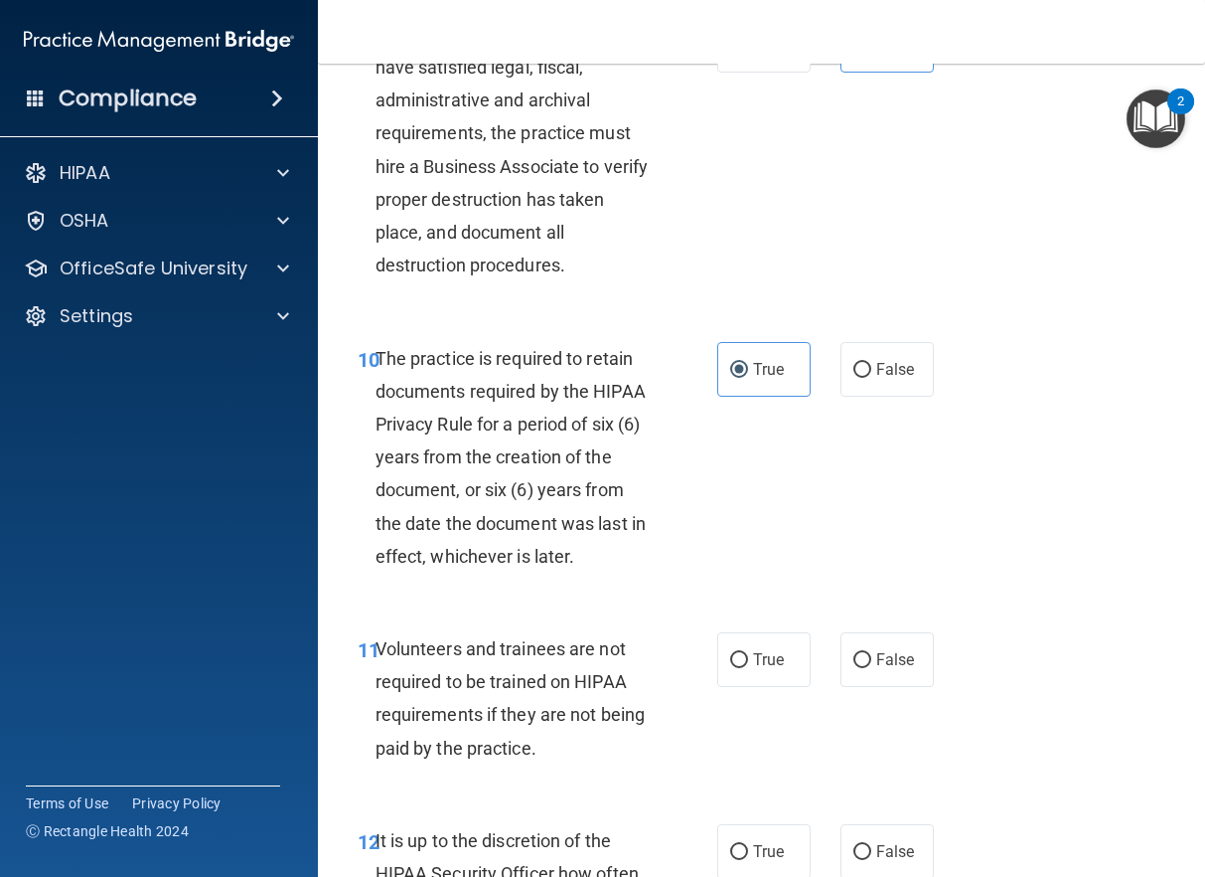
scroll to position [2385, 0]
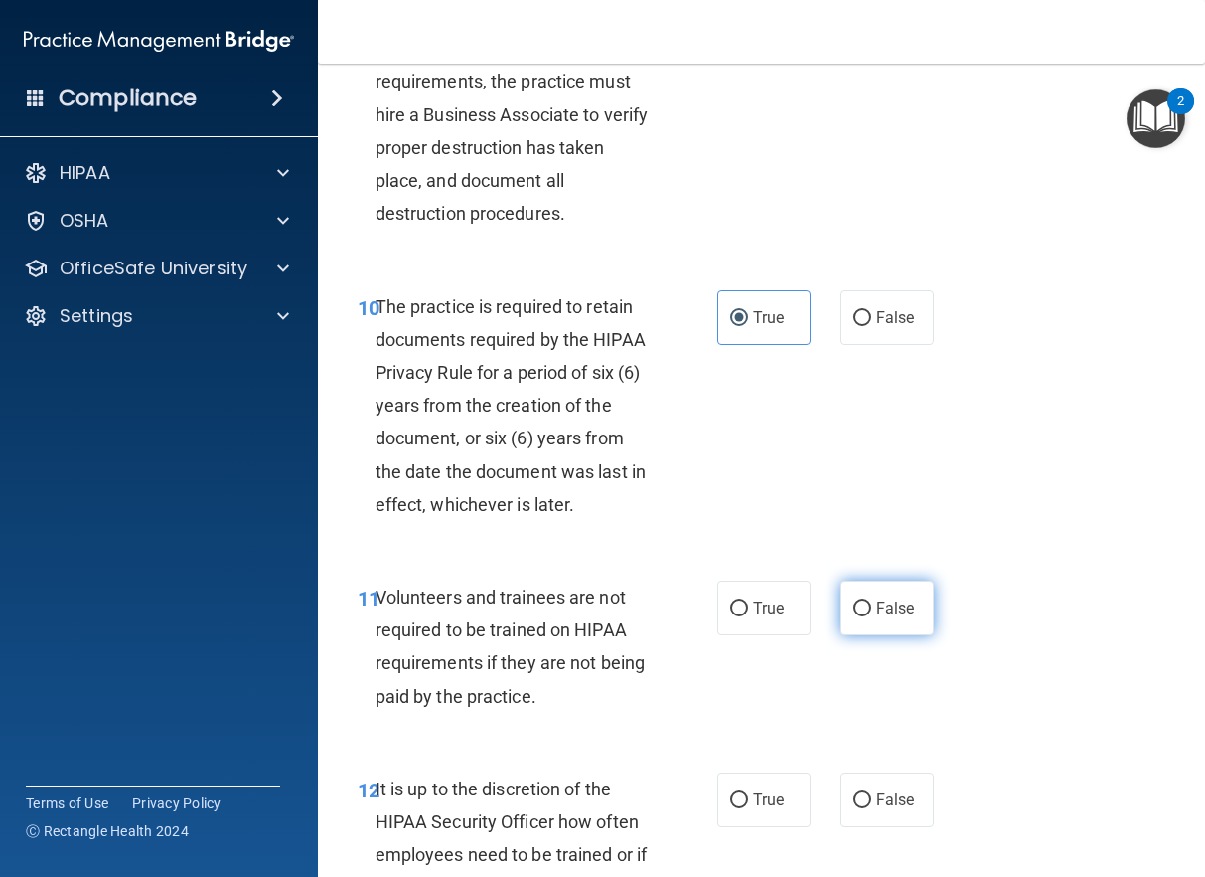
click at [886, 604] on span "False" at bounding box center [896, 607] width 39 height 19
click at [872, 604] on input "False" at bounding box center [863, 608] width 18 height 15
radio input "true"
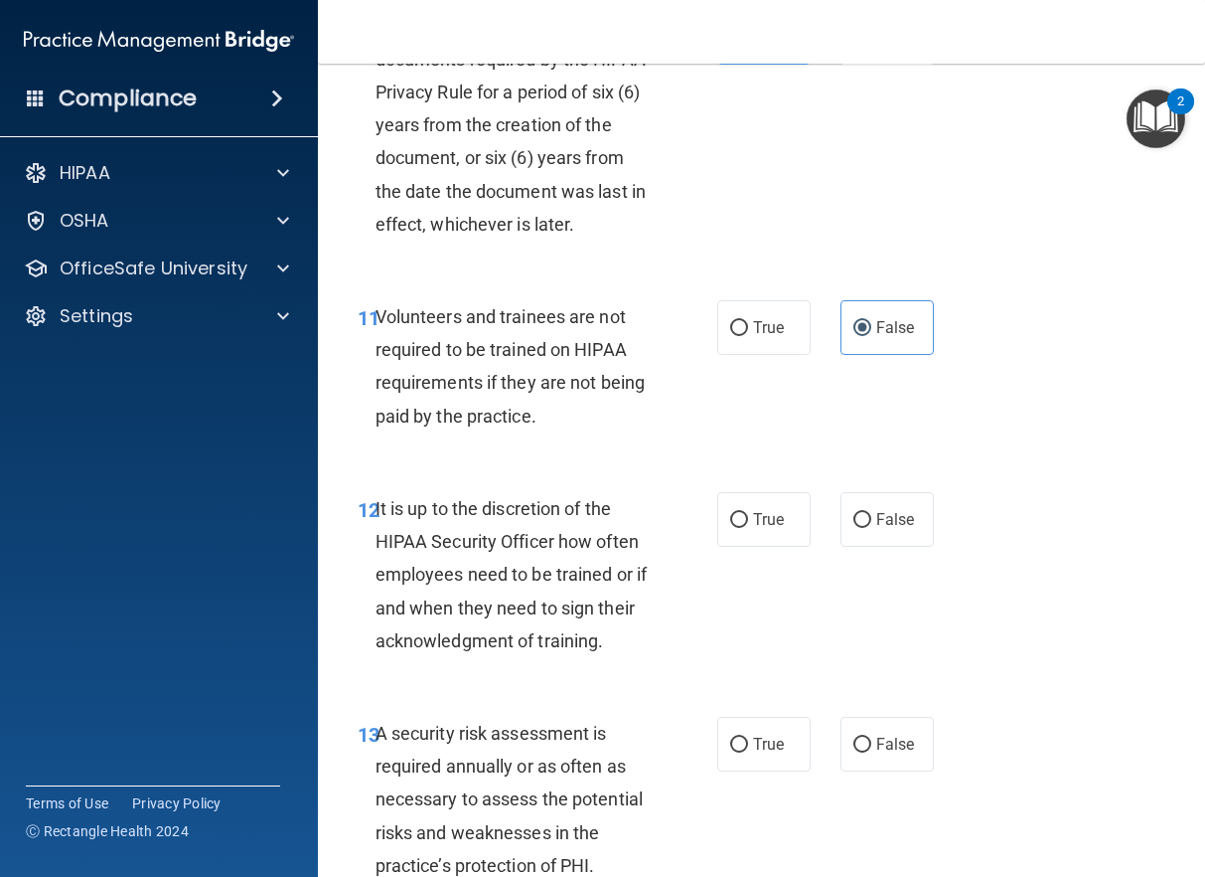
scroll to position [2683, 0]
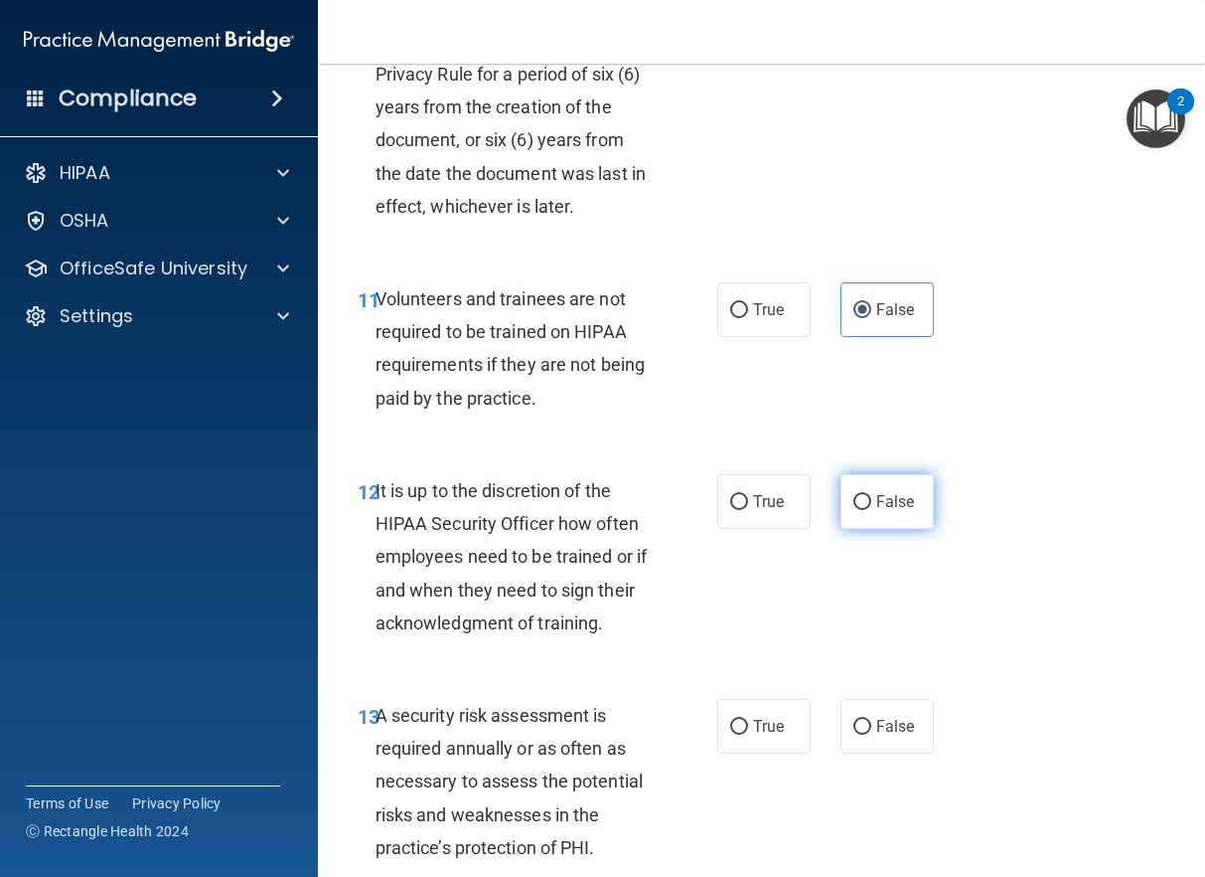
click at [891, 526] on label "False" at bounding box center [887, 501] width 93 height 55
click at [872, 510] on input "False" at bounding box center [863, 502] width 18 height 15
radio input "true"
click at [767, 747] on label "True" at bounding box center [764, 726] width 93 height 55
click at [748, 734] on input "True" at bounding box center [739, 727] width 18 height 15
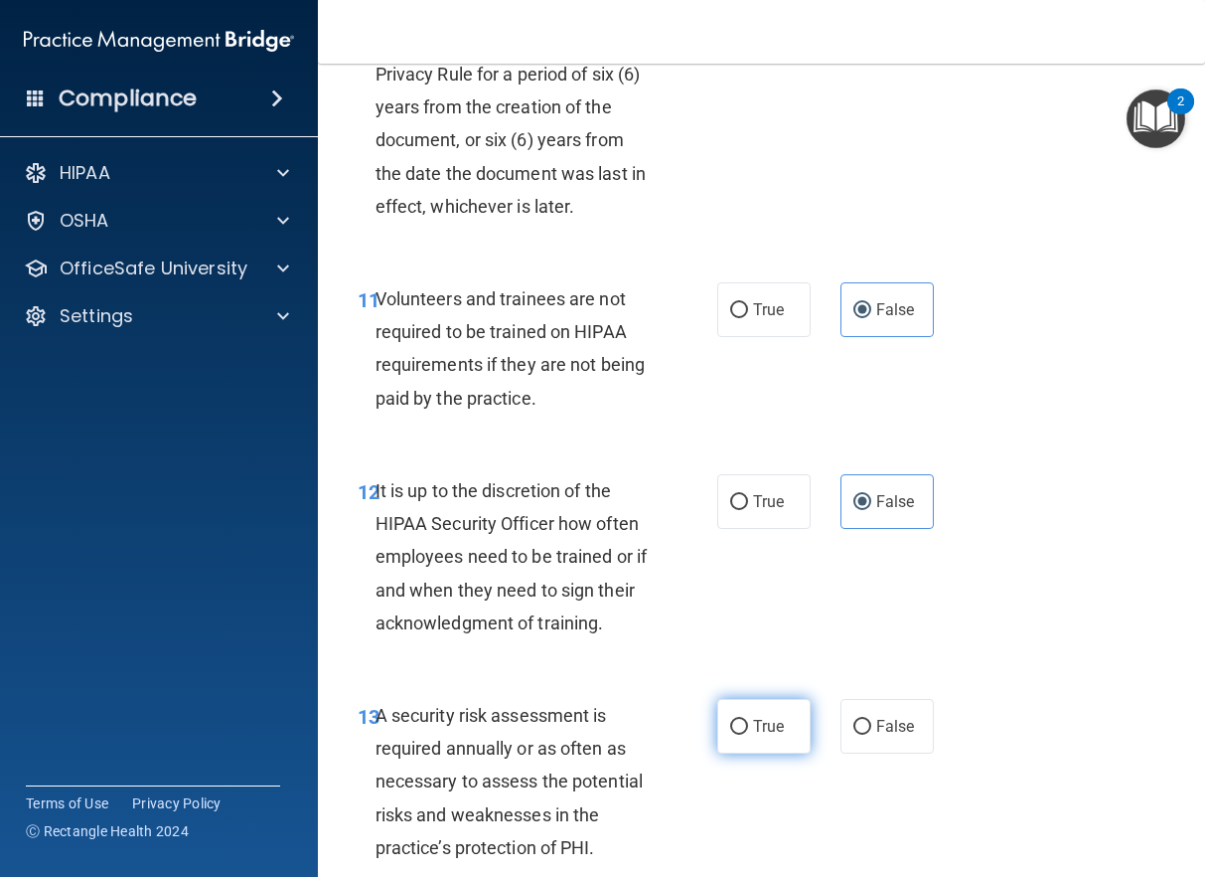
radio input "true"
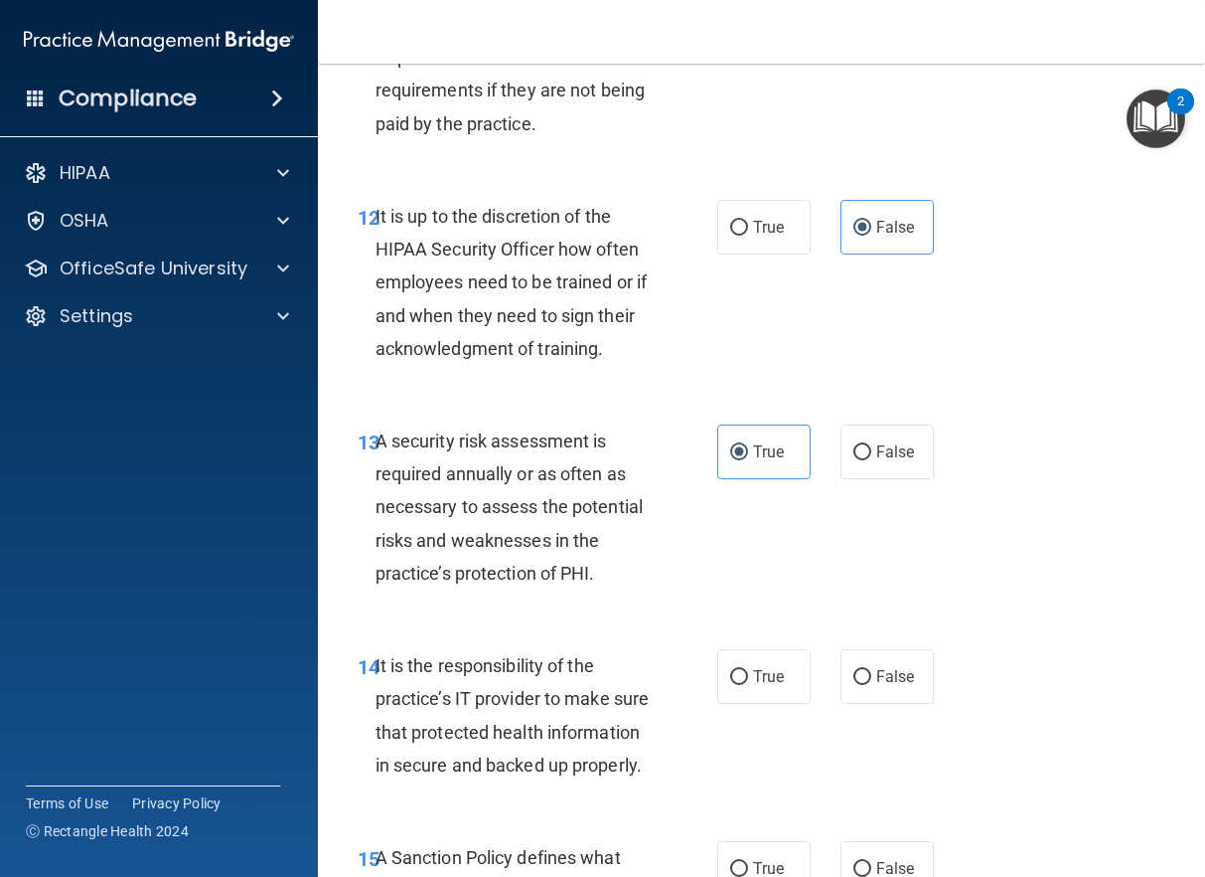
scroll to position [3081, 0]
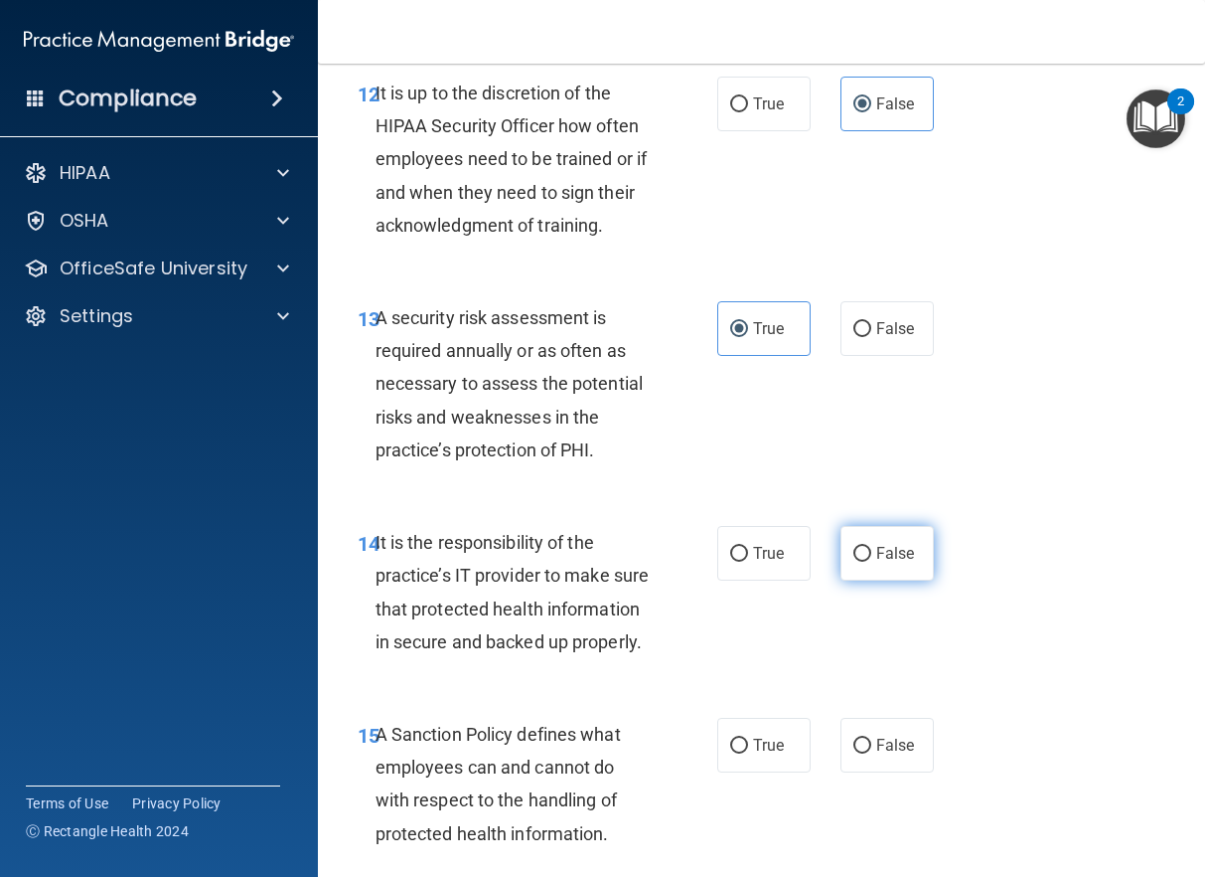
click at [898, 550] on span "False" at bounding box center [896, 553] width 39 height 19
click at [872, 550] on input "False" at bounding box center [863, 554] width 18 height 15
radio input "true"
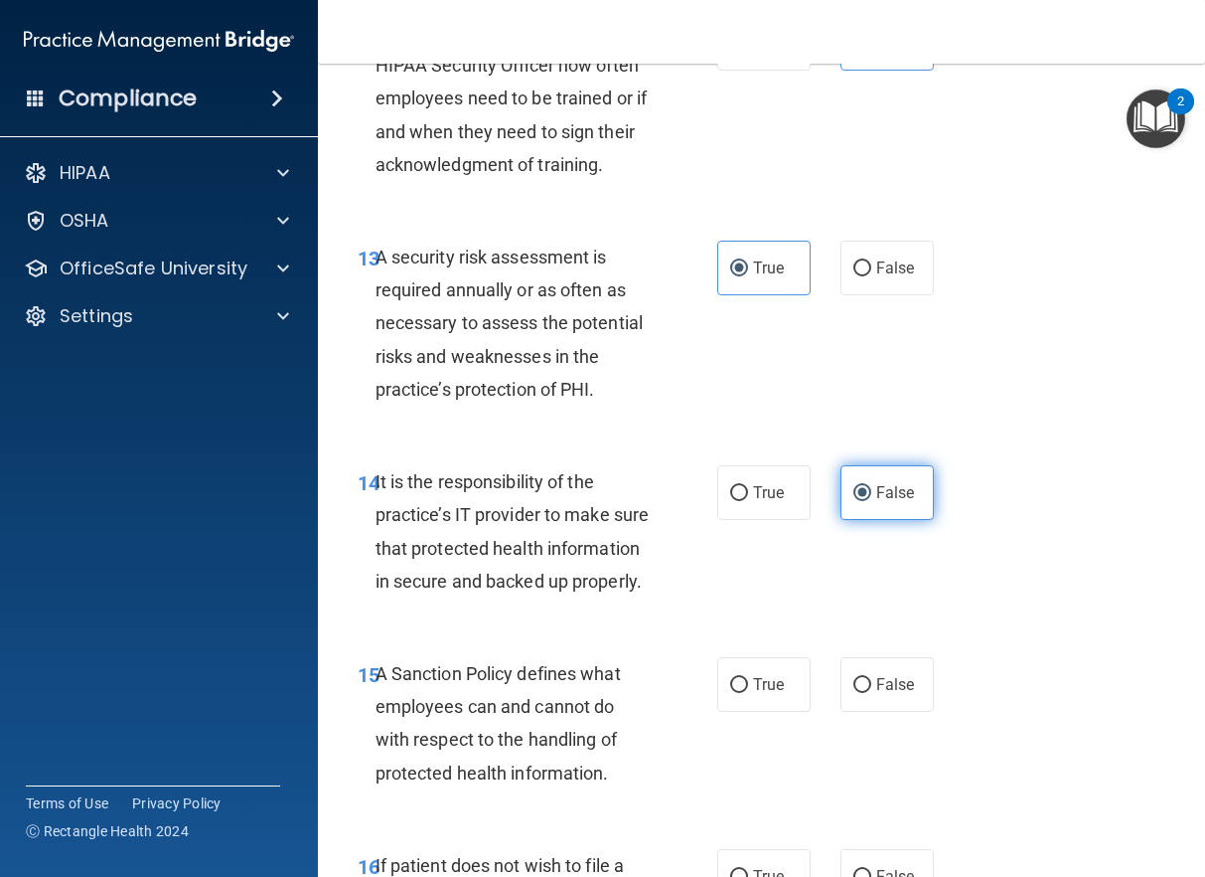
scroll to position [3280, 0]
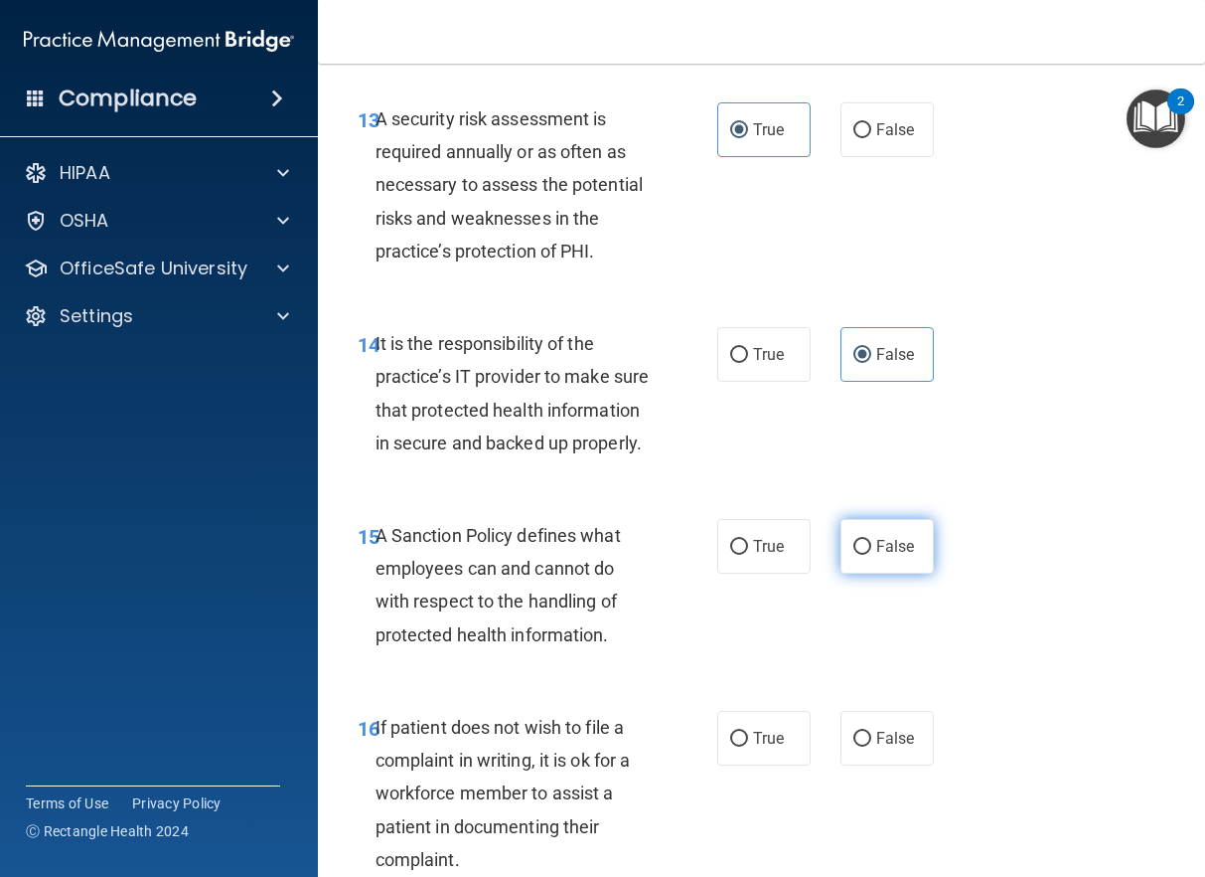
click at [894, 563] on label "False" at bounding box center [887, 546] width 93 height 55
click at [872, 555] on input "False" at bounding box center [863, 547] width 18 height 15
radio input "true"
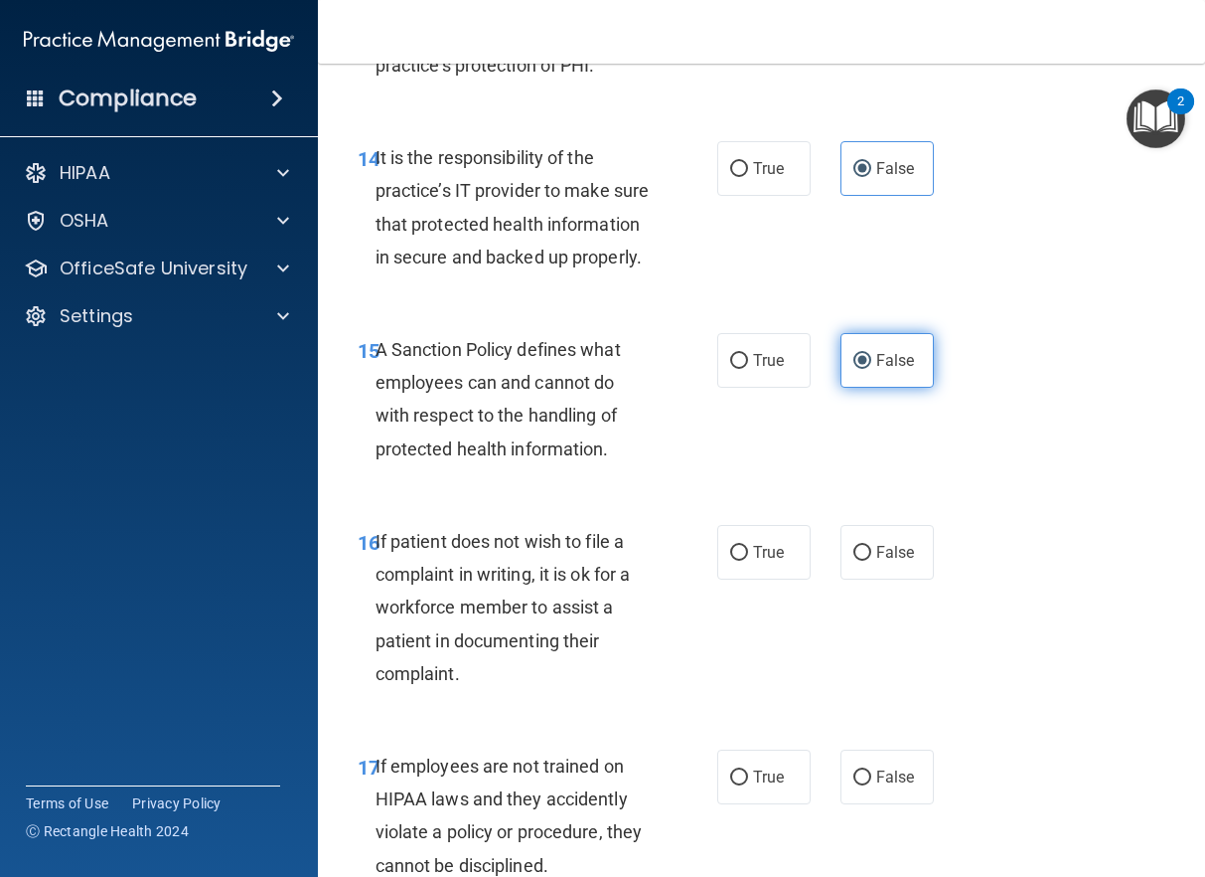
scroll to position [3478, 0]
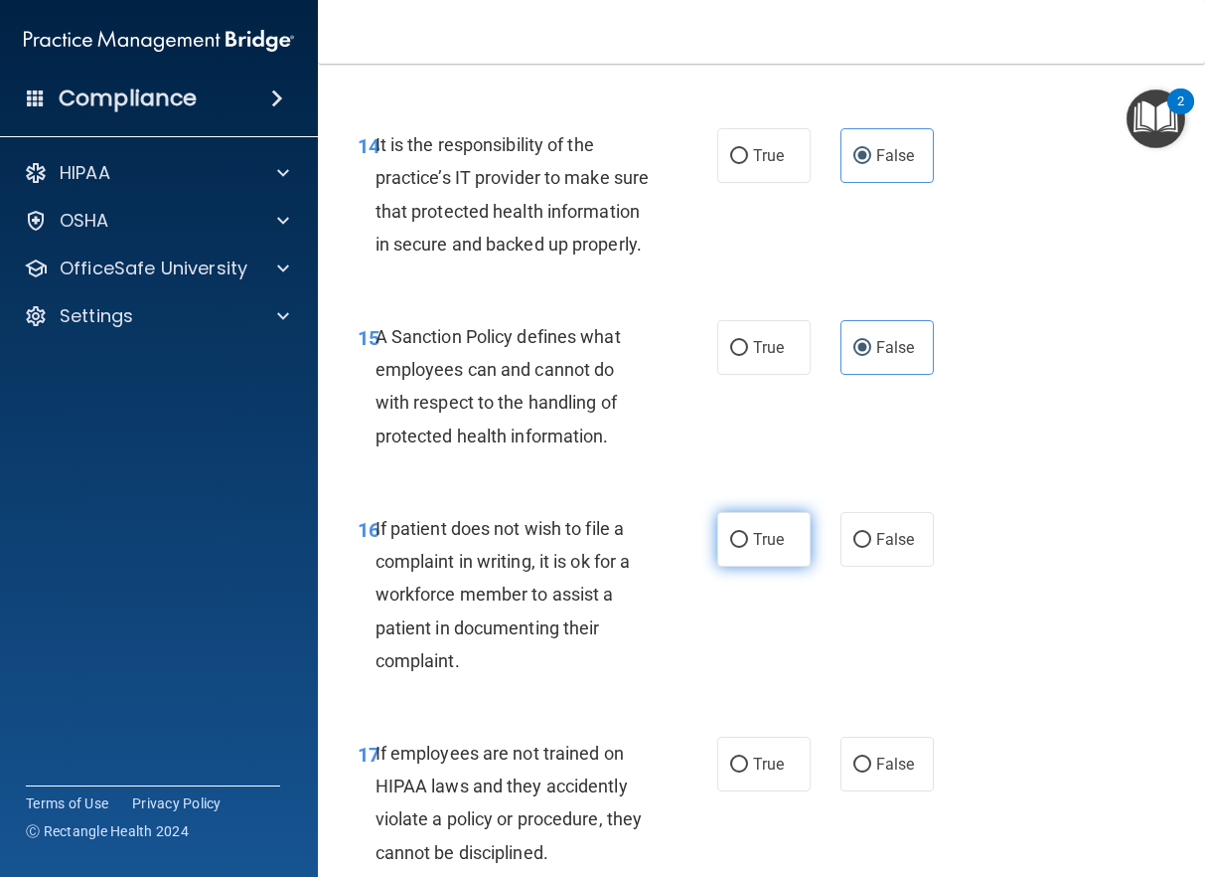
click at [770, 549] on span "True" at bounding box center [768, 539] width 31 height 19
click at [748, 548] on input "True" at bounding box center [739, 540] width 18 height 15
radio input "true"
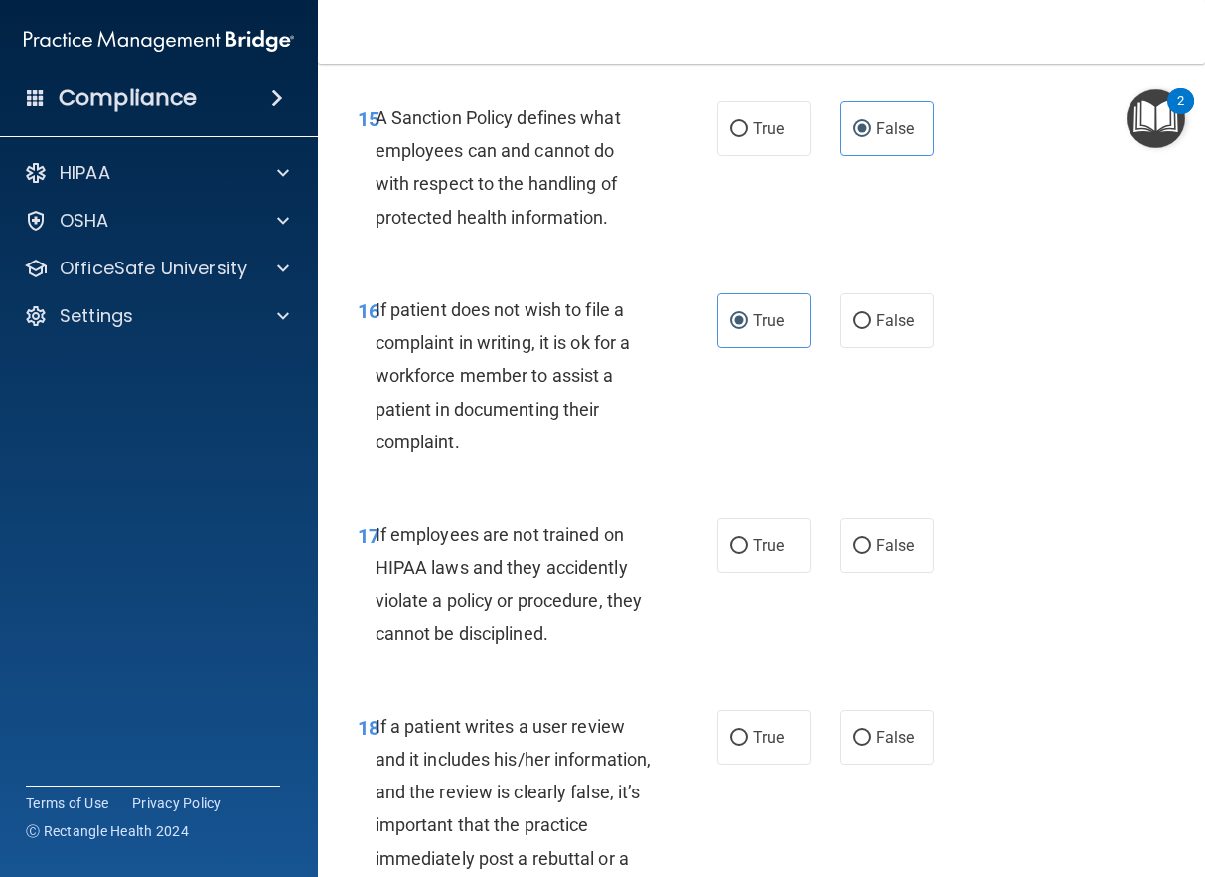
scroll to position [3776, 0]
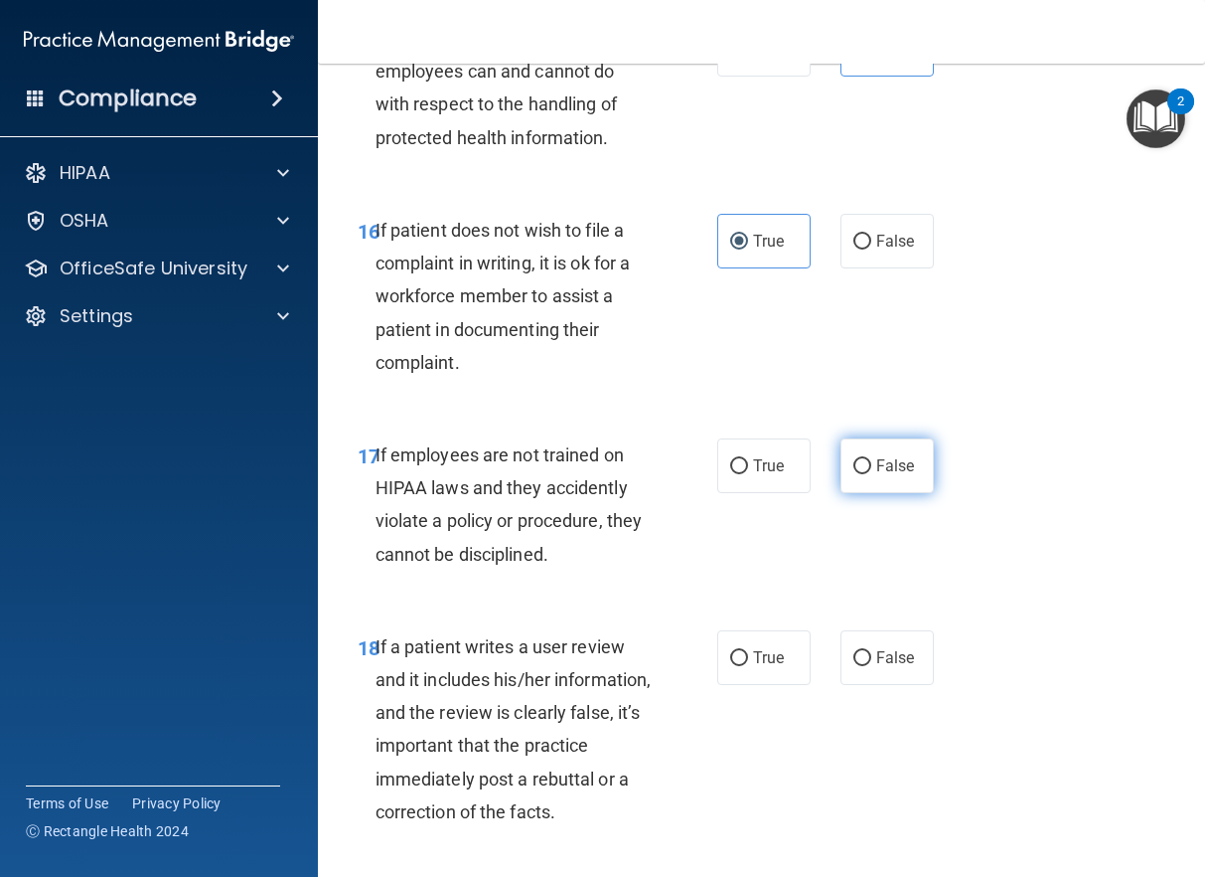
click at [900, 475] on span "False" at bounding box center [896, 465] width 39 height 19
click at [872, 474] on input "False" at bounding box center [863, 466] width 18 height 15
radio input "true"
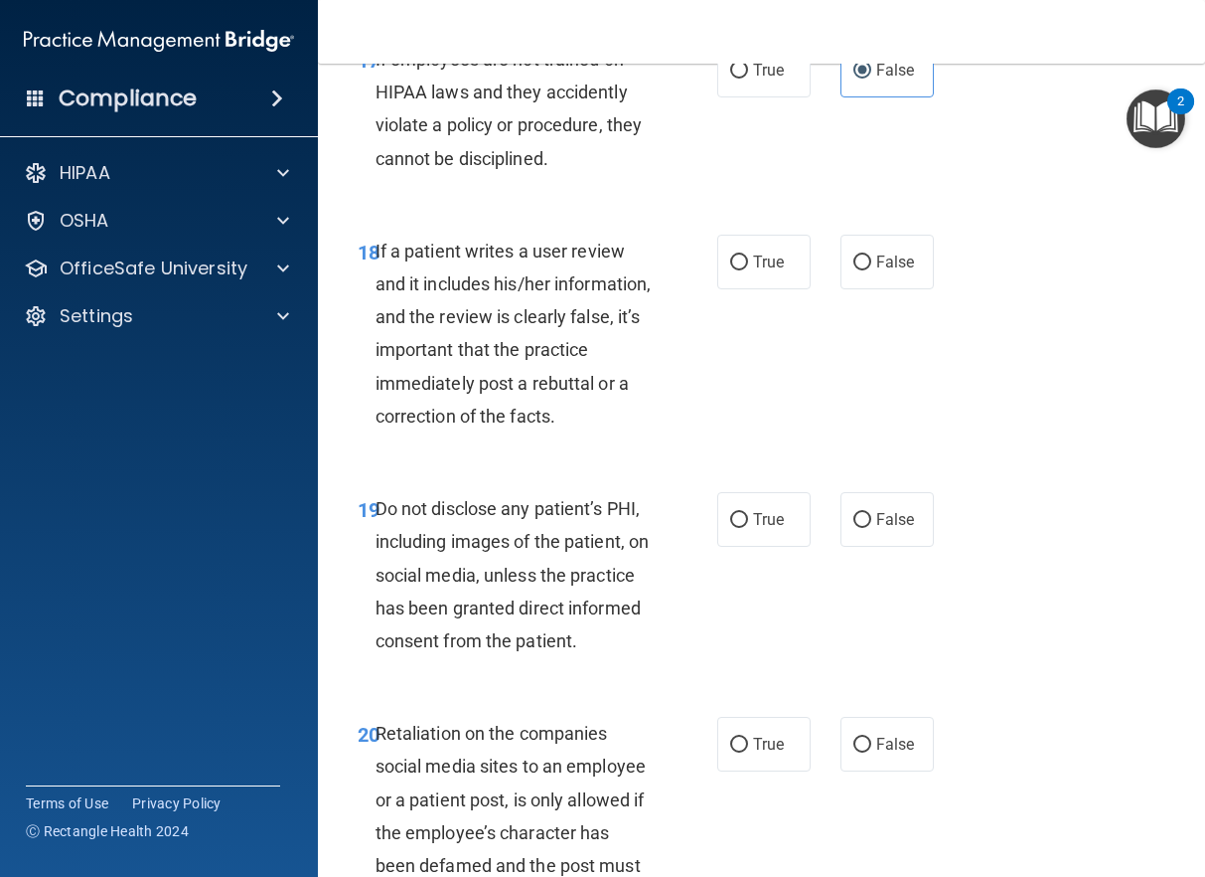
scroll to position [4174, 0]
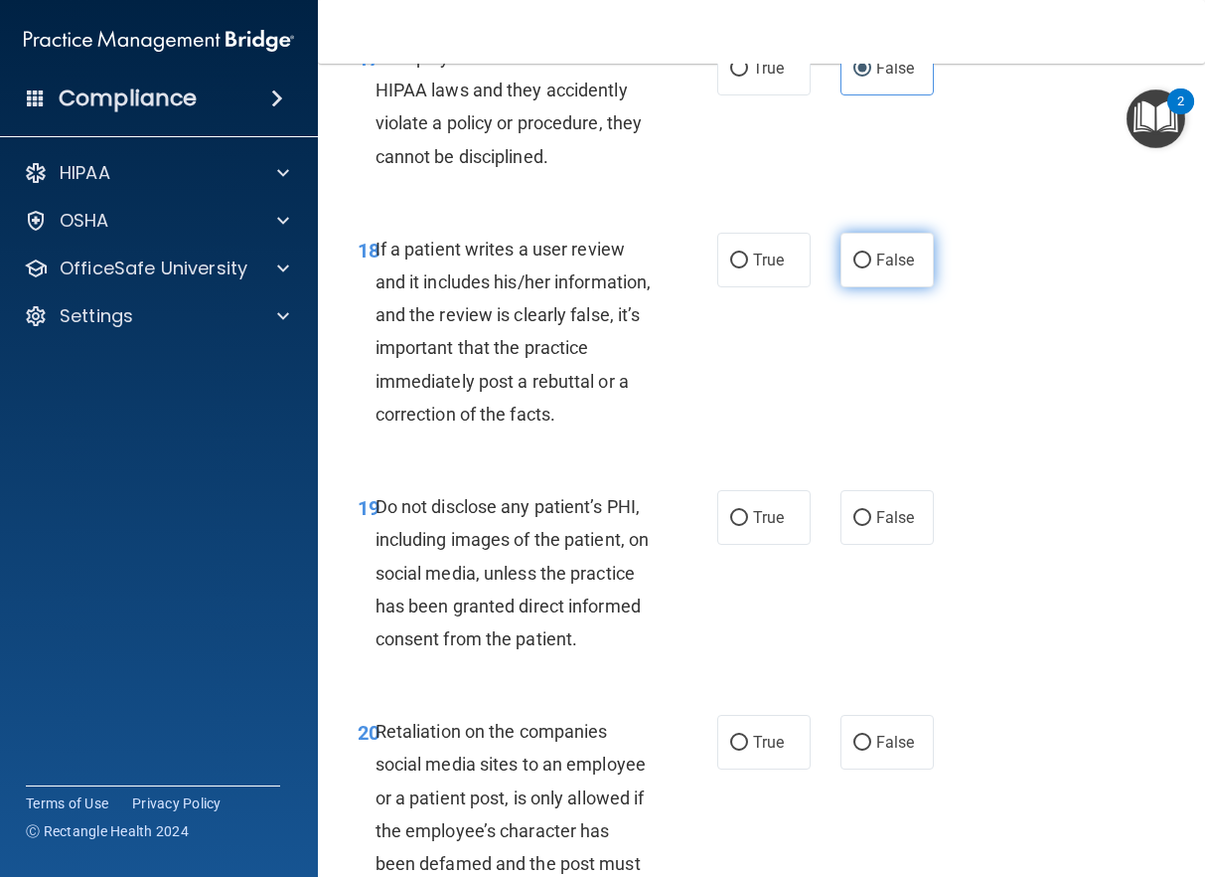
click at [886, 269] on span "False" at bounding box center [896, 259] width 39 height 19
click at [872, 268] on input "False" at bounding box center [863, 260] width 18 height 15
radio input "true"
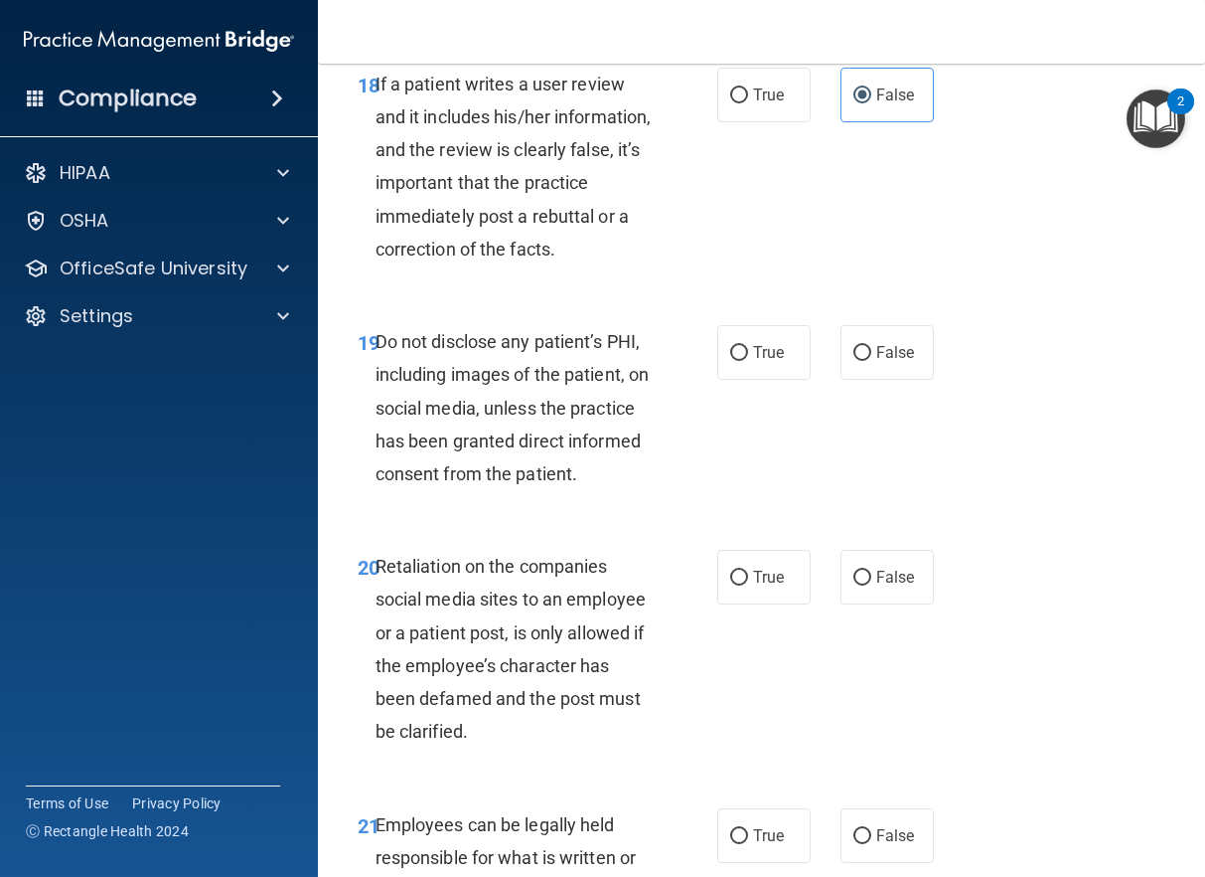
scroll to position [4373, 0]
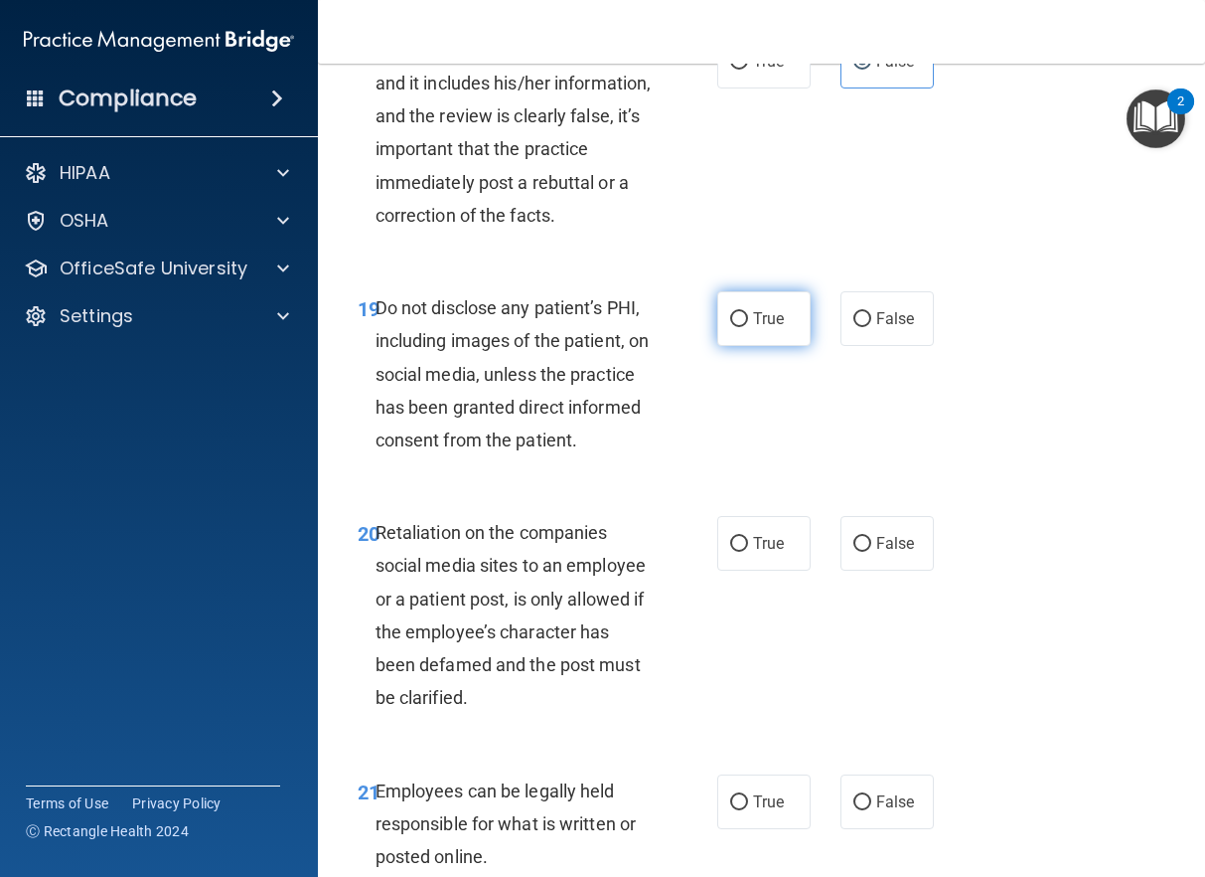
click at [759, 328] on span "True" at bounding box center [768, 318] width 31 height 19
click at [748, 327] on input "True" at bounding box center [739, 319] width 18 height 15
radio input "true"
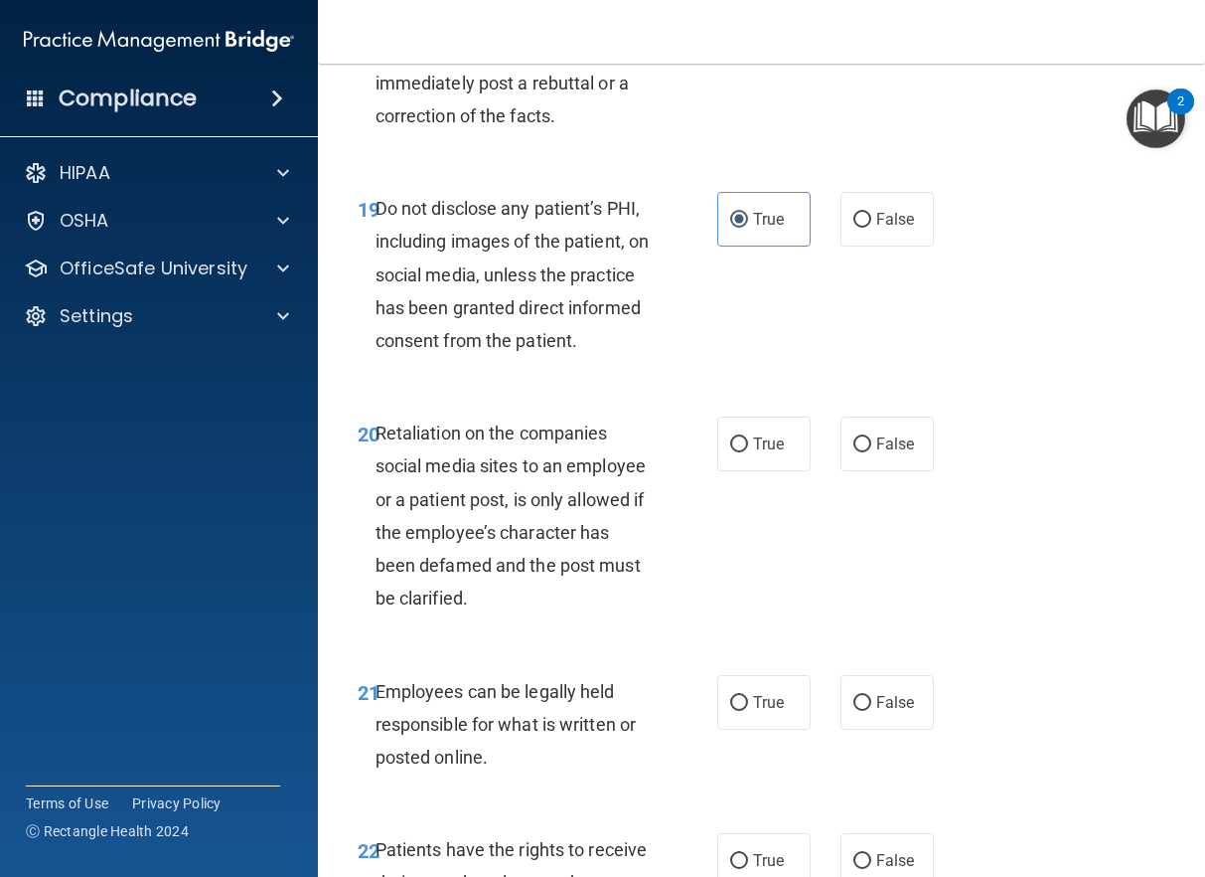
scroll to position [4571, 0]
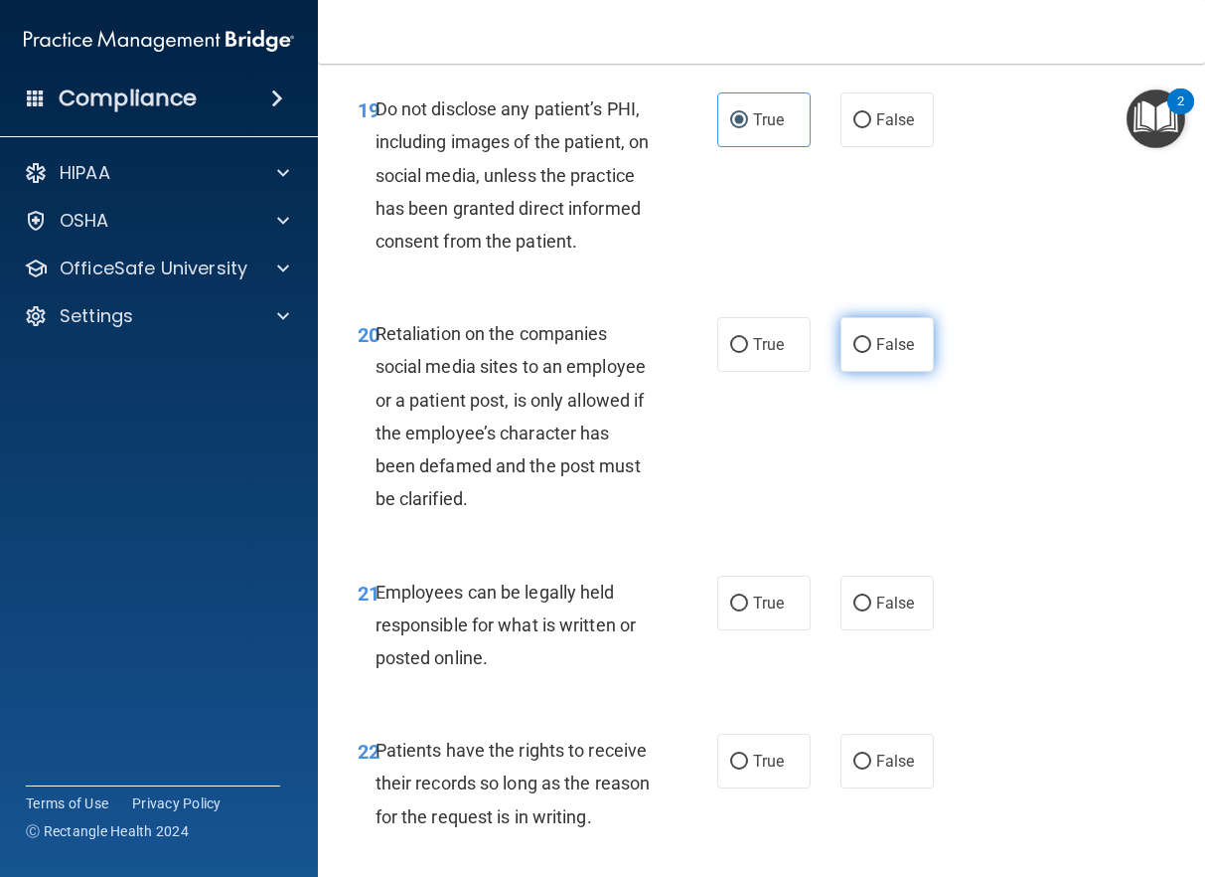
click at [877, 354] on span "False" at bounding box center [896, 344] width 39 height 19
click at [872, 353] on input "False" at bounding box center [863, 345] width 18 height 15
radio input "true"
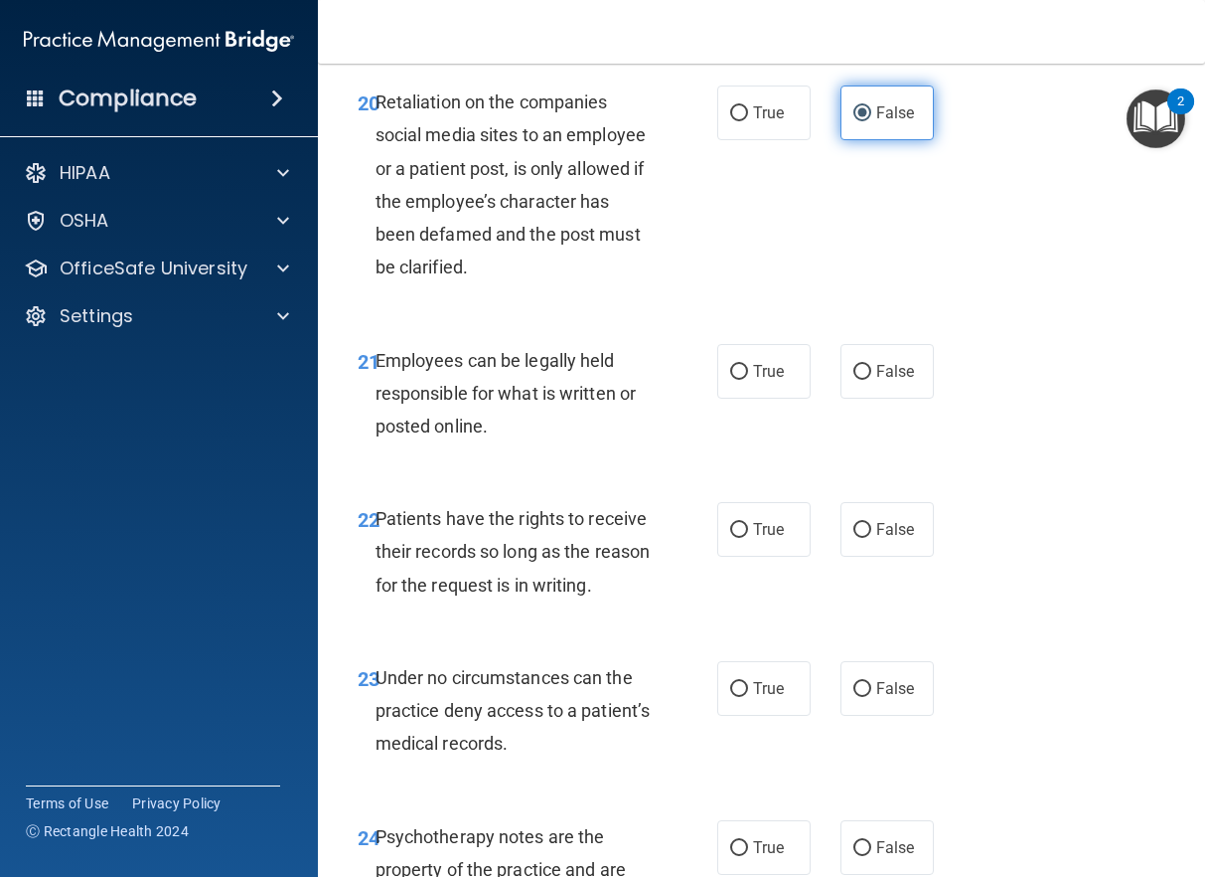
scroll to position [4969, 0]
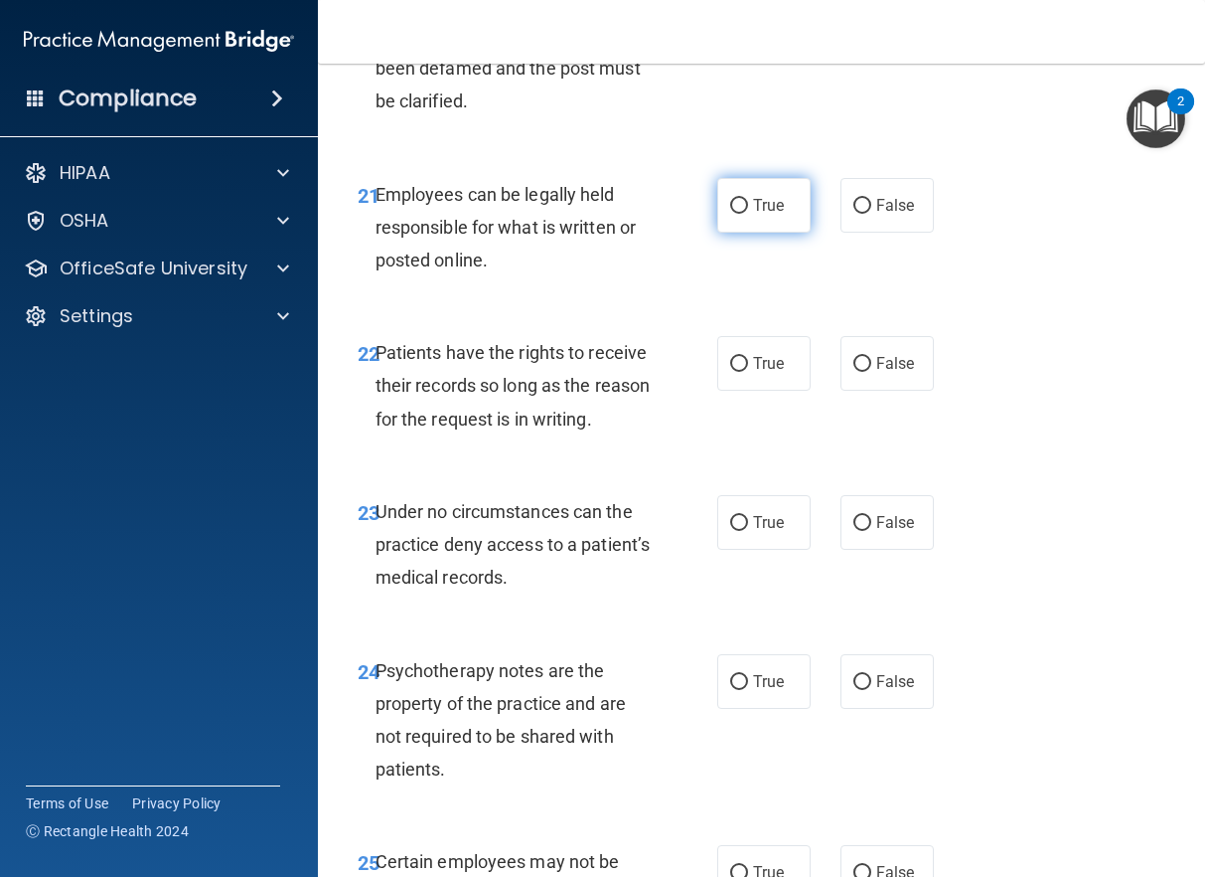
click at [762, 215] on span "True" at bounding box center [768, 205] width 31 height 19
click at [748, 214] on input "True" at bounding box center [739, 206] width 18 height 15
radio input "true"
click at [862, 391] on label "False" at bounding box center [887, 363] width 93 height 55
click at [862, 372] on input "False" at bounding box center [863, 364] width 18 height 15
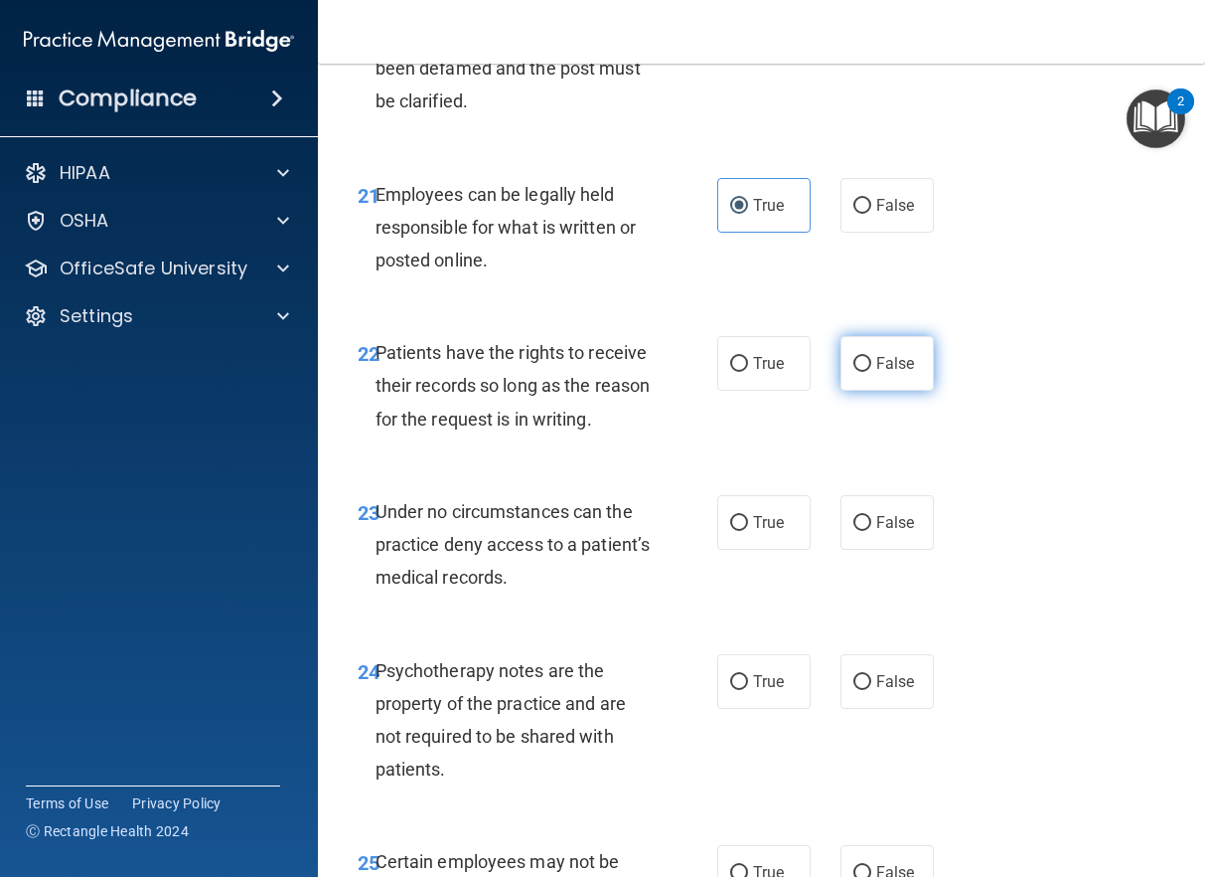
radio input "true"
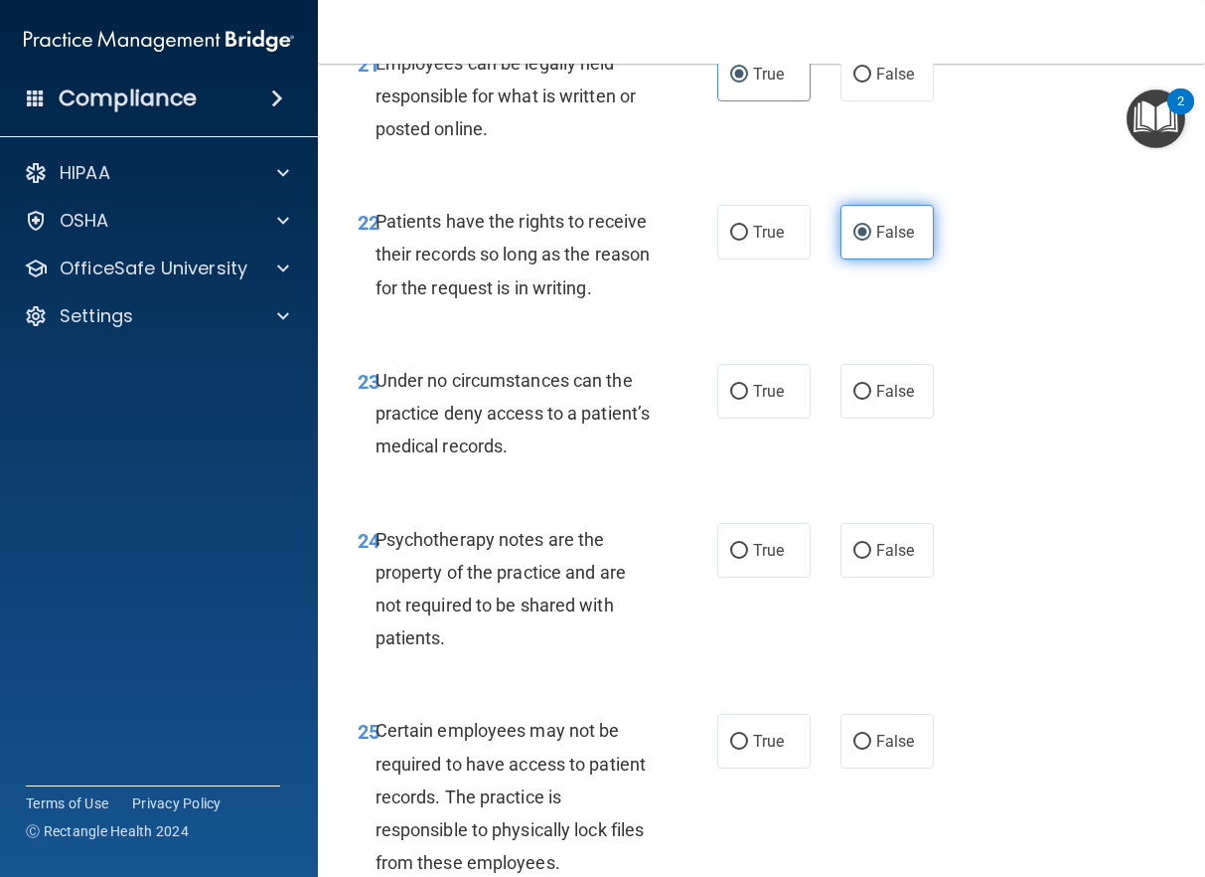
scroll to position [5168, 0]
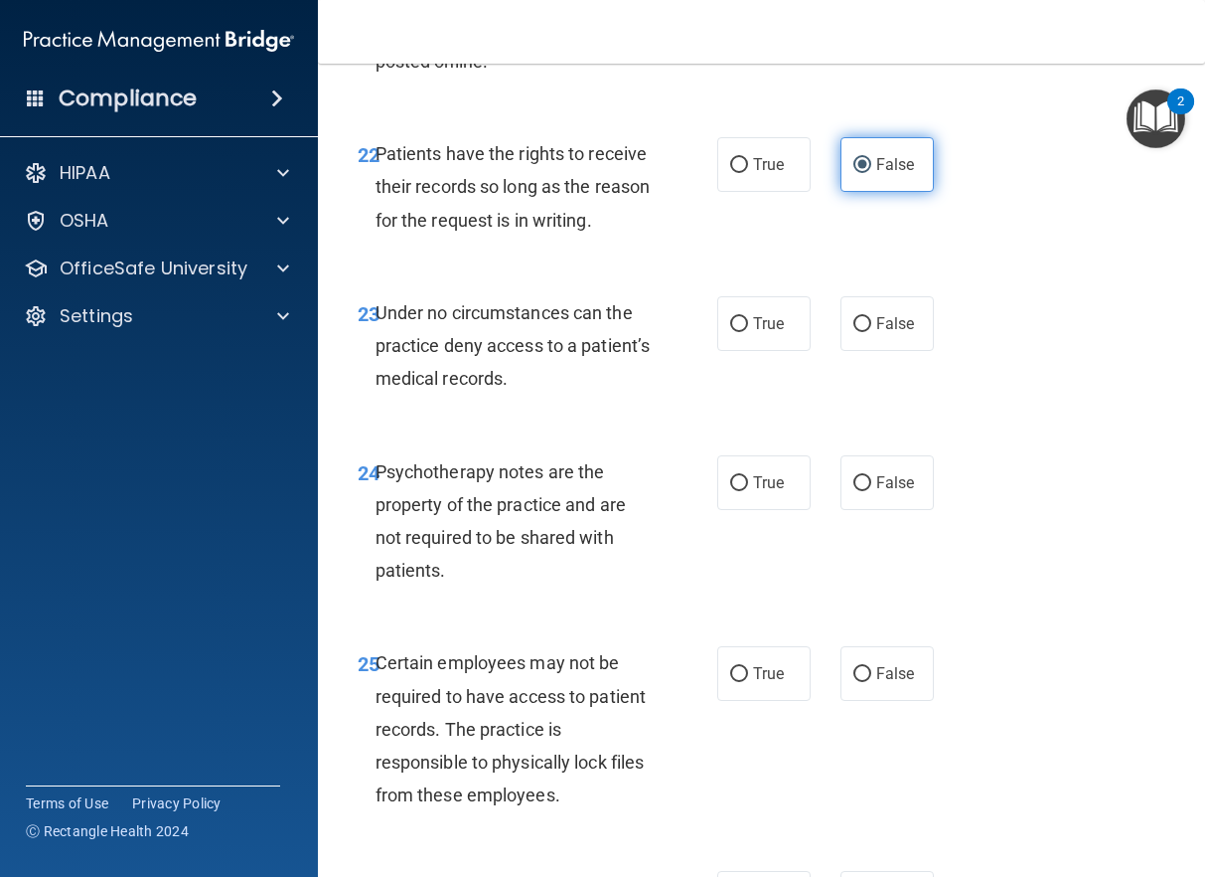
click at [861, 351] on label "False" at bounding box center [887, 323] width 93 height 55
click at [861, 332] on input "False" at bounding box center [863, 324] width 18 height 15
radio input "true"
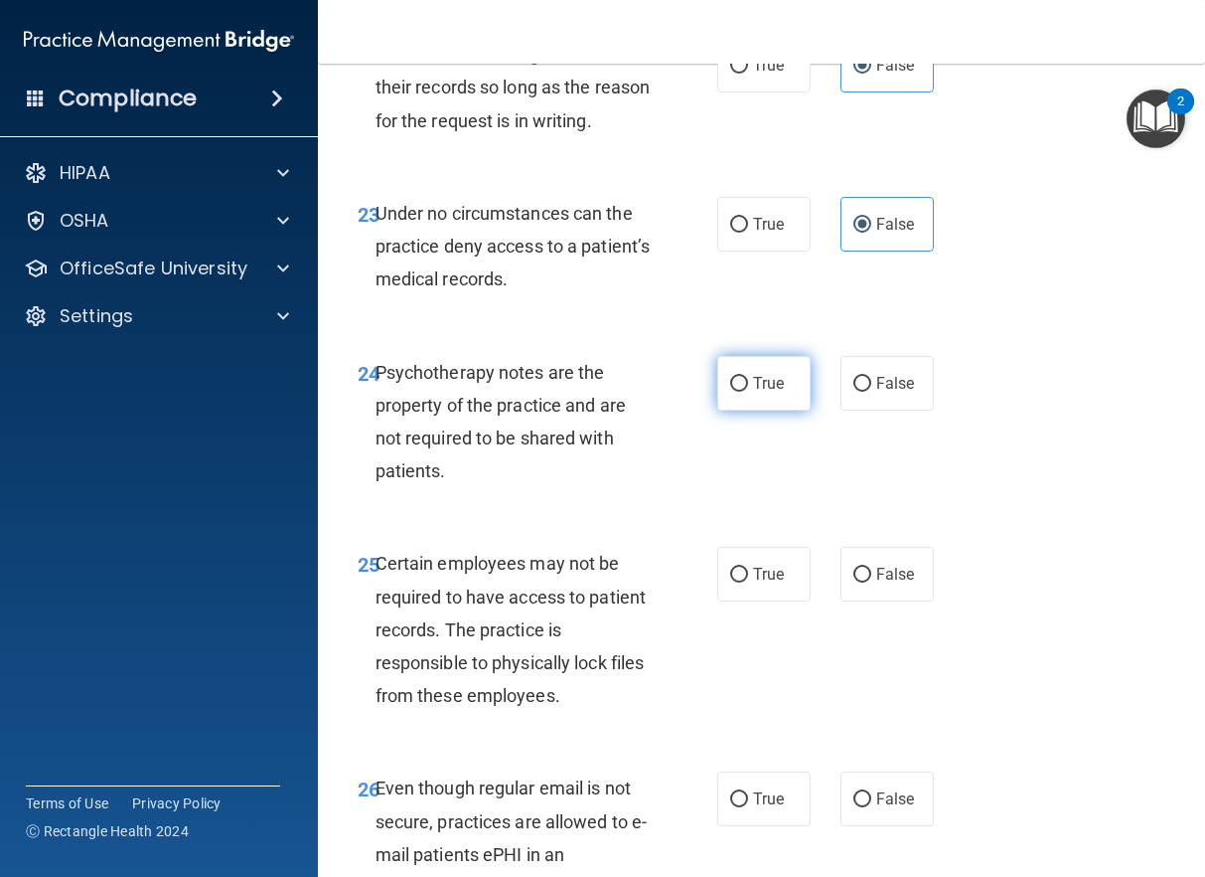
click at [786, 410] on label "True" at bounding box center [764, 383] width 93 height 55
click at [748, 392] on input "True" at bounding box center [739, 384] width 18 height 15
radio input "true"
click at [745, 601] on label "True" at bounding box center [764, 574] width 93 height 55
click at [745, 582] on input "True" at bounding box center [739, 574] width 18 height 15
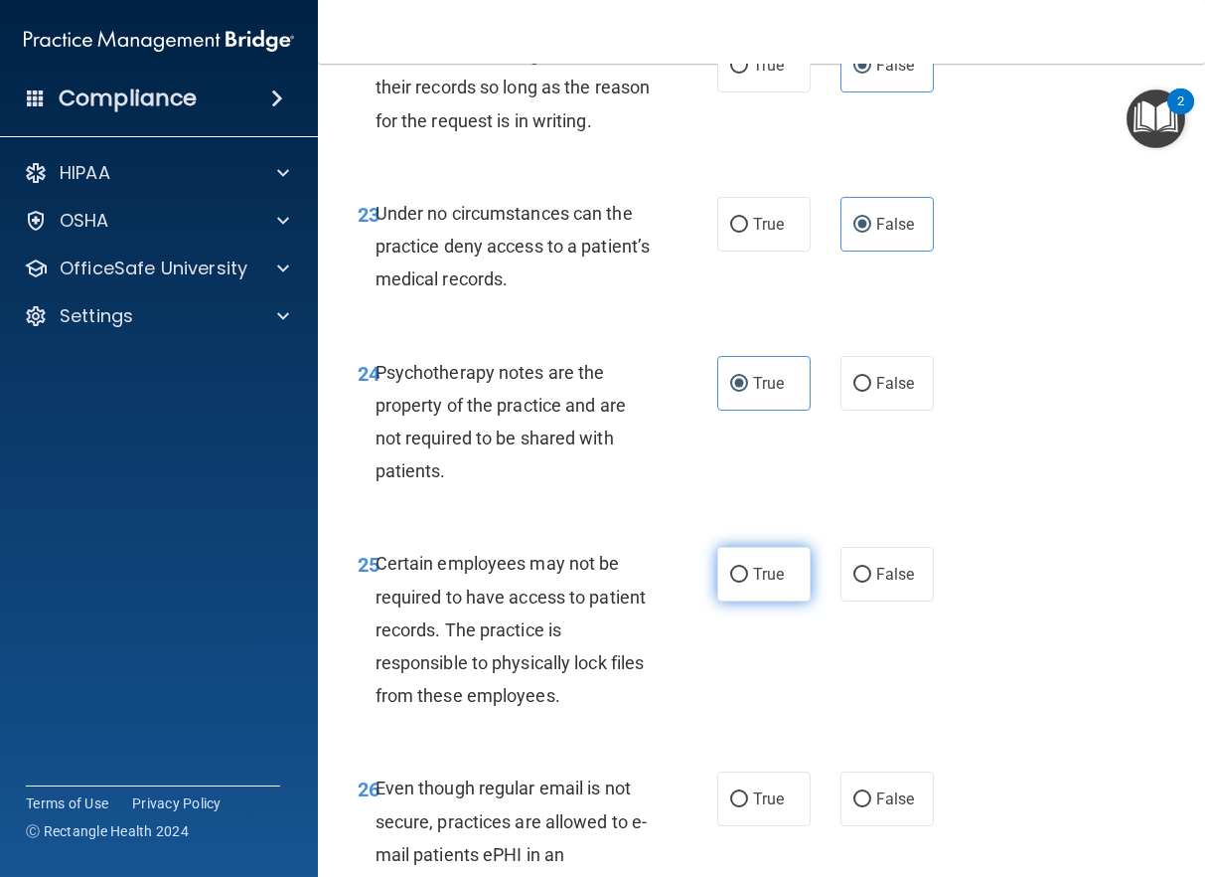
radio input "true"
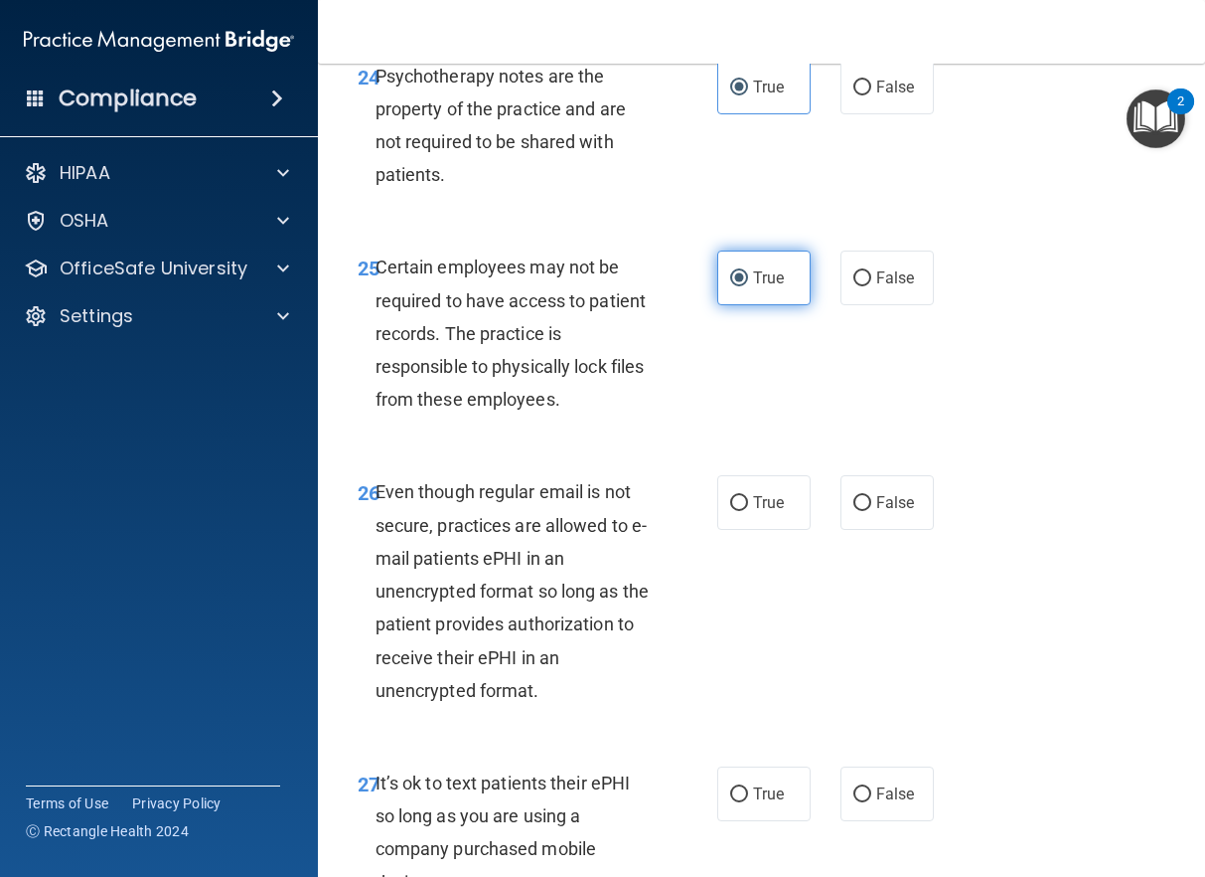
scroll to position [5565, 0]
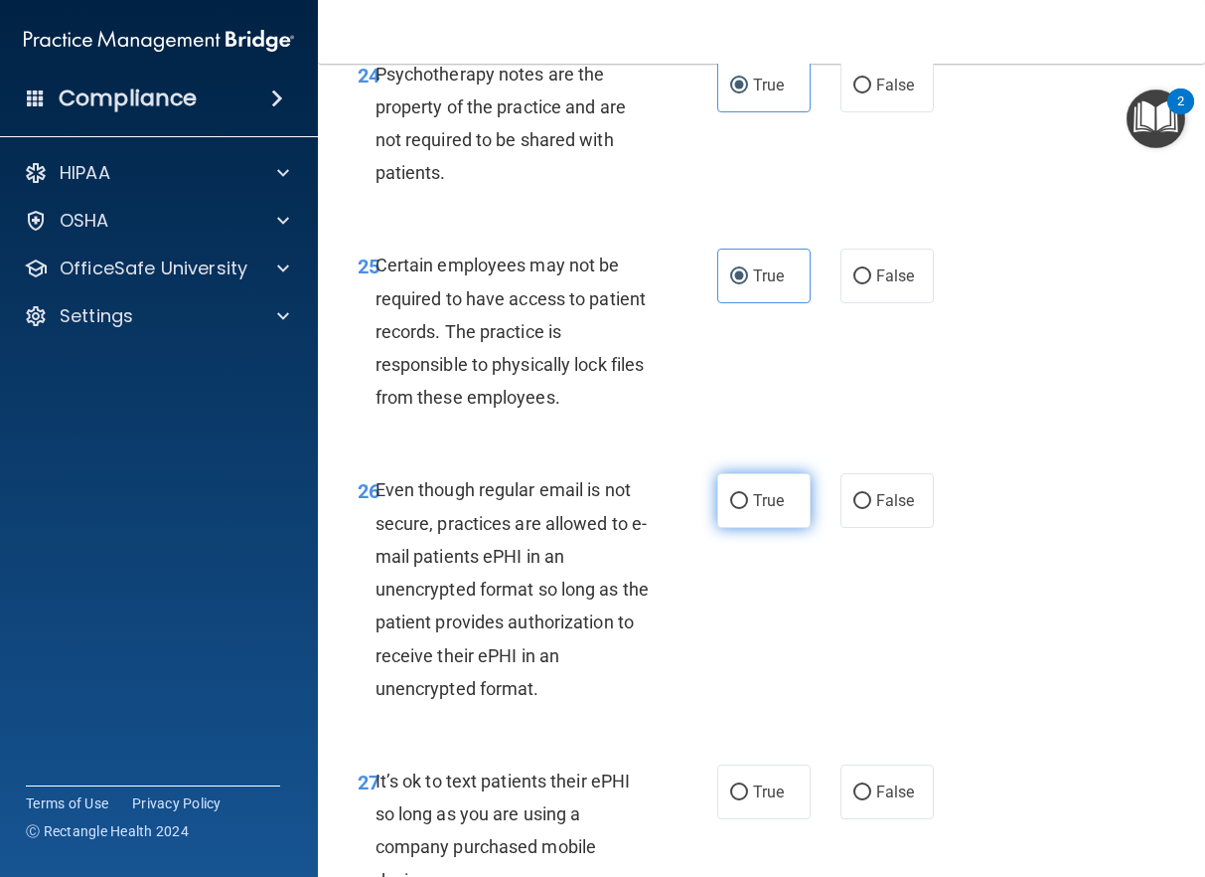
click at [735, 509] on input "True" at bounding box center [739, 501] width 18 height 15
radio input "true"
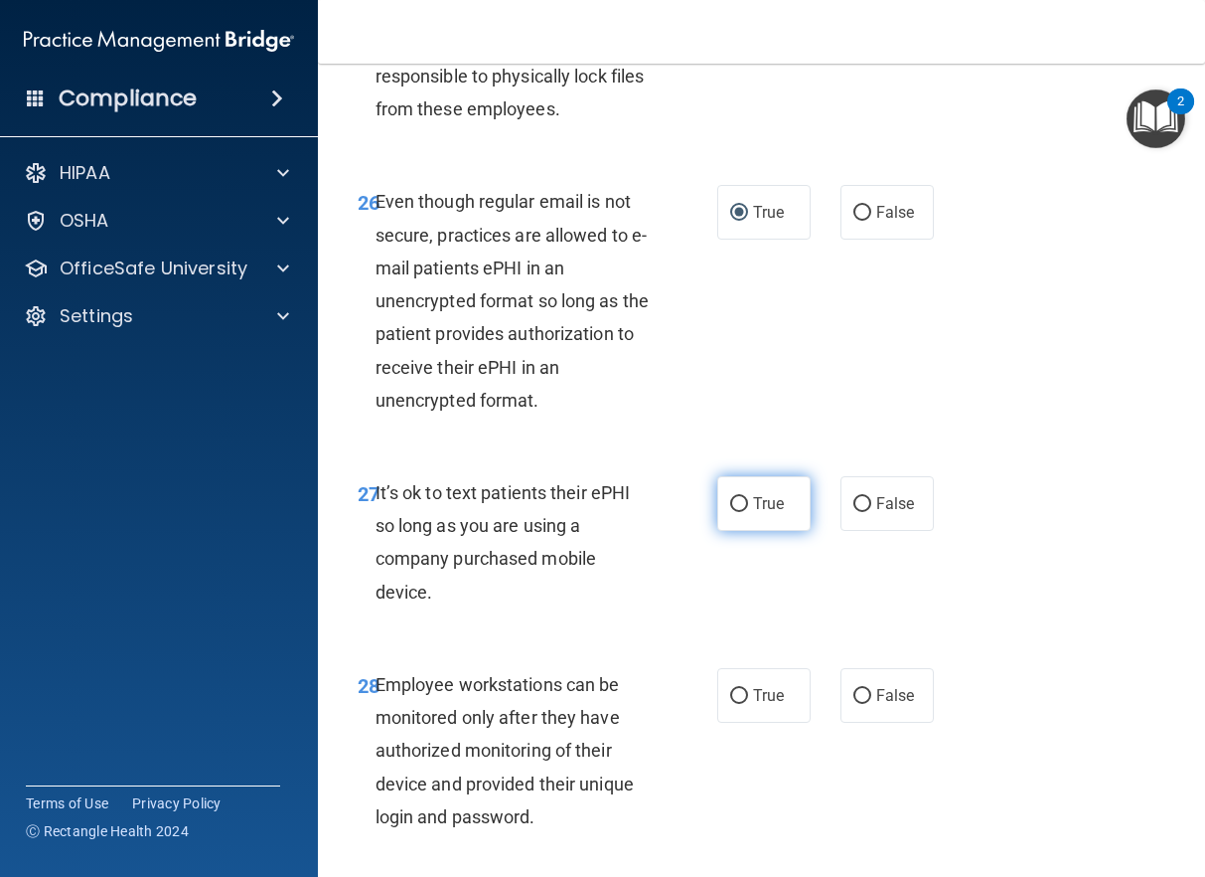
scroll to position [5863, 0]
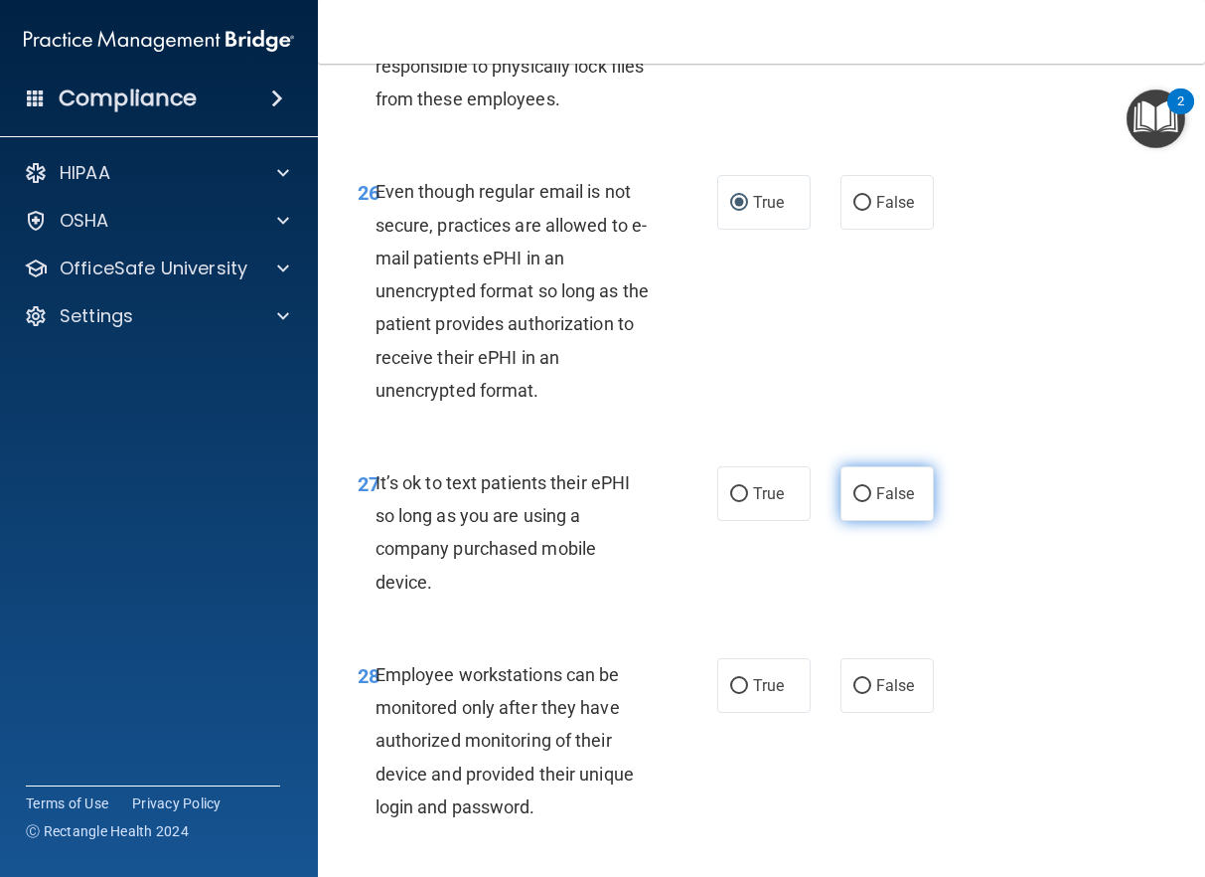
click at [877, 503] on span "False" at bounding box center [896, 493] width 39 height 19
click at [872, 502] on input "False" at bounding box center [863, 494] width 18 height 15
radio input "true"
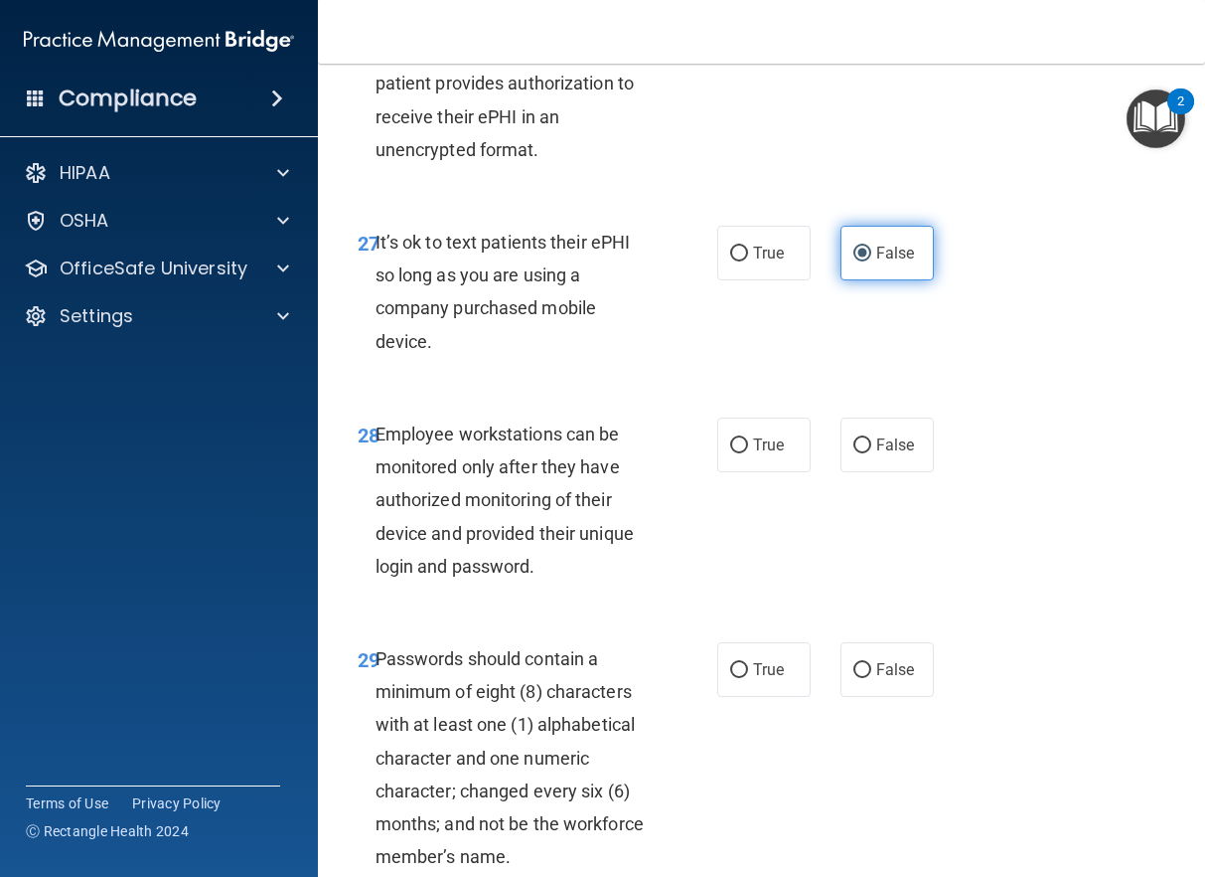
scroll to position [6162, 0]
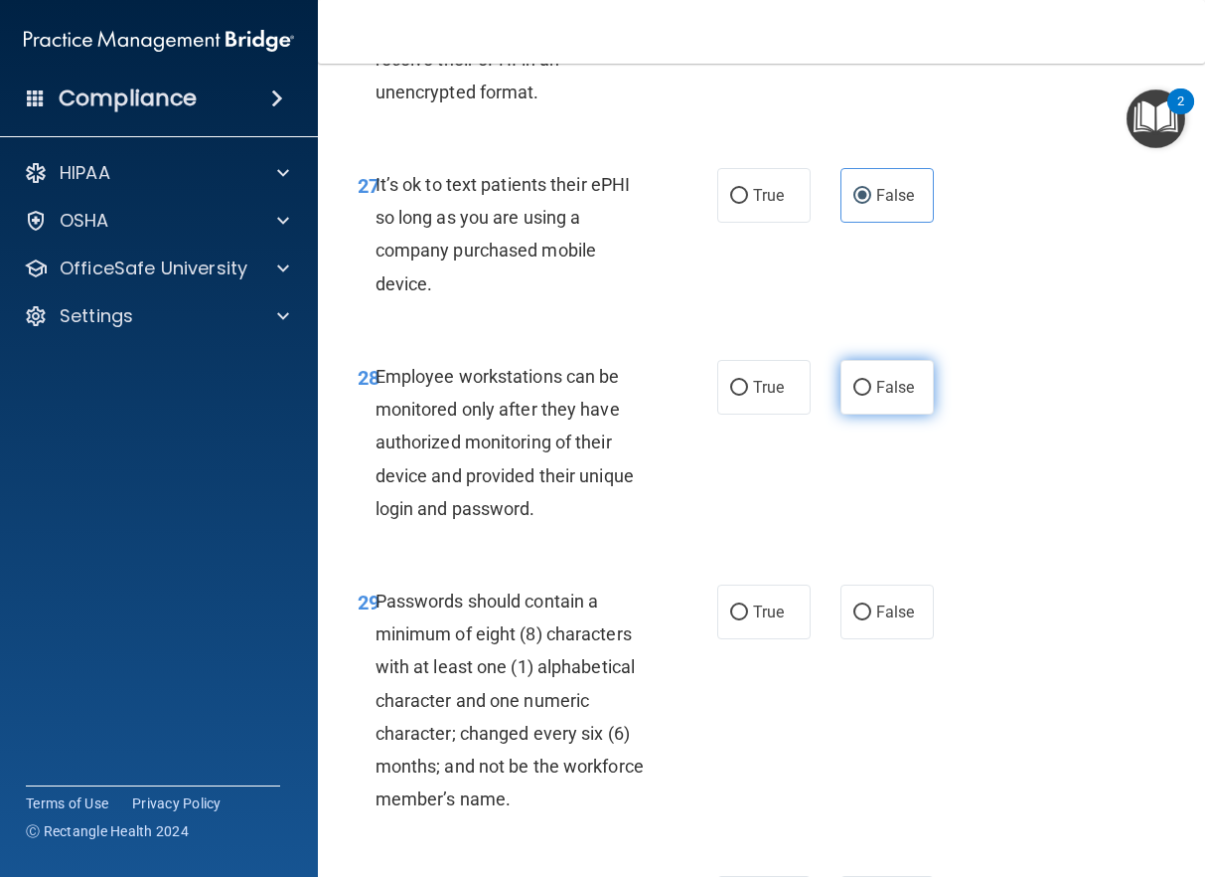
click at [887, 414] on label "False" at bounding box center [887, 387] width 93 height 55
click at [872, 396] on input "False" at bounding box center [863, 388] width 18 height 15
radio input "true"
click at [737, 620] on input "True" at bounding box center [739, 612] width 18 height 15
radio input "true"
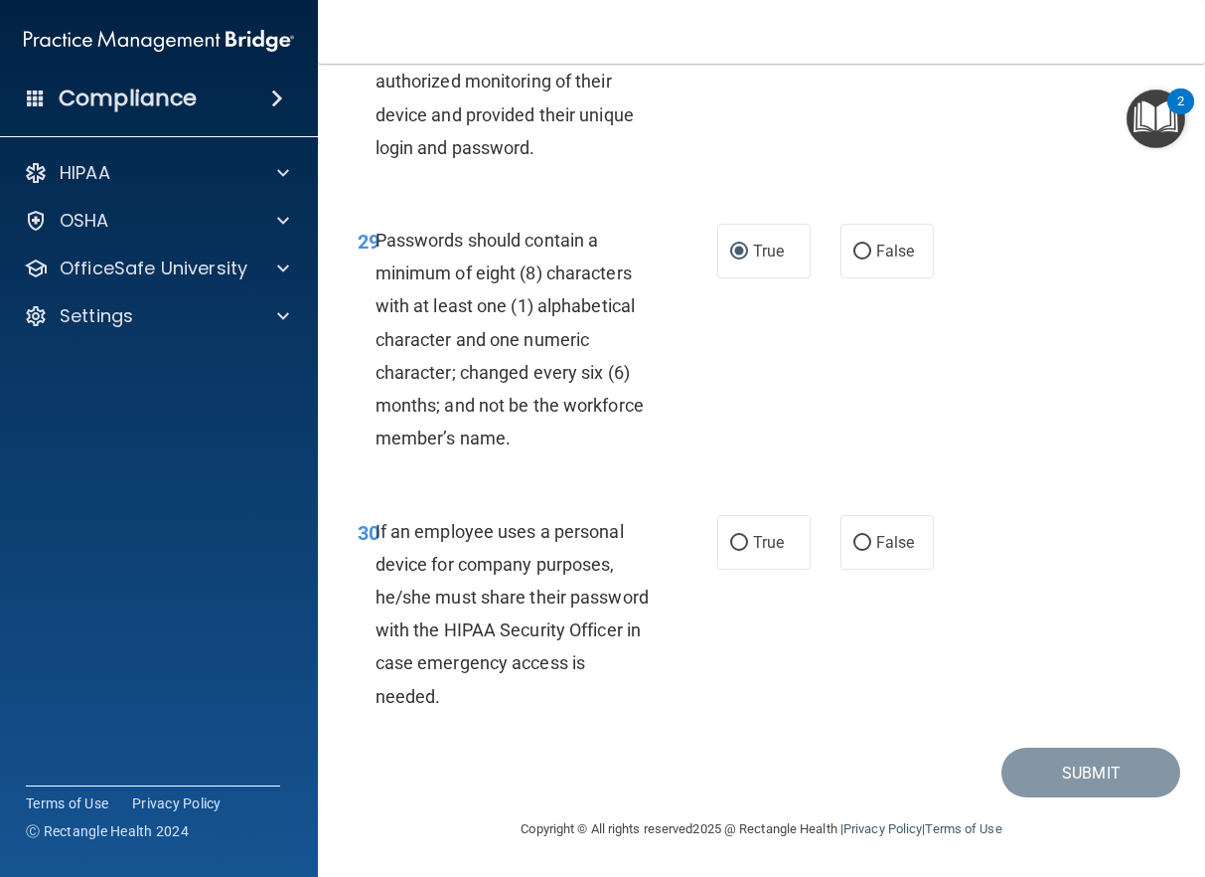
scroll to position [6559, 0]
click at [866, 569] on label "False" at bounding box center [887, 542] width 93 height 55
click at [866, 551] on input "False" at bounding box center [863, 543] width 18 height 15
radio input "true"
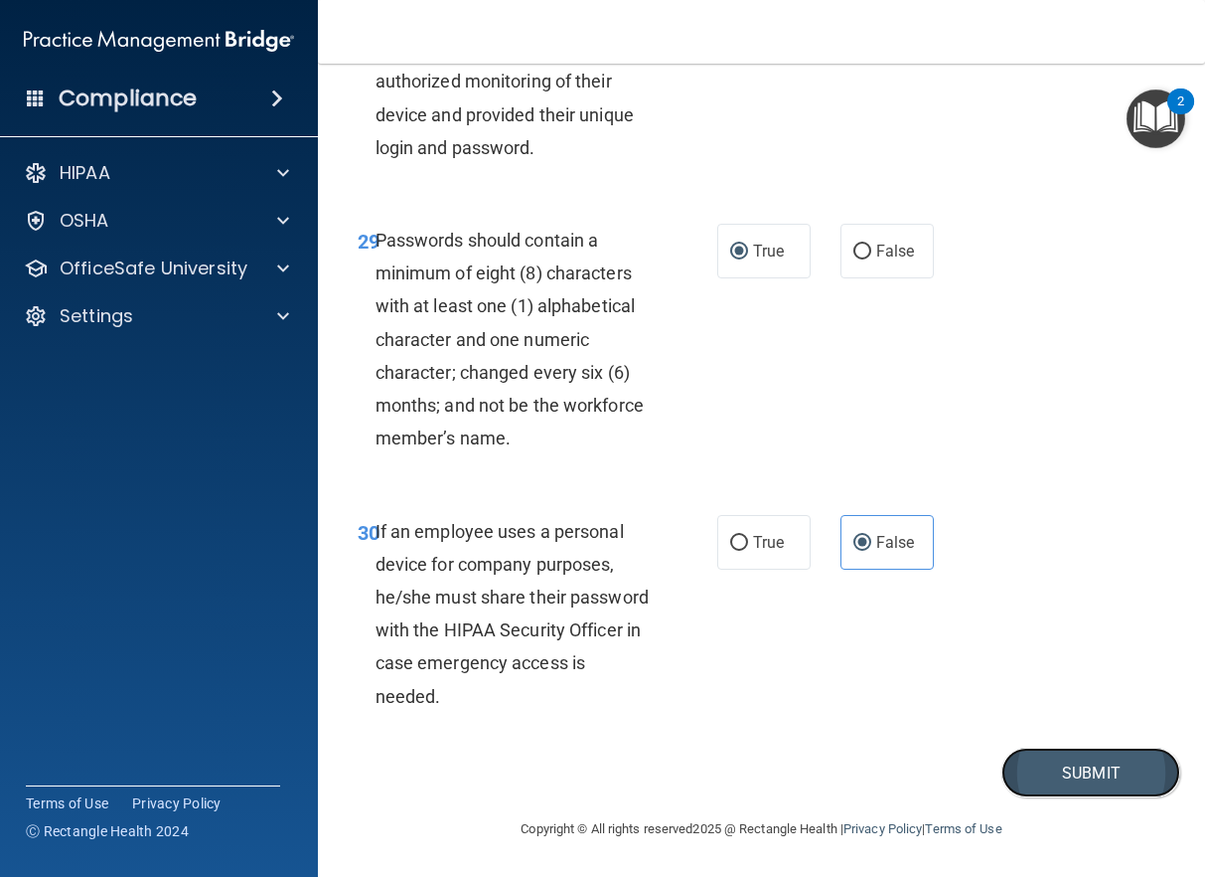
click at [960, 765] on button "Submit" at bounding box center [1091, 772] width 179 height 51
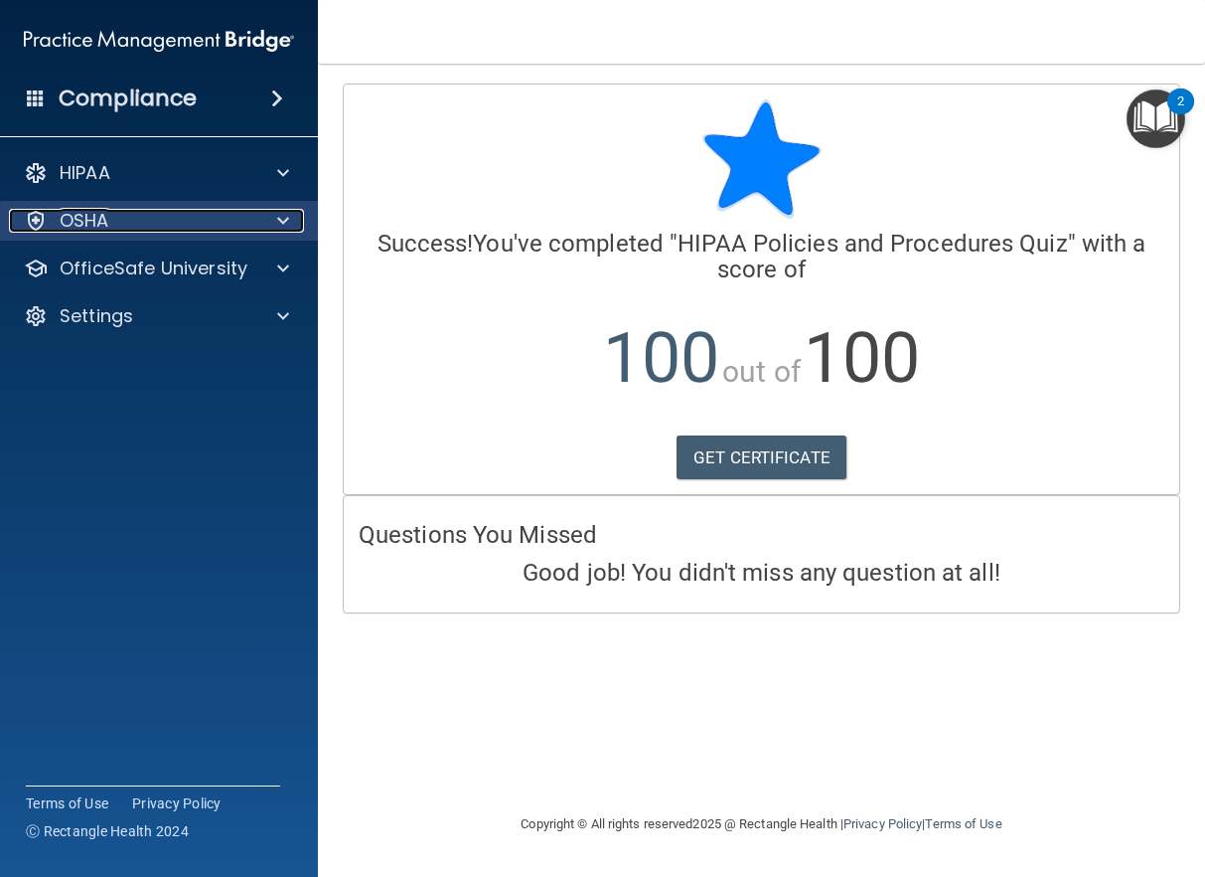
click at [81, 224] on p "OSHA" at bounding box center [85, 221] width 50 height 24
click at [110, 224] on div "OSHA" at bounding box center [132, 221] width 246 height 24
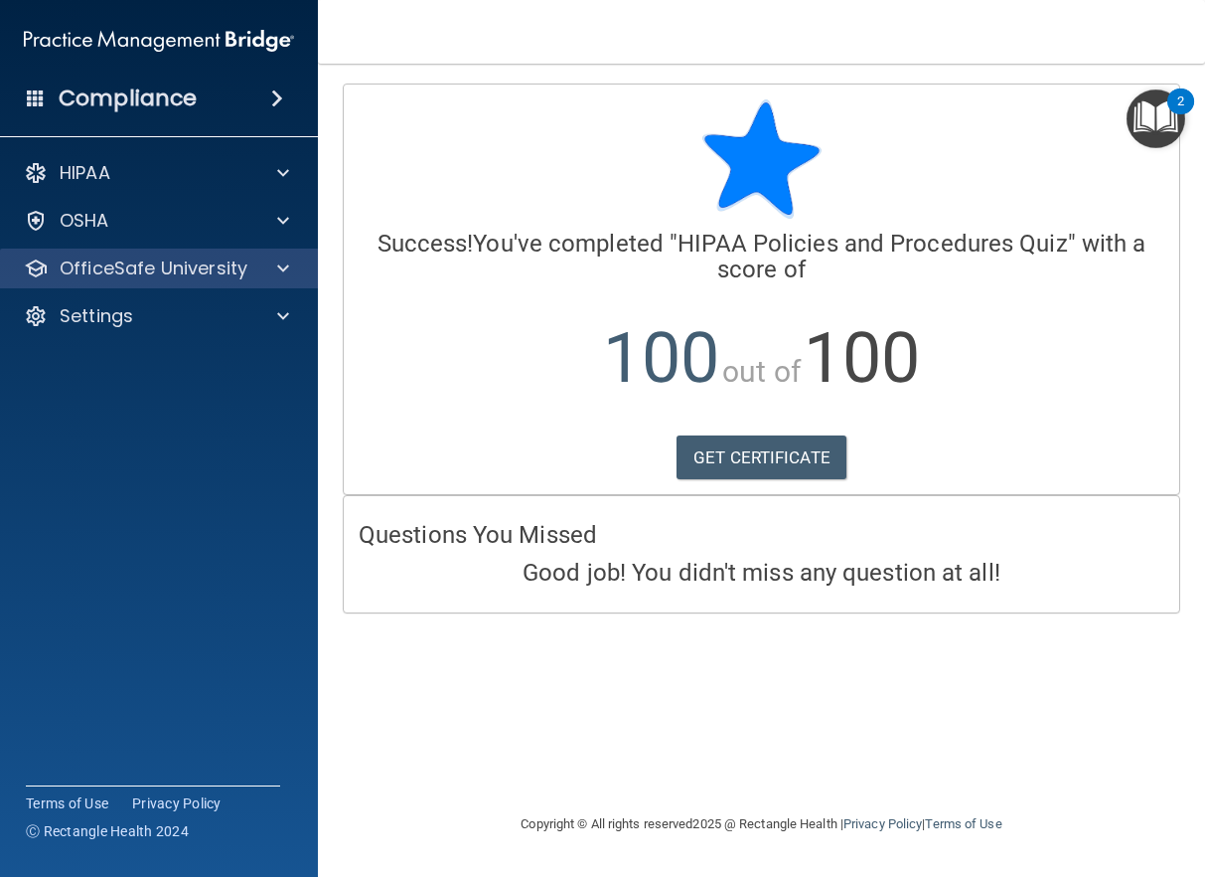
click at [161, 280] on div "OfficeSafe University" at bounding box center [159, 268] width 319 height 40
click at [198, 269] on p "OfficeSafe University" at bounding box center [154, 268] width 188 height 24
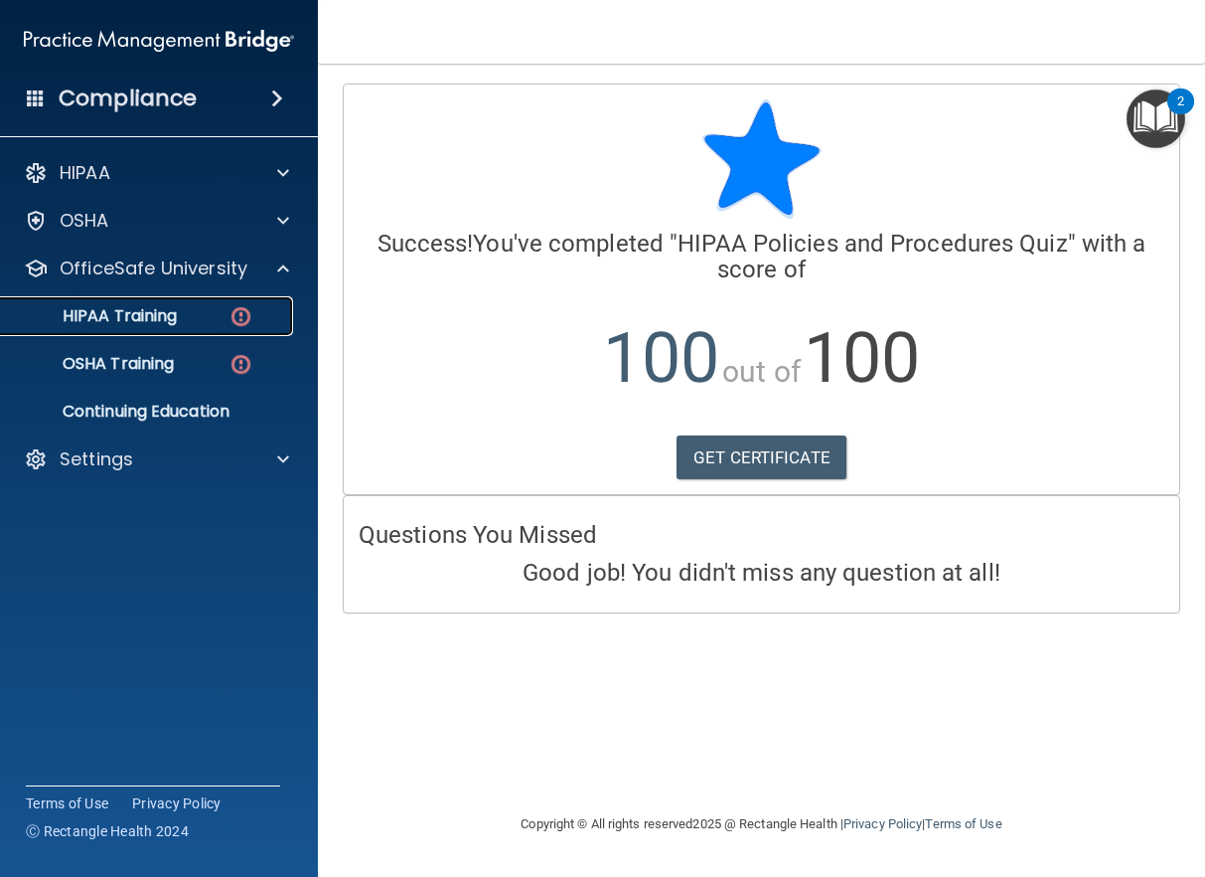
click at [113, 316] on p "HIPAA Training" at bounding box center [95, 316] width 164 height 20
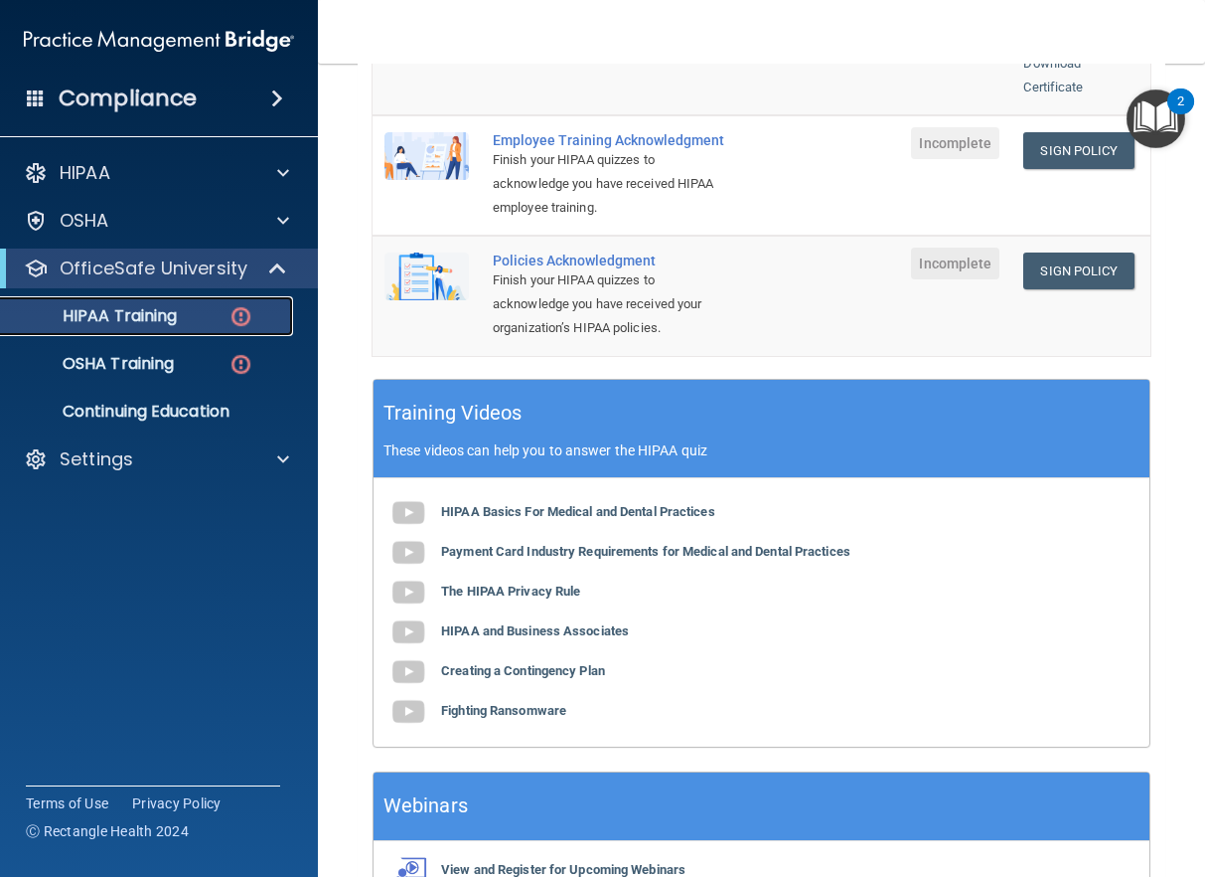
scroll to position [398, 0]
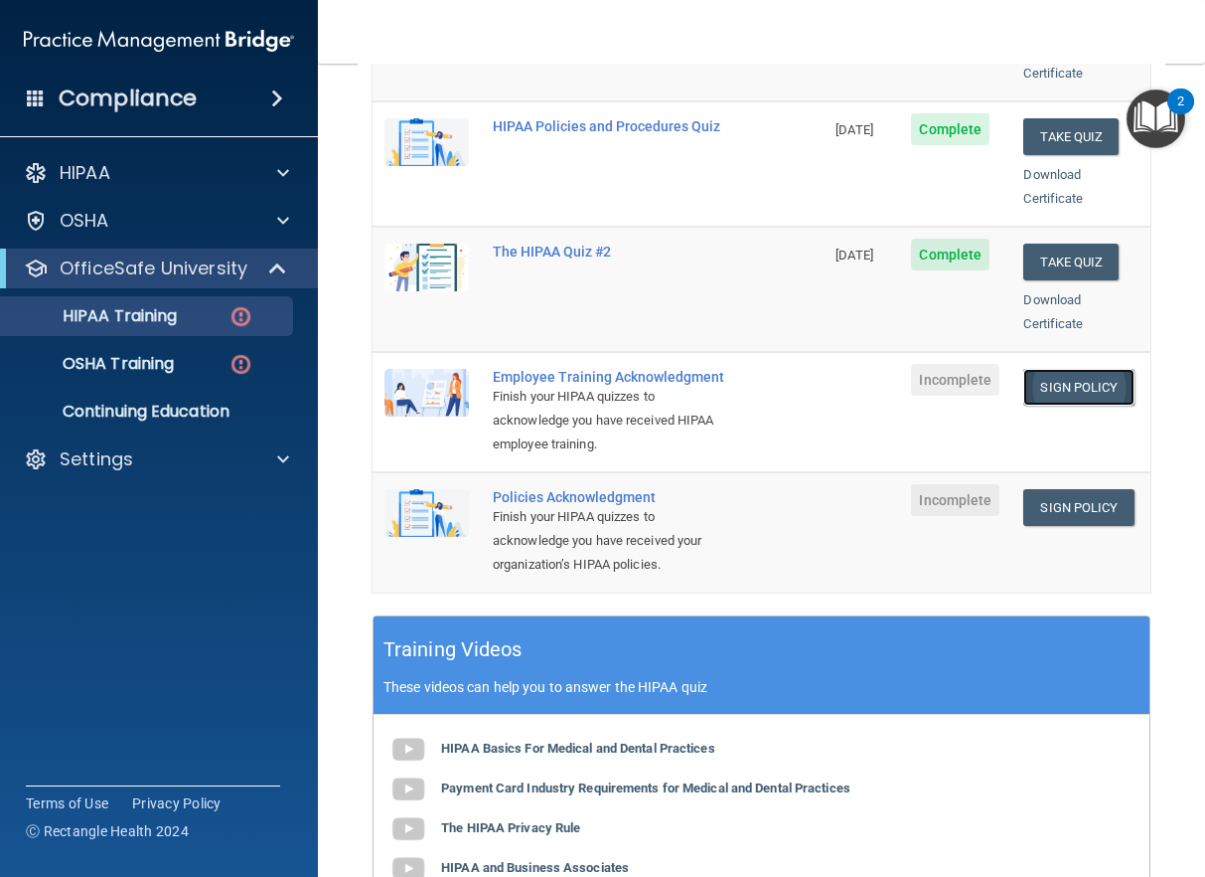
click at [960, 369] on link "Sign Policy" at bounding box center [1079, 387] width 110 height 37
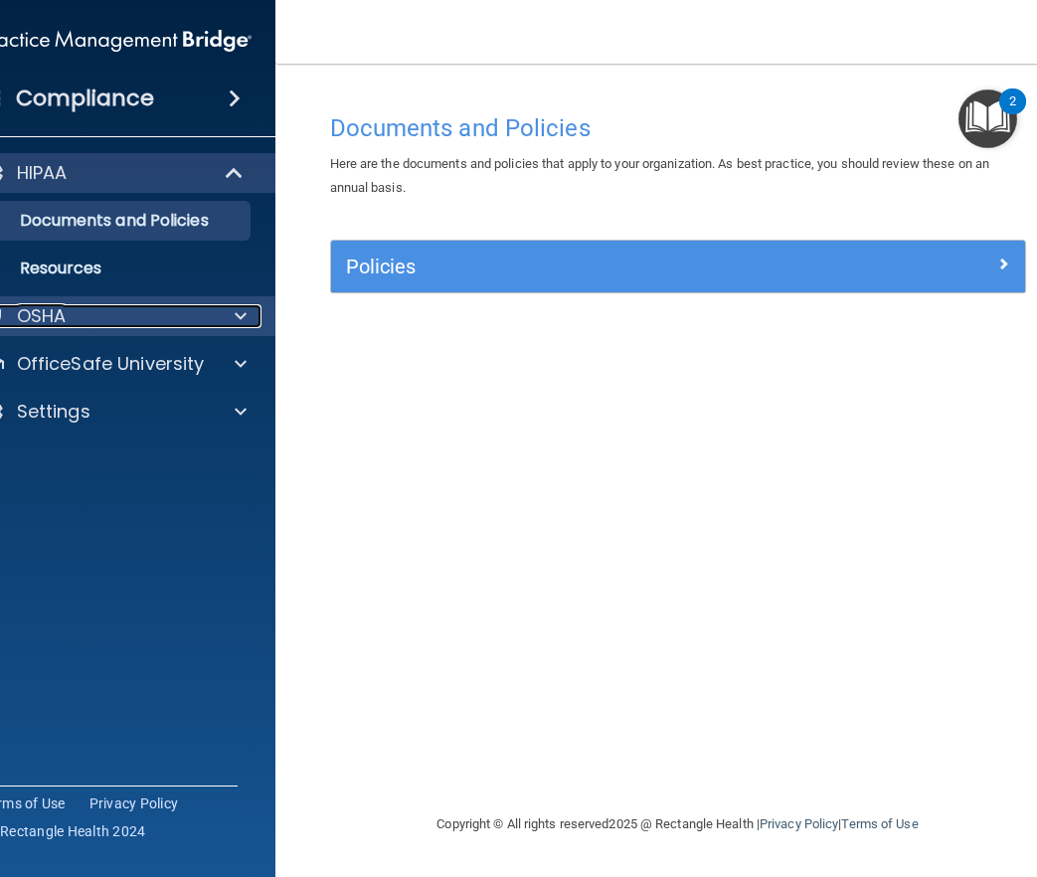
click at [86, 315] on div "OSHA" at bounding box center [89, 316] width 246 height 24
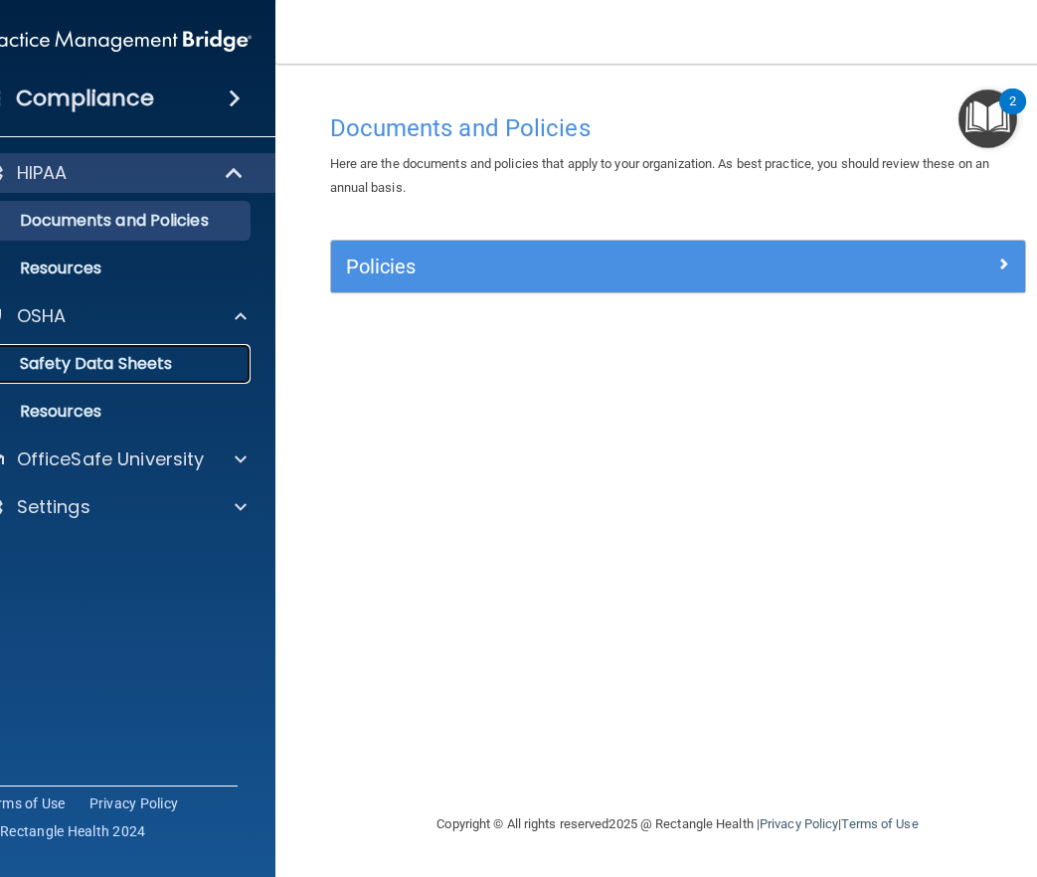
click at [111, 368] on p "Safety Data Sheets" at bounding box center [105, 364] width 271 height 20
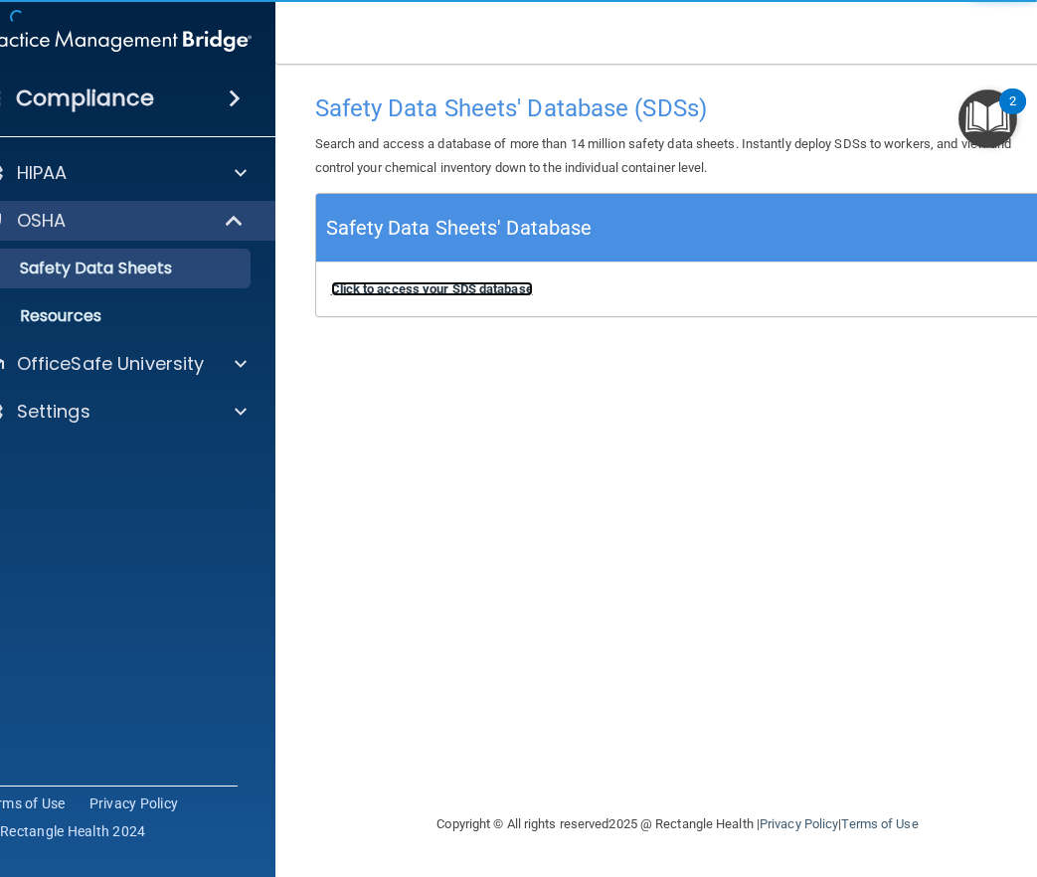
click at [479, 288] on b "Click to access your SDS database" at bounding box center [432, 288] width 202 height 15
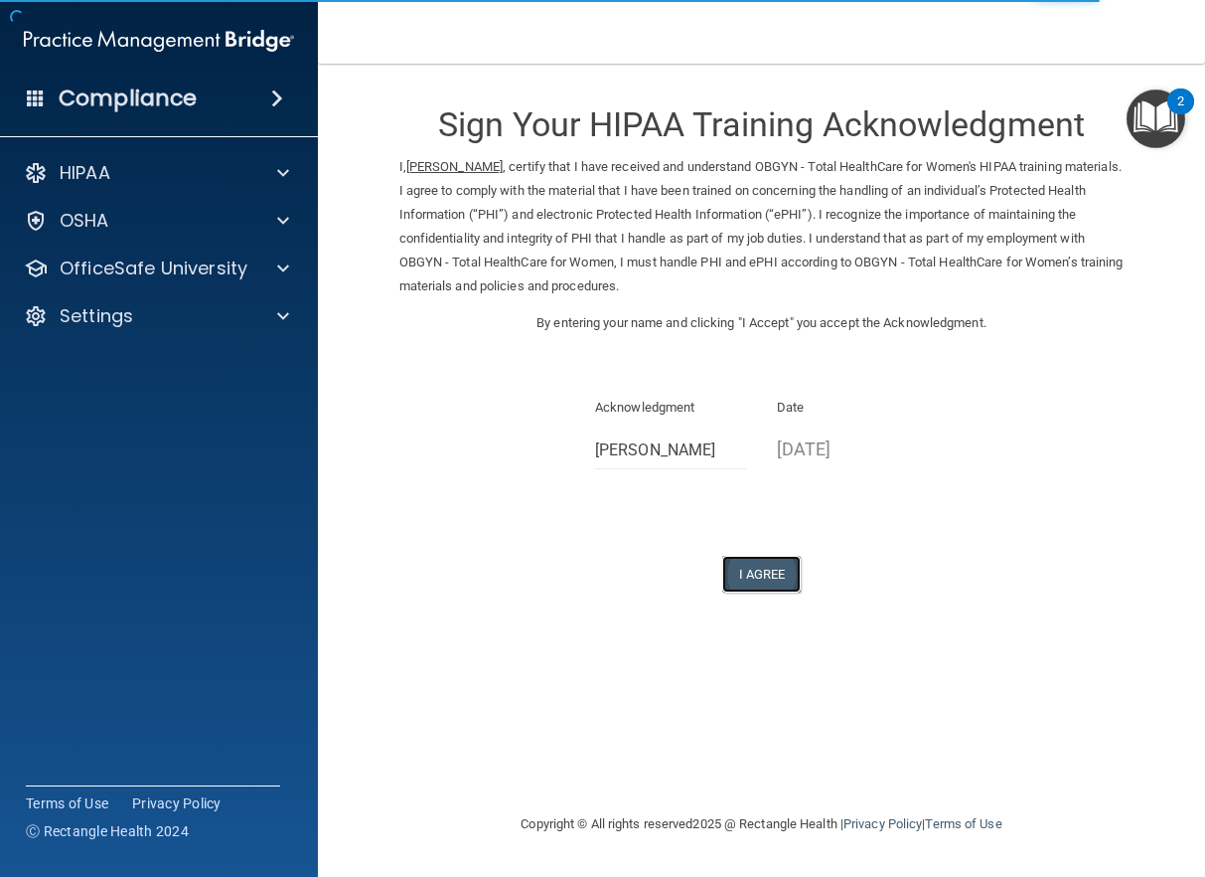
click at [760, 579] on button "I Agree" at bounding box center [762, 574] width 80 height 37
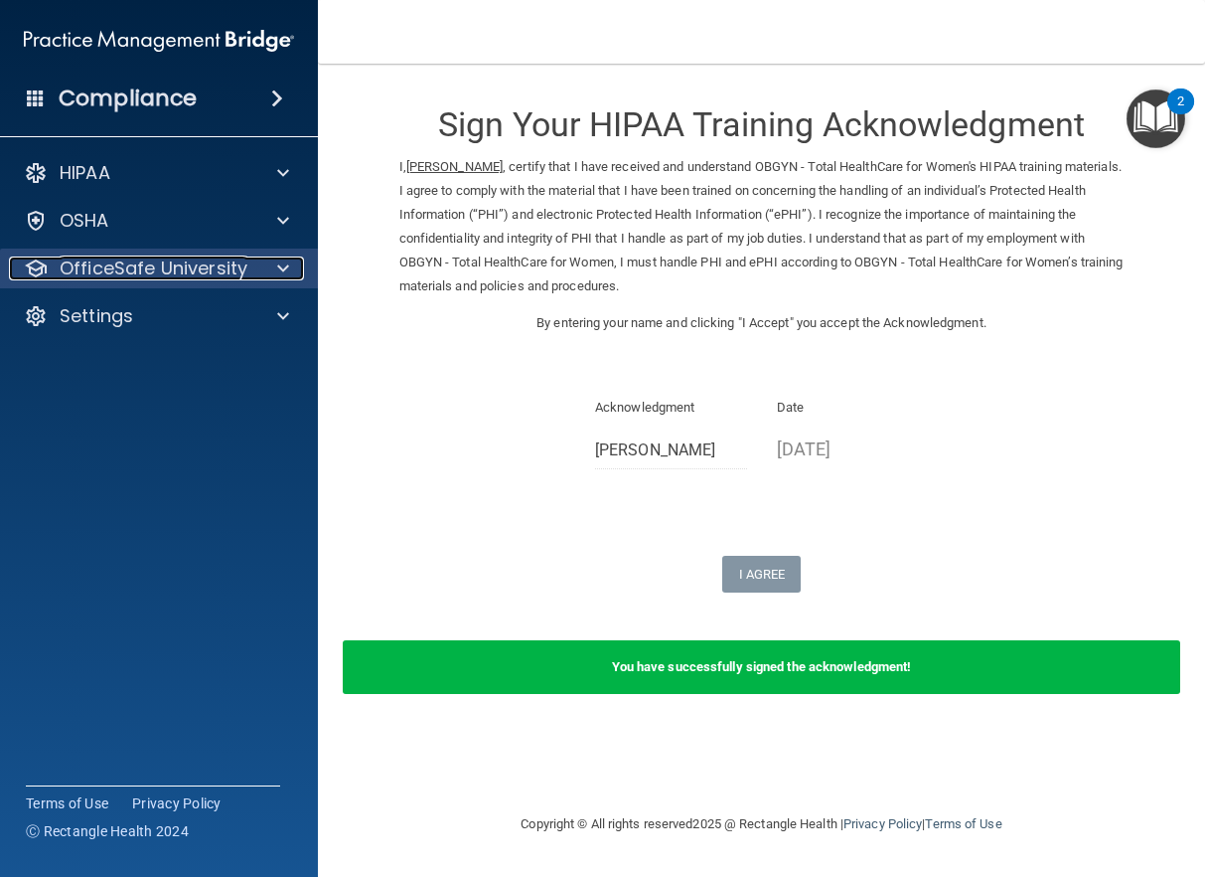
click at [246, 278] on div "OfficeSafe University" at bounding box center [132, 268] width 246 height 24
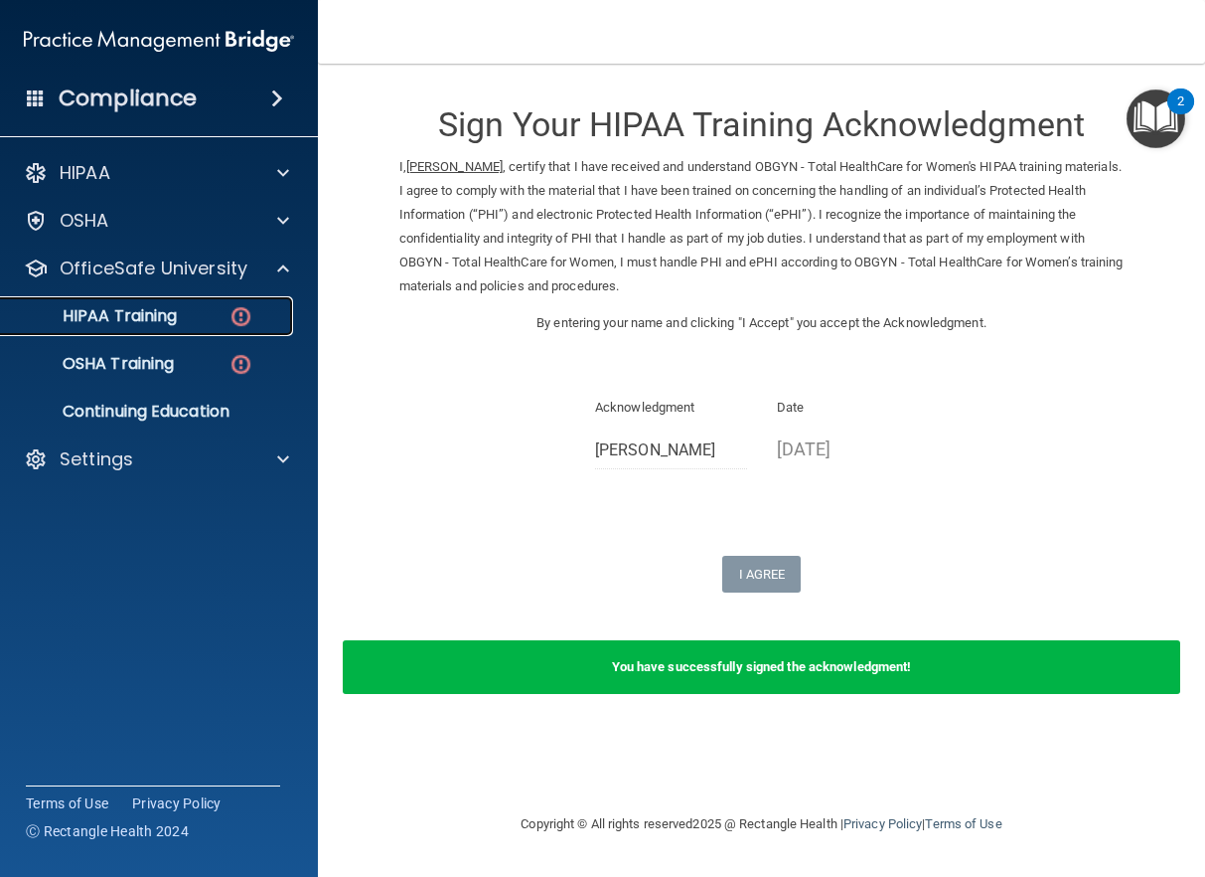
click at [177, 318] on p "HIPAA Training" at bounding box center [95, 316] width 164 height 20
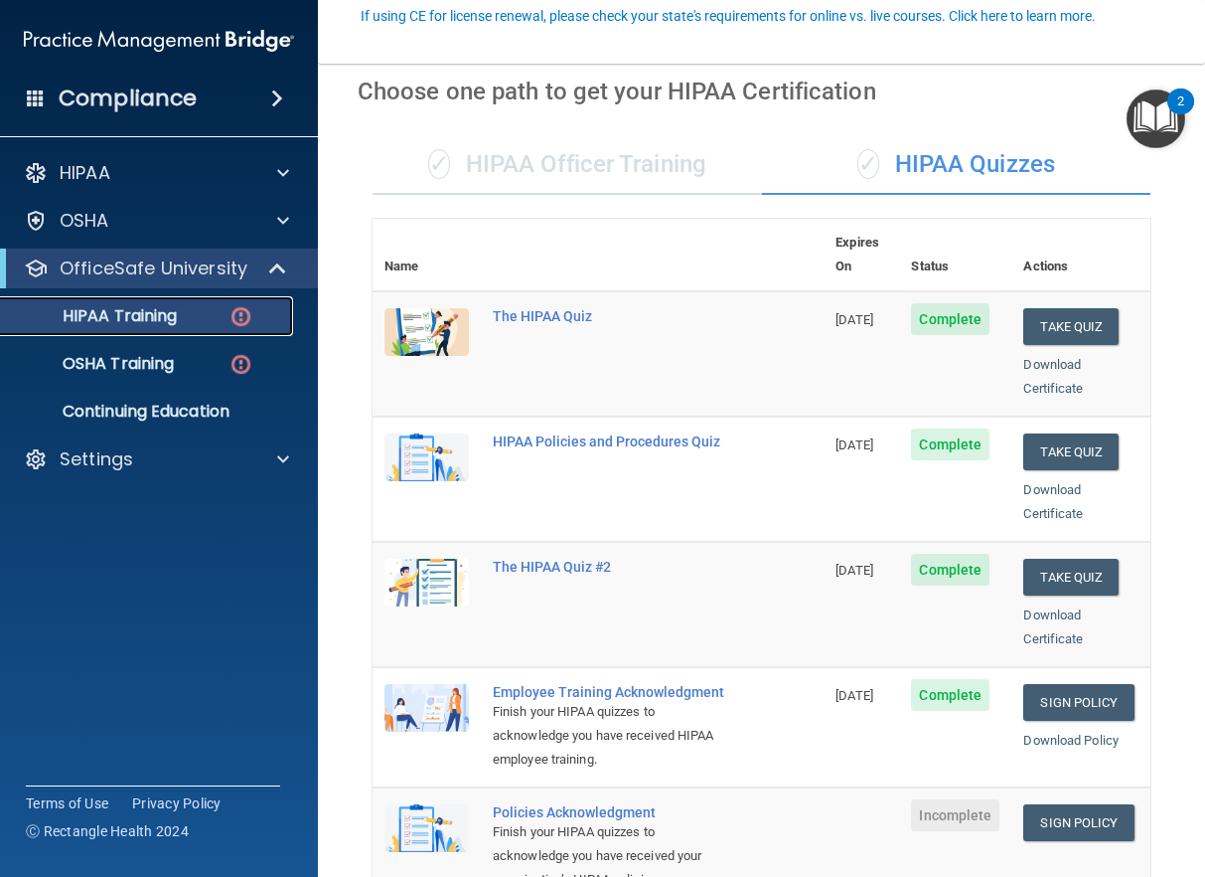
scroll to position [199, 0]
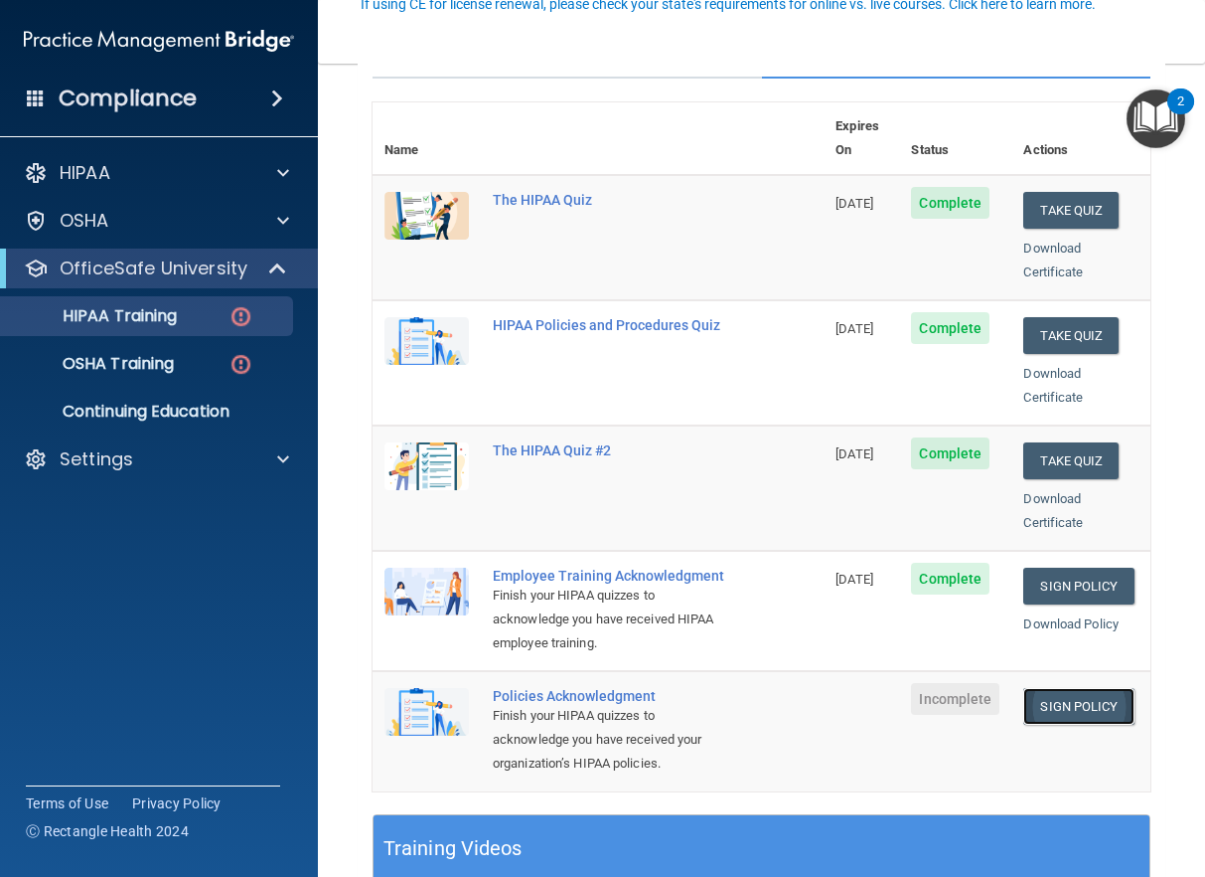
click at [1064, 694] on link "Sign Policy" at bounding box center [1079, 706] width 110 height 37
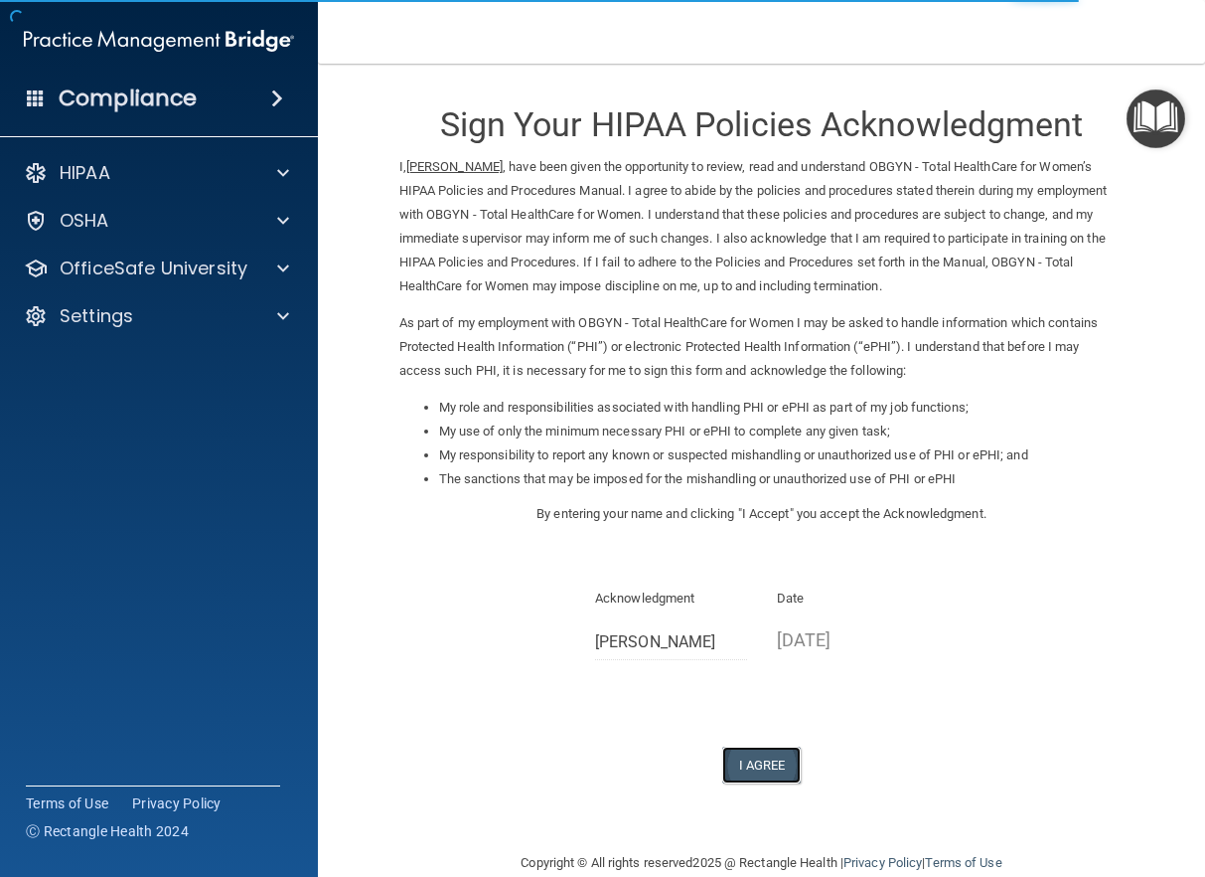
click at [765, 749] on button "I Agree" at bounding box center [762, 764] width 80 height 37
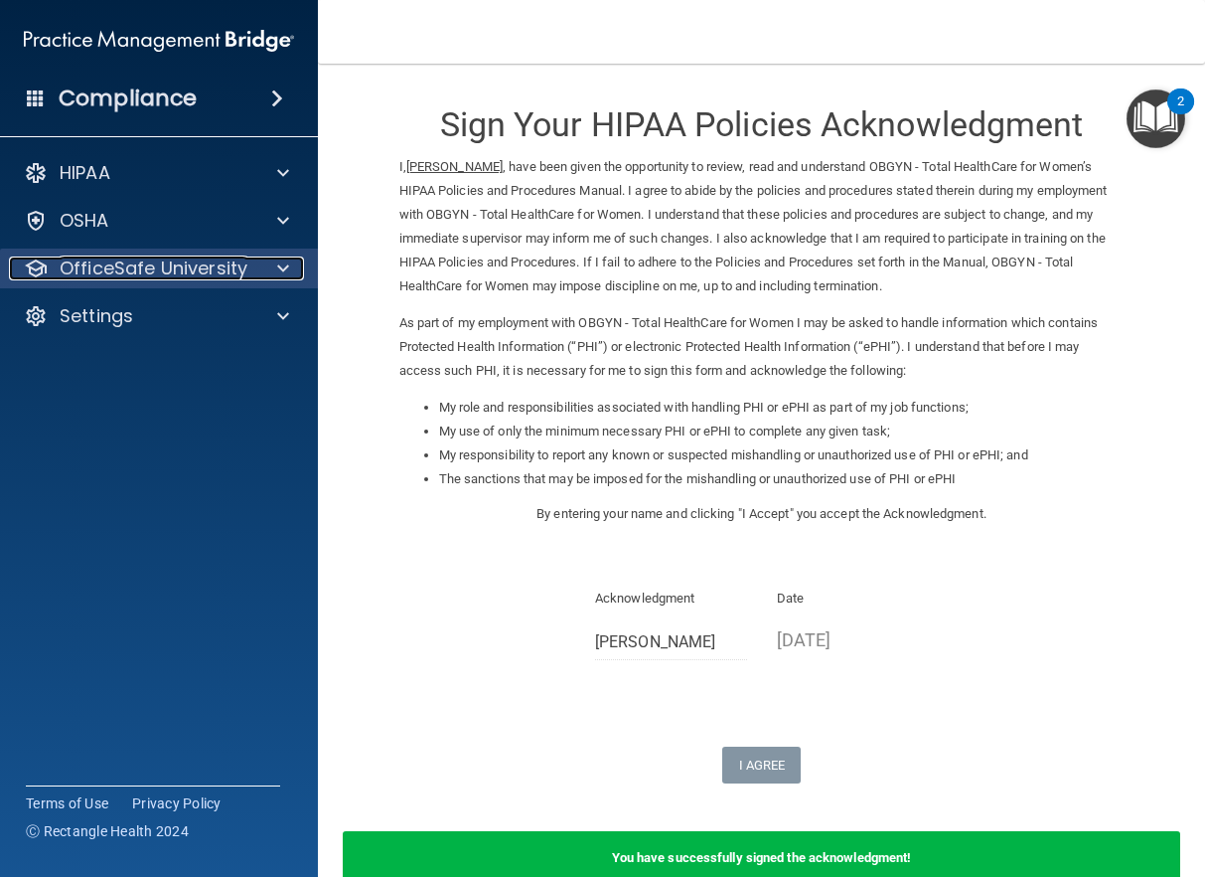
click at [260, 273] on div at bounding box center [280, 268] width 50 height 24
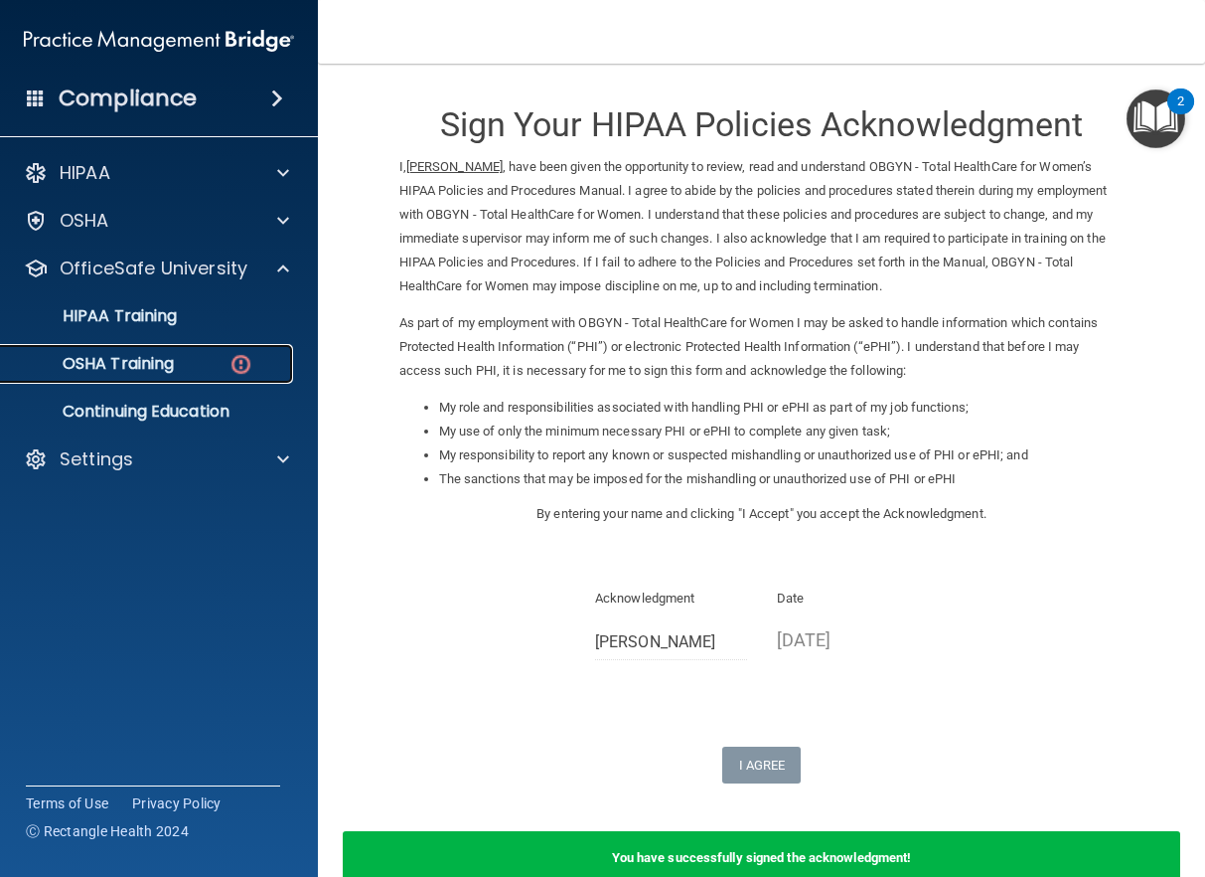
click at [189, 354] on div "OSHA Training" at bounding box center [148, 364] width 271 height 20
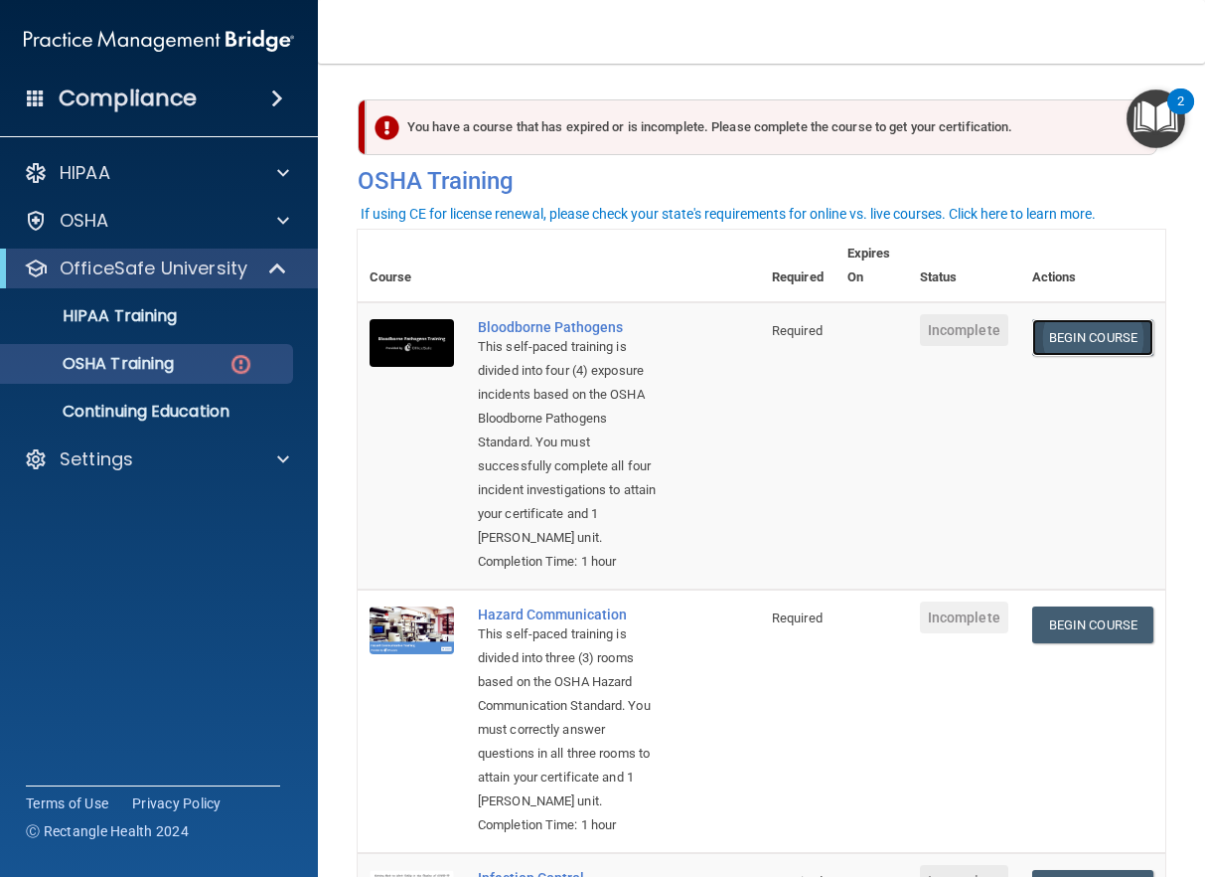
click at [1055, 340] on link "Begin Course" at bounding box center [1093, 337] width 121 height 37
